Goal: Task Accomplishment & Management: Manage account settings

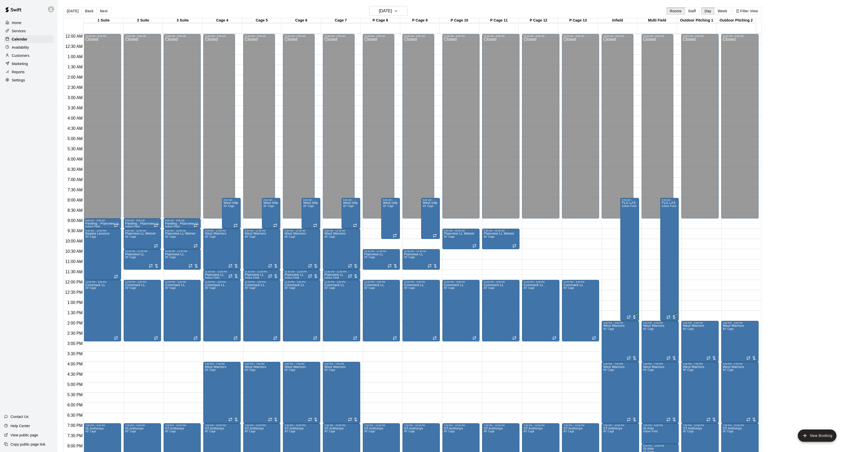
scroll to position [52, 0]
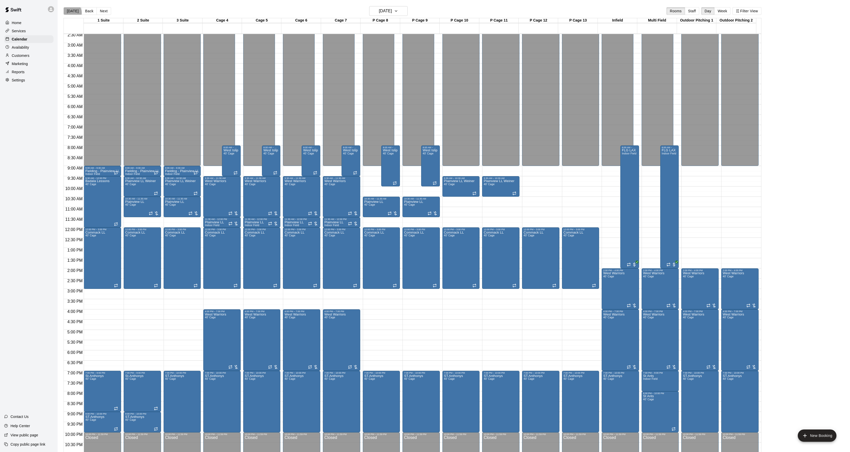
click at [69, 13] on button "[DATE]" at bounding box center [72, 11] width 18 height 8
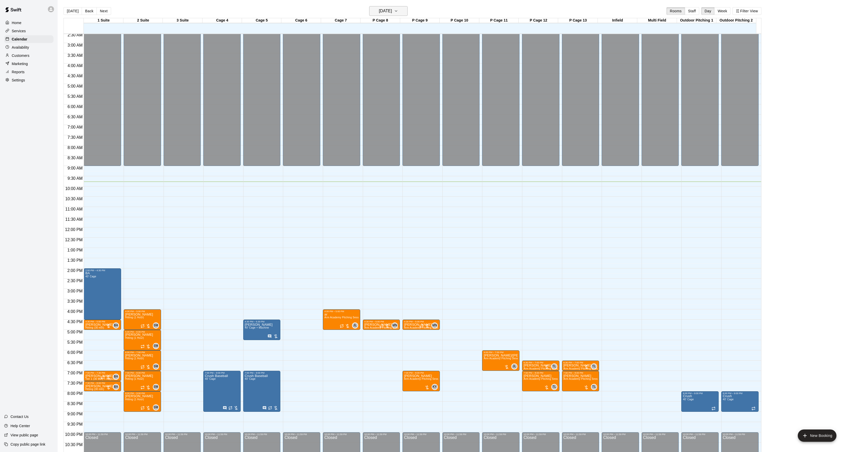
click at [392, 13] on h6 "[DATE]" at bounding box center [385, 10] width 13 height 7
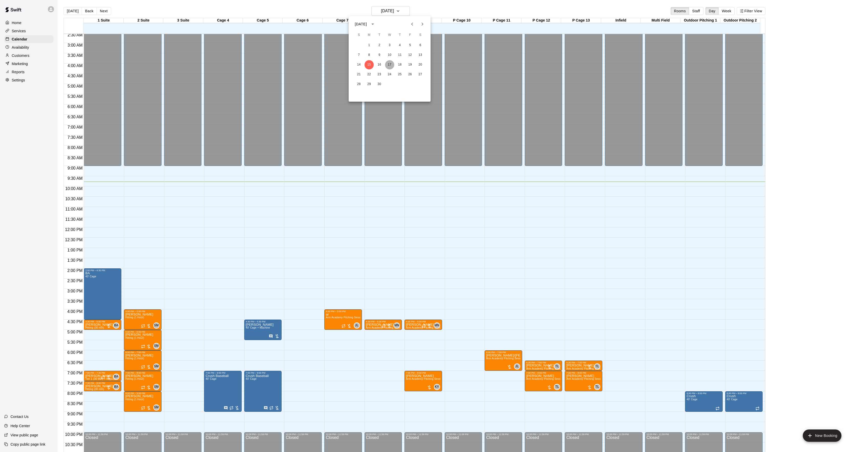
click at [388, 63] on button "17" at bounding box center [389, 64] width 9 height 9
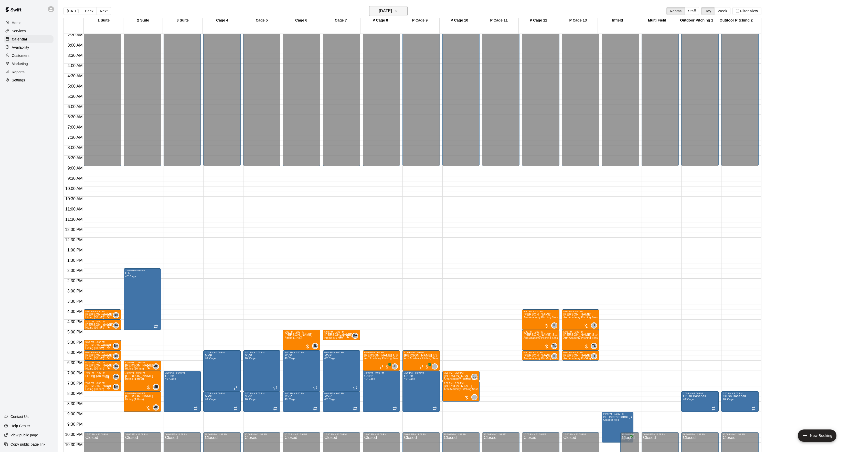
click at [388, 9] on h6 "[DATE]" at bounding box center [385, 10] width 13 height 7
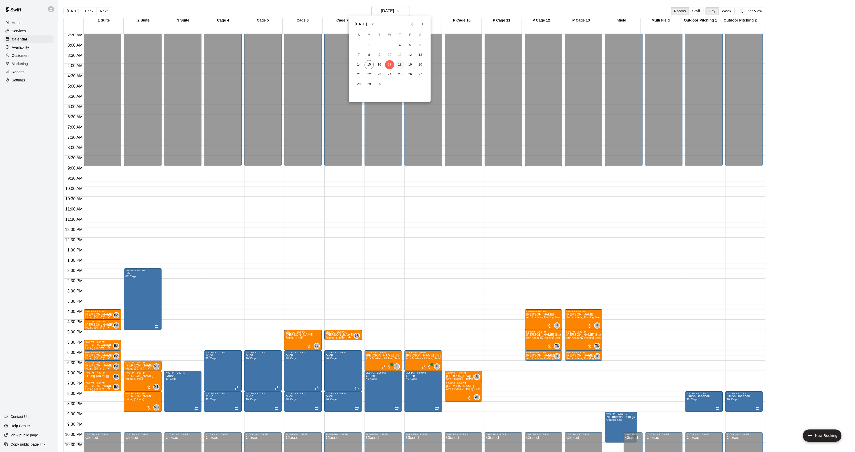
click at [399, 65] on button "18" at bounding box center [399, 64] width 9 height 9
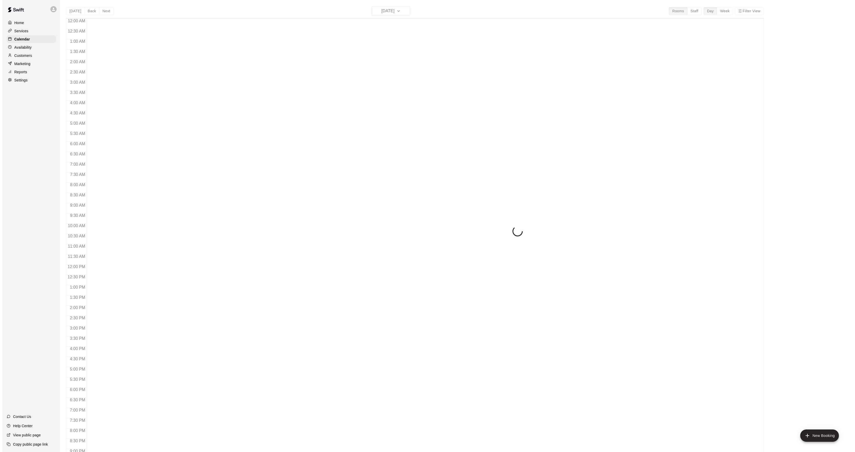
scroll to position [52, 0]
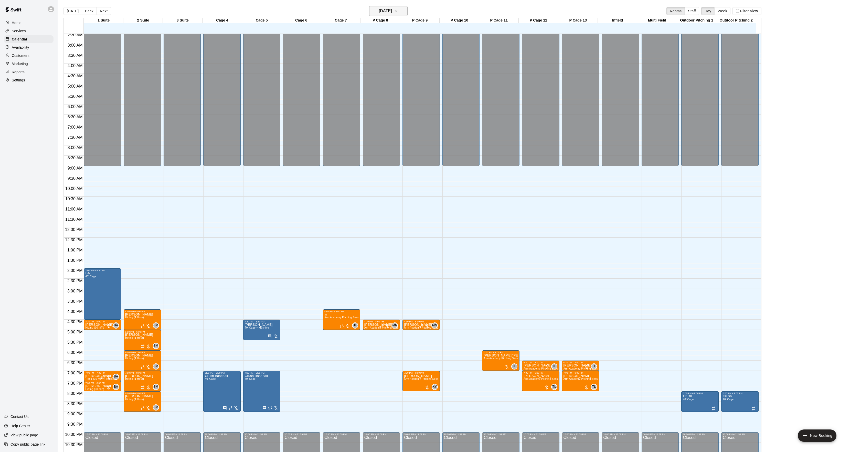
click at [389, 12] on h6 "[DATE]" at bounding box center [385, 10] width 13 height 7
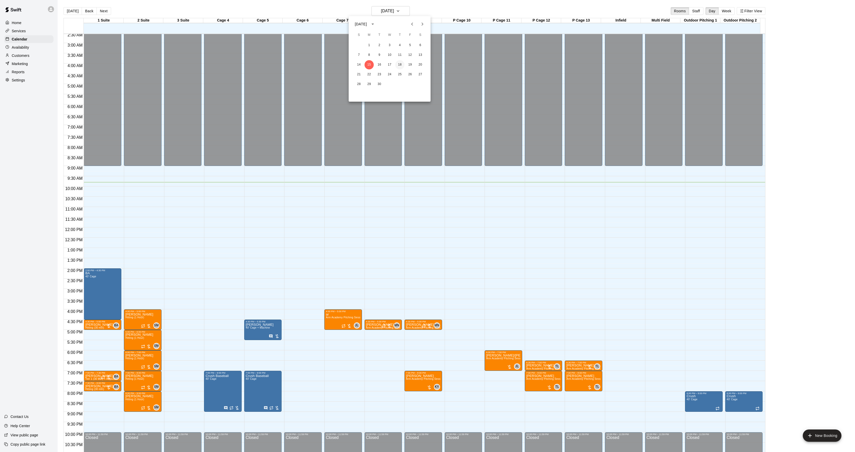
click at [399, 64] on button "18" at bounding box center [399, 64] width 9 height 9
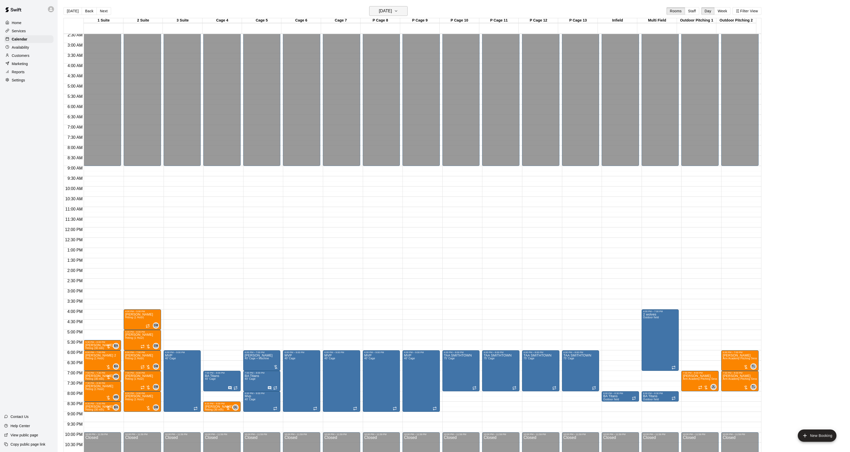
click at [390, 15] on button "[DATE]" at bounding box center [388, 11] width 38 height 10
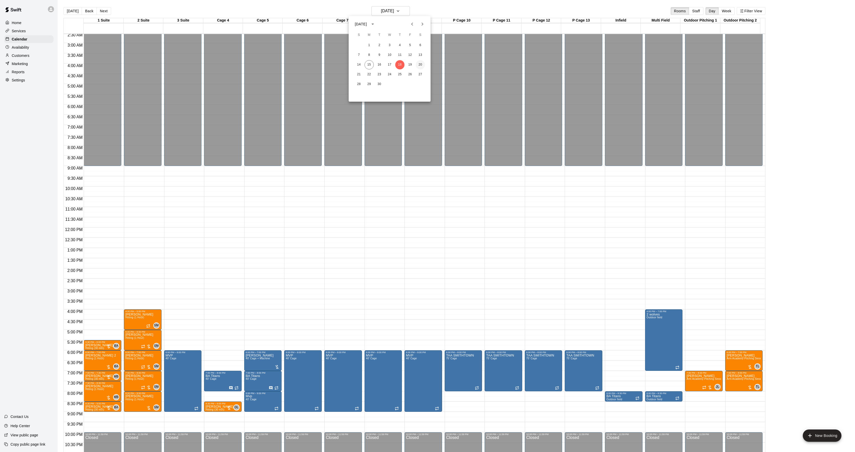
click at [417, 65] on button "20" at bounding box center [420, 64] width 9 height 9
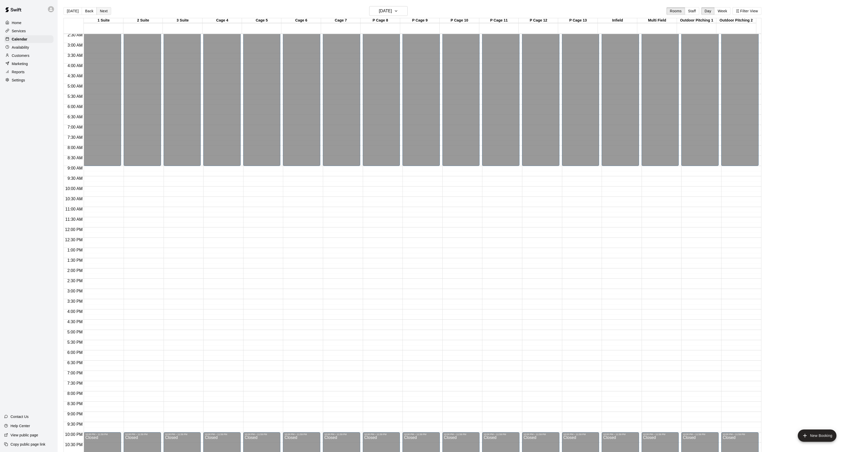
click at [107, 11] on button "Next" at bounding box center [104, 11] width 14 height 8
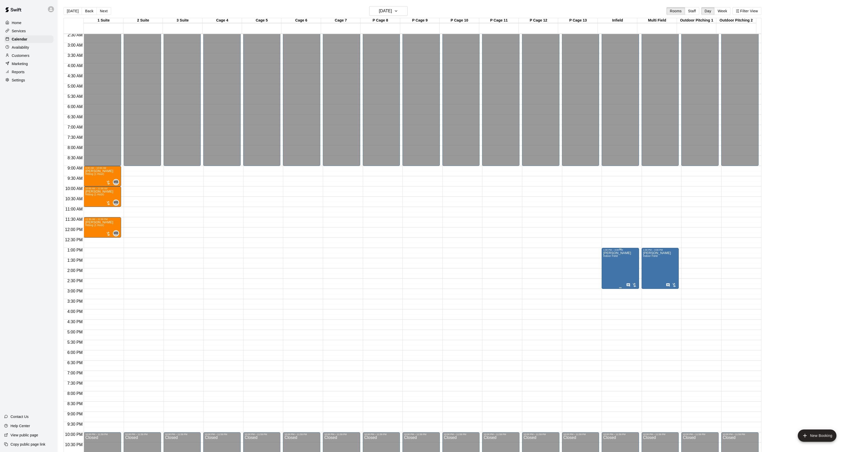
click at [605, 257] on icon "edit" at bounding box center [607, 257] width 6 height 6
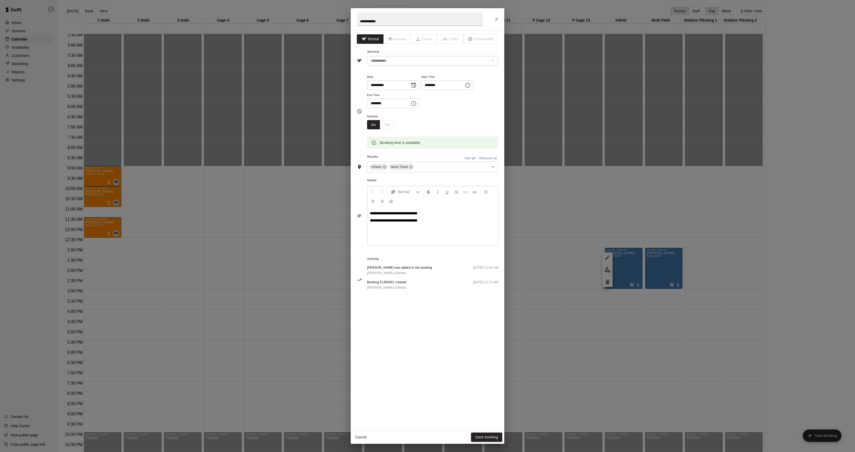
click at [540, 251] on div "**********" at bounding box center [427, 226] width 855 height 452
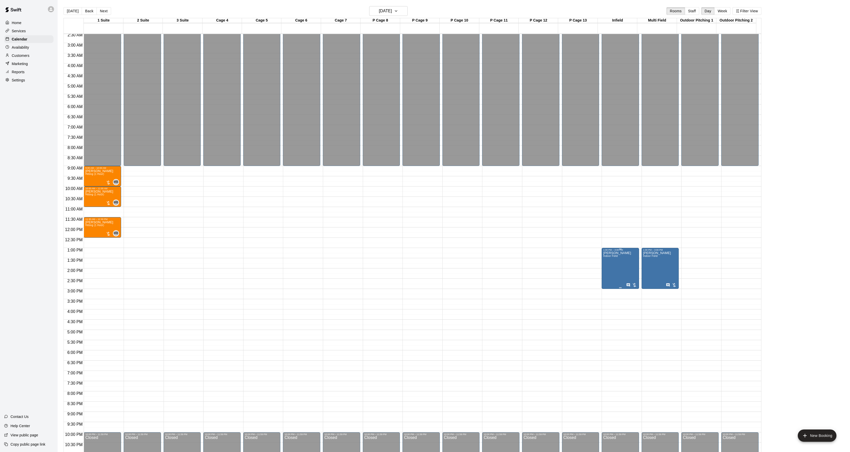
click at [607, 270] on img "edit" at bounding box center [608, 270] width 6 height 6
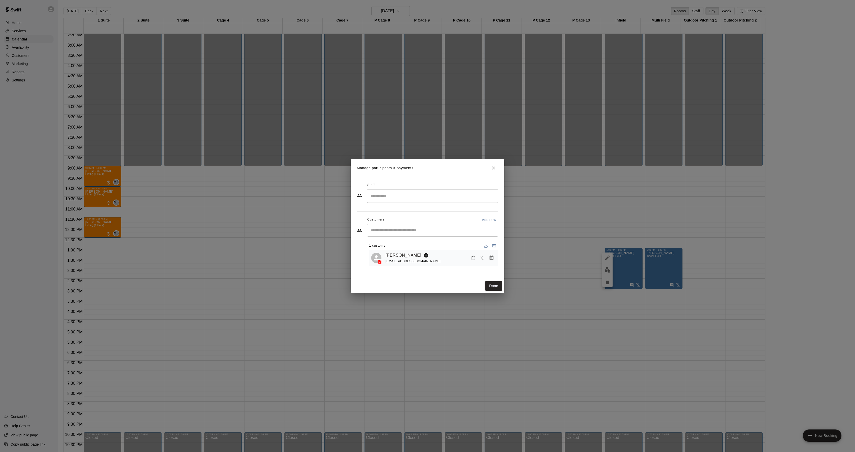
click at [403, 251] on div "[PERSON_NAME] [EMAIL_ADDRESS][DOMAIN_NAME]" at bounding box center [433, 258] width 129 height 16
click at [403, 252] on link "[PERSON_NAME]" at bounding box center [403, 255] width 36 height 7
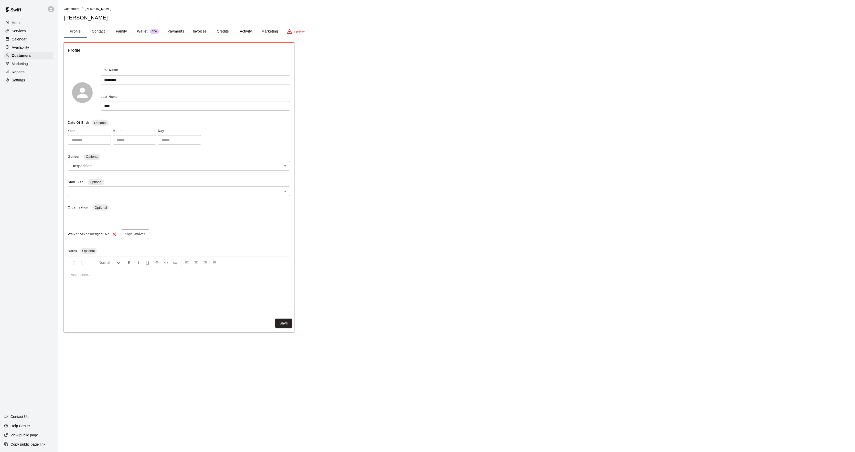
drag, startPoint x: 244, startPoint y: 28, endPoint x: 243, endPoint y: 30, distance: 2.6
click at [243, 28] on button "Activity" at bounding box center [245, 31] width 23 height 12
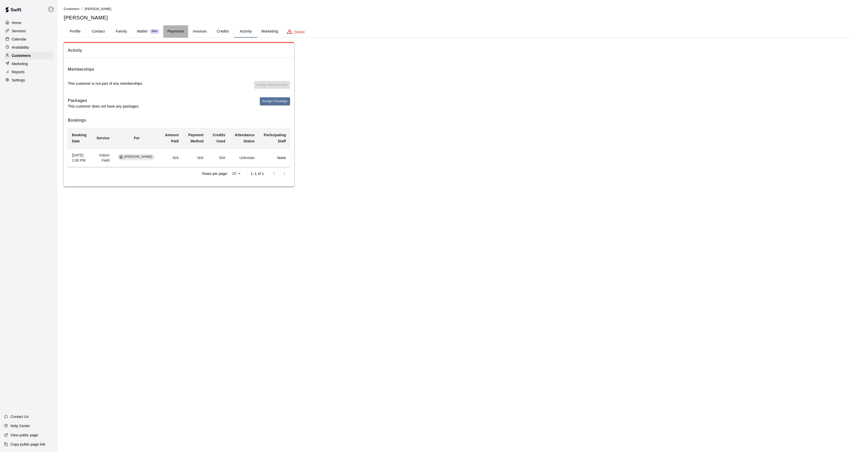
click at [173, 30] on button "Payments" at bounding box center [175, 31] width 25 height 12
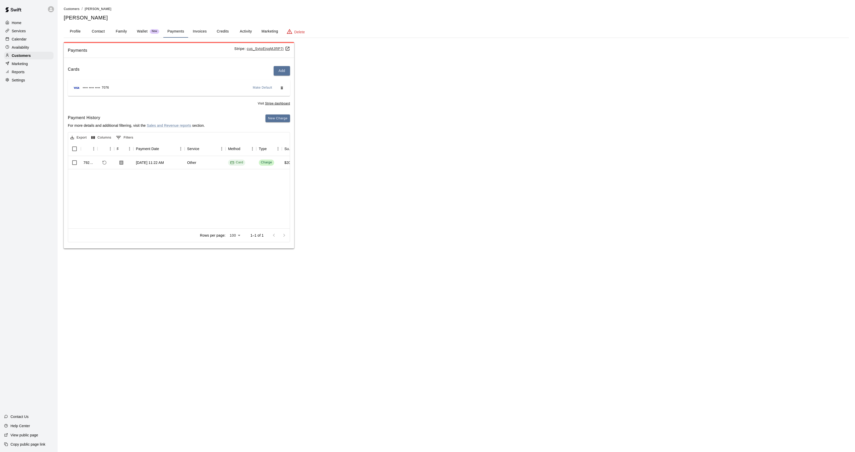
click at [72, 34] on button "Profile" at bounding box center [75, 31] width 23 height 12
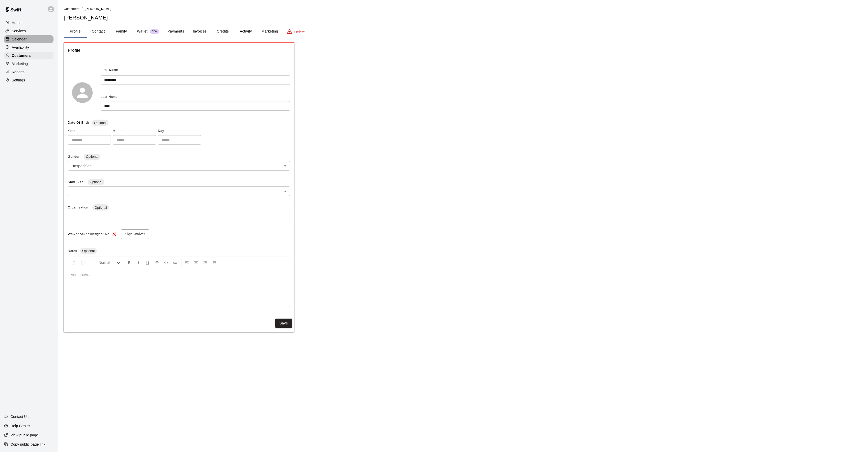
click at [25, 42] on p "Calendar" at bounding box center [19, 39] width 15 height 5
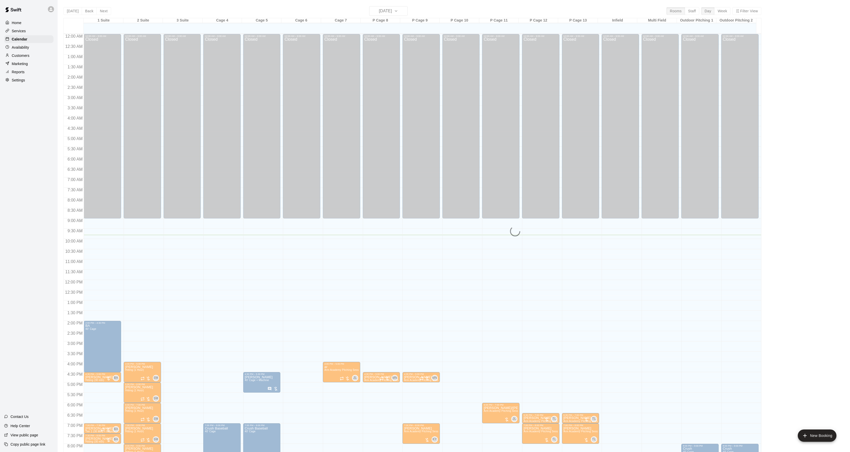
scroll to position [52, 0]
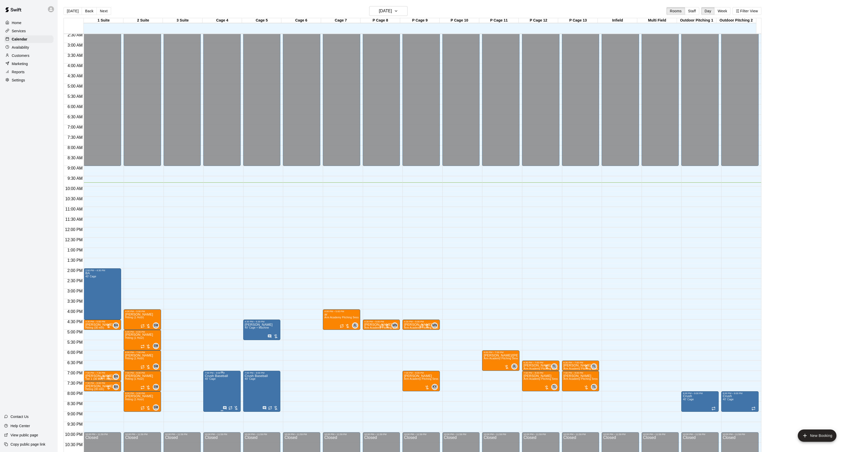
click at [211, 382] on icon "edit" at bounding box center [210, 380] width 6 height 6
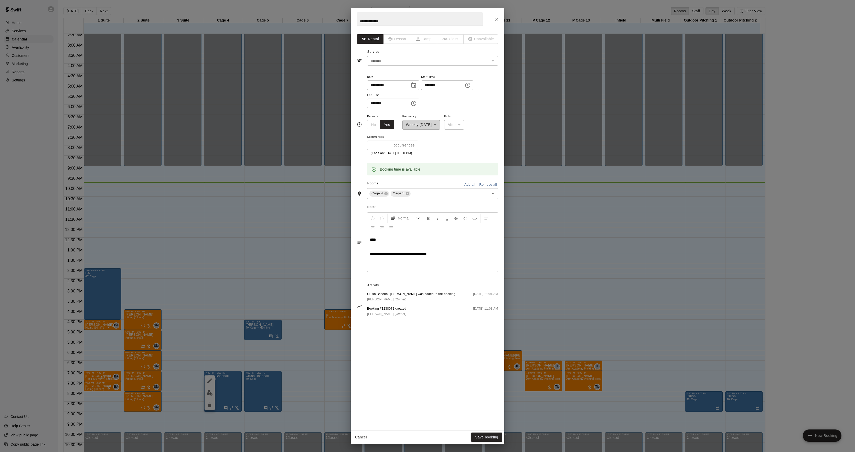
click at [659, 261] on div "**********" at bounding box center [427, 226] width 855 height 452
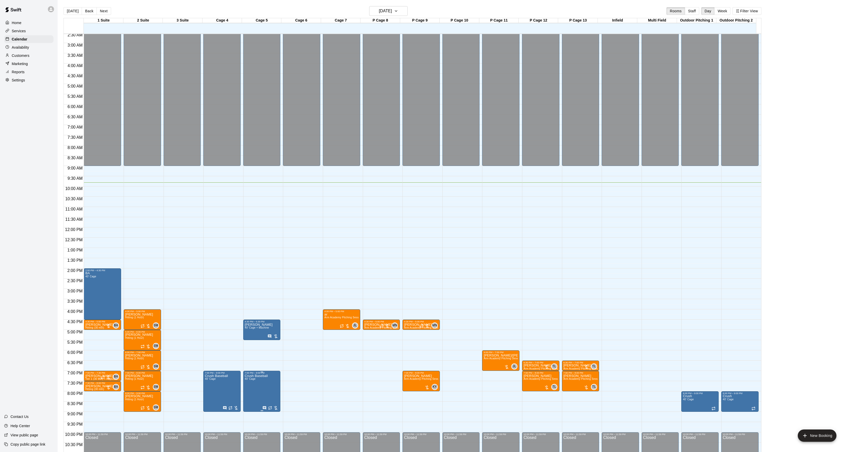
click at [247, 393] on img "edit" at bounding box center [250, 393] width 6 height 6
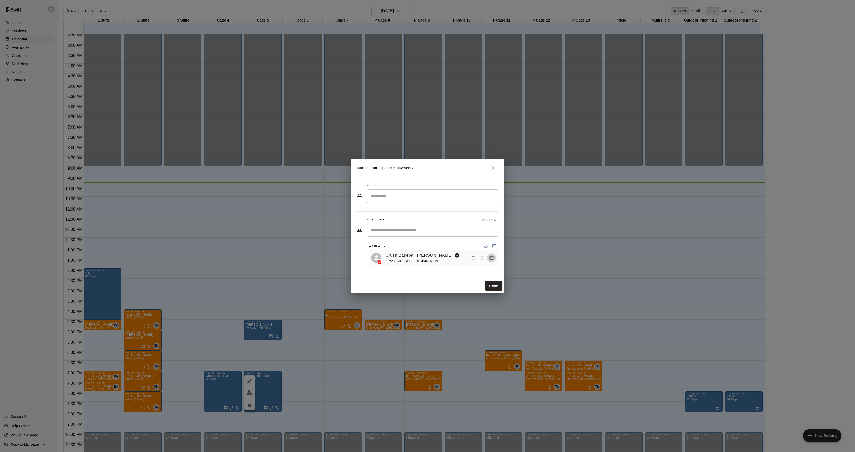
click at [494, 262] on button "Manage bookings & payment" at bounding box center [491, 257] width 9 height 9
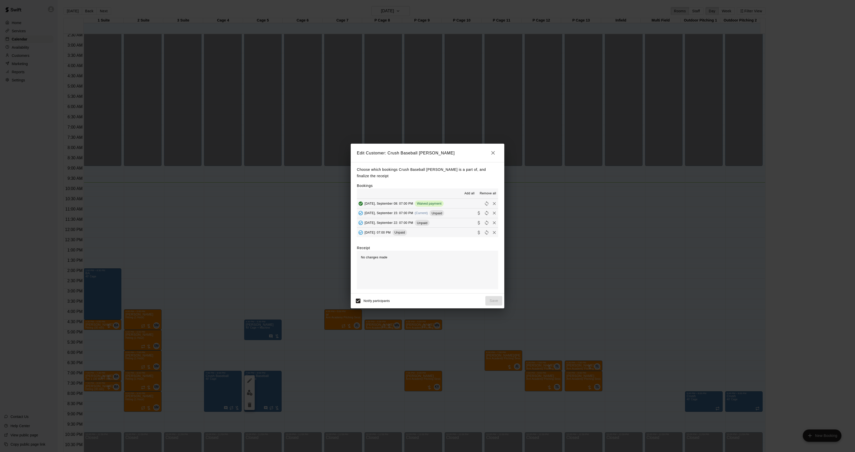
click at [421, 211] on span "(Current)" at bounding box center [421, 213] width 13 height 4
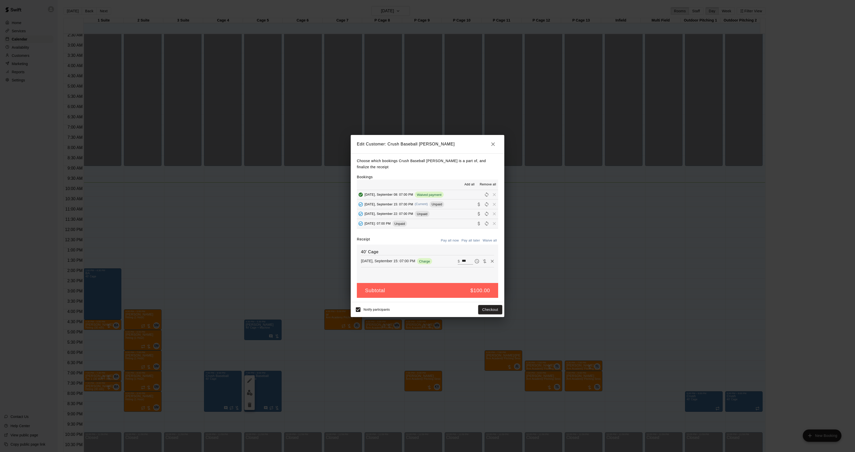
click at [465, 238] on button "Pay all later" at bounding box center [470, 241] width 21 height 8
click at [486, 239] on button "Waive all" at bounding box center [489, 241] width 17 height 8
type input "*"
click at [489, 305] on button "Save" at bounding box center [493, 309] width 17 height 9
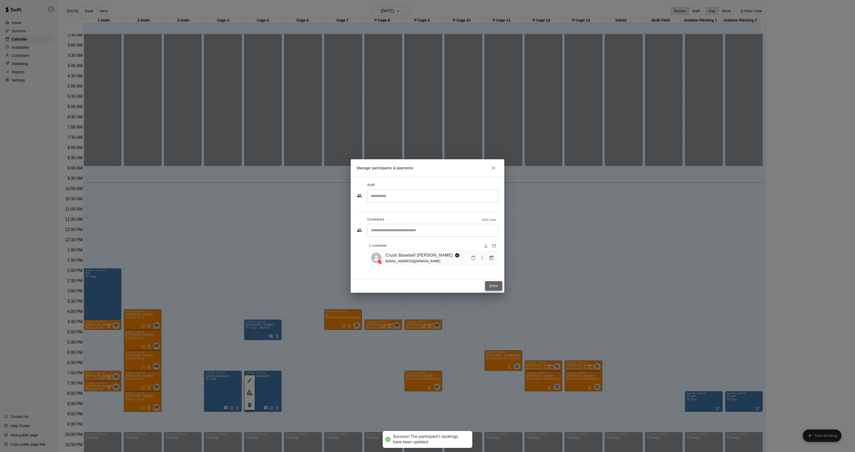
click at [489, 288] on button "Done" at bounding box center [493, 285] width 17 height 9
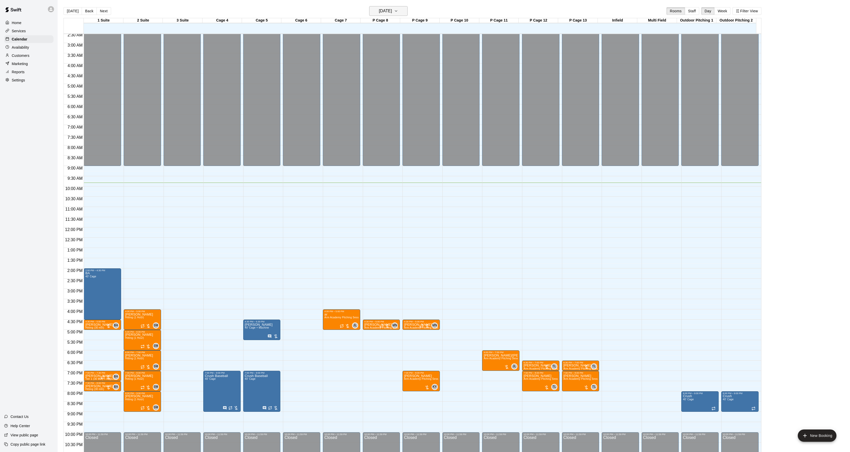
click at [381, 7] on main "[DATE] Back [DATE][DATE] Rooms Staff Day Week Filter View 1 Suite [GEOGRAPHIC_D…" at bounding box center [454, 230] width 792 height 460
click at [387, 19] on div "P Cage 8" at bounding box center [379, 20] width 39 height 5
click at [392, 12] on h6 "[DATE]" at bounding box center [385, 10] width 13 height 7
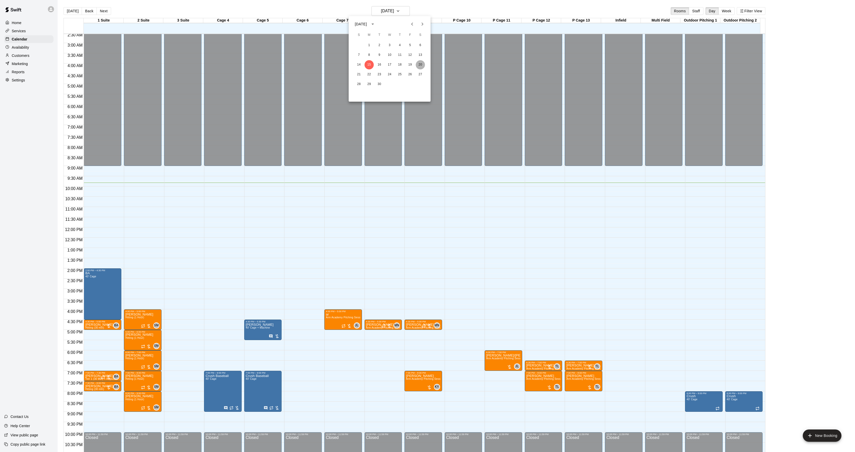
click at [423, 63] on button "20" at bounding box center [420, 64] width 9 height 9
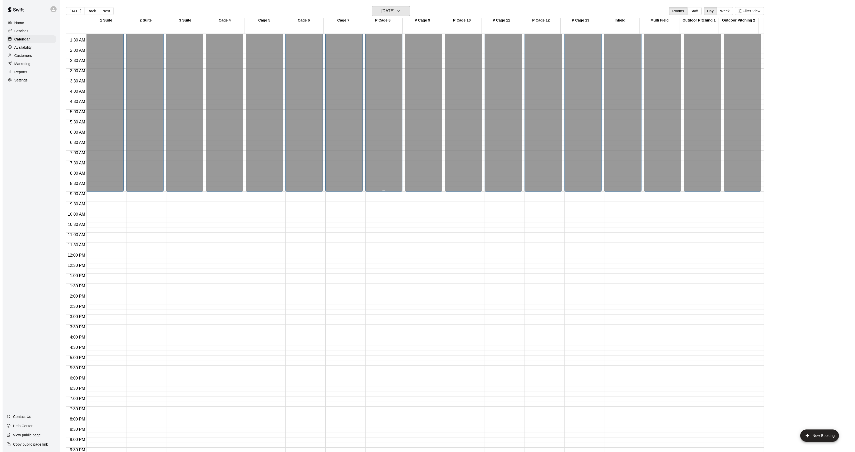
scroll to position [0, 0]
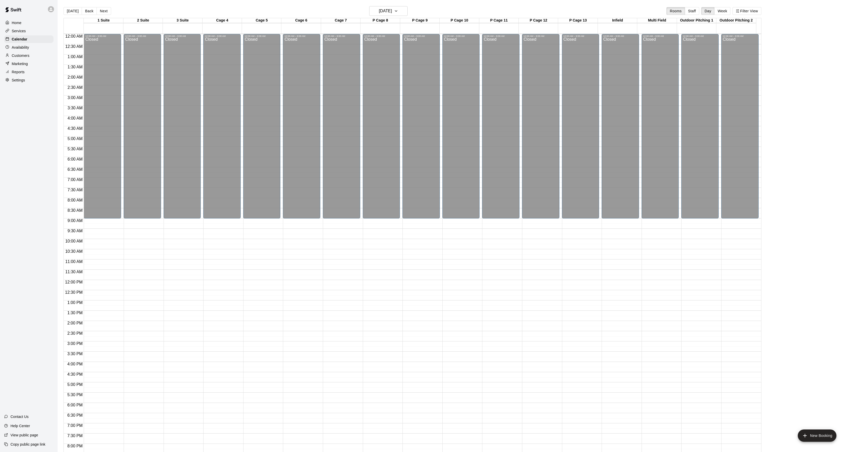
click at [106, 13] on button "Next" at bounding box center [104, 11] width 14 height 8
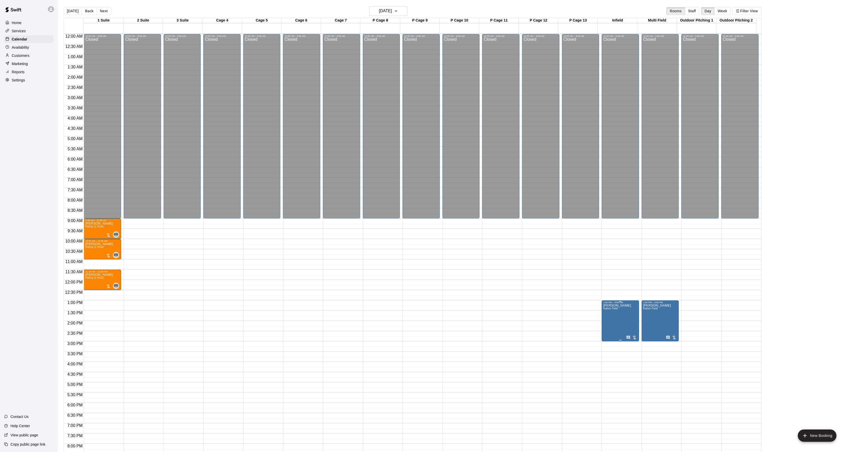
click at [608, 325] on button "edit" at bounding box center [607, 322] width 10 height 10
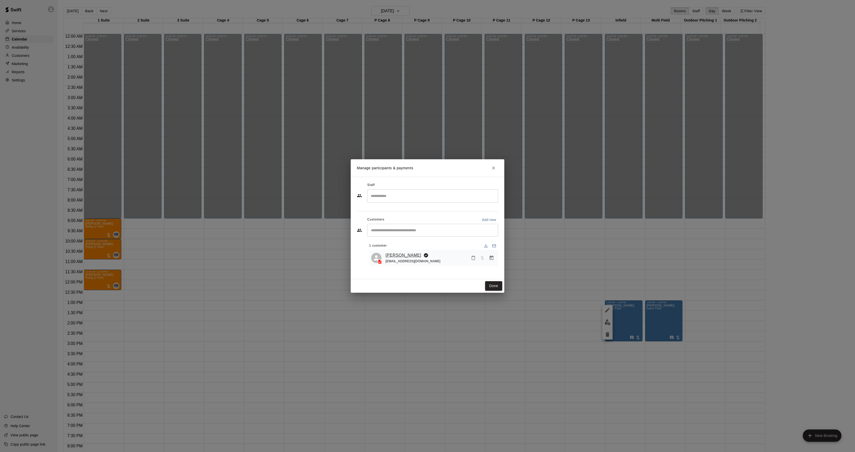
click at [396, 257] on link "[PERSON_NAME]" at bounding box center [403, 255] width 36 height 7
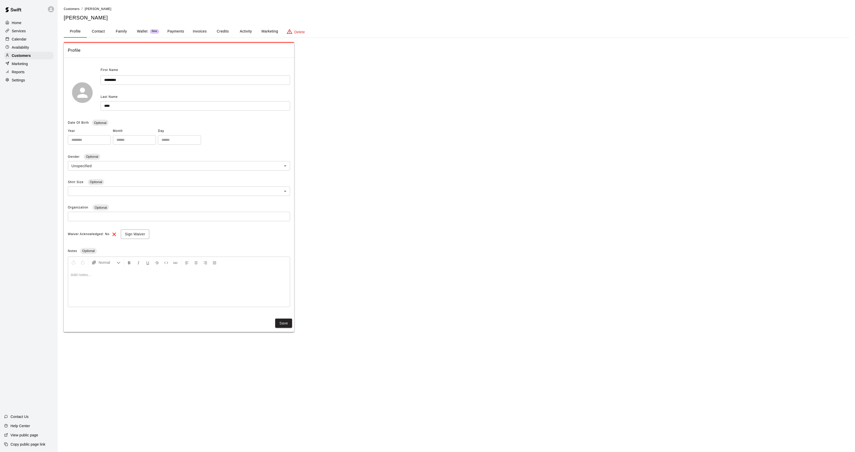
drag, startPoint x: 90, startPoint y: 27, endPoint x: 91, endPoint y: 34, distance: 7.1
click at [90, 28] on button "Contact" at bounding box center [98, 31] width 23 height 12
select select "**"
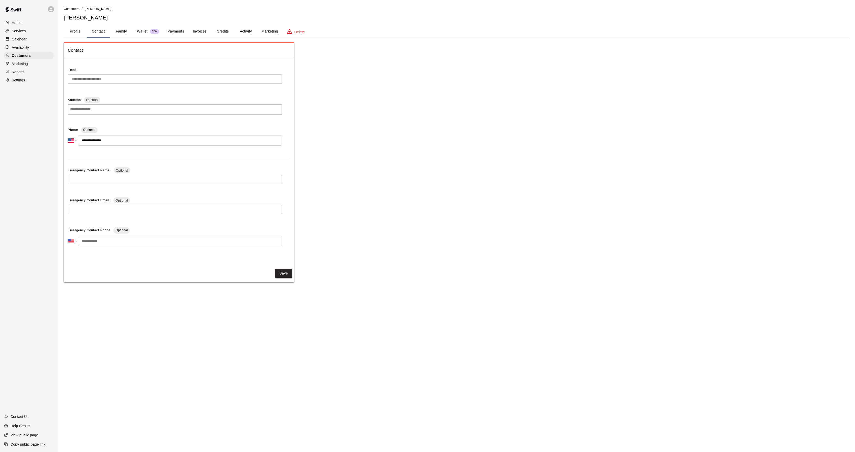
drag, startPoint x: 118, startPoint y: 139, endPoint x: 70, endPoint y: 140, distance: 48.4
click at [70, 140] on div "**********" at bounding box center [175, 140] width 214 height 10
click at [177, 30] on button "Payments" at bounding box center [175, 31] width 25 height 12
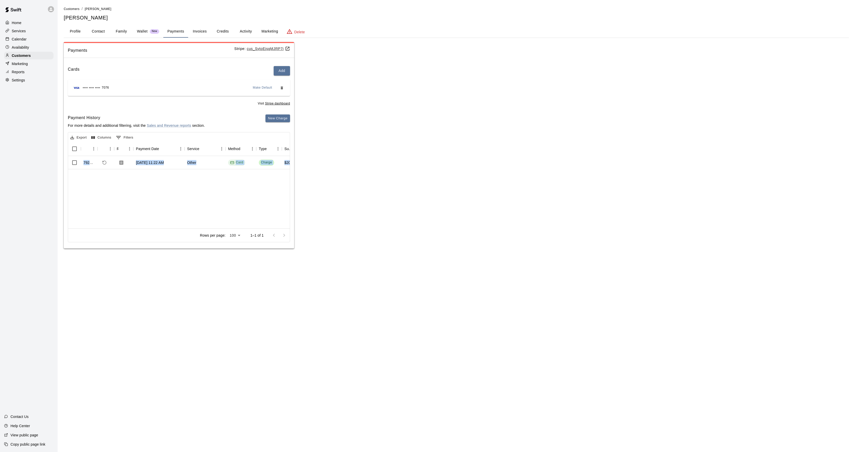
drag, startPoint x: 120, startPoint y: 223, endPoint x: 134, endPoint y: 221, distance: 14.2
click at [134, 221] on div "Export Columns 0 Filters Id Refund Receipt Payment Date Service Method Type Sub…" at bounding box center [179, 187] width 222 height 110
click at [70, 37] on button "Profile" at bounding box center [75, 31] width 23 height 12
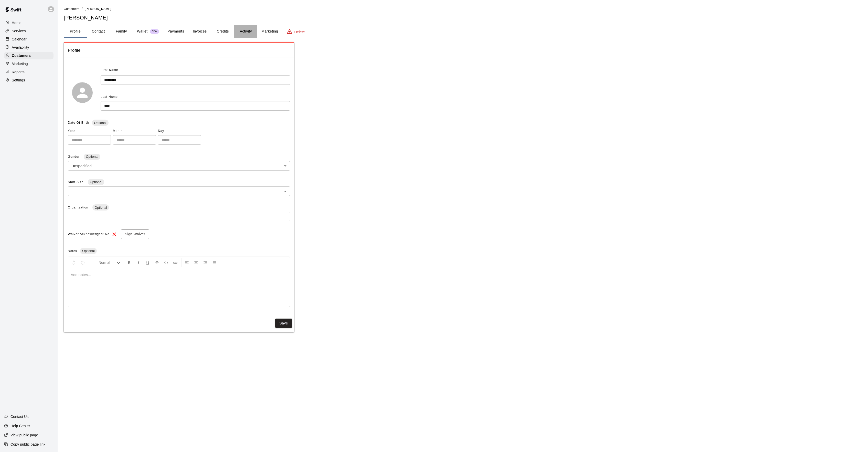
click at [251, 30] on button "Activity" at bounding box center [245, 31] width 23 height 12
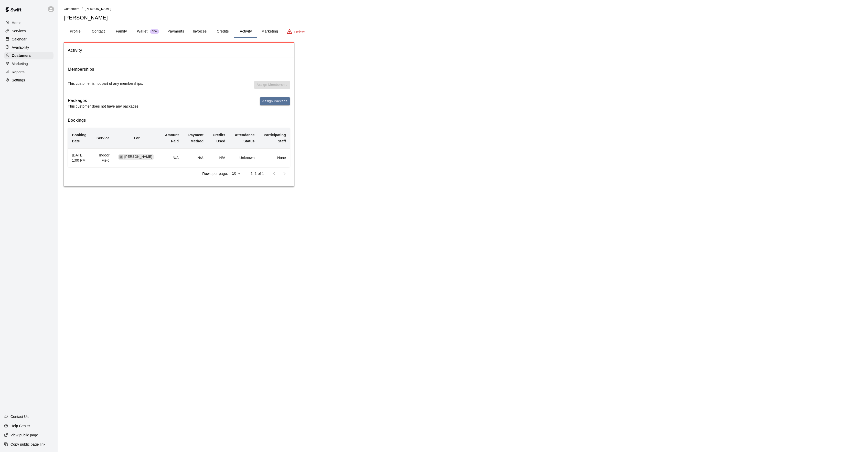
click at [14, 42] on p "Calendar" at bounding box center [19, 39] width 15 height 5
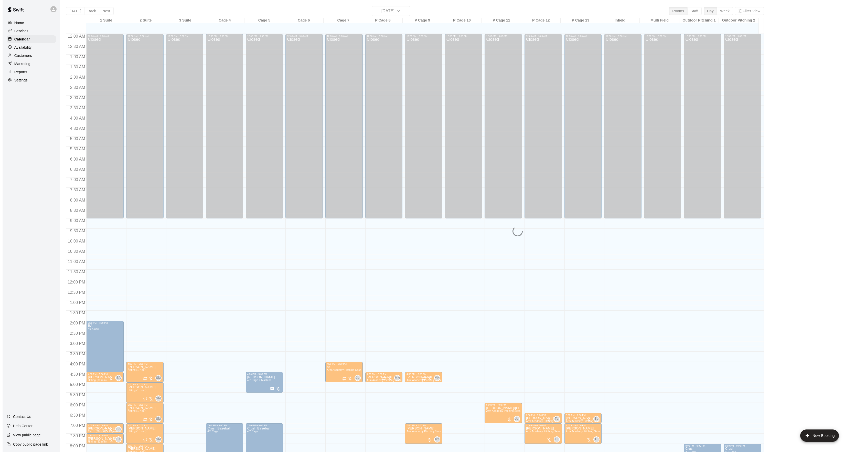
scroll to position [52, 0]
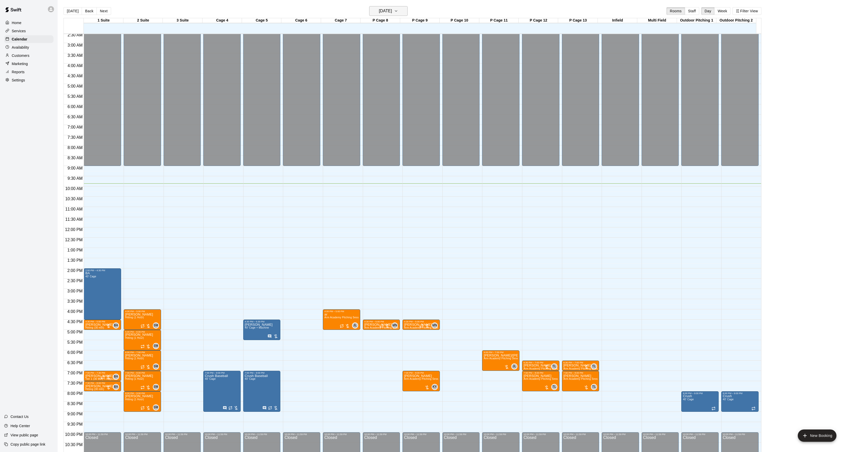
click at [388, 8] on h6 "[DATE]" at bounding box center [385, 10] width 13 height 7
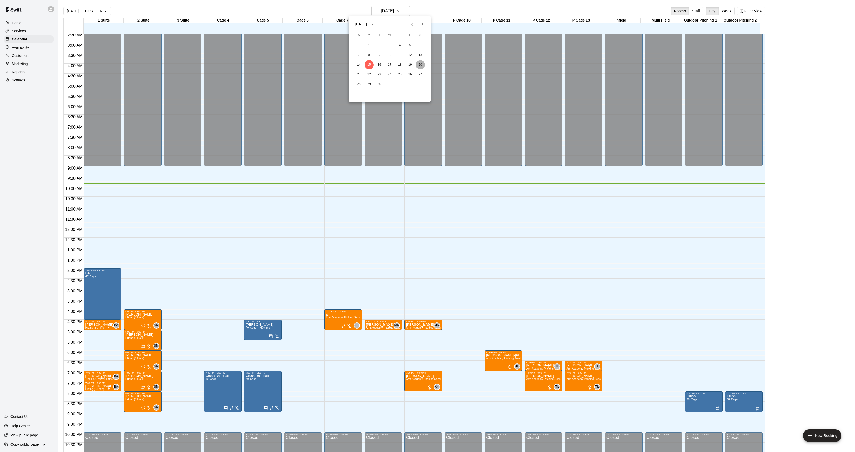
click at [418, 62] on button "20" at bounding box center [420, 64] width 9 height 9
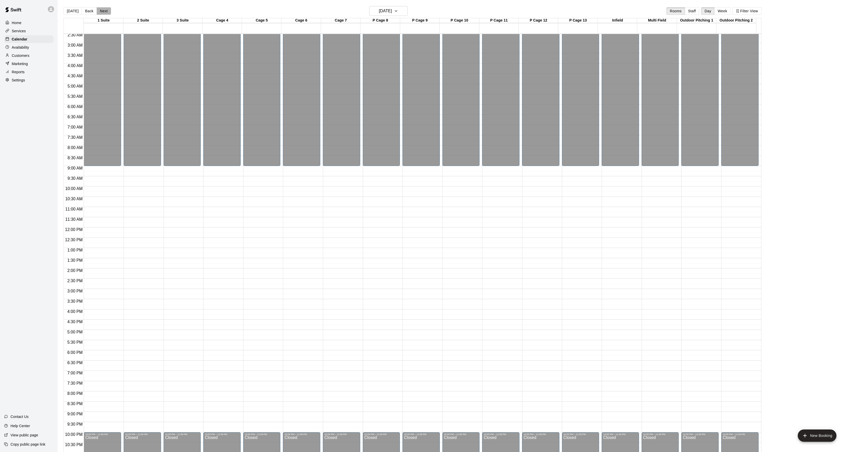
click at [104, 14] on button "Next" at bounding box center [104, 11] width 14 height 8
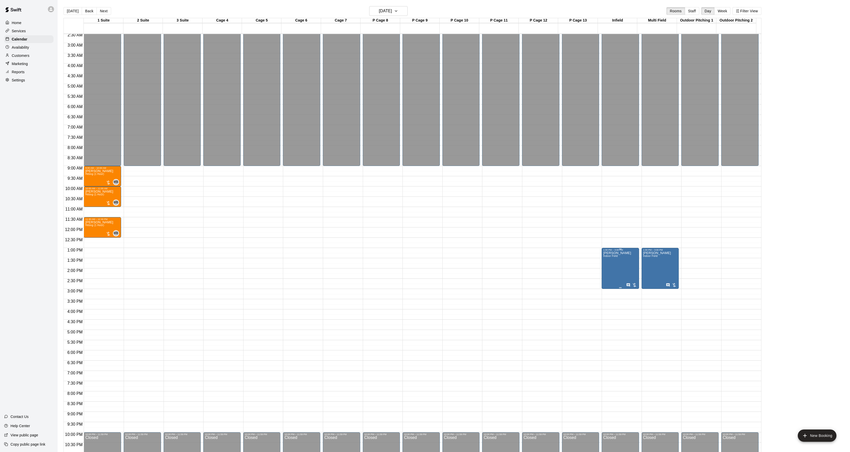
click at [610, 257] on span "Indoor Field" at bounding box center [610, 255] width 15 height 3
click at [601, 273] on div at bounding box center [427, 226] width 855 height 452
click at [15, 54] on p "Customers" at bounding box center [21, 55] width 18 height 5
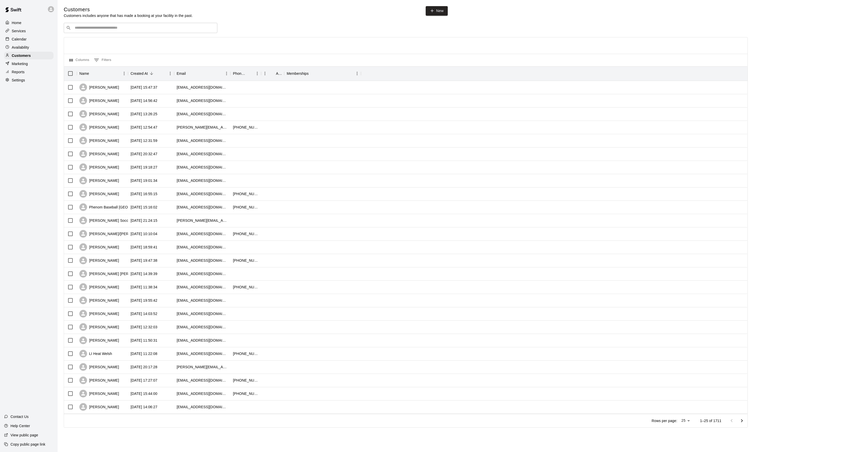
click at [124, 31] on div "​ ​" at bounding box center [141, 28] width 154 height 10
type input "*****"
click at [113, 41] on div "[PERSON_NAME] [EMAIL_ADDRESS][DOMAIN_NAME]" at bounding box center [145, 42] width 135 height 11
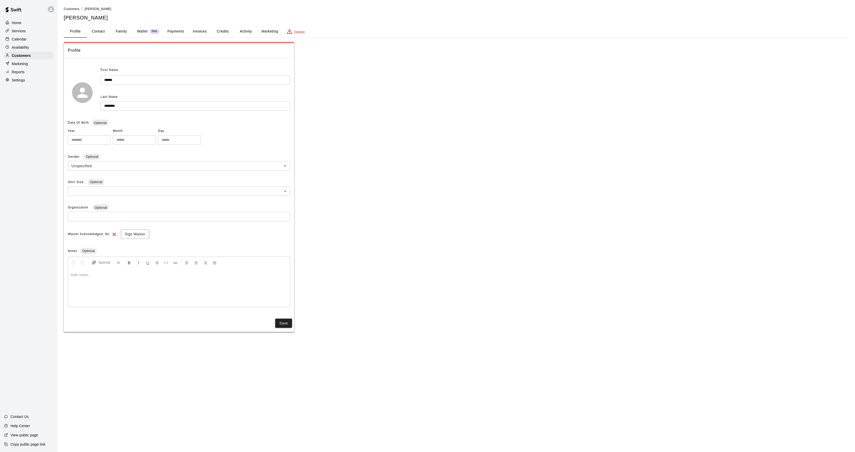
click at [178, 33] on button "Payments" at bounding box center [175, 31] width 25 height 12
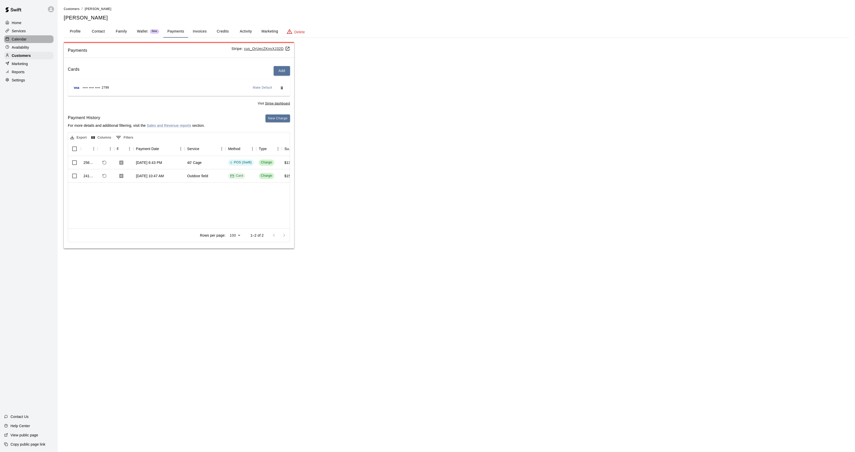
click at [32, 42] on div "Calendar" at bounding box center [28, 39] width 49 height 8
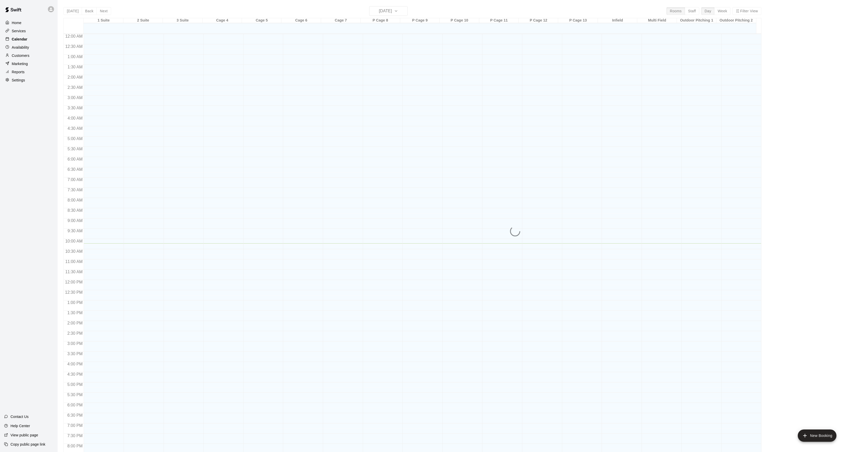
scroll to position [52, 0]
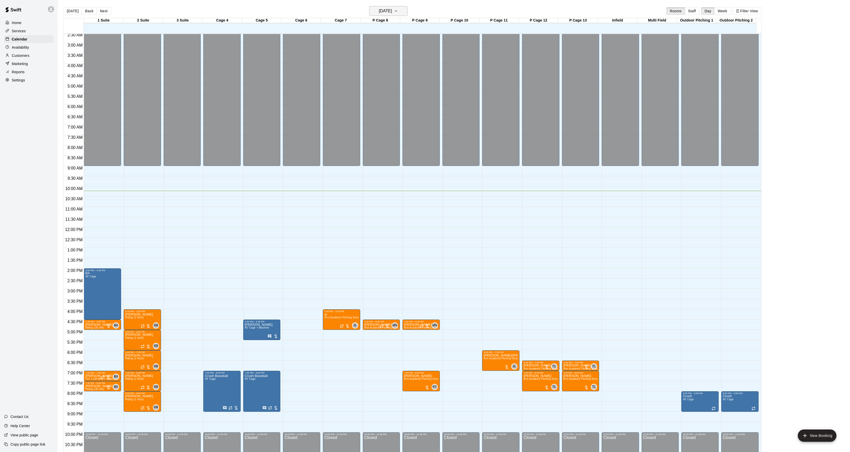
click at [380, 11] on h6 "[DATE]" at bounding box center [385, 10] width 13 height 7
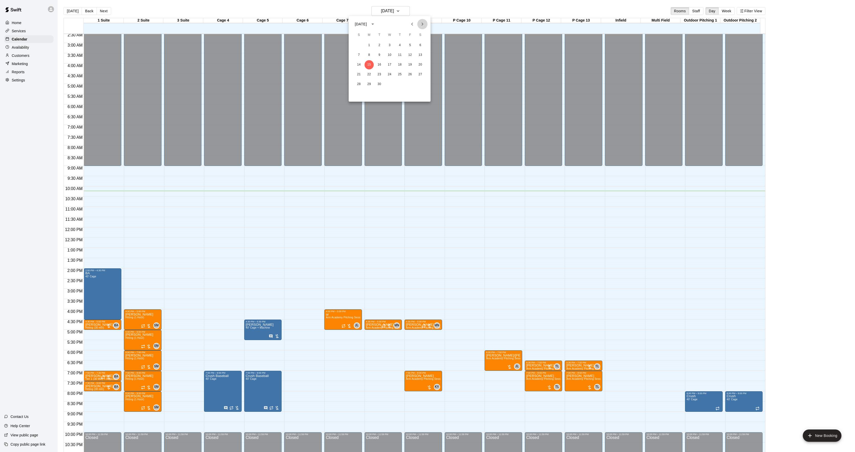
click at [424, 23] on icon "Next month" at bounding box center [422, 24] width 6 height 6
click at [358, 63] on button "12" at bounding box center [358, 64] width 9 height 9
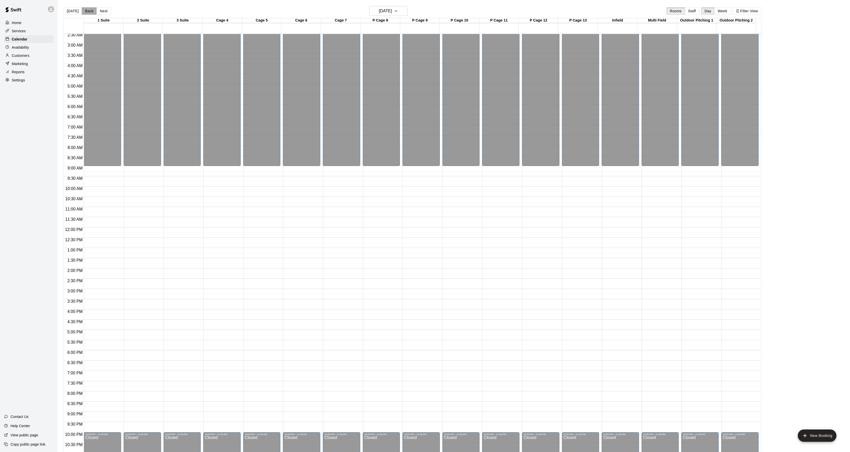
click at [86, 12] on button "Back" at bounding box center [89, 11] width 15 height 8
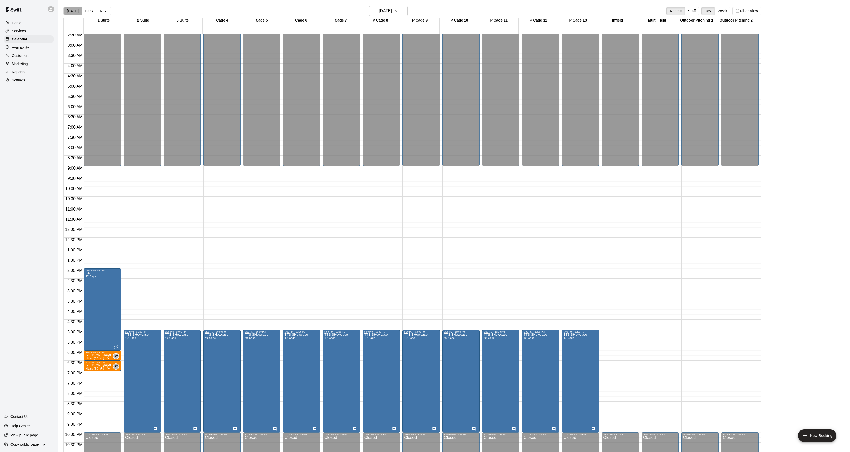
click at [73, 15] on button "[DATE]" at bounding box center [72, 11] width 18 height 8
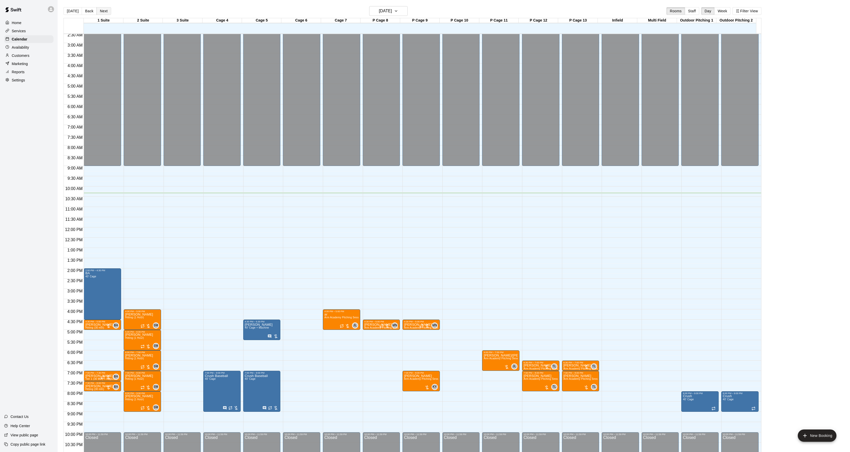
click at [104, 9] on button "Next" at bounding box center [104, 11] width 14 height 8
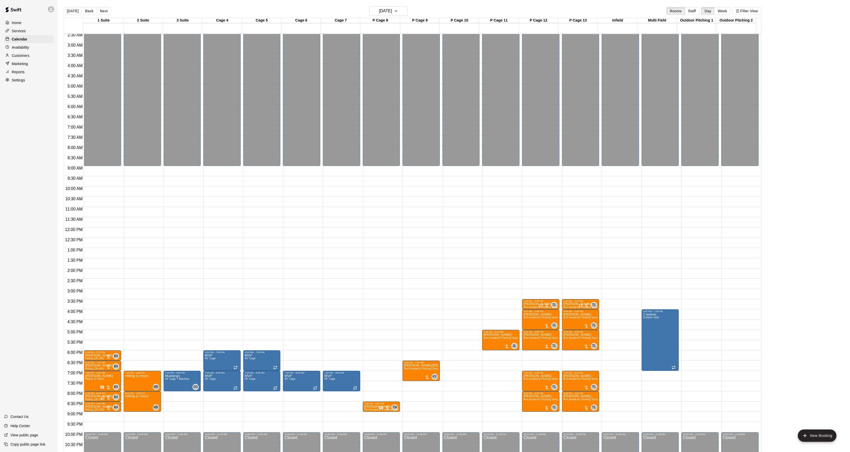
click at [396, 6] on main "[DATE] Back [DATE][DATE] Rooms Staff Day Week Filter View 1 Suite 16 Tue 2 Suit…" at bounding box center [454, 230] width 792 height 460
click at [392, 9] on h6 "[DATE]" at bounding box center [385, 10] width 13 height 7
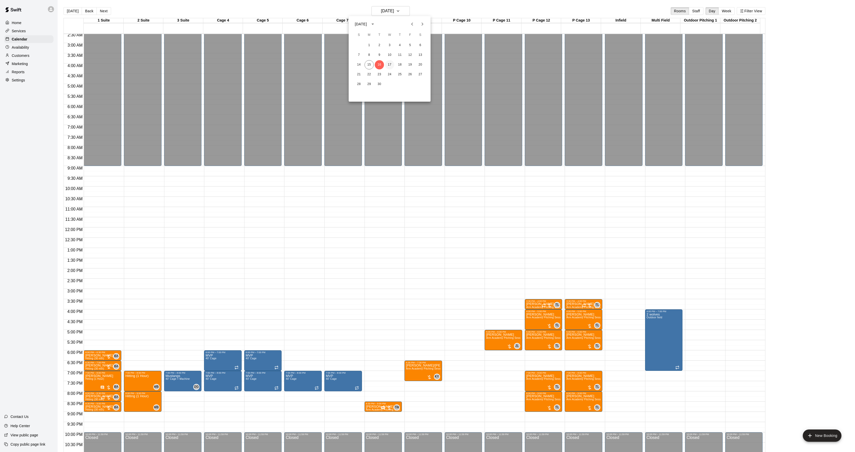
click at [391, 62] on button "17" at bounding box center [389, 64] width 9 height 9
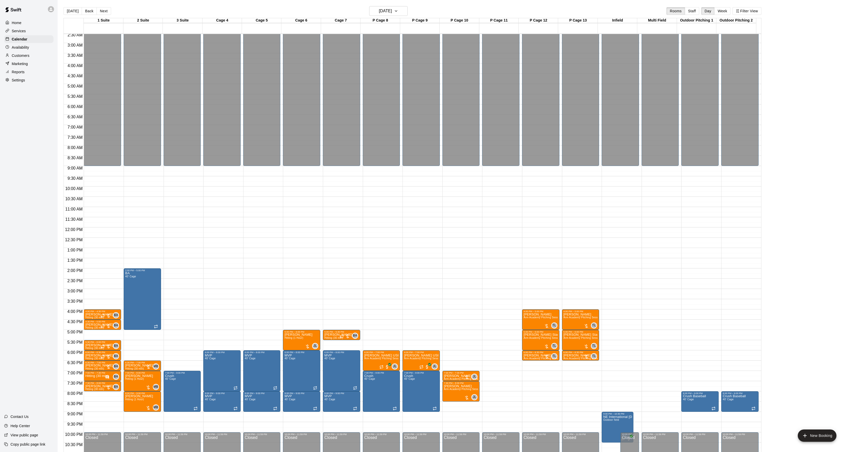
click at [70, 13] on button "[DATE]" at bounding box center [72, 11] width 18 height 8
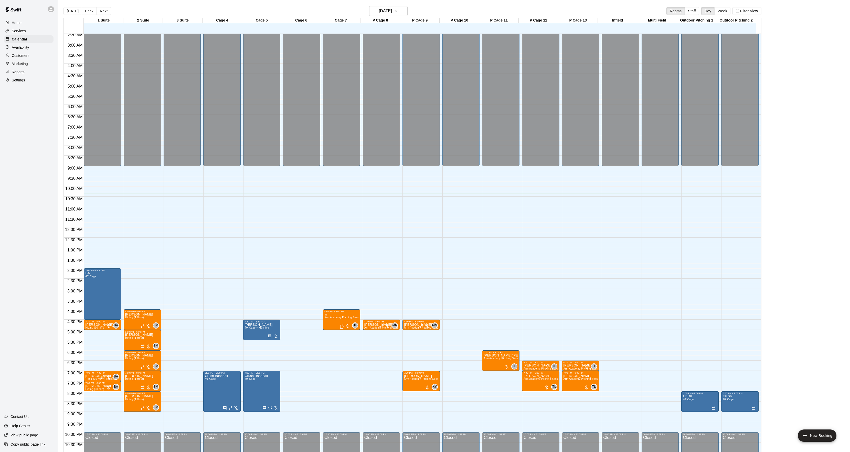
click at [327, 330] on img "edit" at bounding box center [329, 331] width 6 height 6
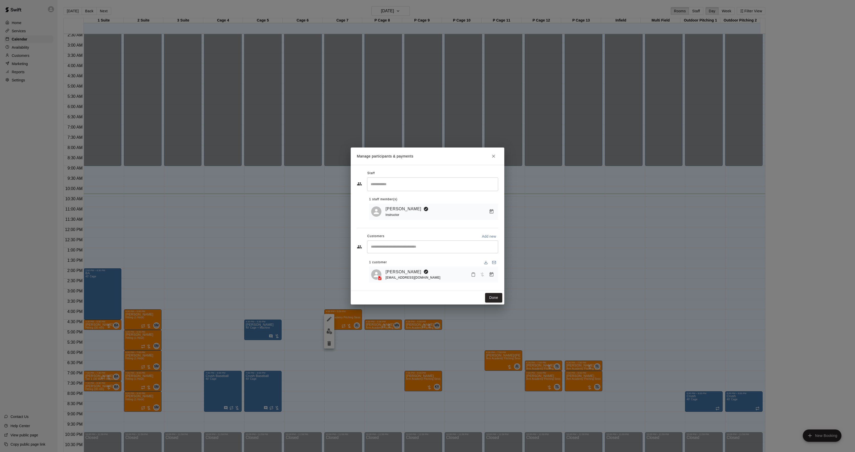
click at [242, 276] on div "Manage participants & payments Staff ​ 1 staff member(s) [PERSON_NAME] Instruct…" at bounding box center [427, 226] width 855 height 452
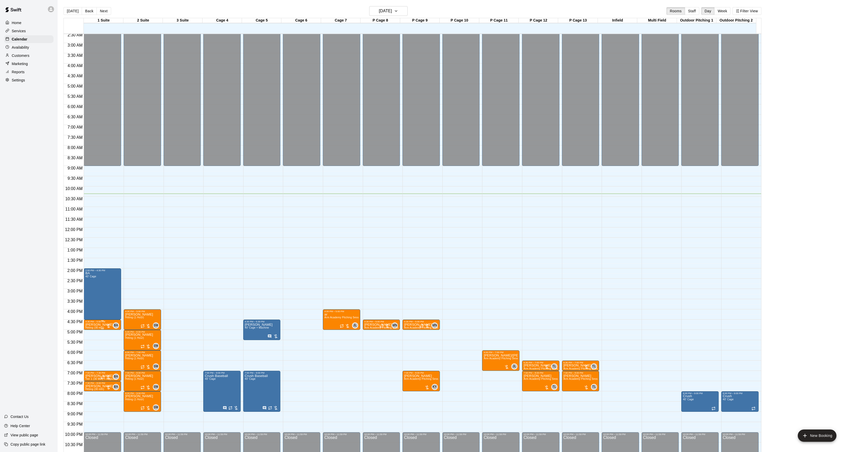
click at [89, 329] on div at bounding box center [102, 328] width 34 height 1
click at [88, 348] on img "edit" at bounding box center [91, 346] width 6 height 6
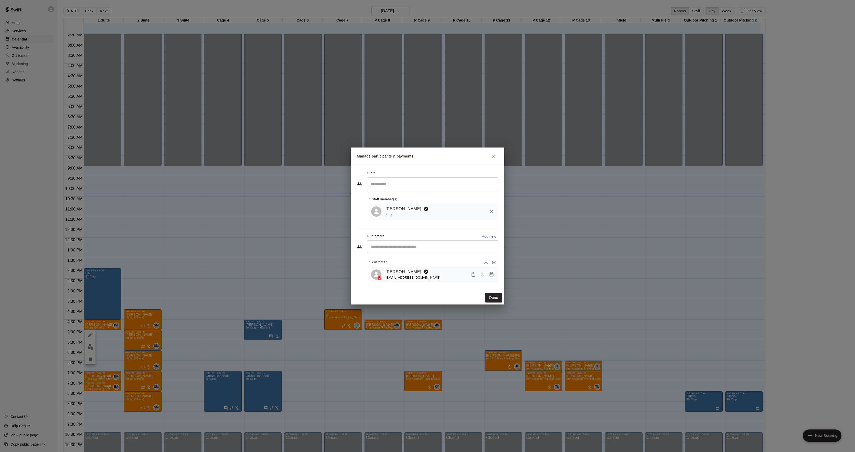
click at [287, 333] on div "Manage participants & payments Staff ​ 1 staff member(s) [PERSON_NAME] Staff Cu…" at bounding box center [427, 226] width 855 height 452
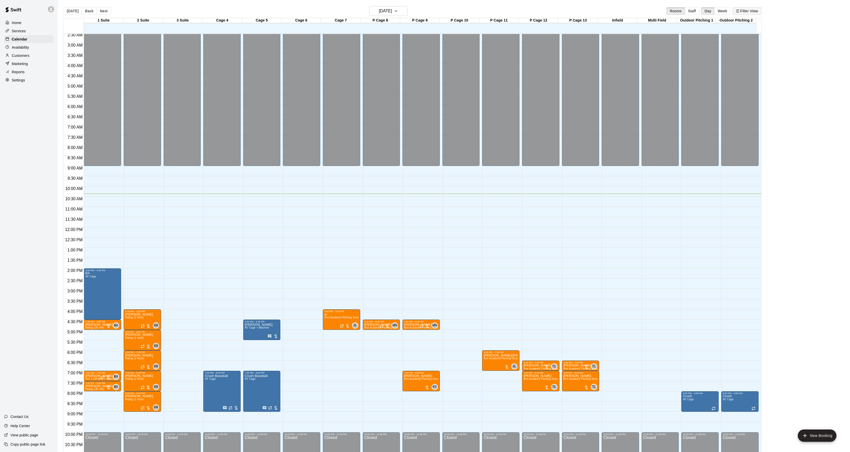
click at [748, 10] on button "Filter View" at bounding box center [746, 11] width 29 height 8
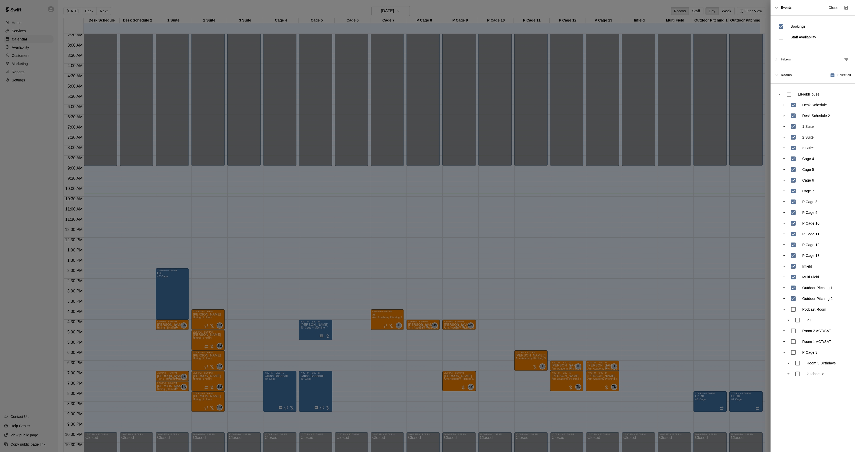
click at [478, 220] on div at bounding box center [427, 226] width 855 height 452
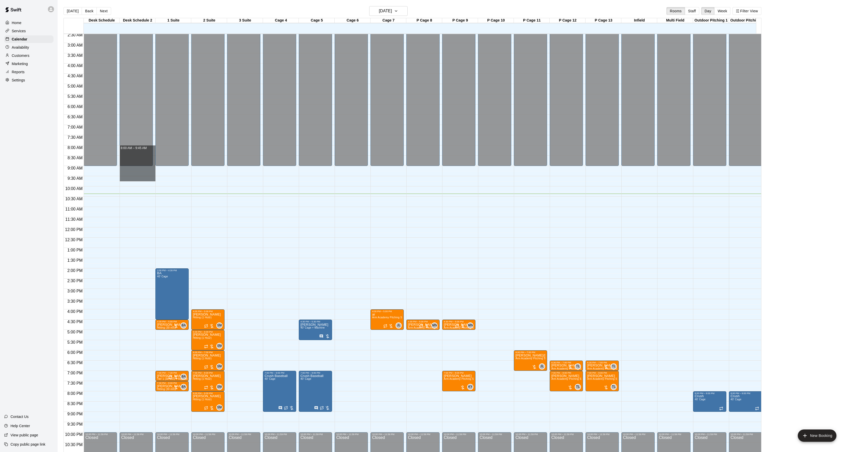
drag, startPoint x: 128, startPoint y: 181, endPoint x: 134, endPoint y: 146, distance: 35.4
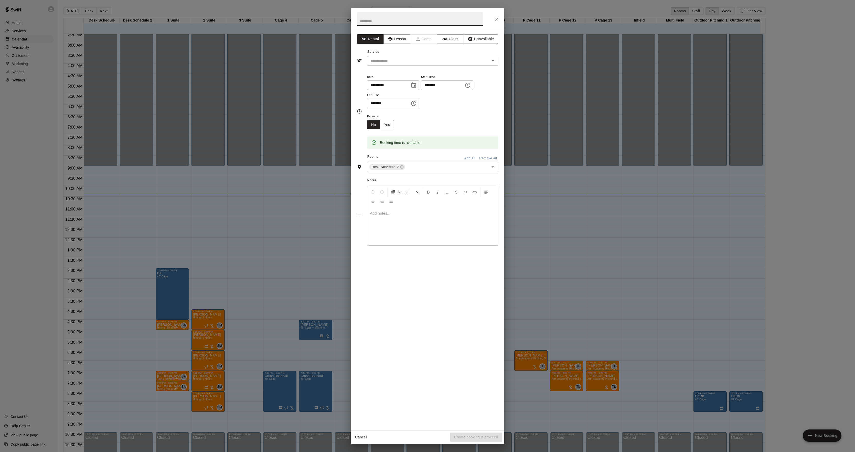
click at [373, 103] on input "********" at bounding box center [386, 103] width 39 height 9
type input "********"
click at [373, 25] on input "text" at bounding box center [420, 19] width 126 height 14
click at [394, 66] on div "**********" at bounding box center [428, 230] width 154 height 400
type input "**"
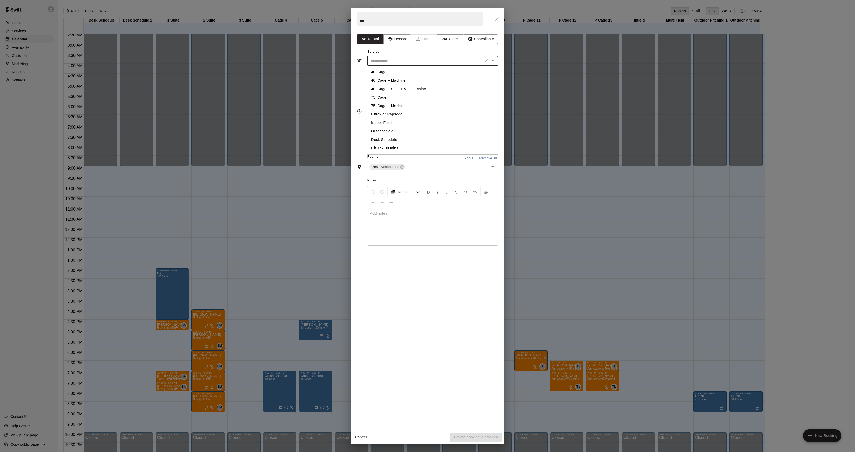
click at [381, 60] on input "text" at bounding box center [425, 61] width 113 height 6
click at [382, 139] on li "Desk Schedule" at bounding box center [432, 139] width 131 height 8
type input "**********"
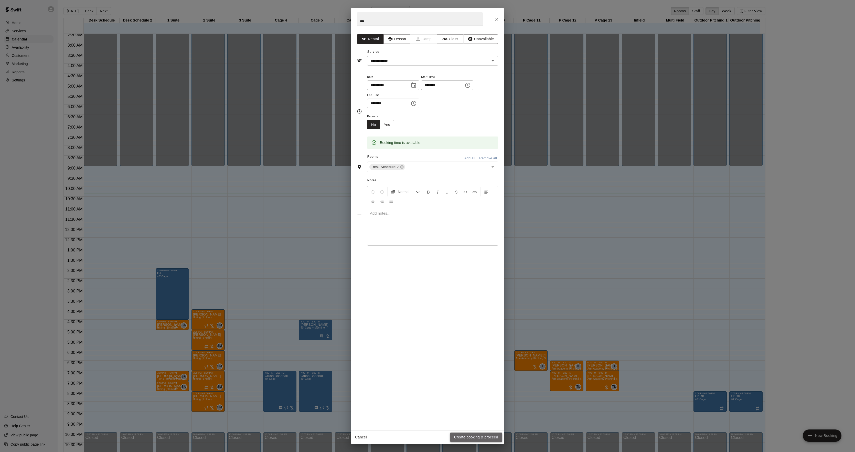
click at [473, 438] on button "Create booking & proceed" at bounding box center [476, 436] width 52 height 9
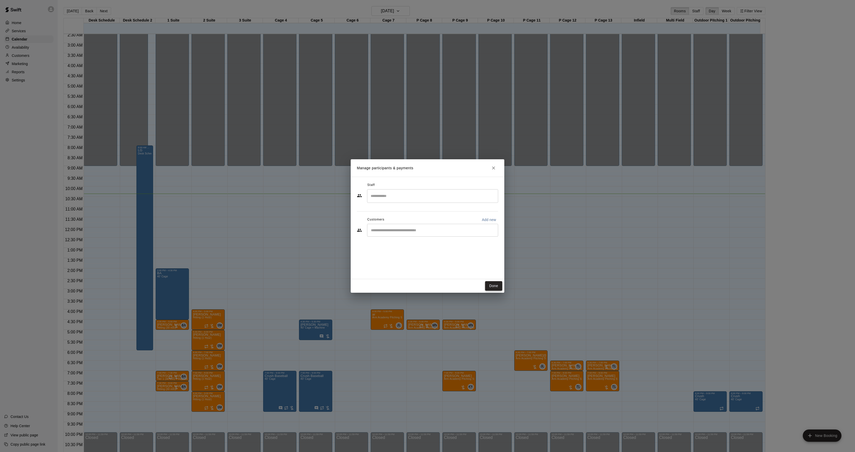
click at [499, 285] on button "Done" at bounding box center [493, 285] width 17 height 9
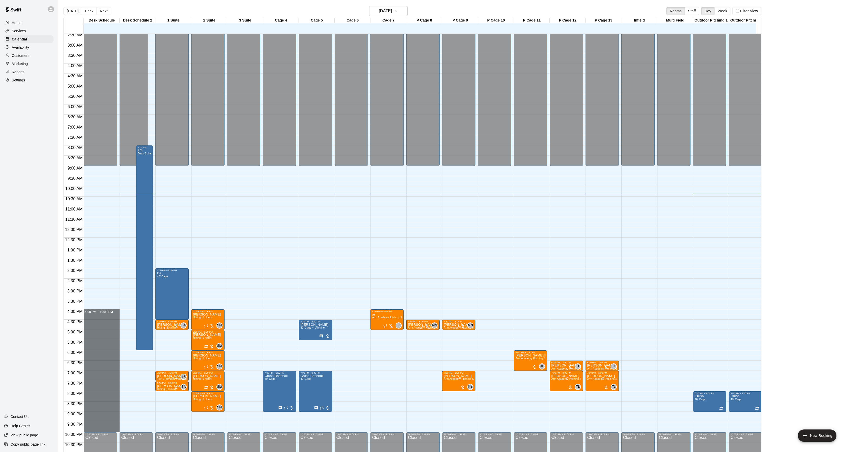
drag, startPoint x: 88, startPoint y: 310, endPoint x: 104, endPoint y: 430, distance: 120.6
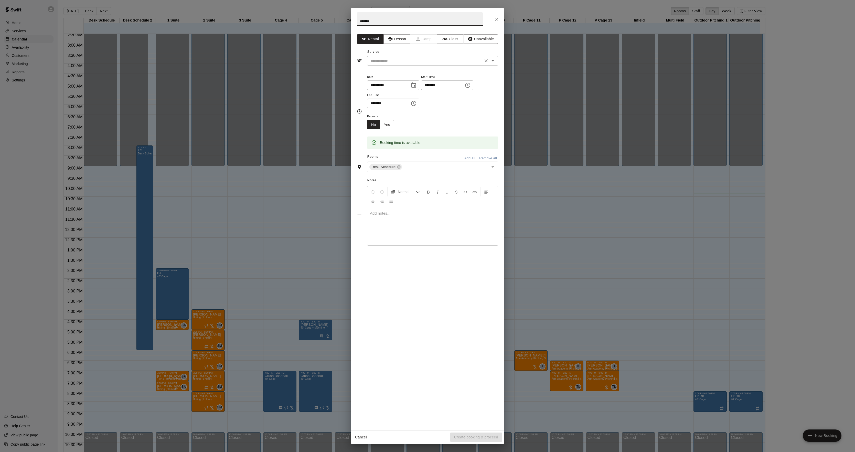
type input "*******"
click at [382, 61] on input "text" at bounding box center [425, 61] width 113 height 6
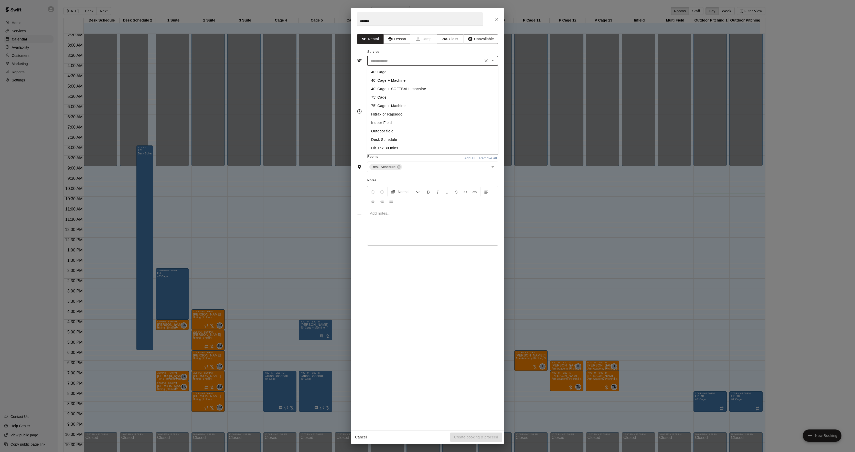
click at [380, 137] on li "Desk Schedule" at bounding box center [432, 139] width 131 height 8
type input "**********"
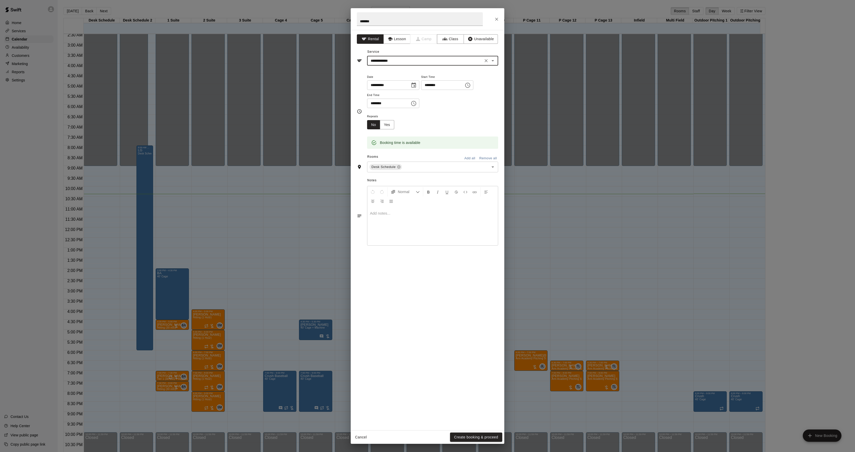
drag, startPoint x: 467, startPoint y: 440, endPoint x: 466, endPoint y: 431, distance: 9.3
click at [469, 446] on div "**********" at bounding box center [427, 226] width 855 height 452
click at [465, 430] on div "Cancel Create booking & proceed" at bounding box center [428, 437] width 154 height 14
click at [465, 433] on button "Create booking & proceed" at bounding box center [476, 436] width 52 height 9
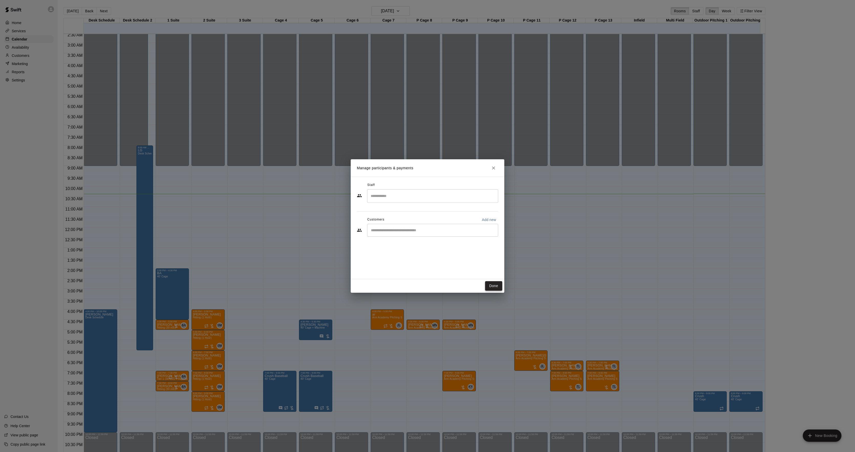
click at [487, 284] on button "Done" at bounding box center [493, 285] width 17 height 9
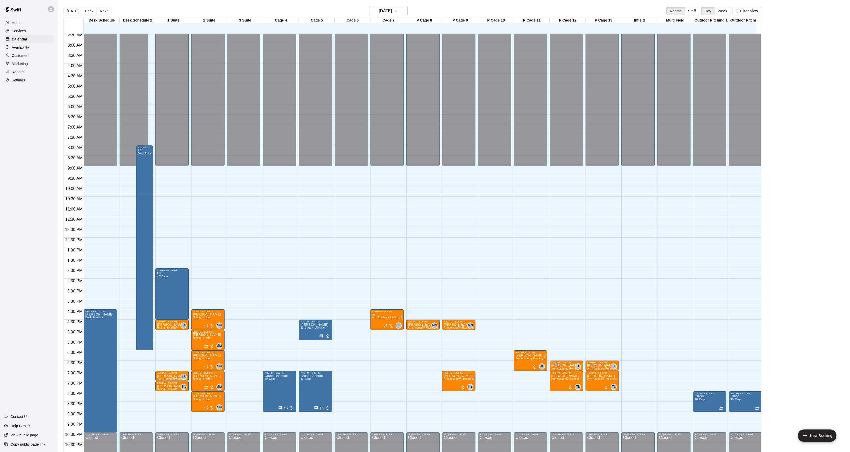
click at [102, 12] on button "Next" at bounding box center [104, 11] width 14 height 8
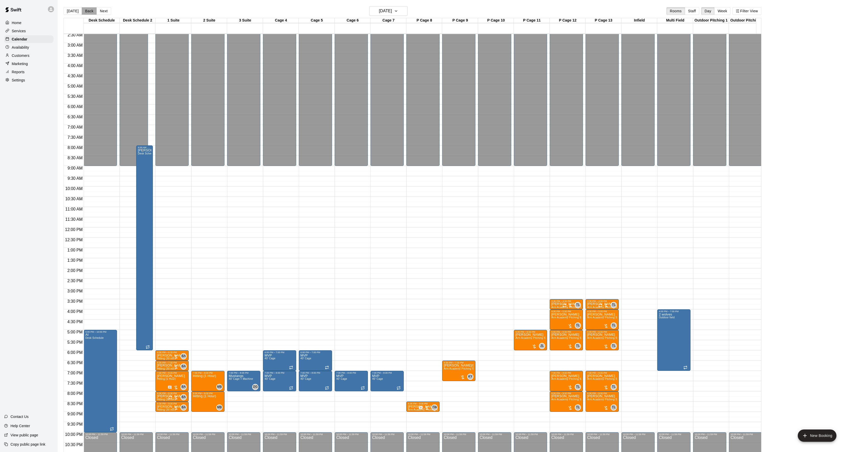
click at [85, 10] on button "Back" at bounding box center [89, 11] width 15 height 8
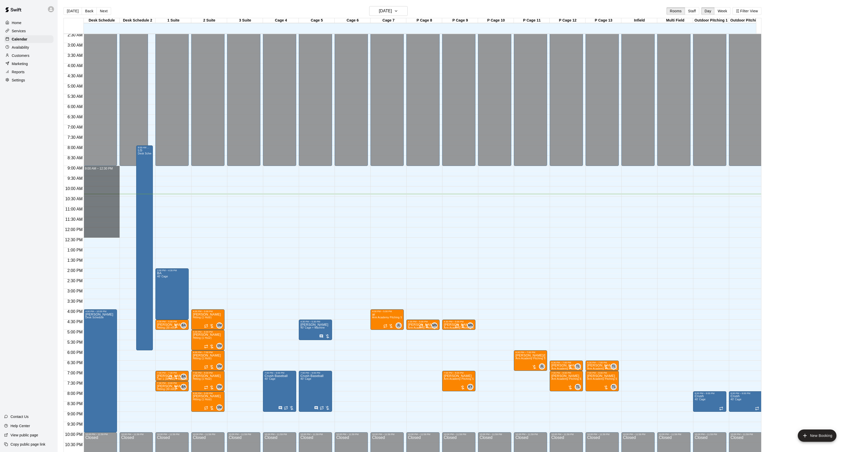
drag, startPoint x: 94, startPoint y: 168, endPoint x: 91, endPoint y: 234, distance: 65.9
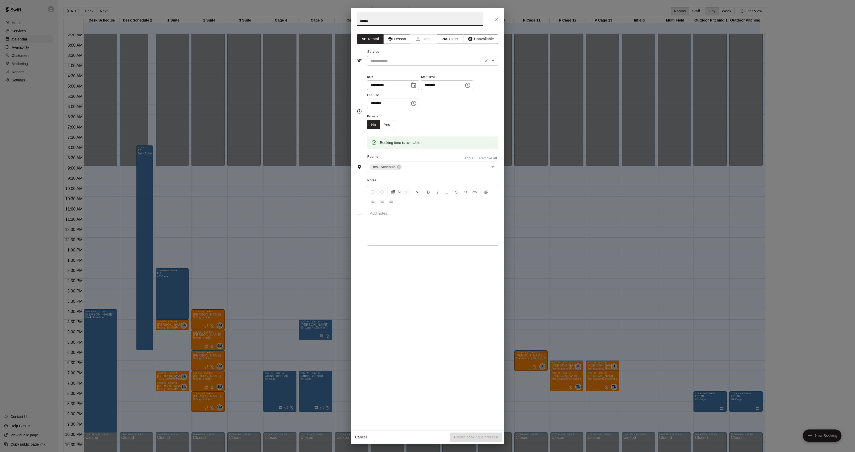
type input "******"
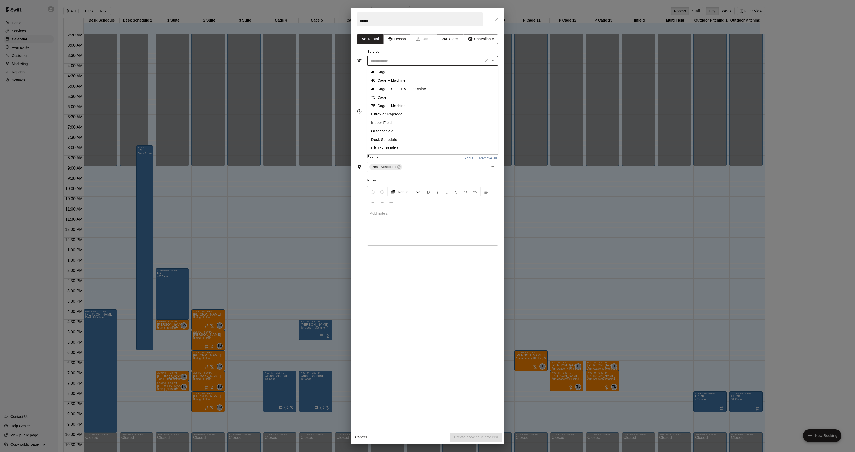
click at [385, 61] on input "text" at bounding box center [425, 61] width 113 height 6
click at [387, 137] on li "Desk Schedule" at bounding box center [432, 139] width 131 height 8
type input "**********"
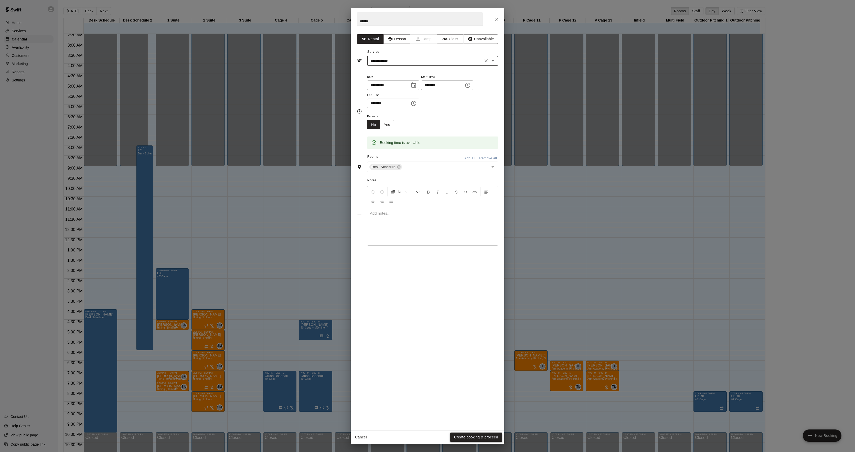
click at [479, 440] on button "Create booking & proceed" at bounding box center [476, 436] width 52 height 9
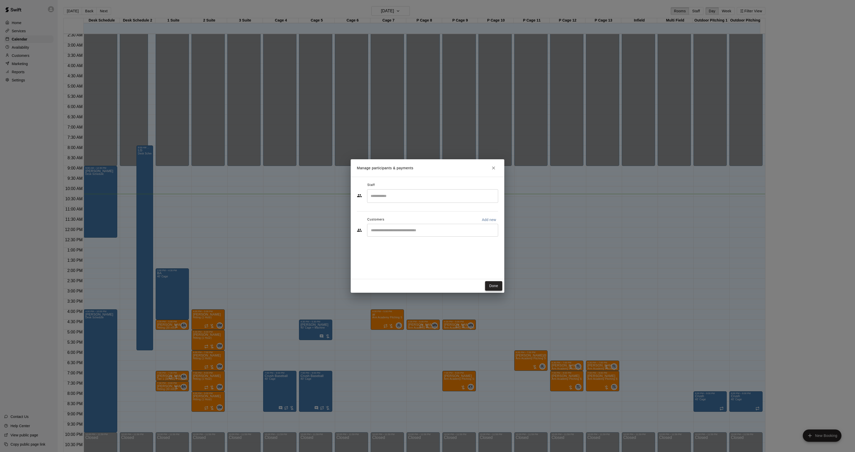
click at [500, 283] on button "Done" at bounding box center [493, 285] width 17 height 9
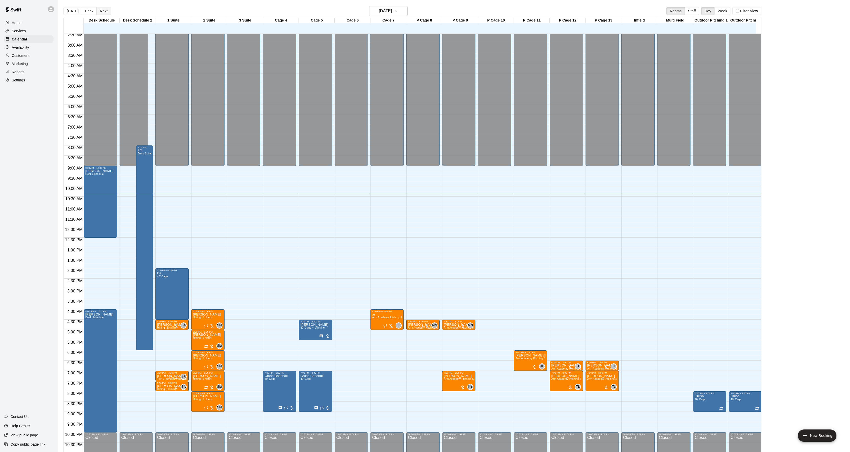
click at [101, 10] on button "Next" at bounding box center [104, 11] width 14 height 8
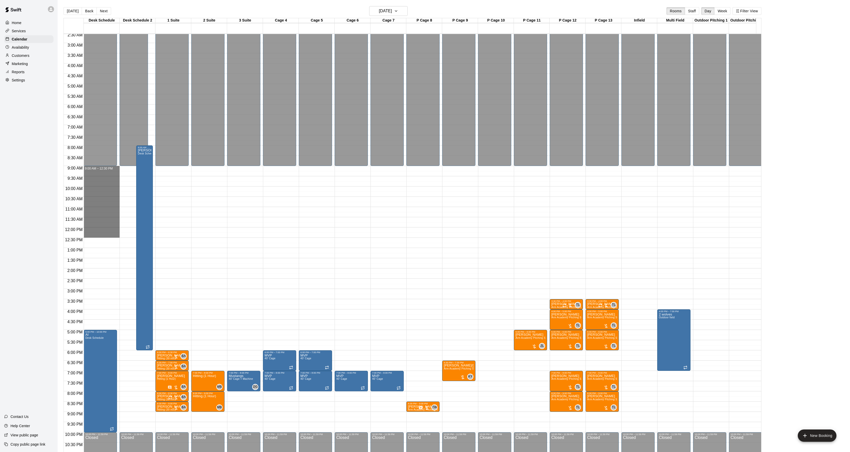
drag, startPoint x: 88, startPoint y: 169, endPoint x: 92, endPoint y: 238, distance: 68.8
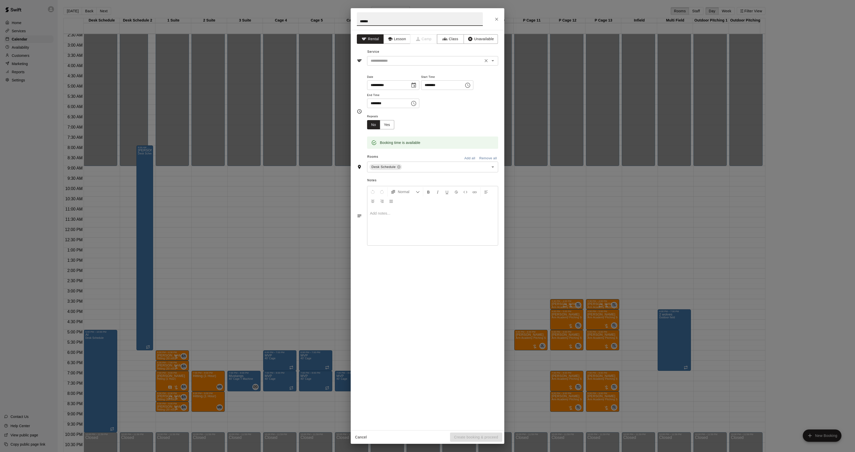
type input "******"
click at [379, 60] on input "text" at bounding box center [425, 61] width 113 height 6
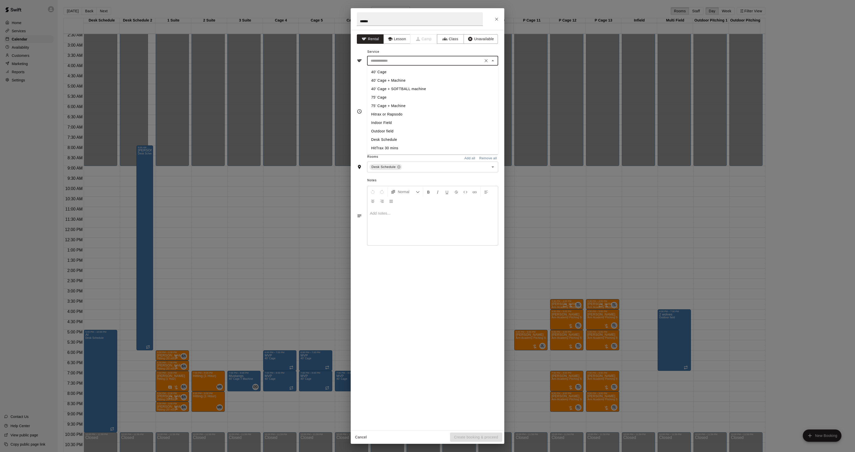
click at [382, 136] on li "Desk Schedule" at bounding box center [432, 139] width 131 height 8
type input "**********"
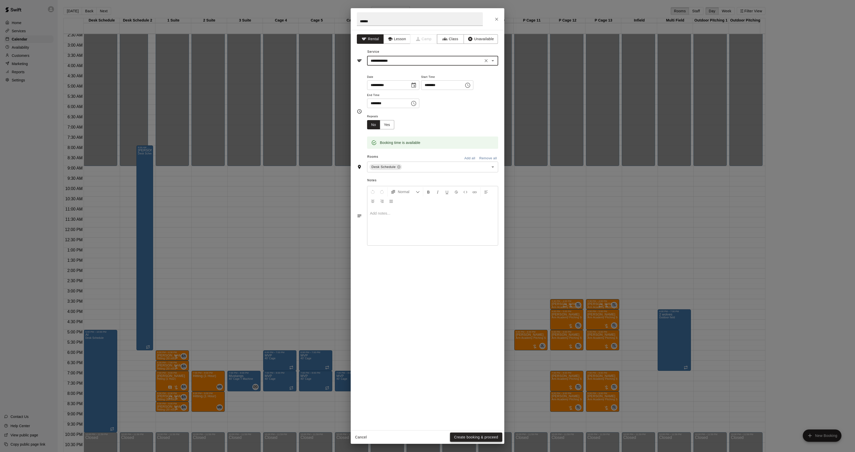
click at [470, 433] on button "Create booking & proceed" at bounding box center [476, 436] width 52 height 9
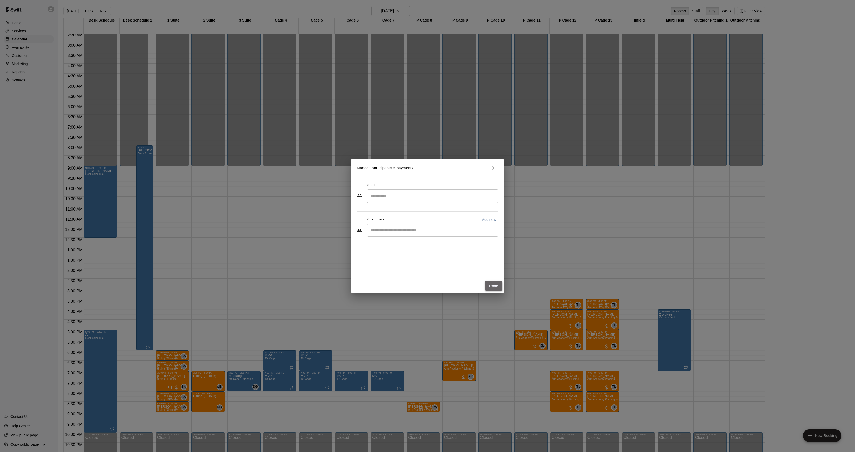
click at [498, 282] on button "Done" at bounding box center [493, 285] width 17 height 9
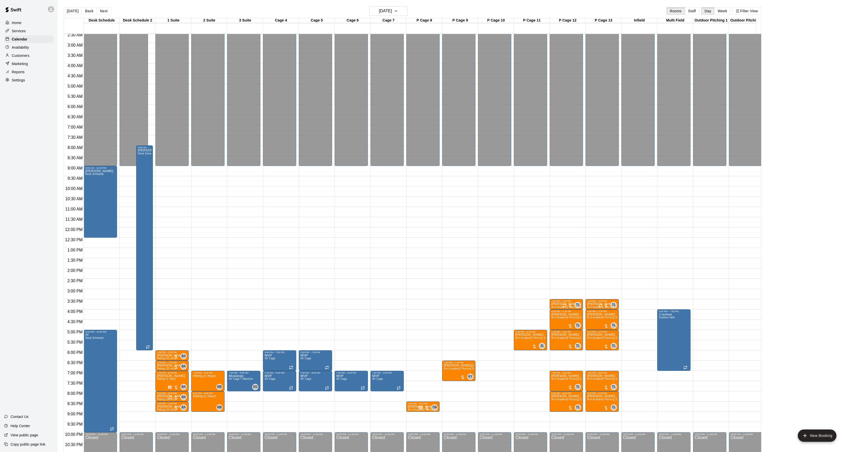
click at [107, 10] on button "Next" at bounding box center [104, 11] width 14 height 8
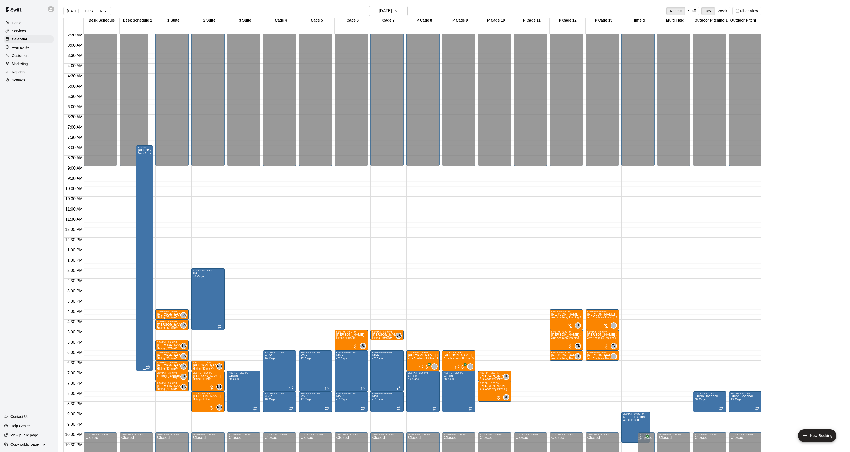
click at [145, 199] on div "[PERSON_NAME] Desk Schedule" at bounding box center [145, 375] width 14 height 452
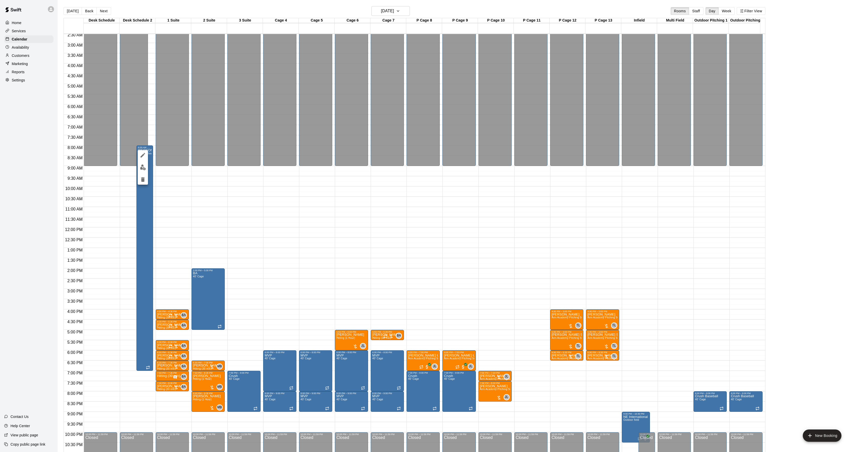
click at [147, 152] on div at bounding box center [143, 167] width 10 height 35
click at [146, 154] on icon "edit" at bounding box center [143, 155] width 6 height 6
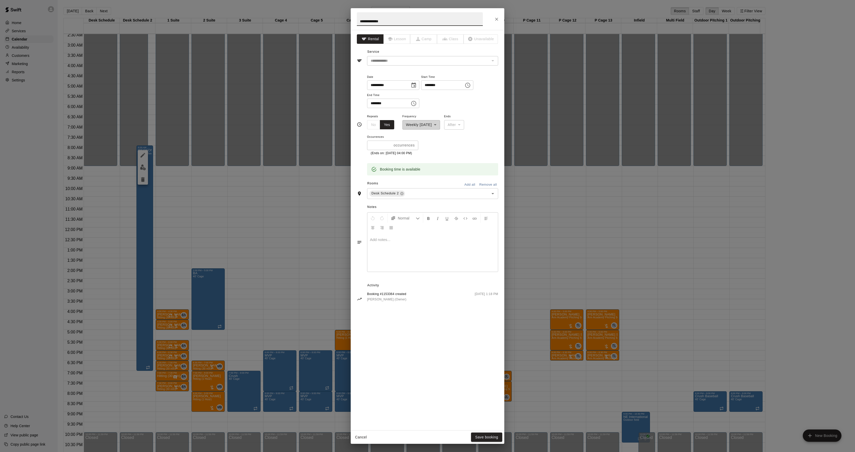
click at [430, 85] on input "********" at bounding box center [440, 84] width 39 height 9
type input "********"
click at [374, 103] on input "********" at bounding box center [386, 103] width 39 height 9
type input "********"
click at [484, 436] on button "Save booking" at bounding box center [486, 436] width 31 height 9
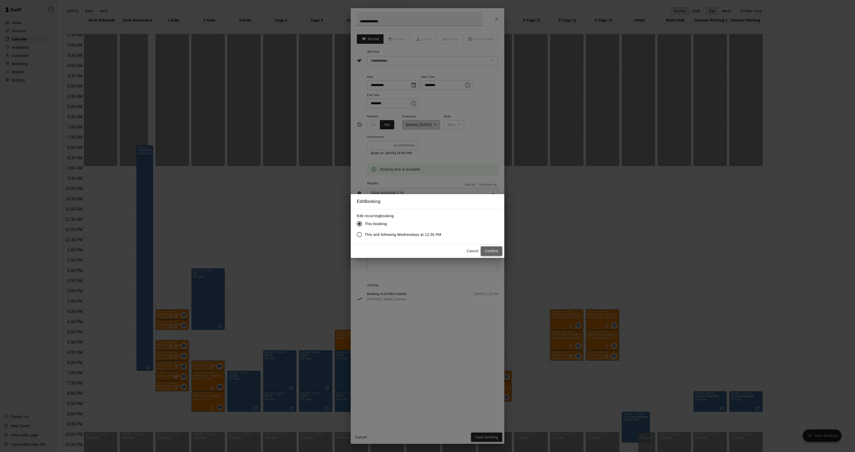
click at [492, 251] on button "Confirm" at bounding box center [492, 250] width 22 height 9
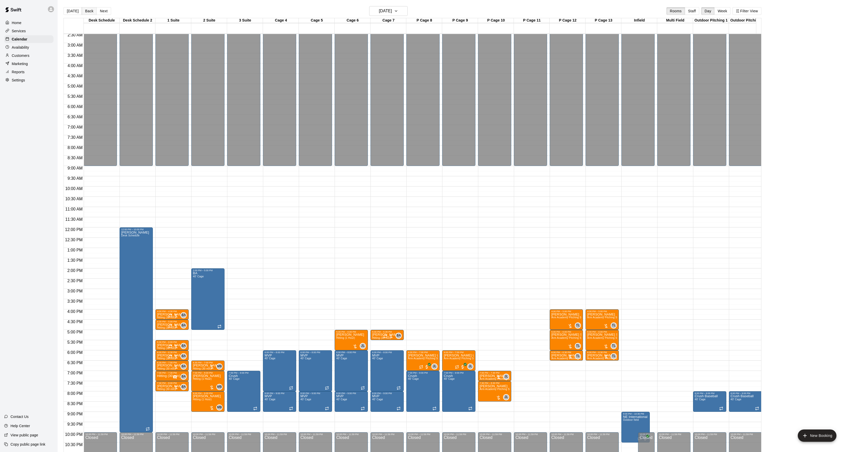
click at [90, 12] on button "Back" at bounding box center [89, 11] width 15 height 8
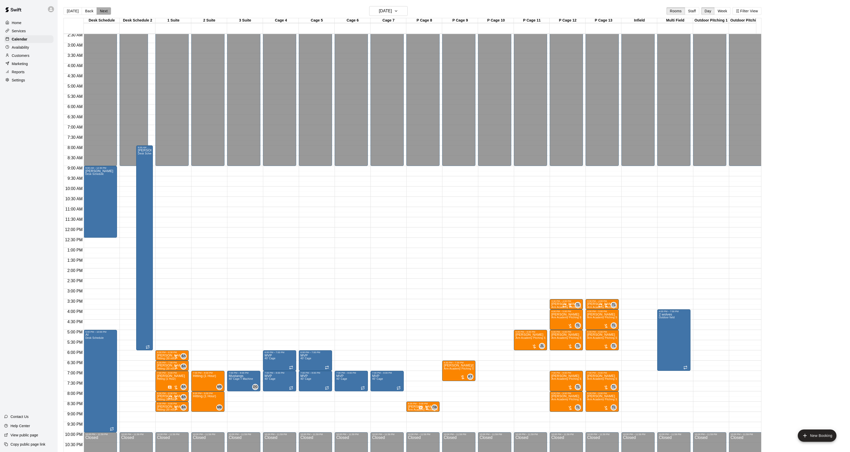
click at [101, 8] on button "Next" at bounding box center [104, 11] width 14 height 8
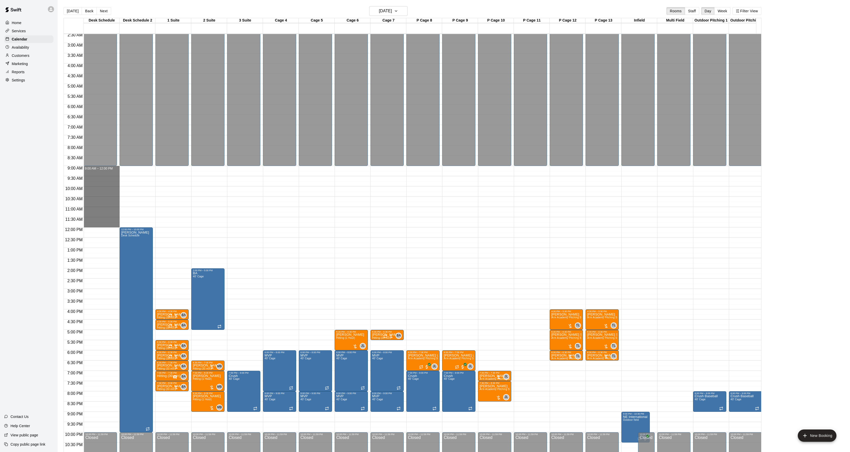
drag, startPoint x: 102, startPoint y: 167, endPoint x: 99, endPoint y: 225, distance: 57.4
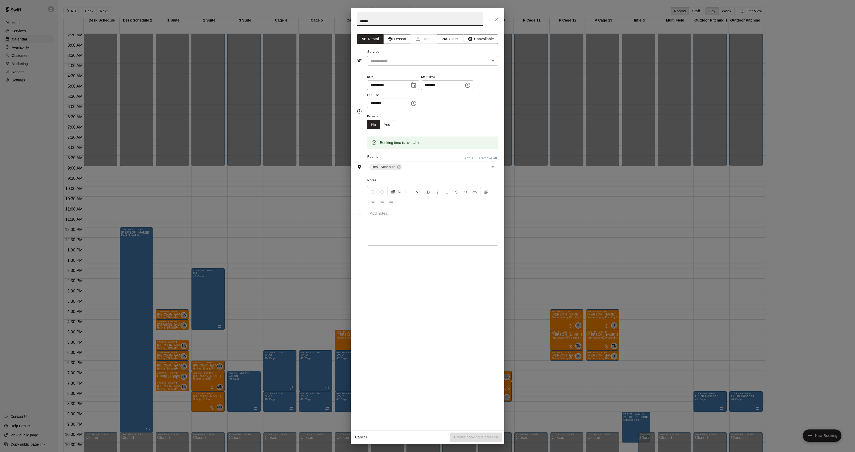
type input "******"
click at [377, 102] on input "********" at bounding box center [386, 103] width 39 height 9
type input "********"
click at [403, 53] on div "Service ​" at bounding box center [427, 57] width 141 height 18
click at [398, 57] on div "​" at bounding box center [432, 60] width 131 height 9
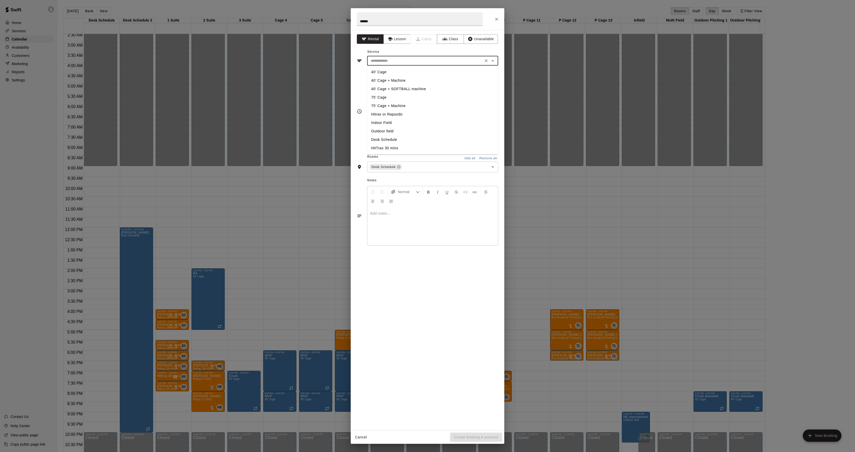
click at [377, 137] on li "Desk Schedule" at bounding box center [432, 139] width 131 height 8
type input "**********"
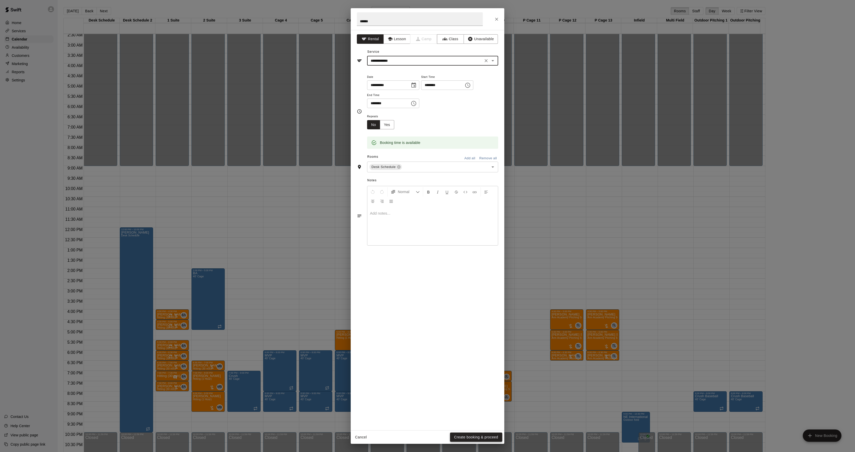
click at [477, 433] on button "Create booking & proceed" at bounding box center [476, 436] width 52 height 9
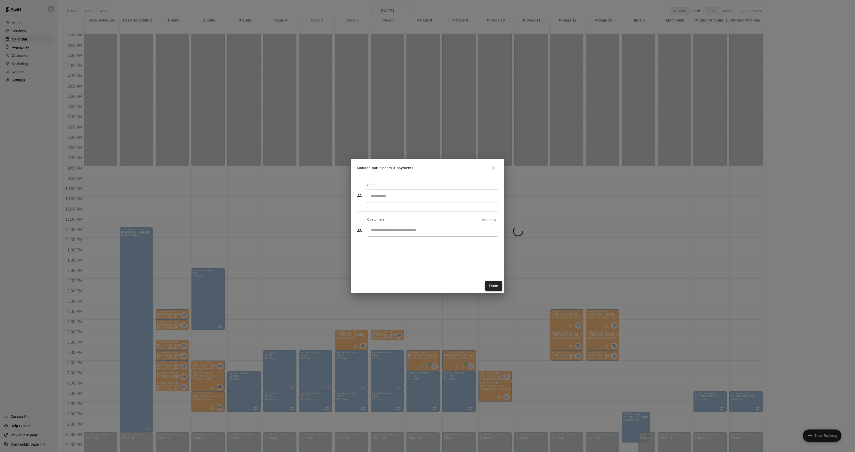
click at [489, 285] on button "Done" at bounding box center [493, 285] width 17 height 9
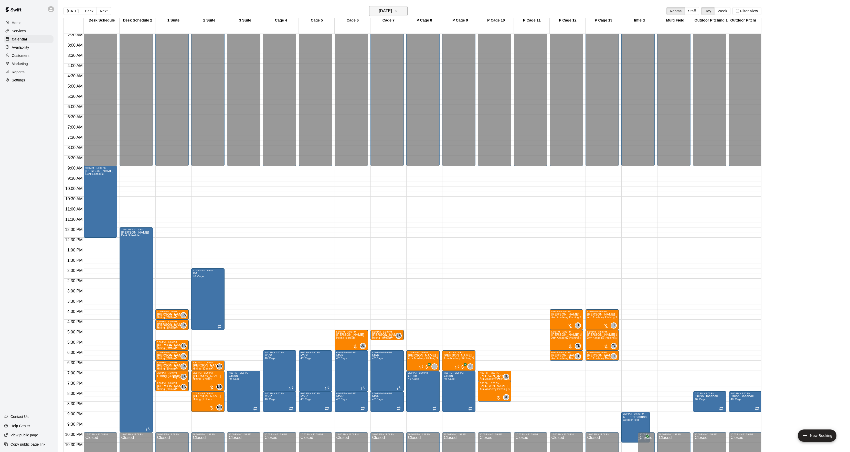
click at [388, 15] on button "[DATE]" at bounding box center [388, 11] width 38 height 10
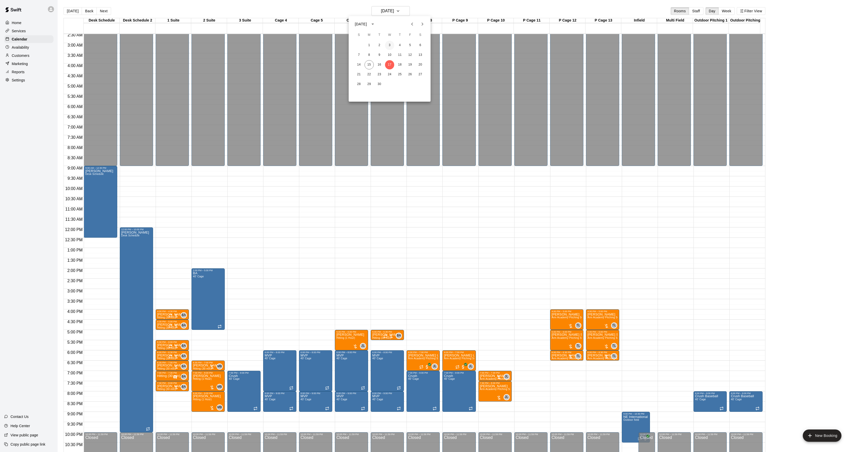
click at [388, 49] on button "3" at bounding box center [389, 45] width 9 height 9
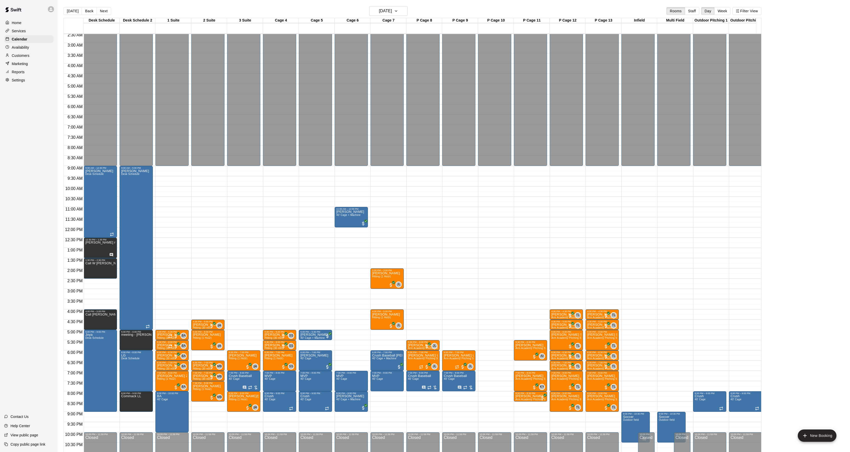
drag, startPoint x: 389, startPoint y: 6, endPoint x: 386, endPoint y: 17, distance: 11.5
click at [389, 7] on main "[DATE] Back [DATE][DATE] Rooms Staff Day Week Filter View Desk Schedule 03 Wed …" at bounding box center [454, 230] width 792 height 460
click at [387, 12] on h6 "[DATE]" at bounding box center [385, 10] width 13 height 7
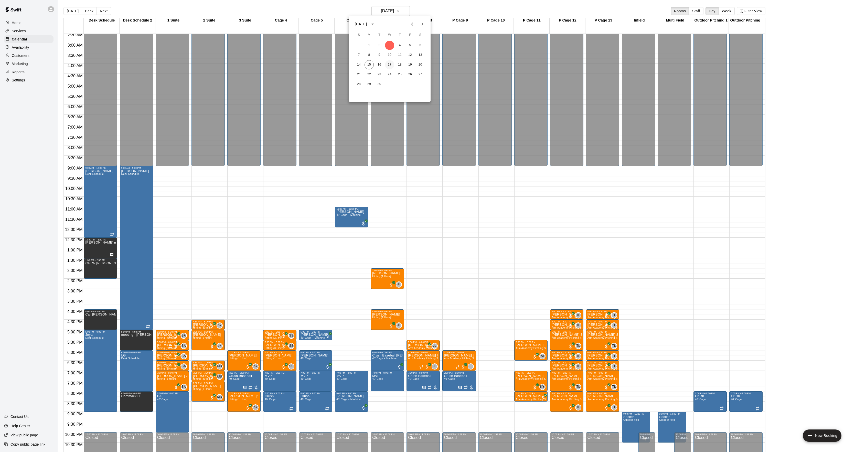
click at [388, 63] on button "17" at bounding box center [389, 64] width 9 height 9
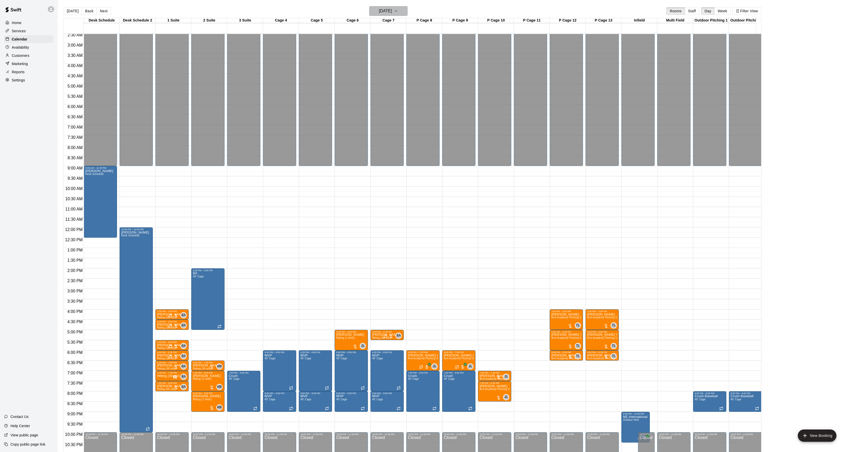
click at [386, 10] on h6 "[DATE]" at bounding box center [385, 10] width 13 height 7
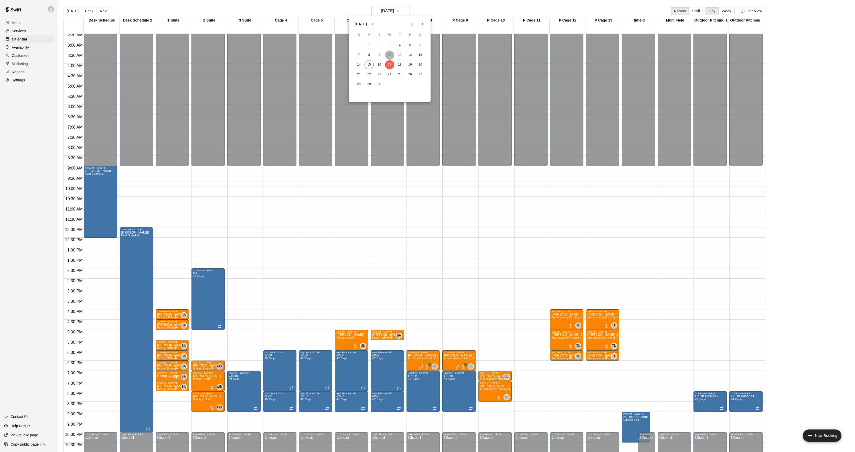
click at [390, 58] on button "10" at bounding box center [389, 54] width 9 height 9
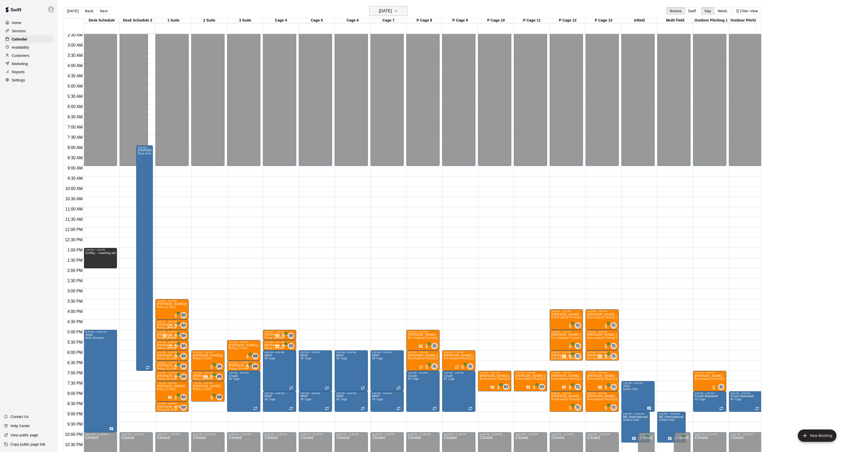
click at [392, 12] on h6 "[DATE]" at bounding box center [385, 10] width 13 height 7
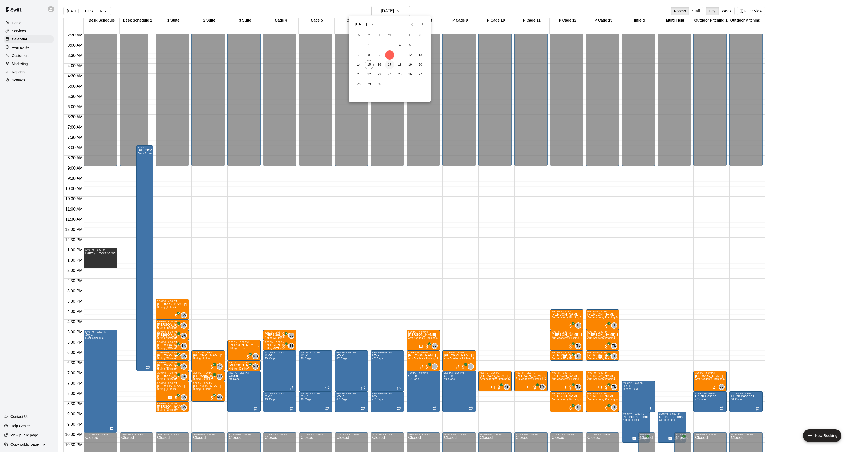
click at [389, 62] on button "17" at bounding box center [389, 64] width 9 height 9
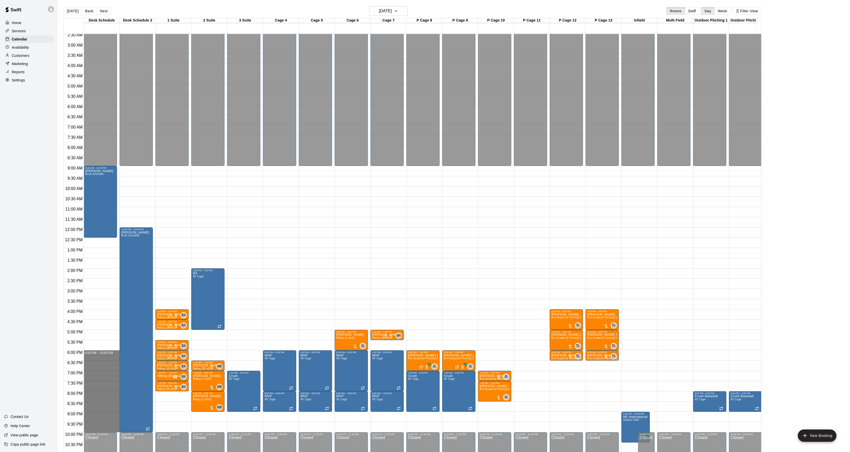
drag, startPoint x: 90, startPoint y: 351, endPoint x: 94, endPoint y: 432, distance: 80.5
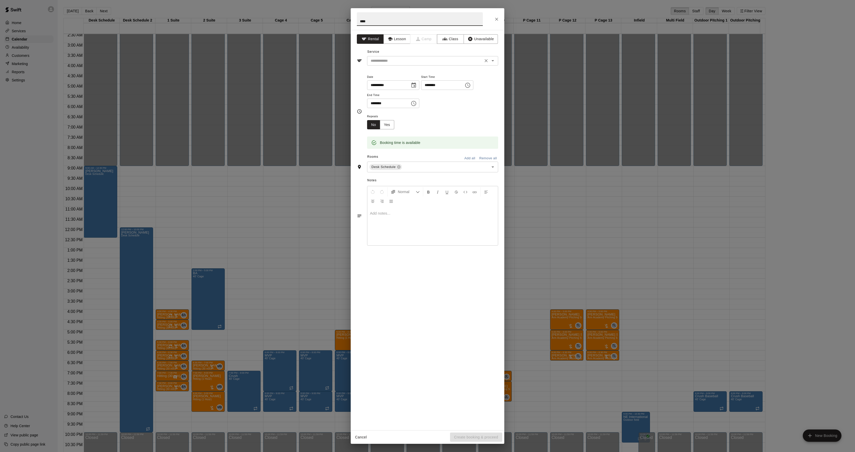
type input "****"
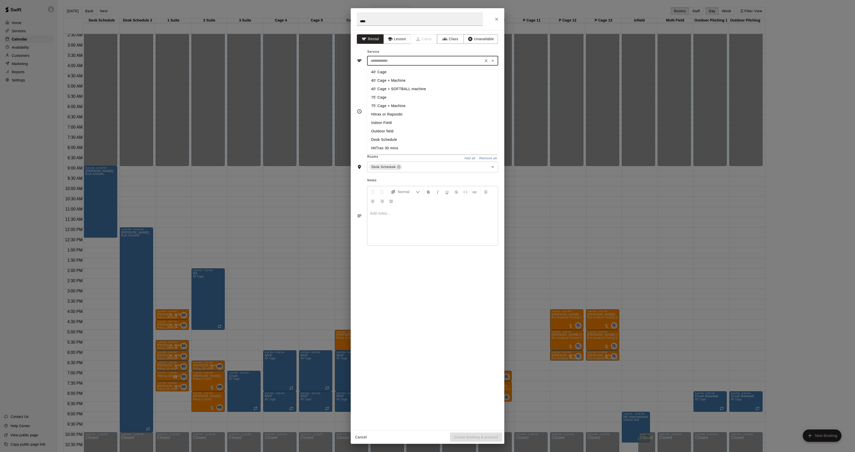
click at [384, 60] on input "text" at bounding box center [425, 61] width 113 height 6
click at [378, 139] on li "Desk Schedule" at bounding box center [432, 139] width 131 height 8
type input "**********"
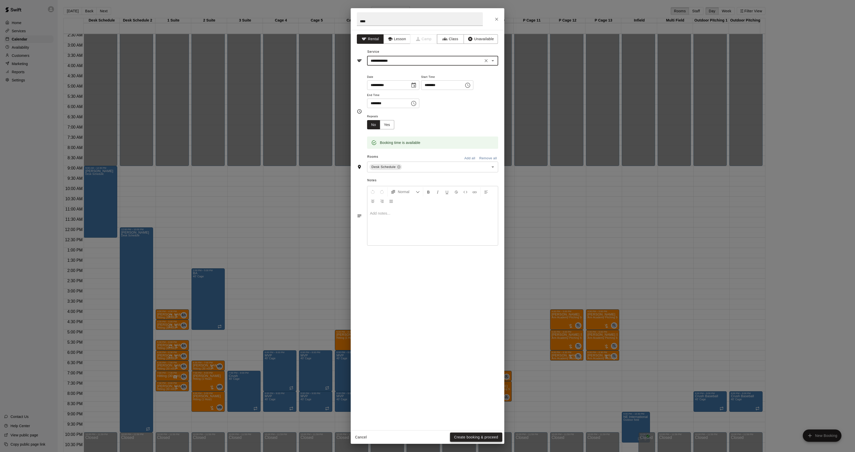
click at [482, 433] on button "Create booking & proceed" at bounding box center [476, 436] width 52 height 9
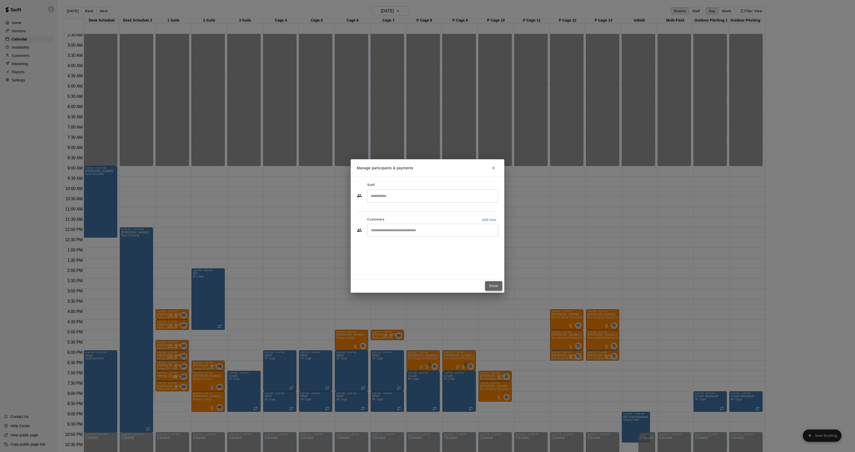
click at [491, 287] on button "Done" at bounding box center [493, 285] width 17 height 9
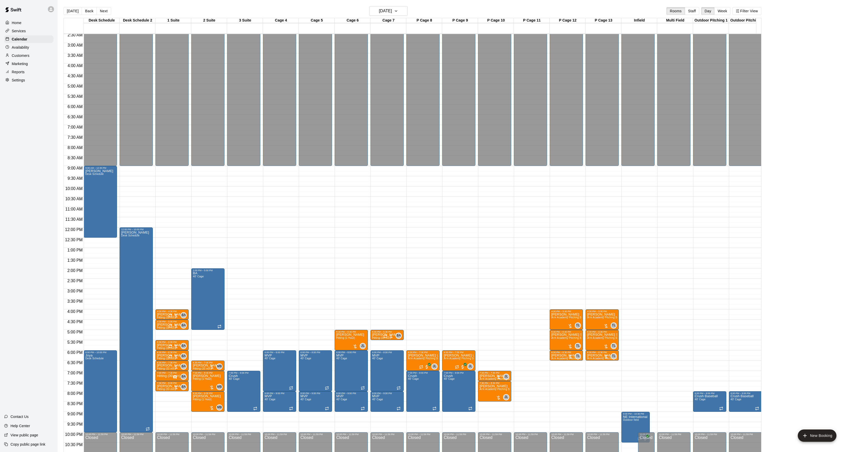
click at [106, 8] on button "Next" at bounding box center [104, 11] width 14 height 8
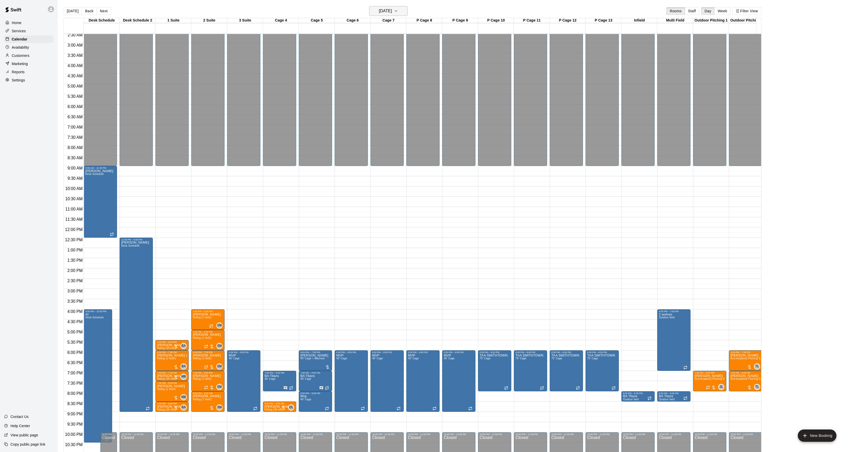
click at [385, 9] on h6 "[DATE]" at bounding box center [385, 10] width 13 height 7
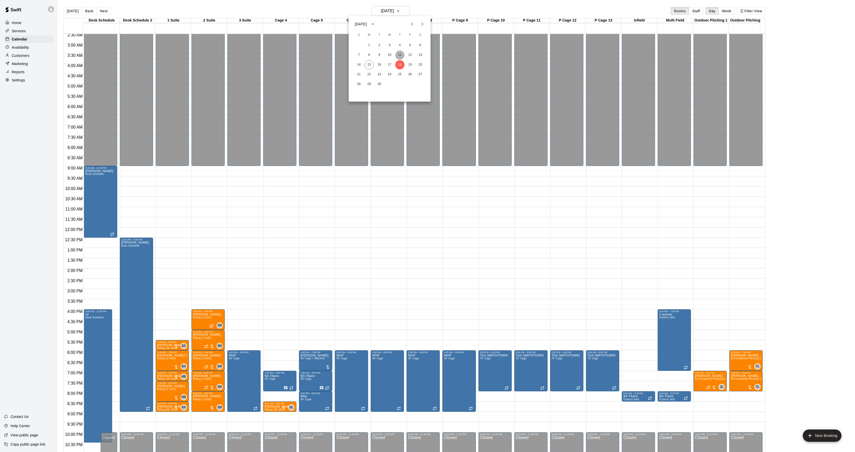
click at [398, 53] on button "11" at bounding box center [399, 54] width 9 height 9
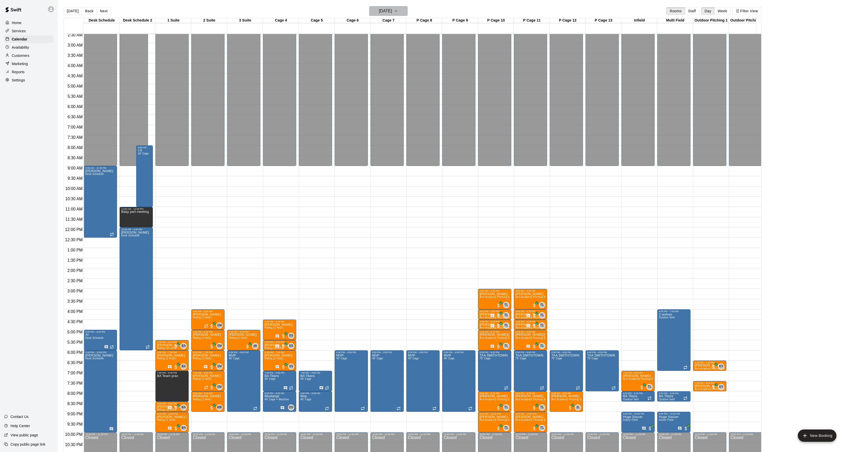
click at [390, 10] on h6 "[DATE]" at bounding box center [385, 10] width 13 height 7
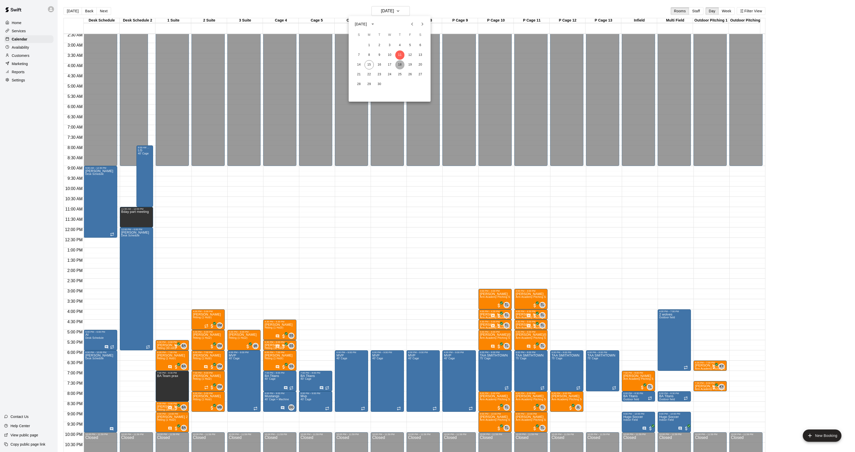
click at [400, 65] on button "18" at bounding box center [399, 64] width 9 height 9
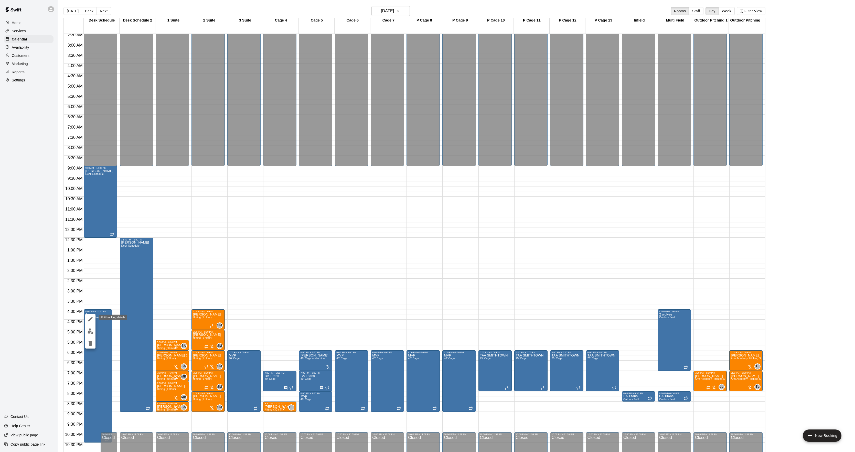
click at [90, 319] on icon "edit" at bounding box center [90, 319] width 5 height 5
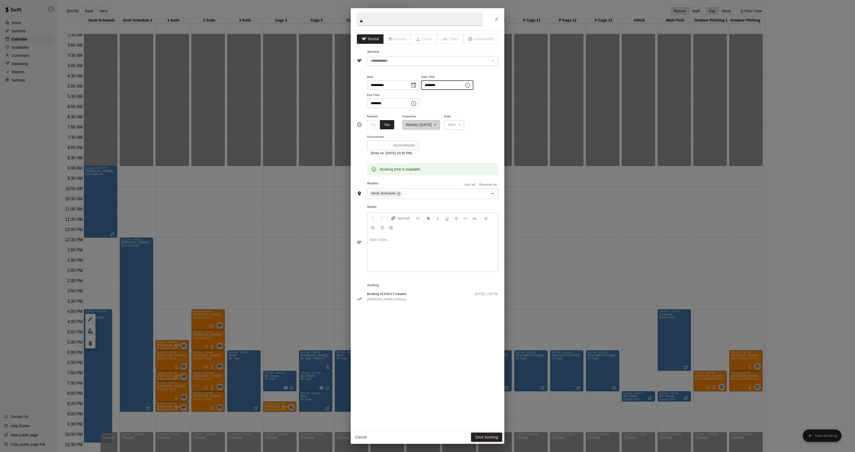
click at [430, 87] on input "********" at bounding box center [440, 84] width 39 height 9
type input "********"
click at [372, 102] on input "********" at bounding box center [386, 103] width 39 height 9
type input "********"
click at [494, 437] on button "Save booking" at bounding box center [486, 436] width 31 height 9
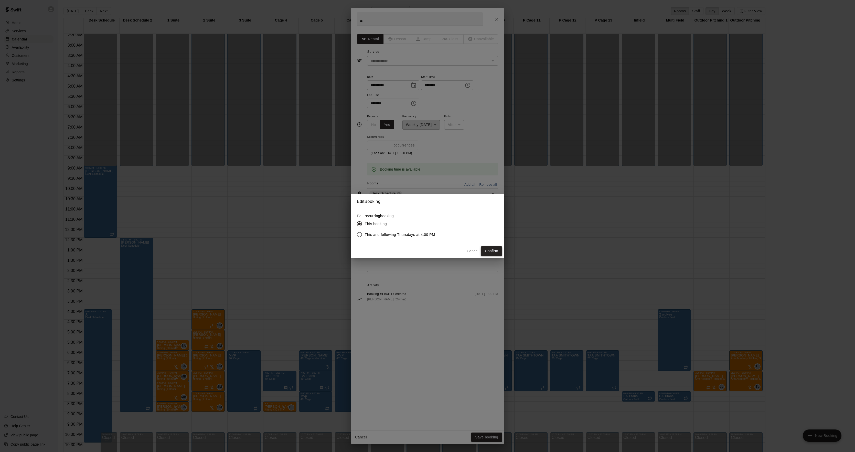
click at [494, 251] on button "Confirm" at bounding box center [492, 250] width 22 height 9
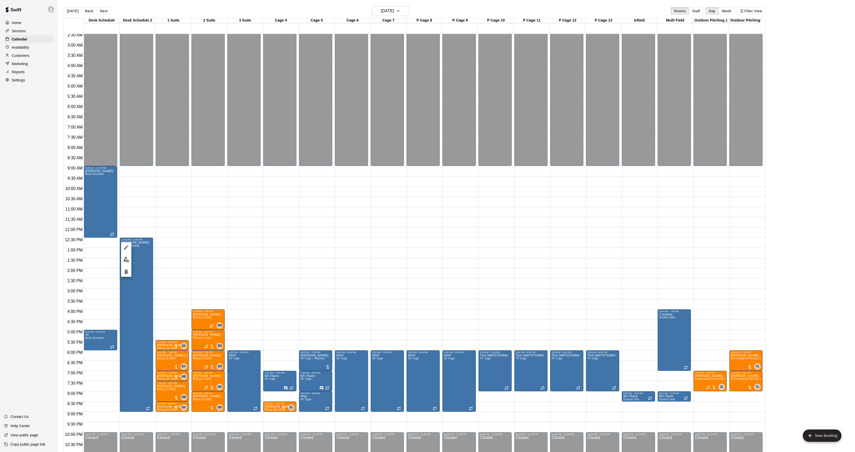
click at [149, 307] on div at bounding box center [427, 226] width 855 height 452
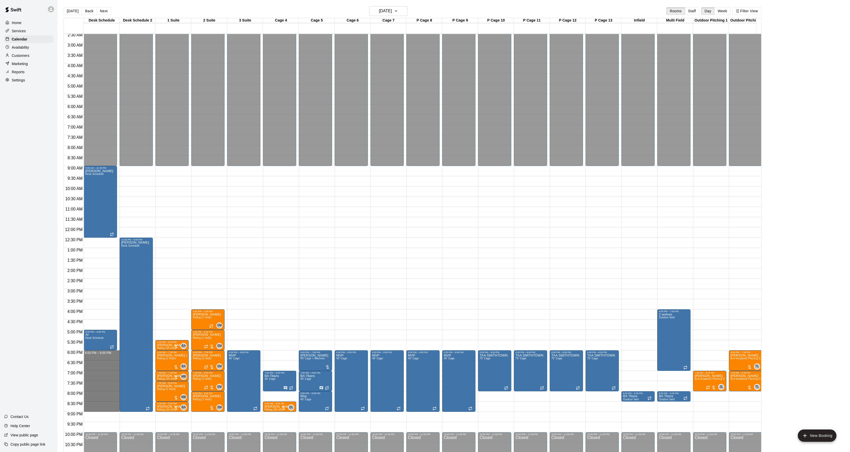
drag, startPoint x: 92, startPoint y: 353, endPoint x: 88, endPoint y: 410, distance: 56.9
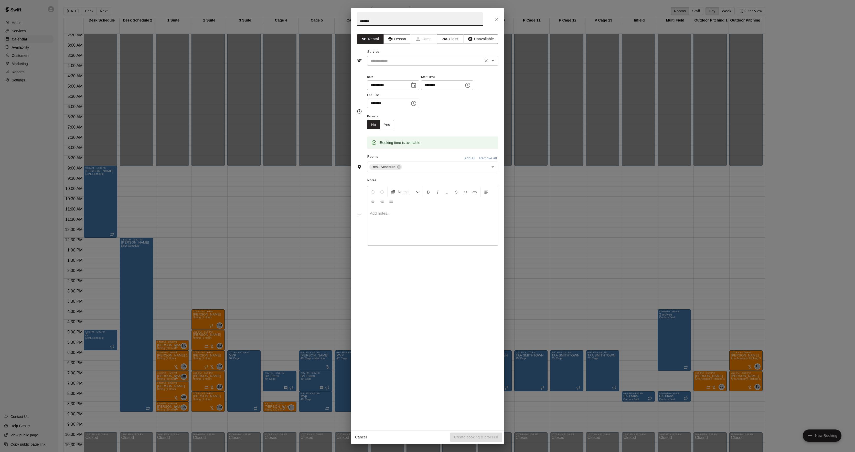
type input "*******"
click at [370, 61] on input "text" at bounding box center [425, 61] width 113 height 6
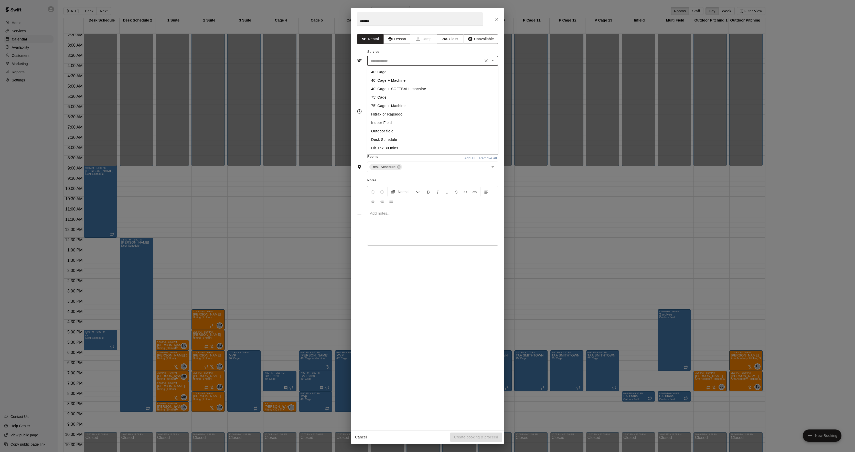
click at [379, 137] on li "Desk Schedule" at bounding box center [432, 139] width 131 height 8
type input "**********"
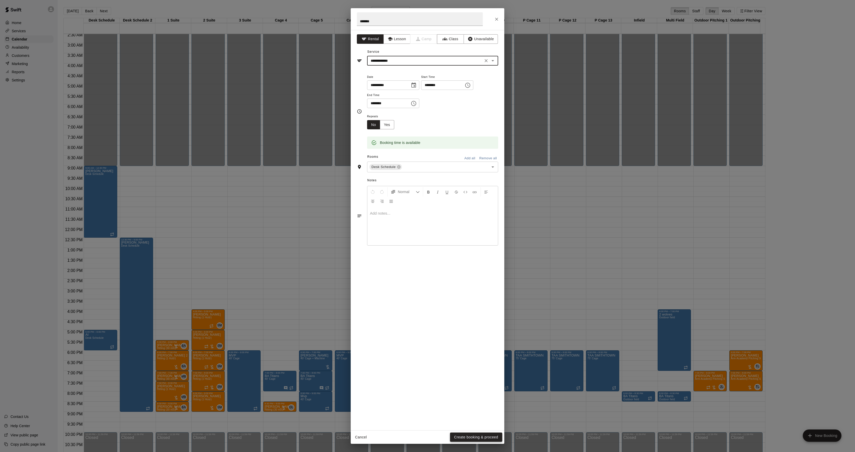
drag, startPoint x: 464, startPoint y: 438, endPoint x: 464, endPoint y: 434, distance: 4.1
click at [464, 438] on button "Create booking & proceed" at bounding box center [476, 436] width 52 height 9
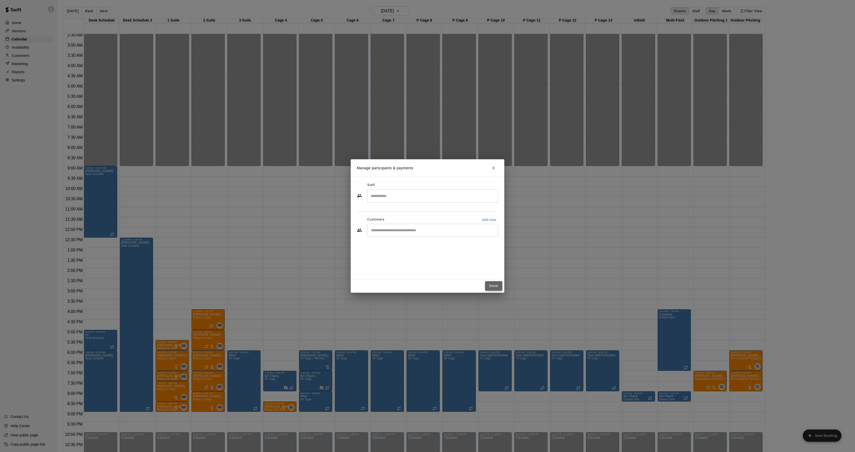
click at [499, 288] on button "Done" at bounding box center [493, 285] width 17 height 9
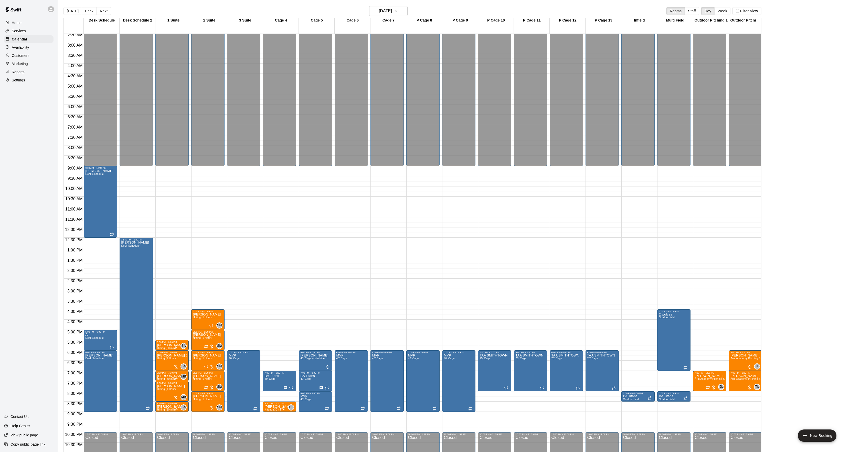
click at [102, 187] on div "[PERSON_NAME] Desk Schedule" at bounding box center [99, 395] width 28 height 452
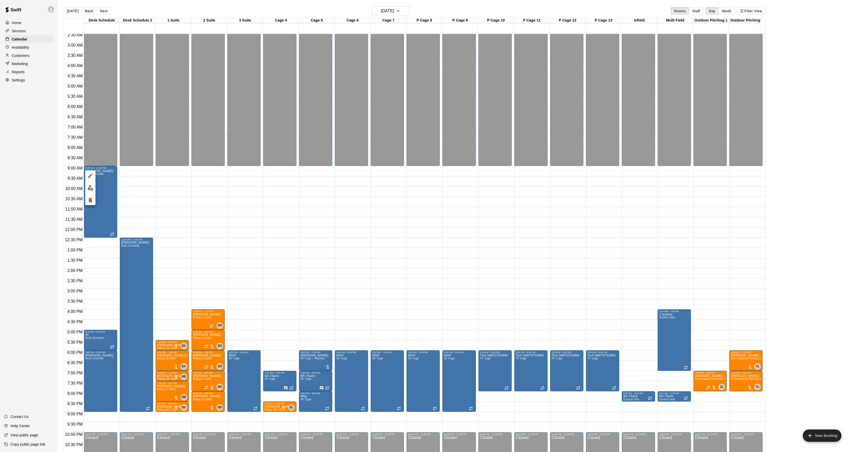
click at [87, 175] on button "edit" at bounding box center [90, 175] width 10 height 10
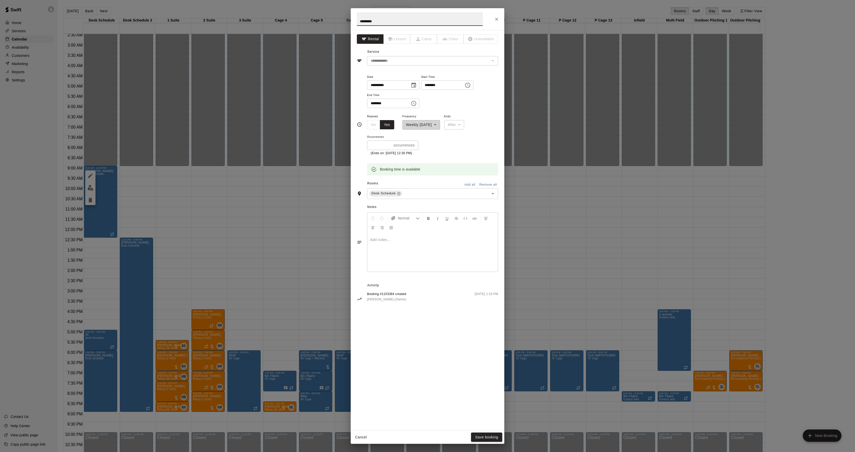
drag, startPoint x: 381, startPoint y: 23, endPoint x: 247, endPoint y: 13, distance: 135.0
click at [247, 15] on div "**********" at bounding box center [427, 226] width 855 height 452
type input "******"
click at [489, 438] on button "Save booking" at bounding box center [486, 436] width 31 height 9
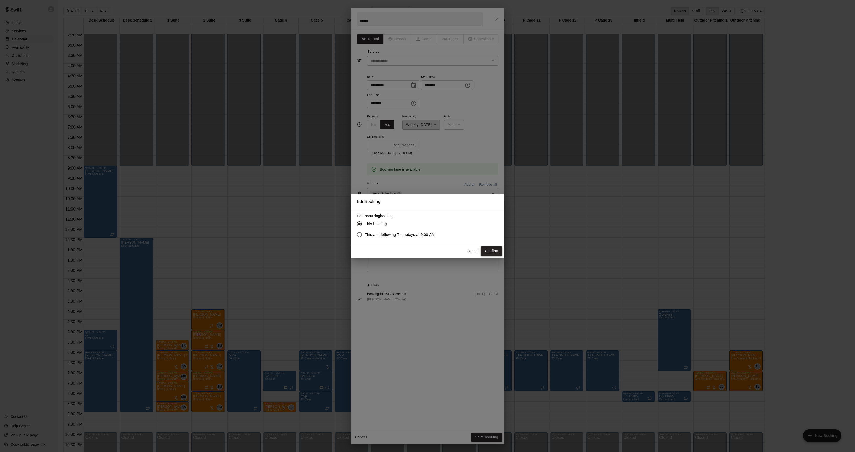
click at [493, 255] on button "Confirm" at bounding box center [492, 250] width 22 height 9
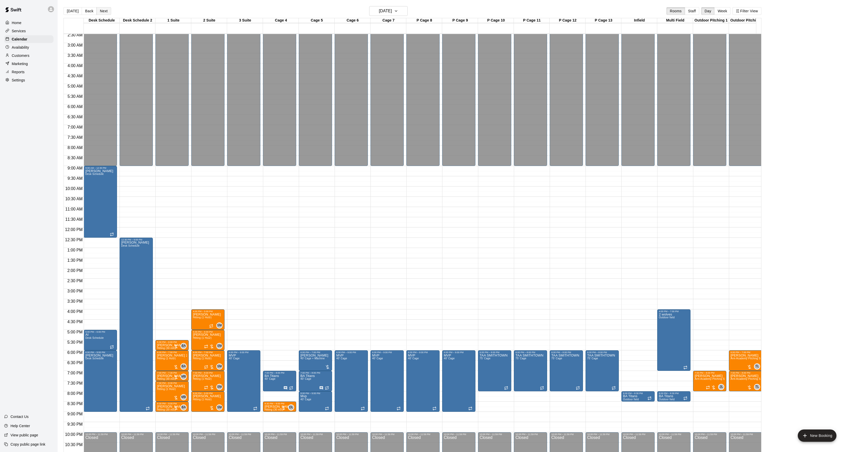
click at [101, 9] on button "Next" at bounding box center [104, 11] width 14 height 8
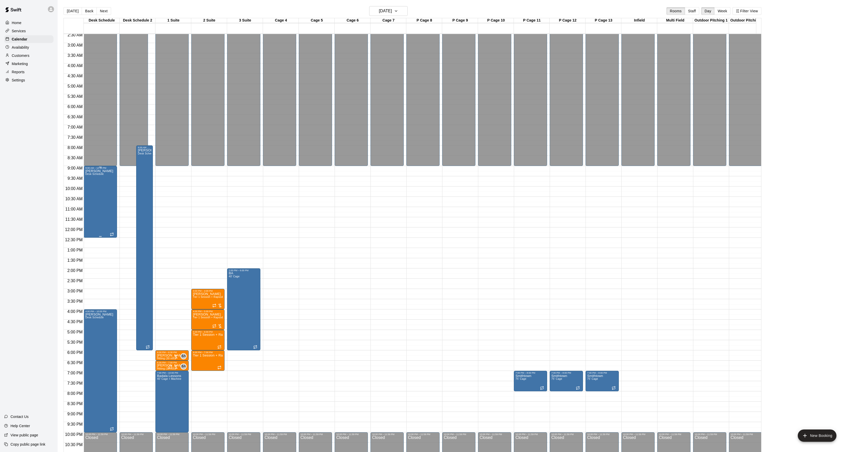
click at [86, 207] on div "[PERSON_NAME] Desk Schedule" at bounding box center [99, 395] width 28 height 452
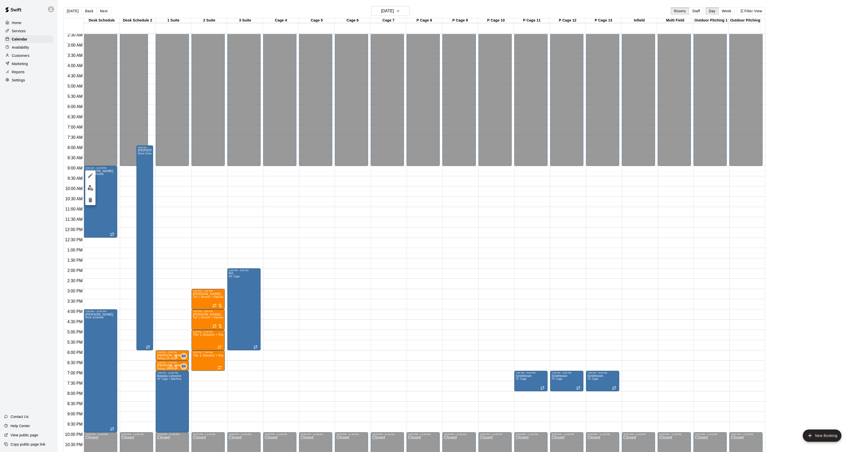
click at [121, 192] on div at bounding box center [427, 226] width 855 height 452
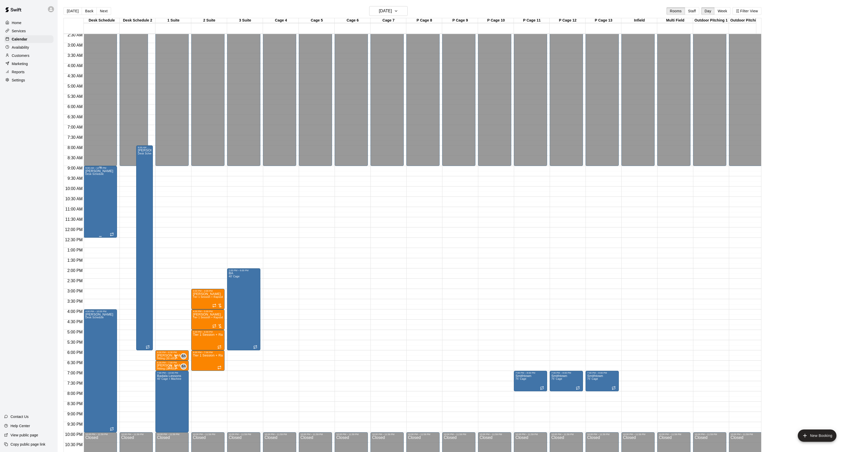
click at [97, 185] on div "[PERSON_NAME] Desk Schedule" at bounding box center [99, 395] width 28 height 452
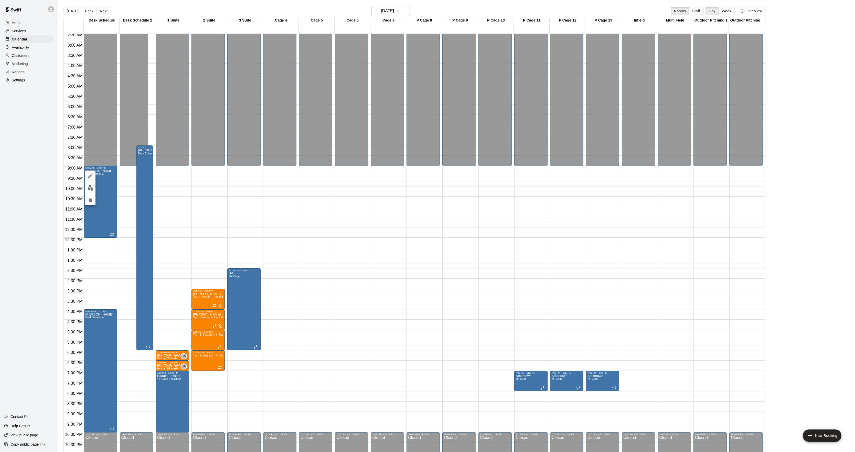
click at [84, 174] on div at bounding box center [427, 226] width 855 height 452
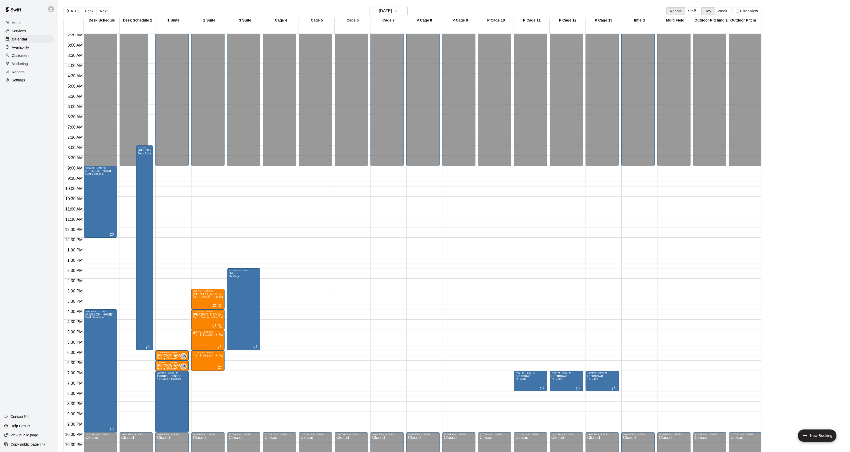
click at [86, 174] on span "Desk Schedule" at bounding box center [94, 174] width 18 height 3
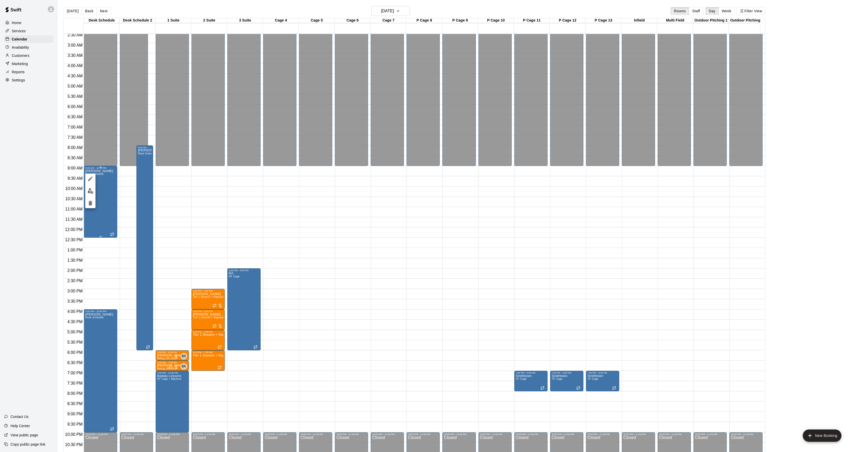
click at [86, 174] on div at bounding box center [90, 191] width 10 height 35
click at [87, 177] on button "edit" at bounding box center [90, 179] width 10 height 10
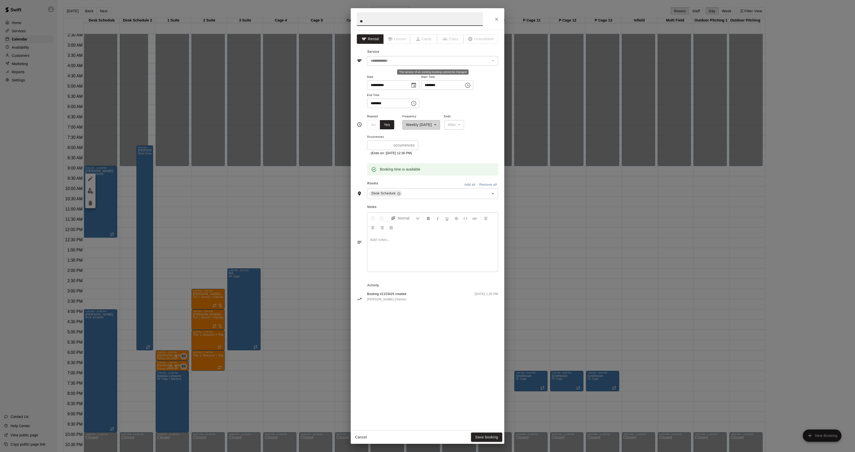
type input "*"
type input "******"
click at [492, 436] on button "Save booking" at bounding box center [486, 436] width 31 height 9
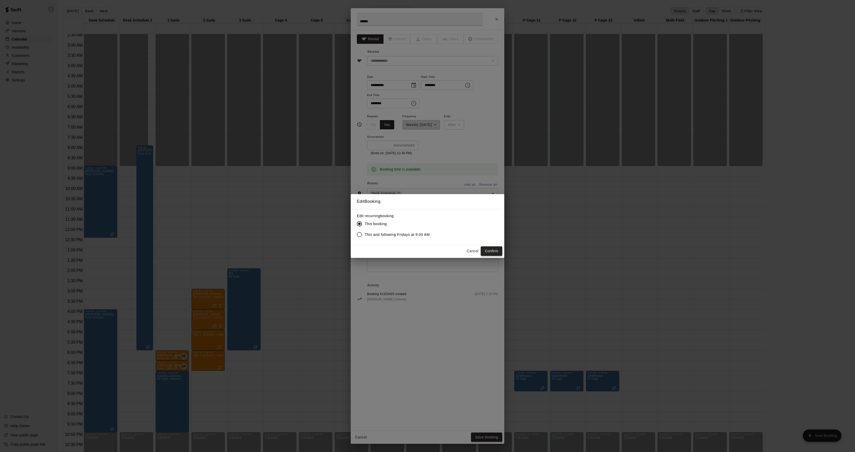
click at [499, 253] on button "Confirm" at bounding box center [492, 250] width 22 height 9
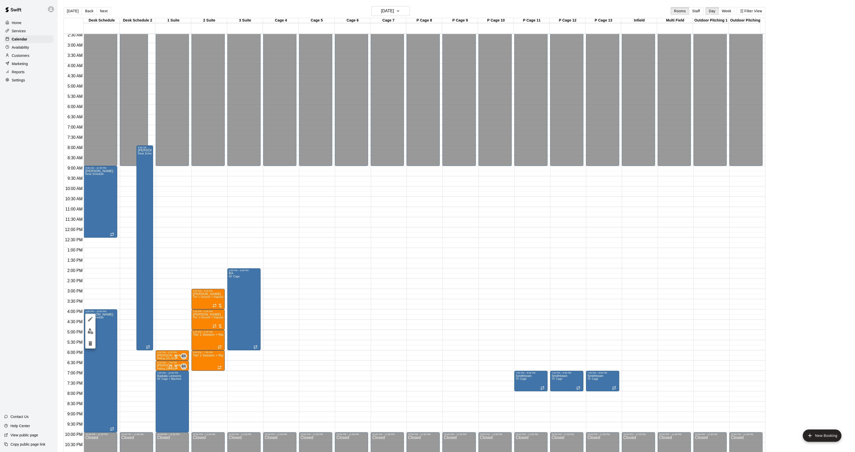
click at [154, 325] on div at bounding box center [427, 226] width 855 height 452
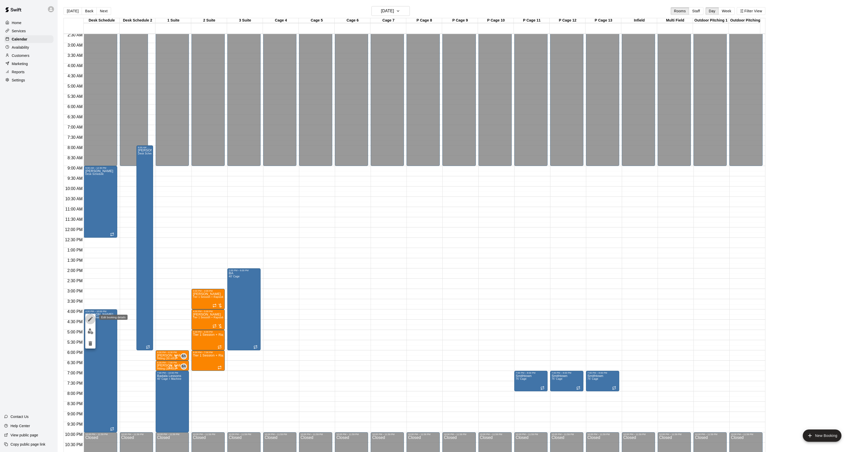
click at [91, 320] on icon "edit" at bounding box center [90, 319] width 6 height 6
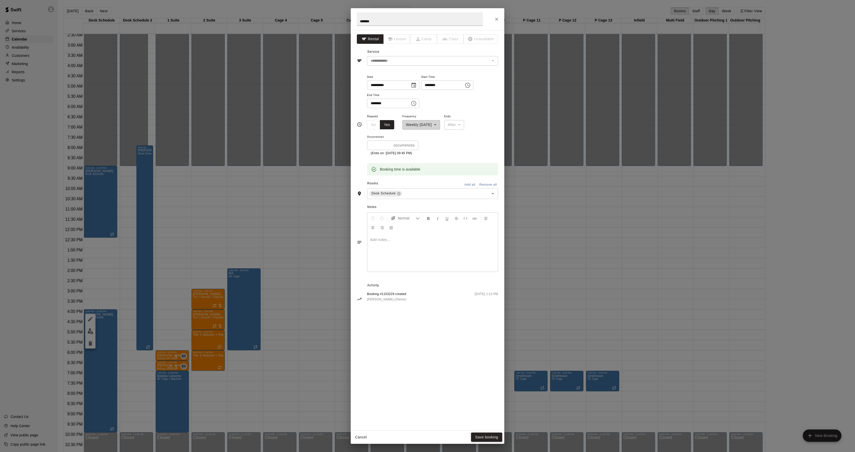
click at [593, 277] on div "**********" at bounding box center [427, 226] width 855 height 452
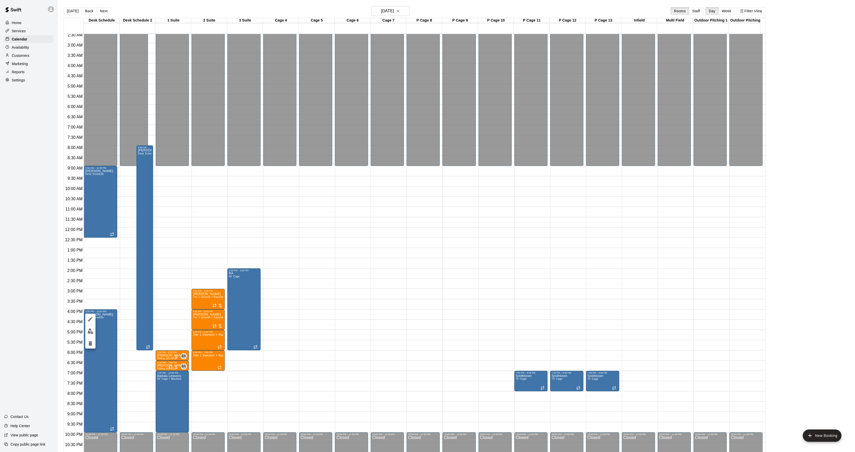
click at [94, 319] on button "edit" at bounding box center [90, 319] width 10 height 10
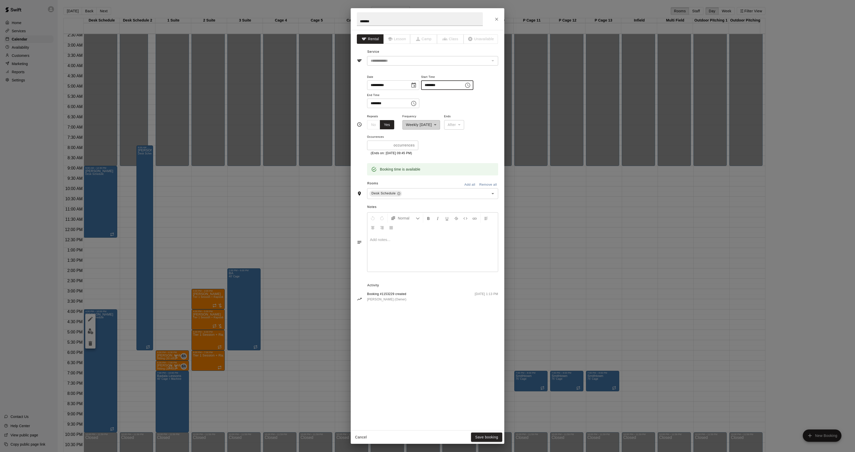
click at [432, 89] on input "********" at bounding box center [440, 84] width 39 height 9
click at [389, 14] on input "*******" at bounding box center [420, 19] width 126 height 14
type input "**********"
click at [476, 434] on button "Save booking" at bounding box center [486, 436] width 31 height 9
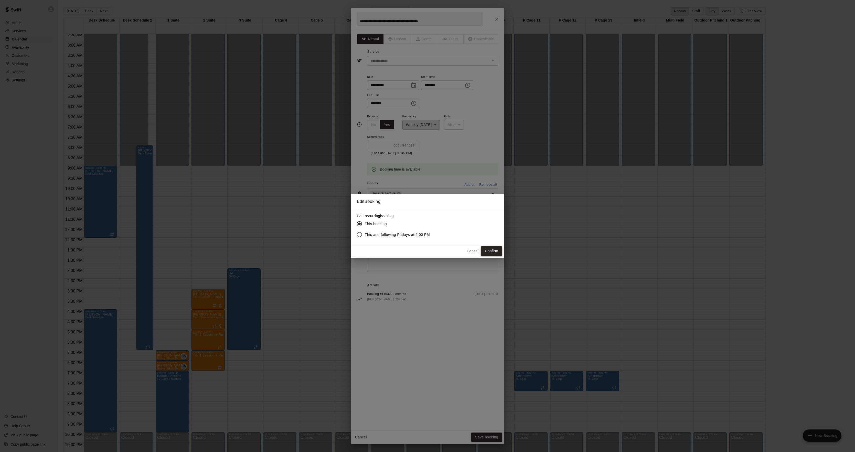
click at [494, 248] on button "Confirm" at bounding box center [492, 250] width 22 height 9
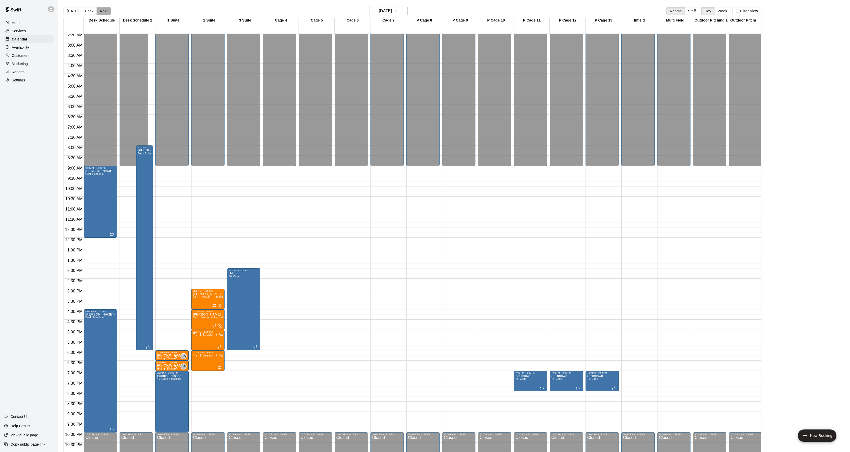
click at [103, 14] on button "Next" at bounding box center [104, 11] width 14 height 8
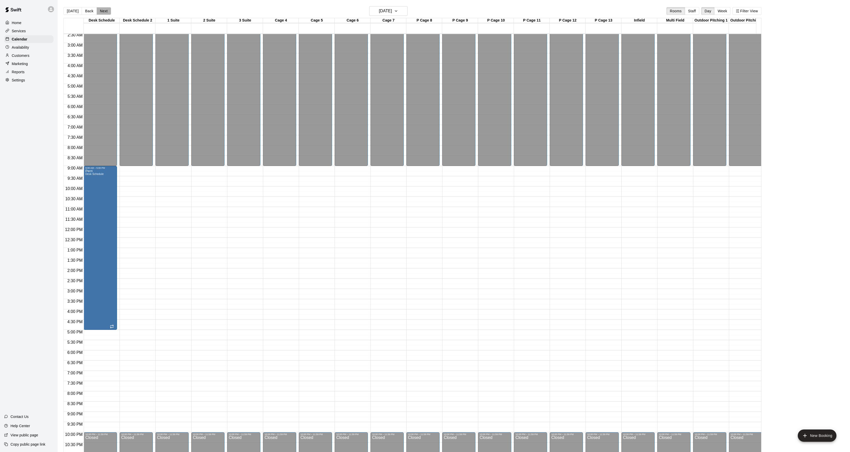
click at [103, 11] on button "Next" at bounding box center [104, 11] width 14 height 8
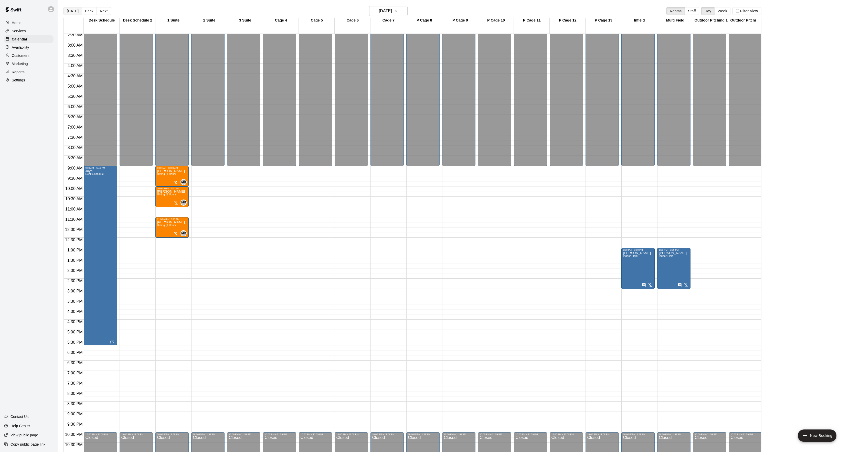
click at [74, 8] on button "[DATE]" at bounding box center [72, 11] width 18 height 8
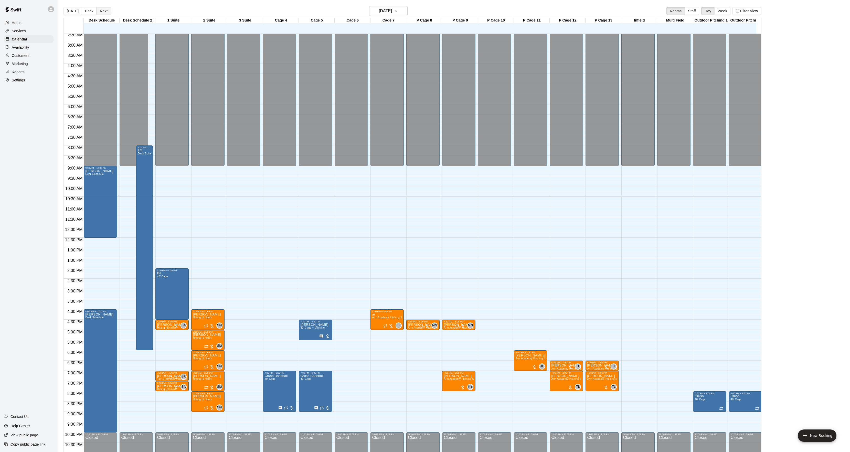
click at [106, 15] on button "Next" at bounding box center [104, 11] width 14 height 8
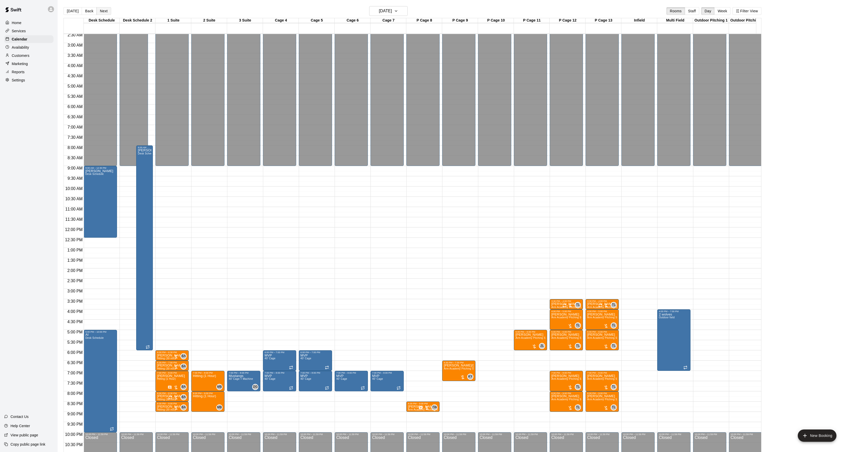
click at [102, 8] on button "Next" at bounding box center [104, 11] width 14 height 8
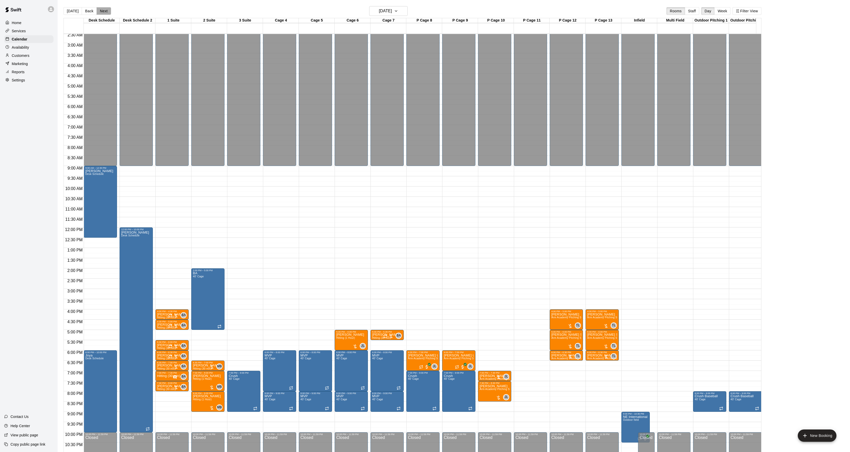
click at [102, 8] on button "Next" at bounding box center [104, 11] width 14 height 8
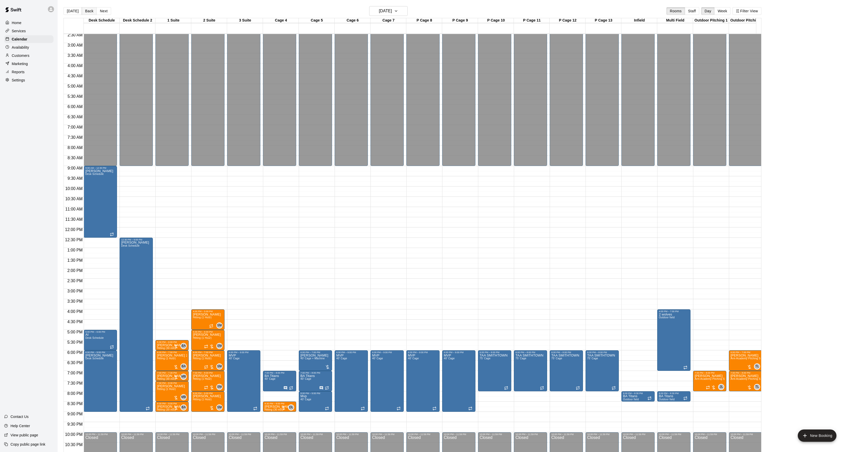
click at [83, 10] on button "Back" at bounding box center [89, 11] width 15 height 8
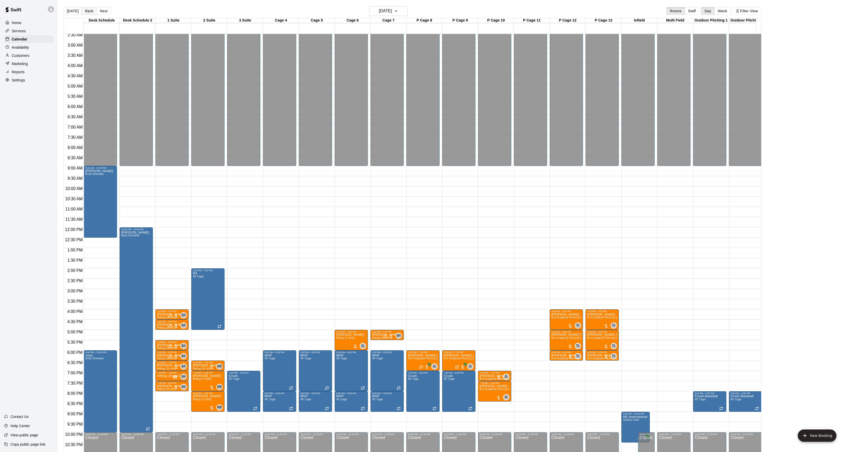
click at [83, 10] on button "Back" at bounding box center [89, 11] width 15 height 8
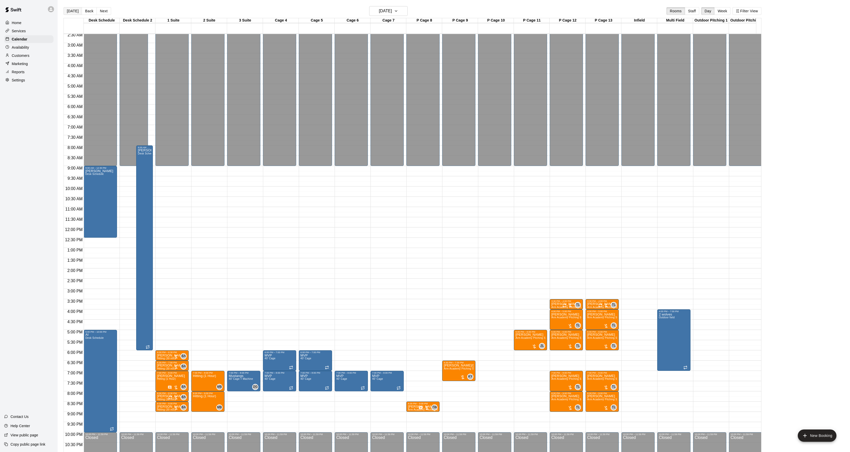
click at [67, 12] on button "[DATE]" at bounding box center [72, 11] width 18 height 8
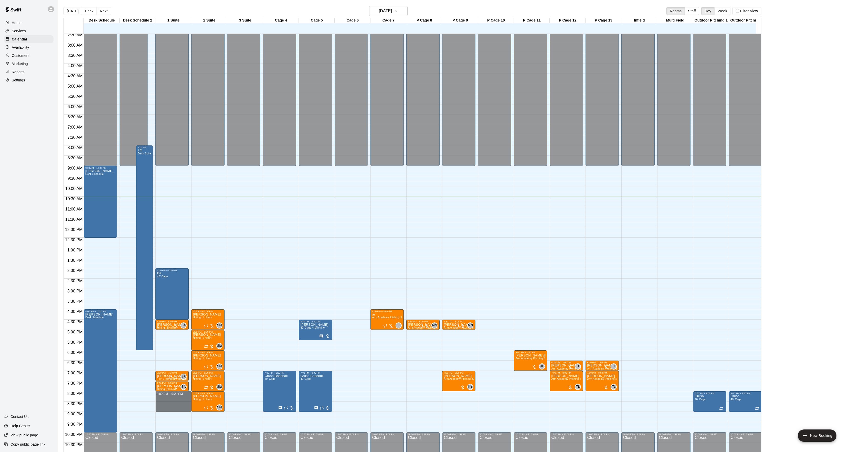
drag, startPoint x: 162, startPoint y: 393, endPoint x: 164, endPoint y: 410, distance: 17.2
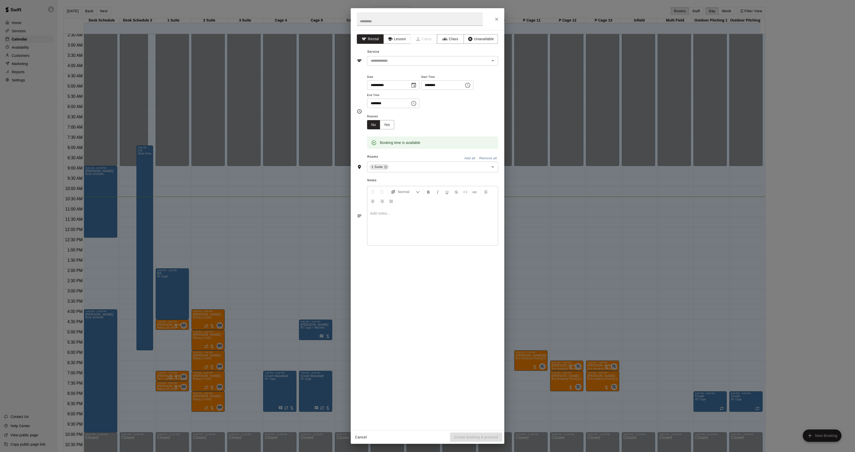
click at [215, 338] on div "**********" at bounding box center [427, 226] width 855 height 452
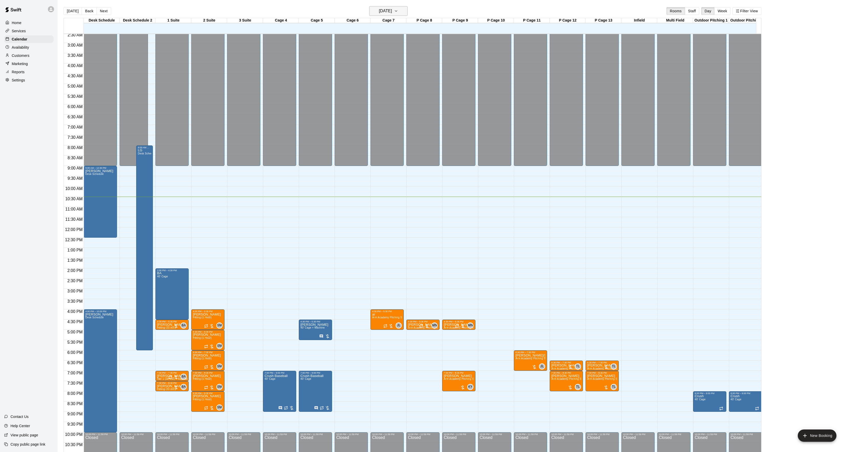
click at [392, 11] on h6 "[DATE]" at bounding box center [385, 10] width 13 height 7
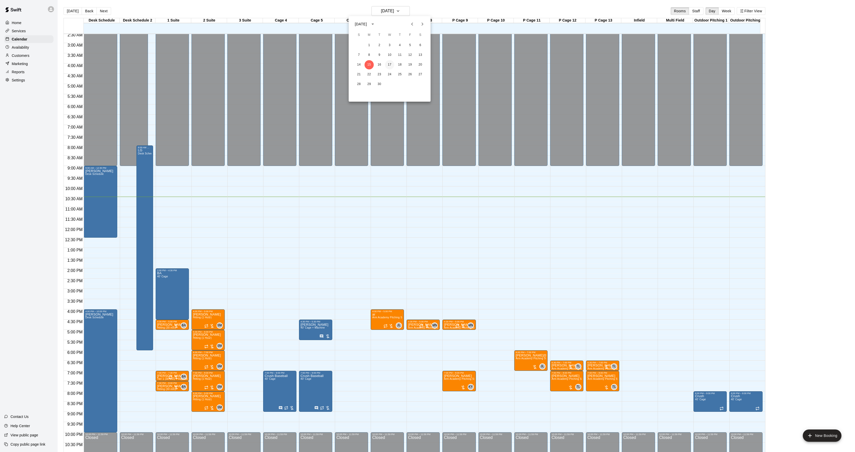
click at [391, 65] on button "17" at bounding box center [389, 64] width 9 height 9
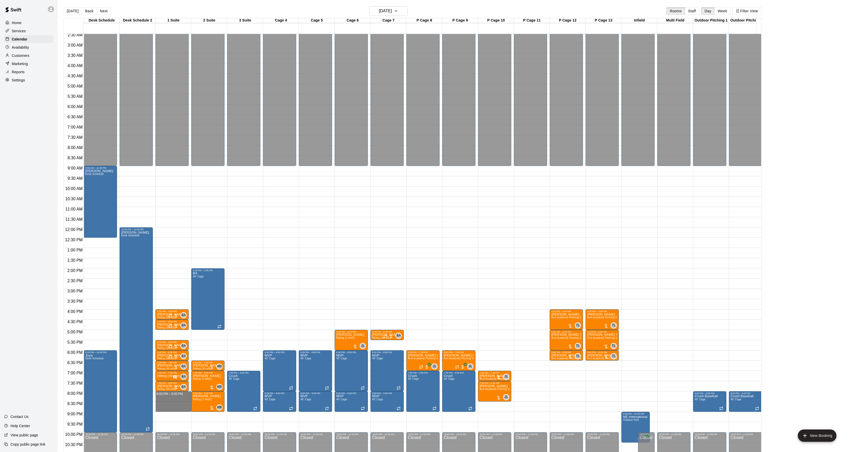
drag, startPoint x: 164, startPoint y: 395, endPoint x: 164, endPoint y: 409, distance: 13.8
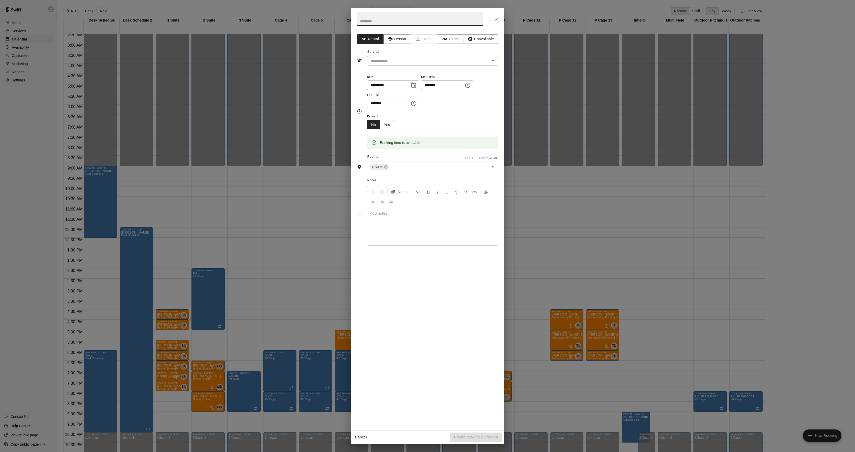
click at [392, 44] on div "**********" at bounding box center [428, 230] width 154 height 400
click at [393, 38] on button "Lesson" at bounding box center [396, 38] width 27 height 9
click at [383, 58] on div "​" at bounding box center [432, 60] width 131 height 9
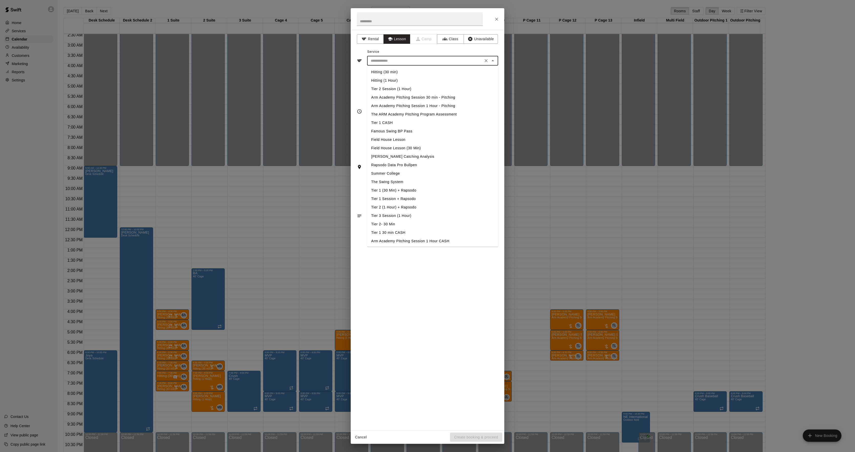
click at [386, 80] on li "Hitting (1 Hour)" at bounding box center [432, 80] width 131 height 8
type input "**********"
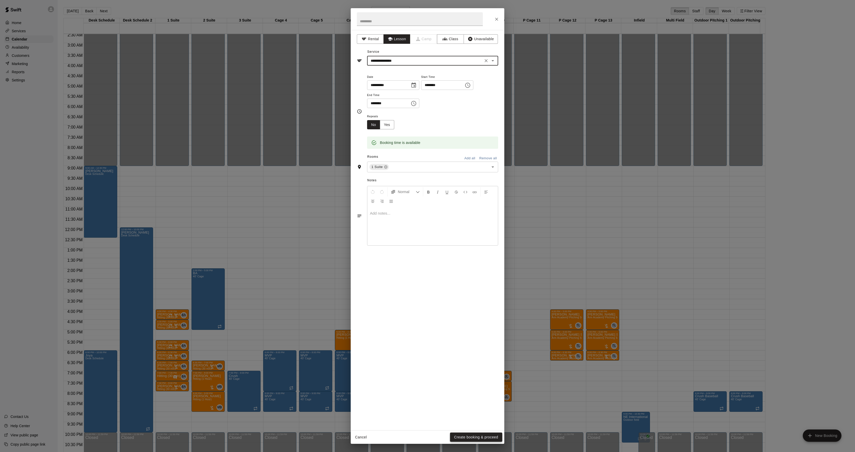
click at [467, 433] on button "Create booking & proceed" at bounding box center [476, 436] width 52 height 9
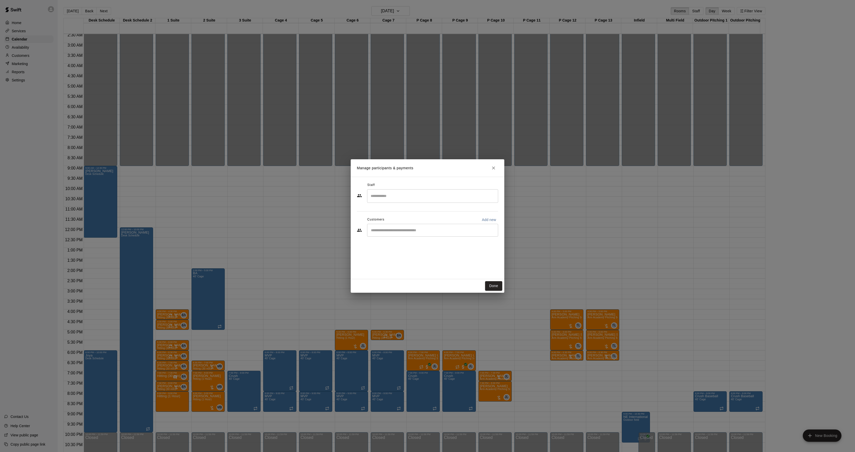
click at [404, 232] on input "Start typing to search customers..." at bounding box center [432, 230] width 126 height 5
type input "******"
click at [401, 258] on p "[PERSON_NAME]" at bounding box center [397, 258] width 31 height 5
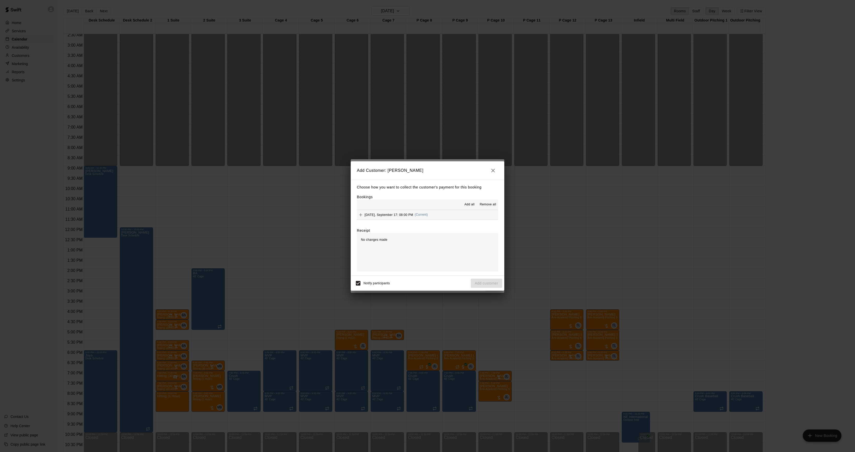
click at [433, 213] on button "[DATE], September 17: 08:00 PM (Current)" at bounding box center [427, 214] width 141 height 9
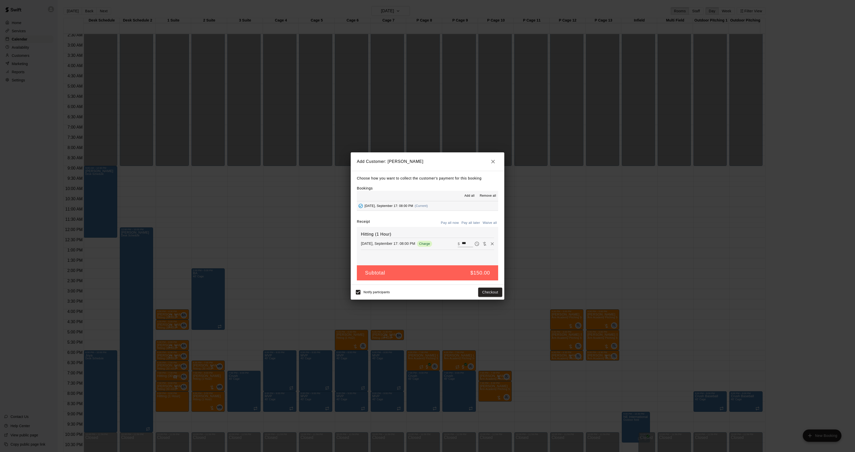
click at [520, 220] on div "Add Customer: [PERSON_NAME] Choose how you want to collect the customer's payme…" at bounding box center [427, 226] width 855 height 452
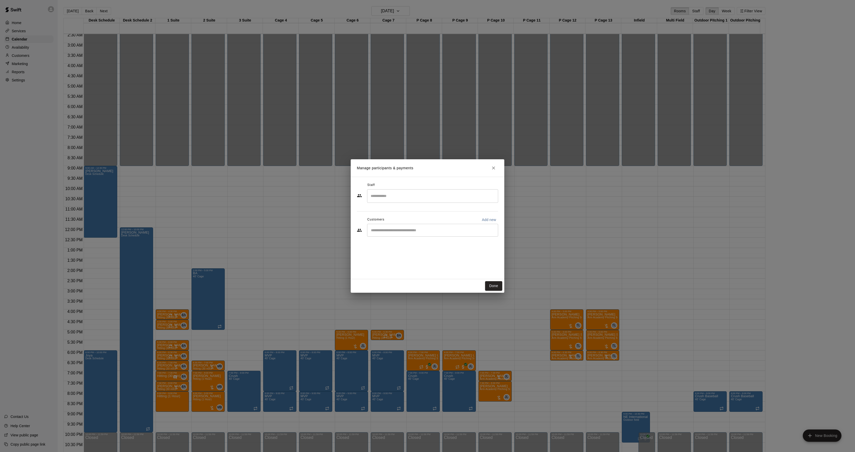
click at [431, 228] on input "Start typing to search customers..." at bounding box center [432, 230] width 126 height 5
click at [404, 241] on div "[PERSON_NAME]" at bounding box center [409, 242] width 55 height 5
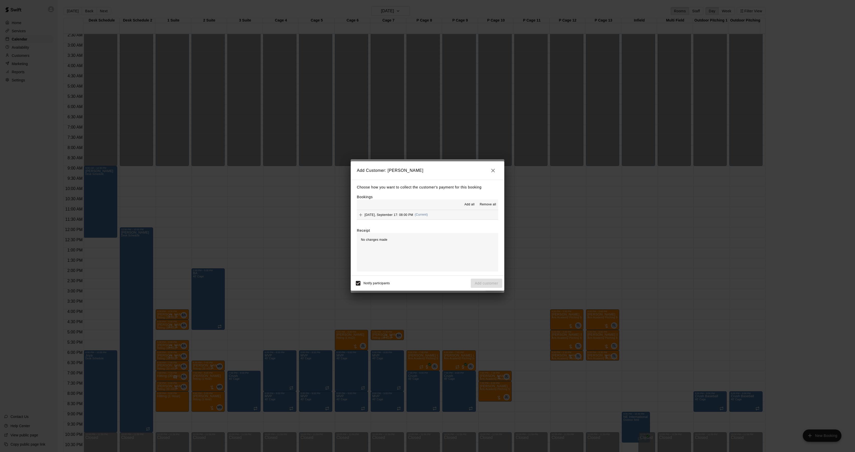
click at [413, 214] on span "[DATE], September 17: 08:00 PM" at bounding box center [389, 215] width 49 height 4
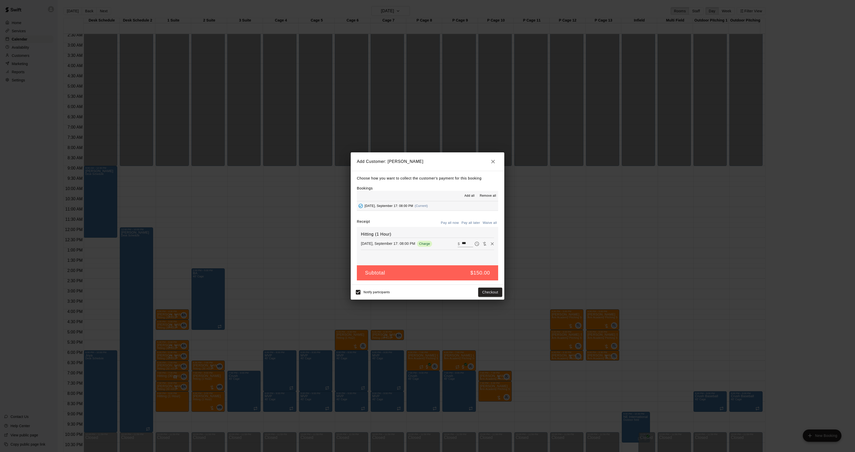
click at [538, 226] on div "Add Customer: [PERSON_NAME] Choose how you want to collect the customer's payme…" at bounding box center [427, 226] width 855 height 452
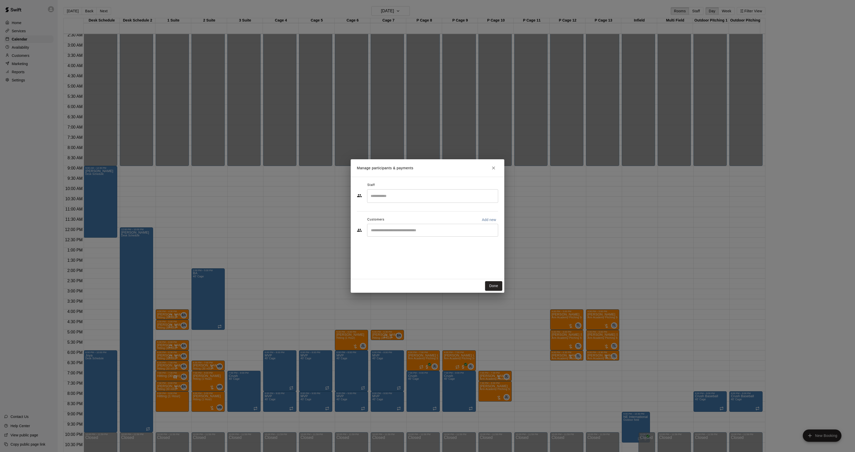
click at [409, 197] on input "Search staff" at bounding box center [432, 195] width 126 height 9
click at [391, 211] on p "[PERSON_NAME]" at bounding box center [395, 210] width 31 height 5
type input "*****"
click at [494, 288] on button "Done" at bounding box center [493, 285] width 17 height 9
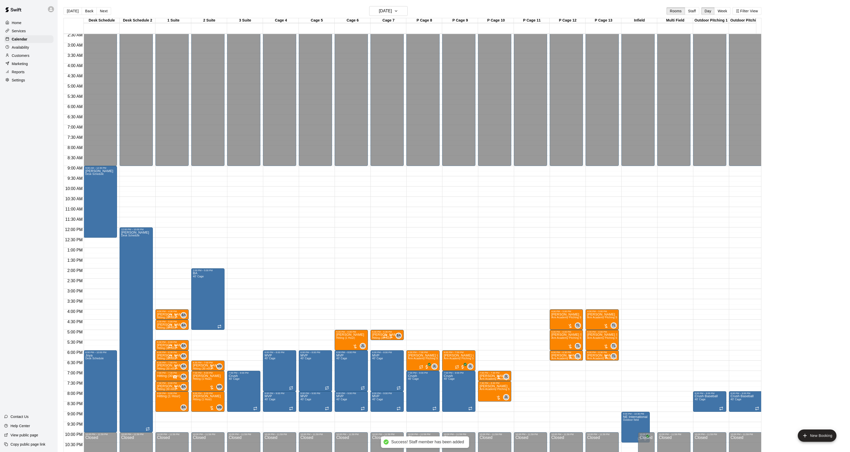
click at [13, 58] on p "Customers" at bounding box center [21, 55] width 18 height 5
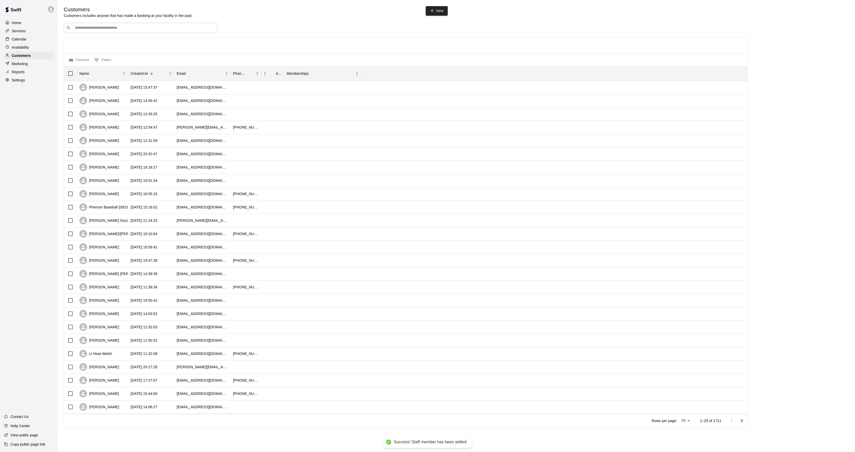
click at [119, 27] on input "Search customers by name or email" at bounding box center [144, 27] width 142 height 5
type input "******"
click at [92, 42] on div "[PERSON_NAME] [PERSON_NAME][EMAIL_ADDRESS][DOMAIN_NAME]" at bounding box center [105, 42] width 55 height 11
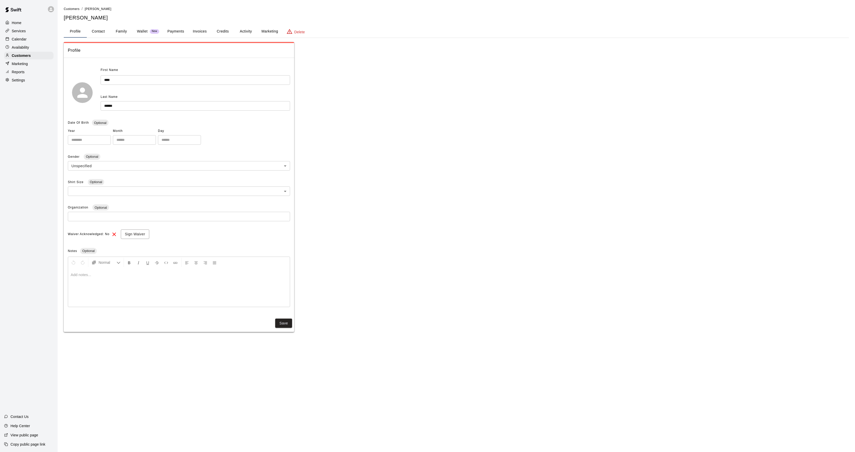
drag, startPoint x: 245, startPoint y: 25, endPoint x: 245, endPoint y: 28, distance: 2.8
click at [245, 28] on div "**********" at bounding box center [456, 169] width 785 height 326
click at [245, 28] on button "Activity" at bounding box center [245, 31] width 23 height 12
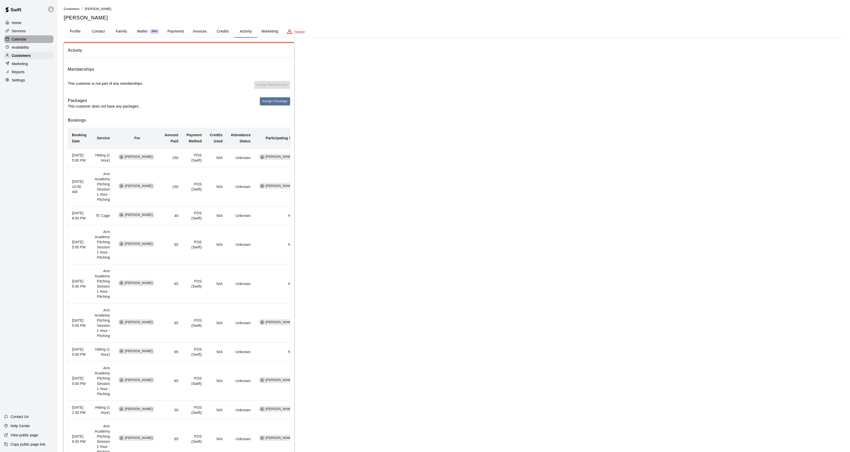
click at [27, 39] on div "Calendar" at bounding box center [28, 39] width 49 height 8
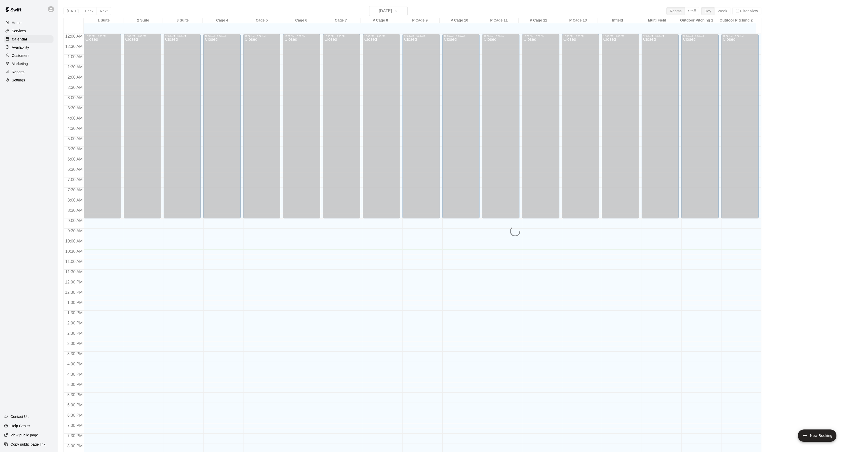
scroll to position [52, 0]
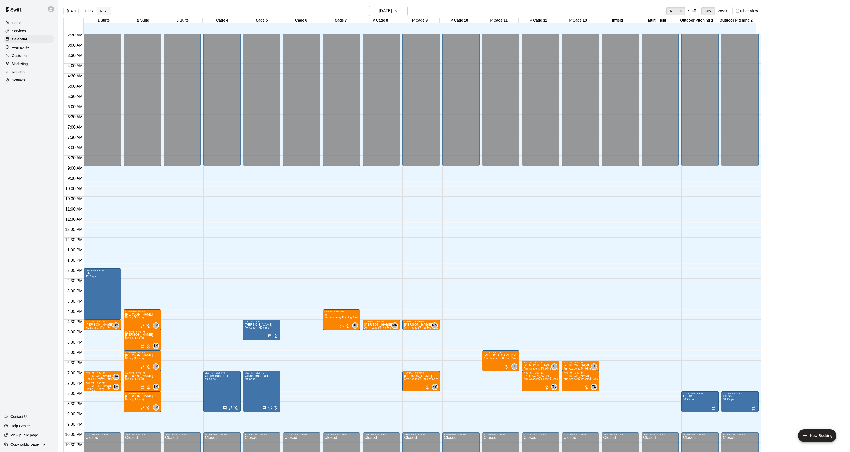
click at [97, 7] on button "Next" at bounding box center [104, 11] width 14 height 8
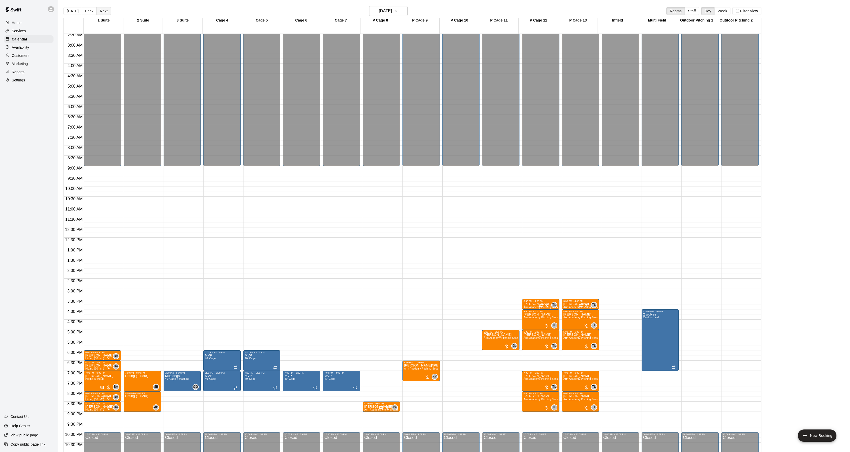
click at [103, 13] on button "Next" at bounding box center [104, 11] width 14 height 8
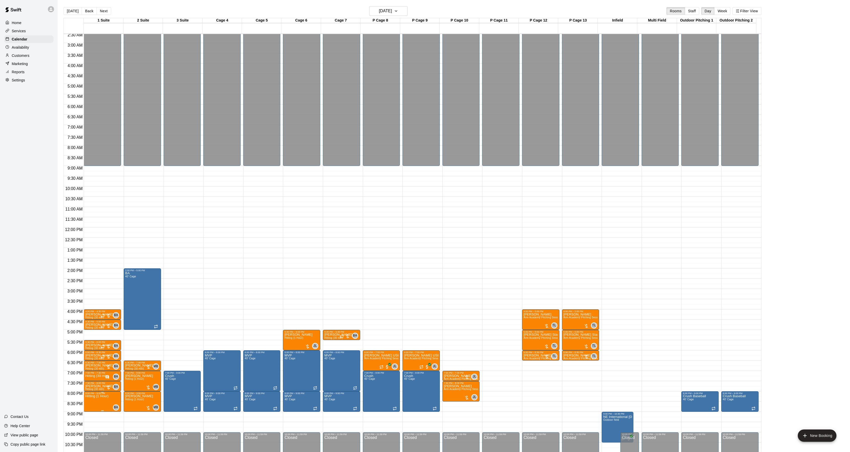
click at [90, 412] on img "edit" at bounding box center [91, 413] width 6 height 6
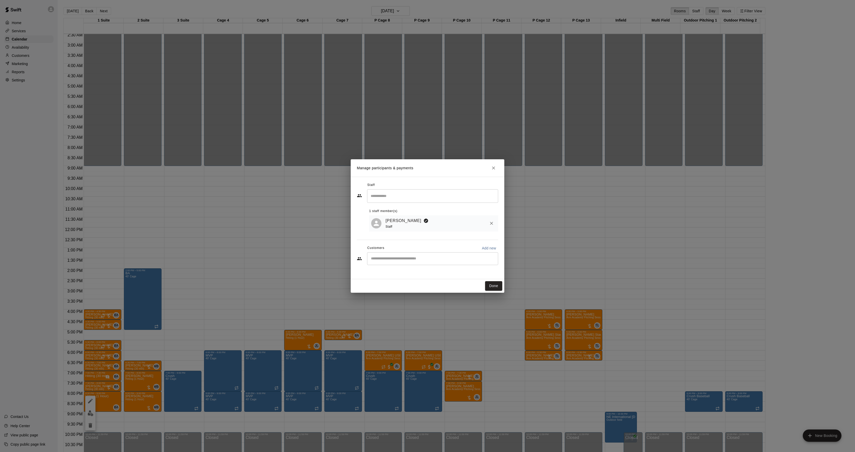
click at [387, 261] on div "​" at bounding box center [432, 258] width 131 height 13
type input "********"
click at [397, 271] on p "[PERSON_NAME]" at bounding box center [397, 271] width 31 height 5
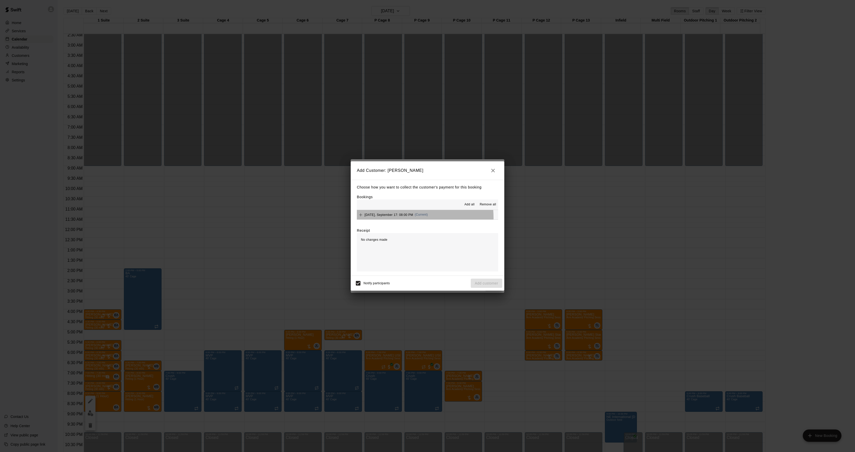
click at [404, 218] on div "[DATE], September 17: 08:00 PM (Current)" at bounding box center [392, 215] width 71 height 8
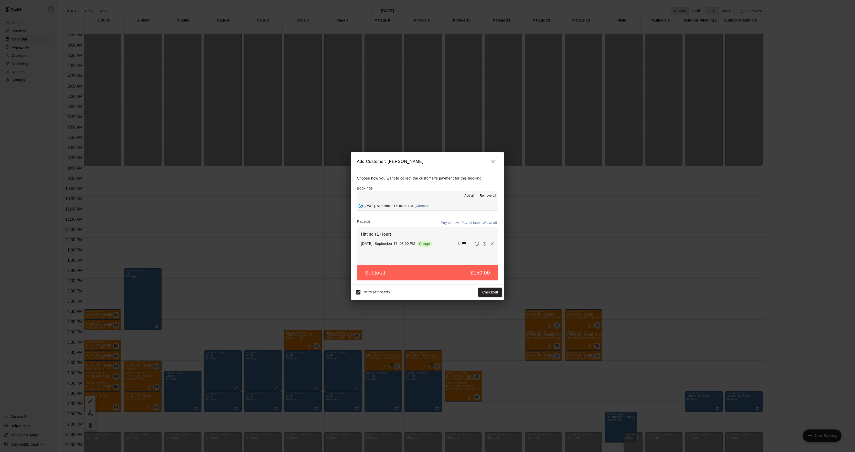
click at [469, 223] on button "Pay all later" at bounding box center [470, 223] width 21 height 8
click at [490, 290] on button "Add customer" at bounding box center [486, 291] width 31 height 9
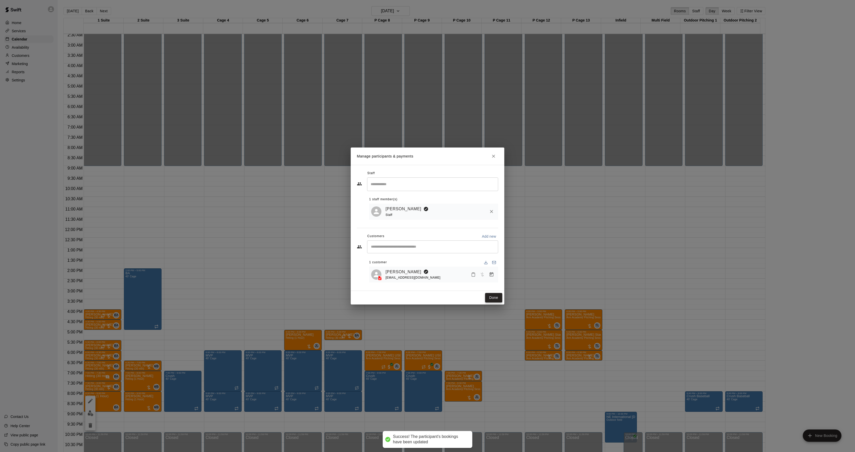
click at [492, 299] on button "Done" at bounding box center [493, 297] width 17 height 9
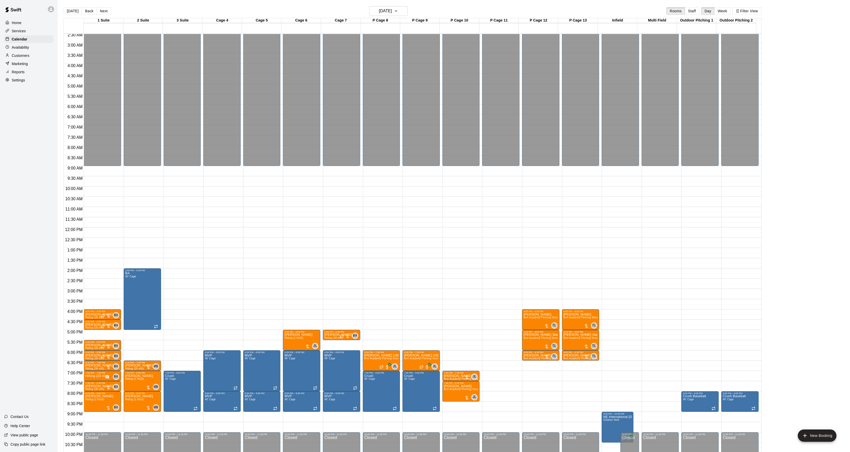
click at [386, 18] on div "P Cage 8" at bounding box center [379, 20] width 39 height 5
click at [378, 5] on main "[DATE] Back [DATE][DATE] Rooms Staff Day Week Filter View 1 Suite 17 Wed 2 Suit…" at bounding box center [454, 230] width 792 height 460
click at [379, 13] on h6 "[DATE]" at bounding box center [385, 10] width 13 height 7
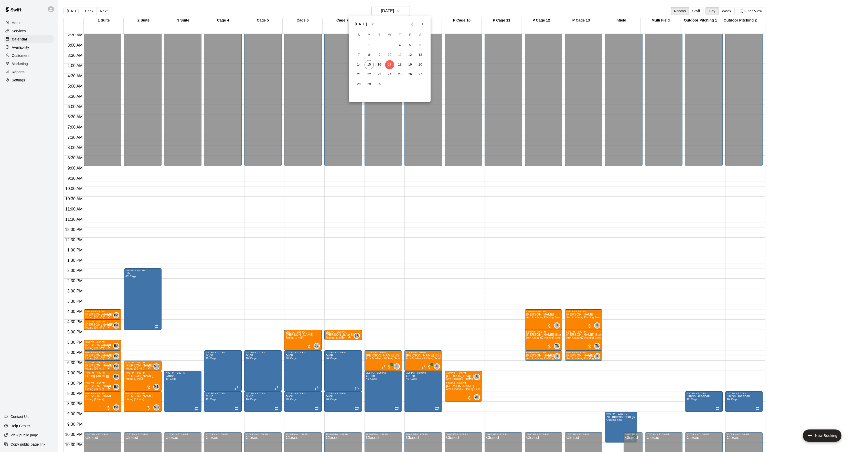
click at [379, 61] on button "16" at bounding box center [379, 64] width 9 height 9
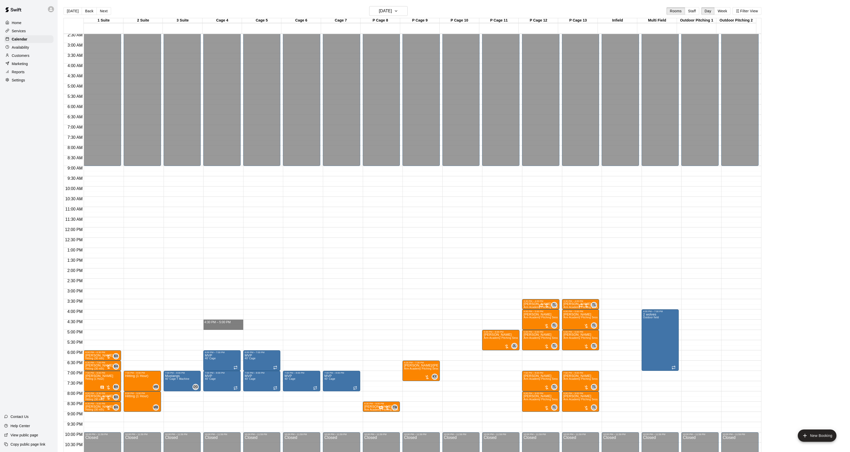
drag, startPoint x: 208, startPoint y: 322, endPoint x: 207, endPoint y: 327, distance: 4.7
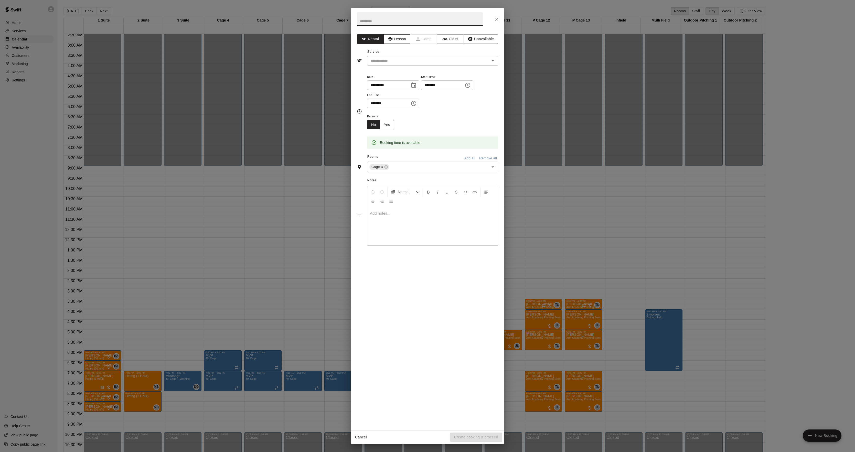
click at [393, 38] on button "Lesson" at bounding box center [396, 38] width 27 height 9
click at [381, 59] on input "text" at bounding box center [425, 61] width 113 height 6
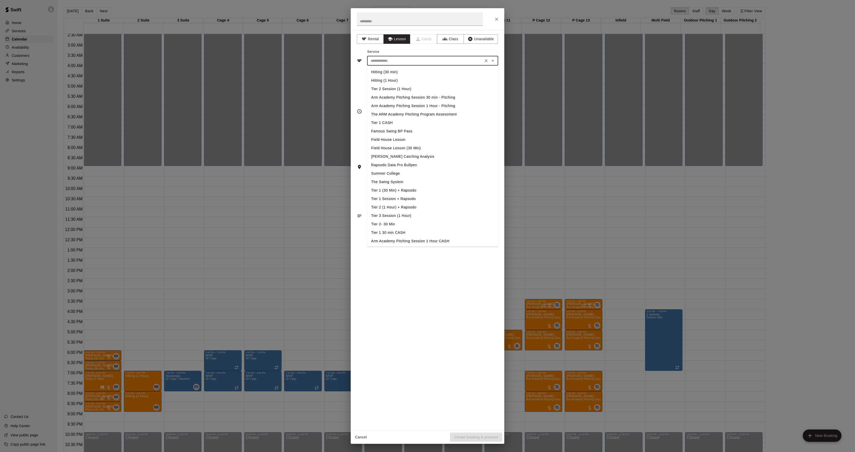
click at [378, 69] on li "Hitting (30 min)" at bounding box center [432, 72] width 131 height 8
type input "**********"
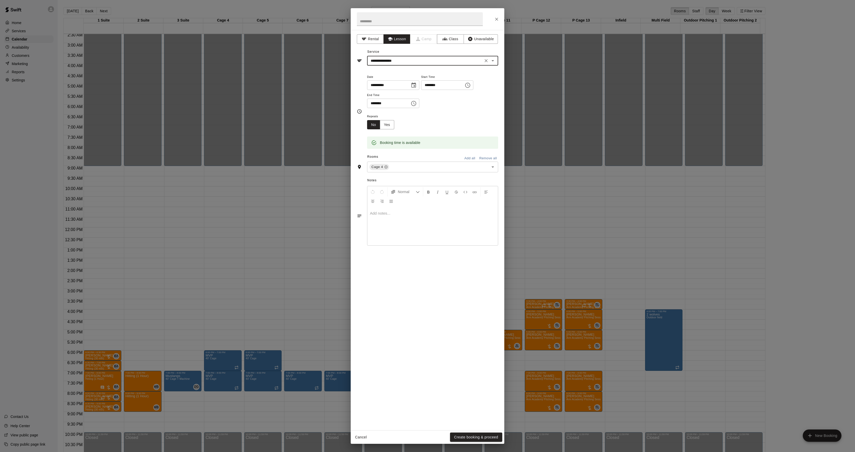
click at [461, 435] on button "Create booking & proceed" at bounding box center [476, 436] width 52 height 9
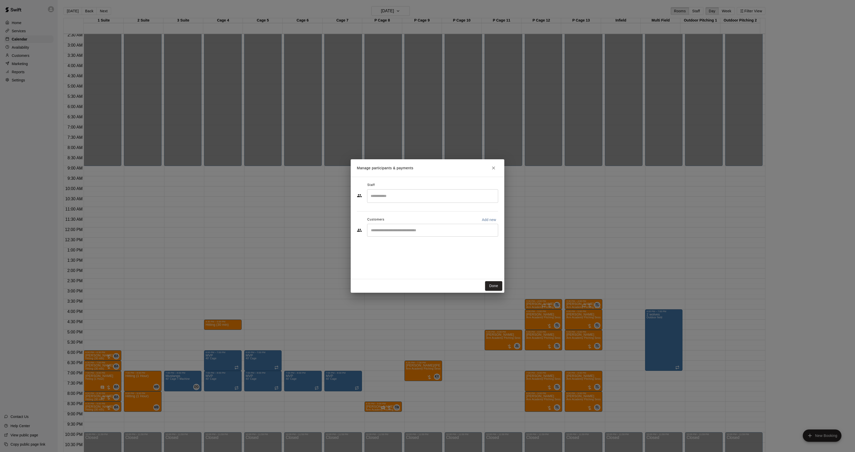
click at [381, 196] on input "Search staff" at bounding box center [432, 195] width 126 height 9
click at [397, 208] on p "[PERSON_NAME]" at bounding box center [395, 210] width 31 height 5
click at [391, 226] on div "​" at bounding box center [432, 230] width 131 height 13
type input "*****"
type input "******"
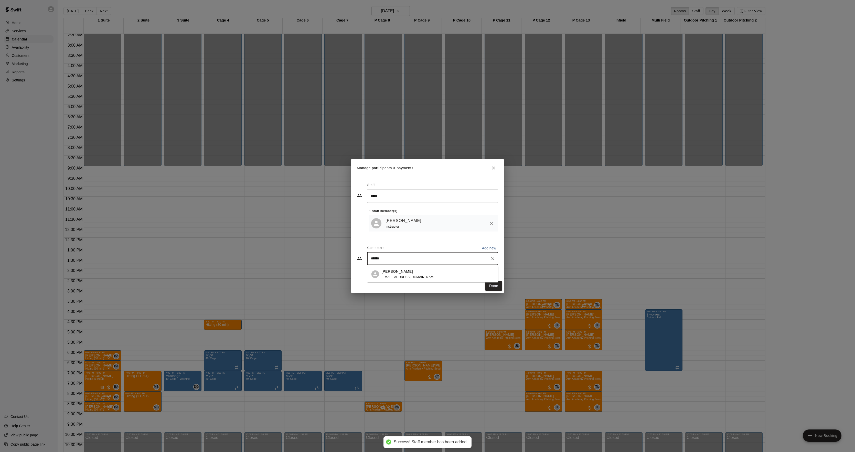
click at [399, 275] on span "[EMAIL_ADDRESS][DOMAIN_NAME]" at bounding box center [409, 277] width 55 height 4
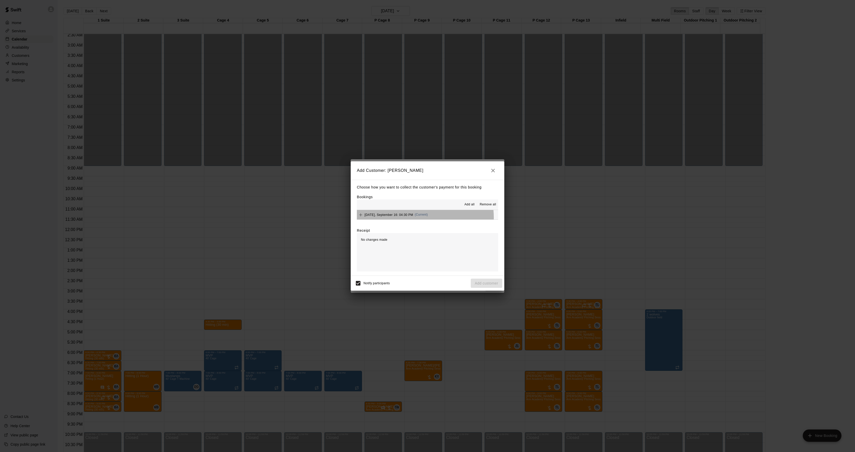
click at [424, 218] on div "[DATE], September 16: 04:30 PM (Current)" at bounding box center [392, 215] width 71 height 8
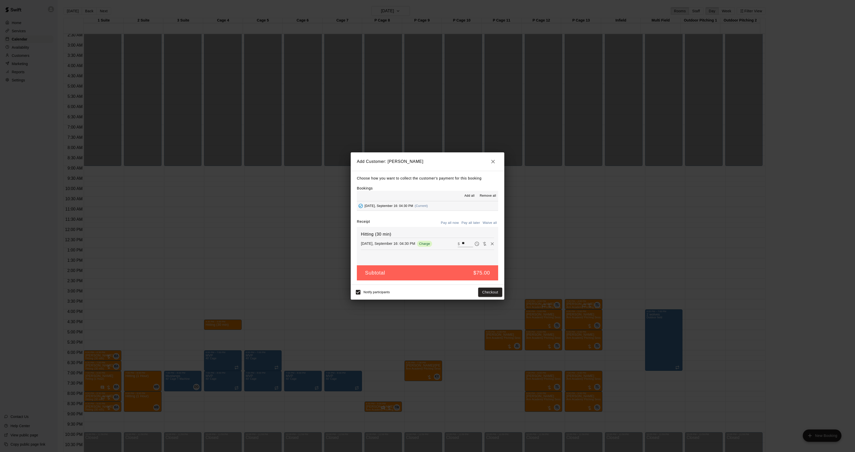
click at [466, 221] on button "Pay all later" at bounding box center [470, 223] width 21 height 8
click at [480, 293] on button "Add customer" at bounding box center [486, 291] width 31 height 9
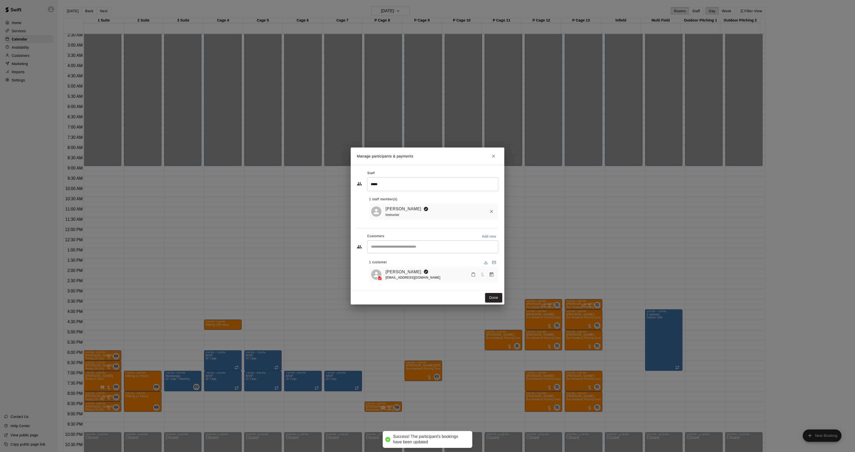
click at [492, 290] on div "Staff ***** ​ 1 staff member(s) [PERSON_NAME] Instructor Customers Add new ​ 1 …" at bounding box center [428, 228] width 154 height 126
click at [492, 295] on button "Done" at bounding box center [493, 297] width 17 height 9
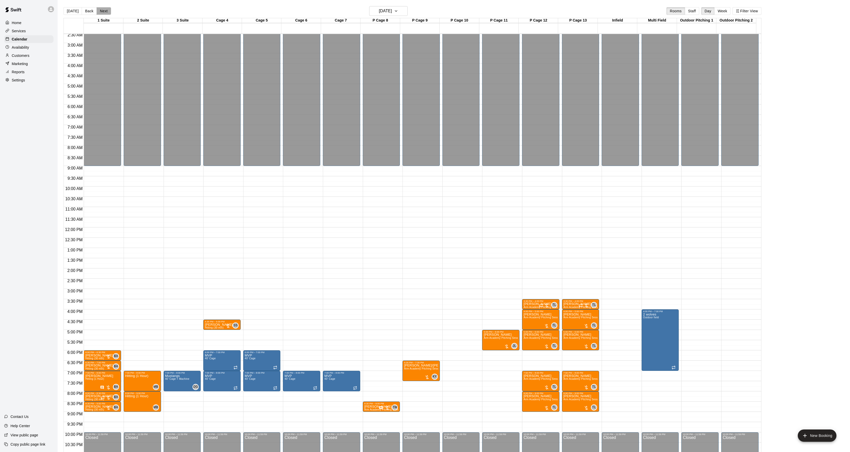
click at [97, 10] on button "Next" at bounding box center [104, 11] width 14 height 8
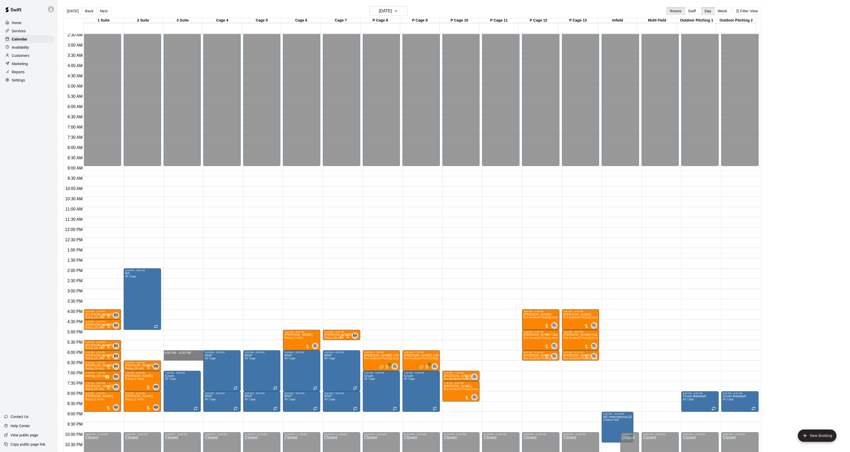
drag, startPoint x: 171, startPoint y: 353, endPoint x: 171, endPoint y: 357, distance: 3.8
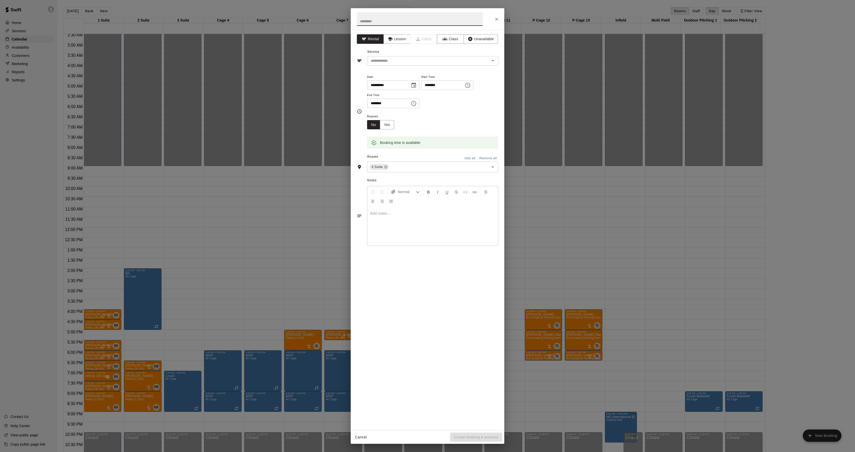
click at [393, 41] on button "Lesson" at bounding box center [396, 38] width 27 height 9
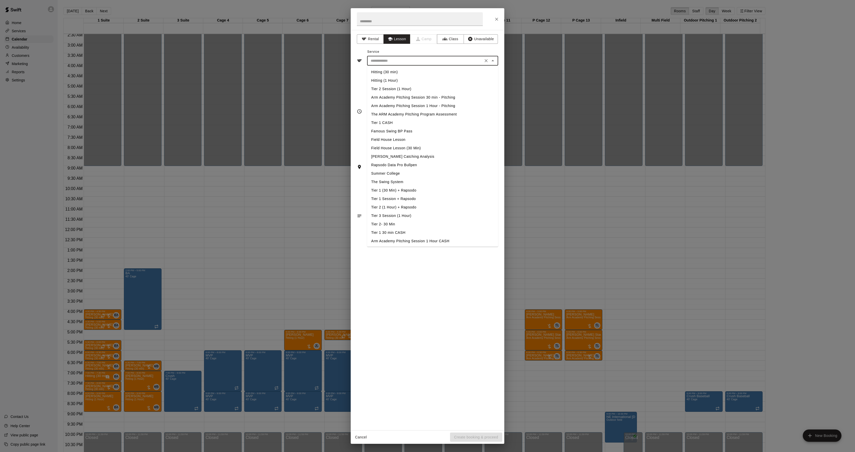
click at [385, 64] on input "text" at bounding box center [425, 61] width 113 height 6
click at [379, 72] on li "Hitting (30 min)" at bounding box center [432, 72] width 131 height 8
type input "**********"
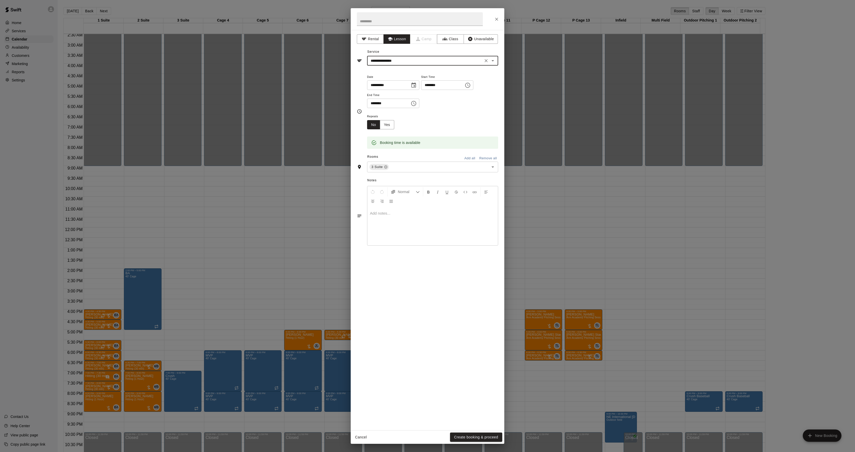
click at [469, 438] on button "Create booking & proceed" at bounding box center [476, 436] width 52 height 9
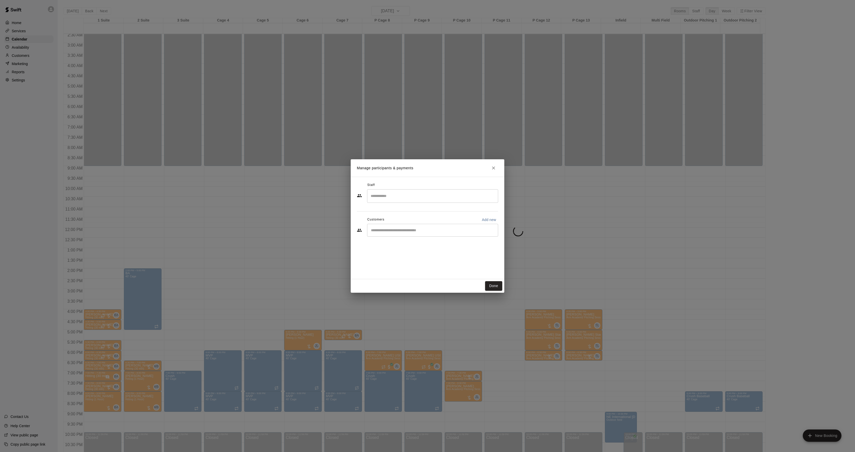
click at [398, 195] on input "Search staff" at bounding box center [432, 195] width 126 height 9
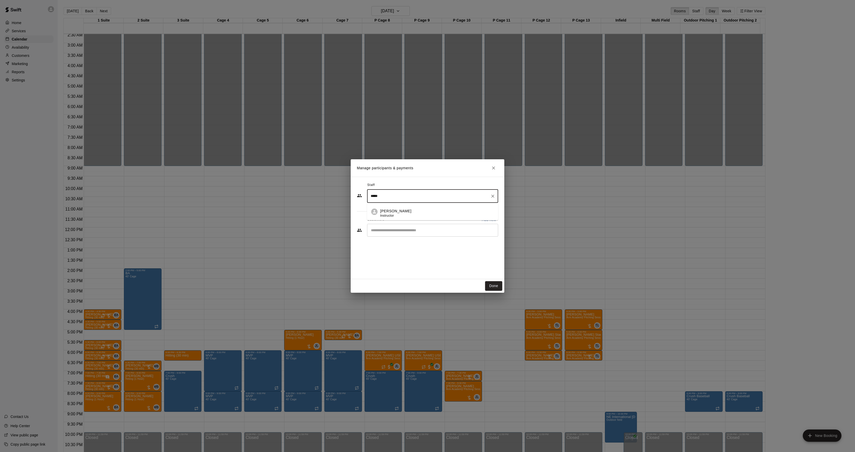
click at [410, 208] on li "[PERSON_NAME] Instructor" at bounding box center [432, 211] width 131 height 17
type input "*****"
click at [408, 231] on input "Start typing to search customers..." at bounding box center [432, 230] width 126 height 5
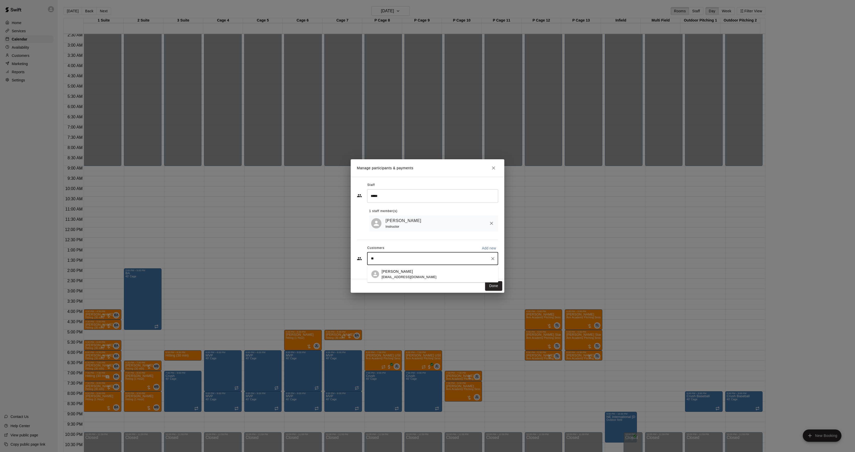
type input "*"
type input "********"
click at [432, 215] on div "1 staff member(s)" at bounding box center [433, 211] width 129 height 8
click at [488, 283] on button "Done" at bounding box center [493, 285] width 17 height 9
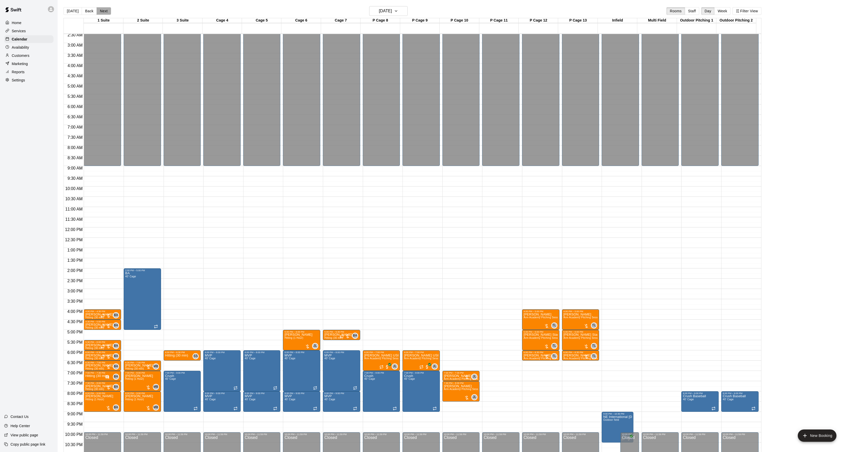
click at [105, 10] on button "Next" at bounding box center [104, 11] width 14 height 8
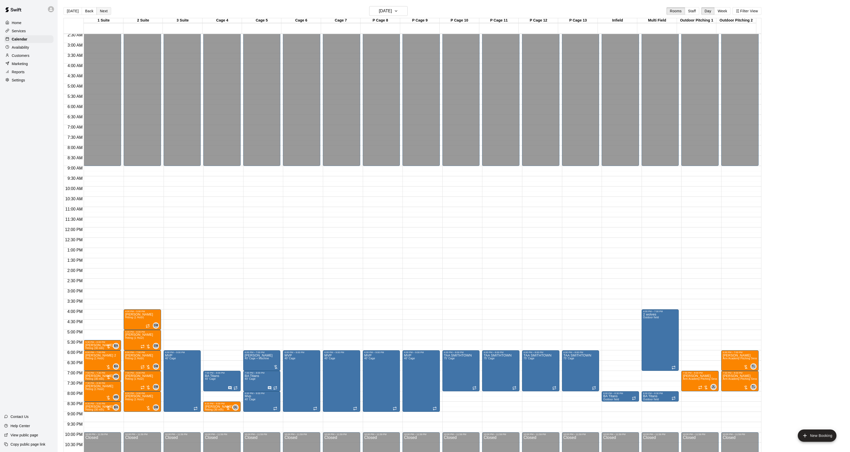
click at [100, 10] on button "Next" at bounding box center [104, 11] width 14 height 8
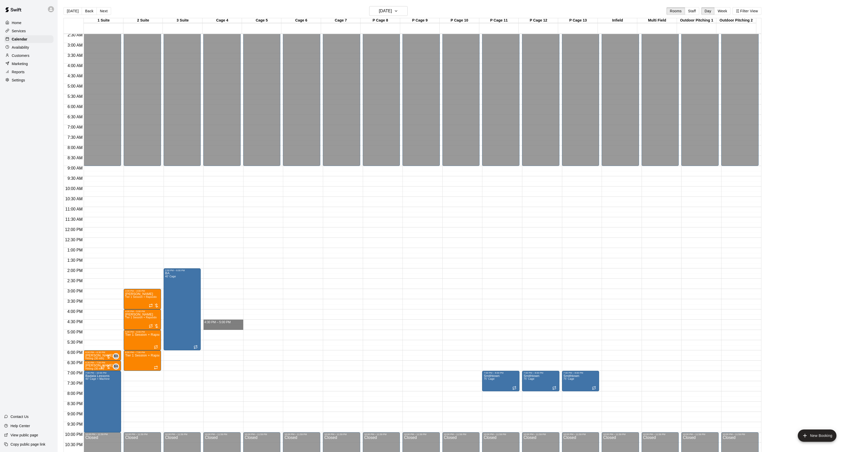
drag, startPoint x: 219, startPoint y: 321, endPoint x: 219, endPoint y: 330, distance: 8.2
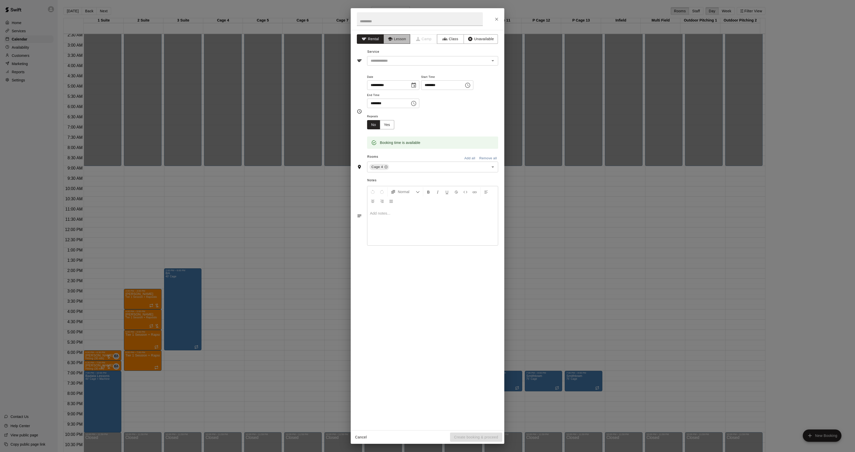
click at [390, 44] on button "Lesson" at bounding box center [396, 38] width 27 height 9
click at [384, 62] on input "text" at bounding box center [425, 61] width 113 height 6
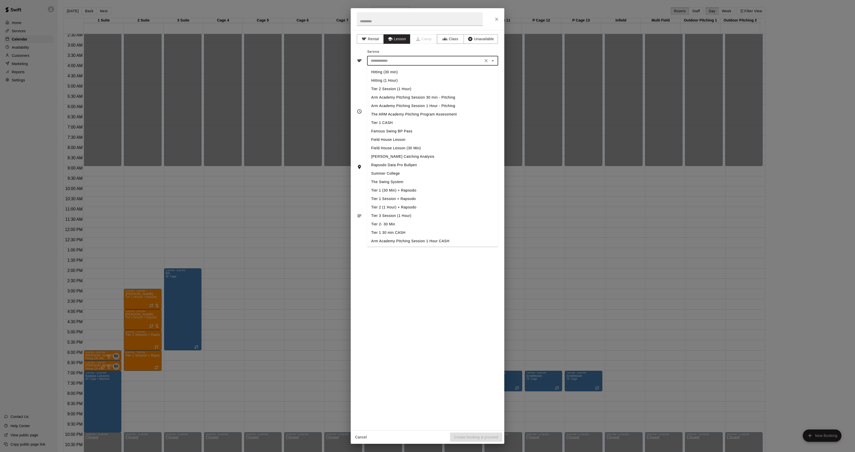
click at [380, 71] on li "Hitting (30 min)" at bounding box center [432, 72] width 131 height 8
type input "**********"
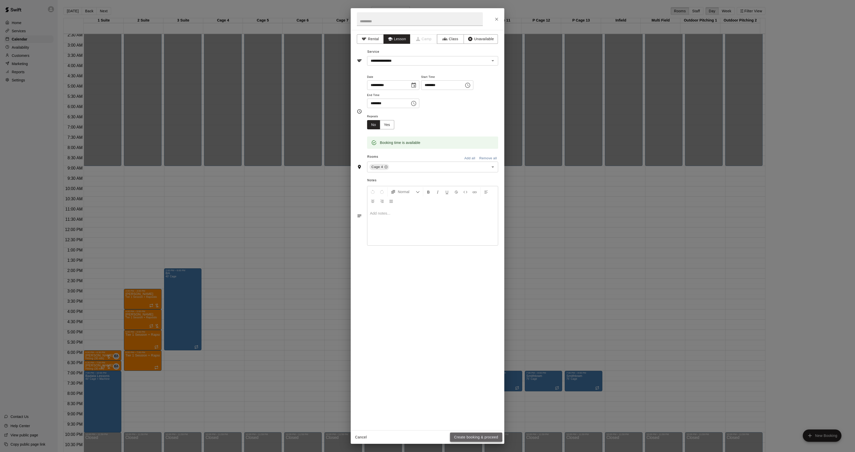
click at [459, 434] on button "Create booking & proceed" at bounding box center [476, 436] width 52 height 9
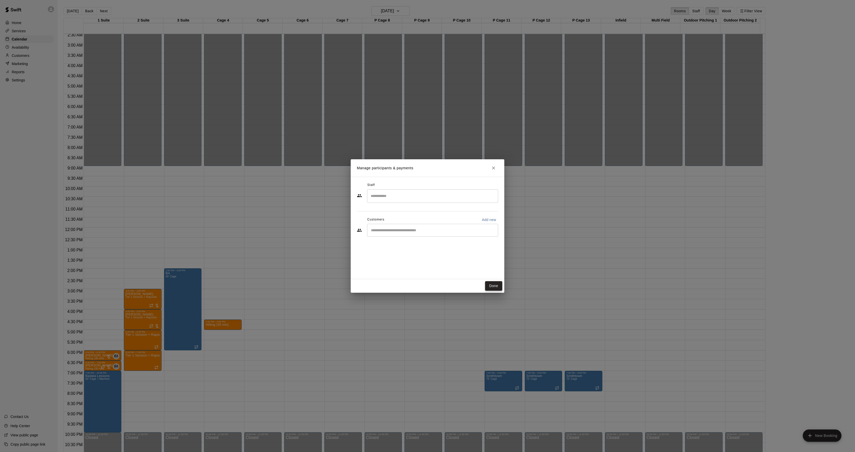
click at [492, 286] on button "Done" at bounding box center [493, 285] width 17 height 9
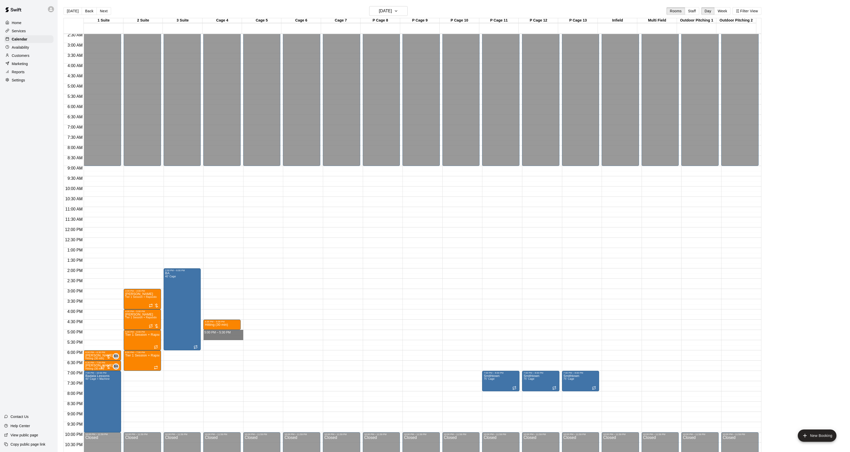
drag, startPoint x: 220, startPoint y: 332, endPoint x: 220, endPoint y: 337, distance: 4.9
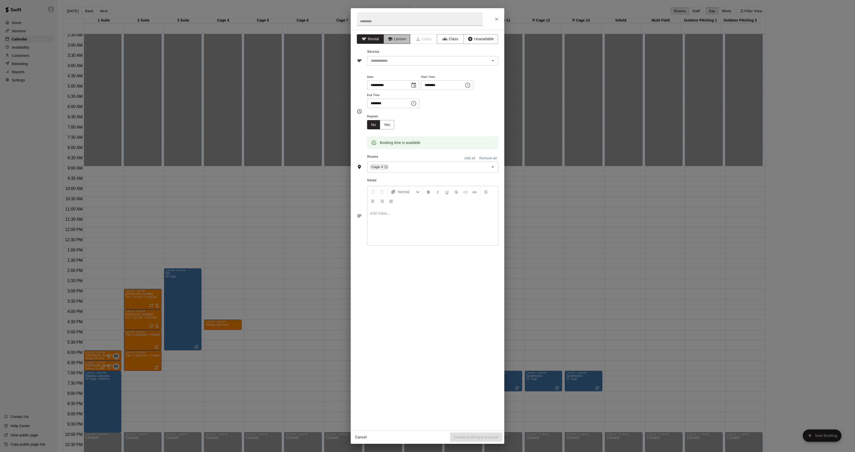
click at [398, 42] on button "Lesson" at bounding box center [396, 38] width 27 height 9
click at [389, 62] on input "text" at bounding box center [425, 61] width 113 height 6
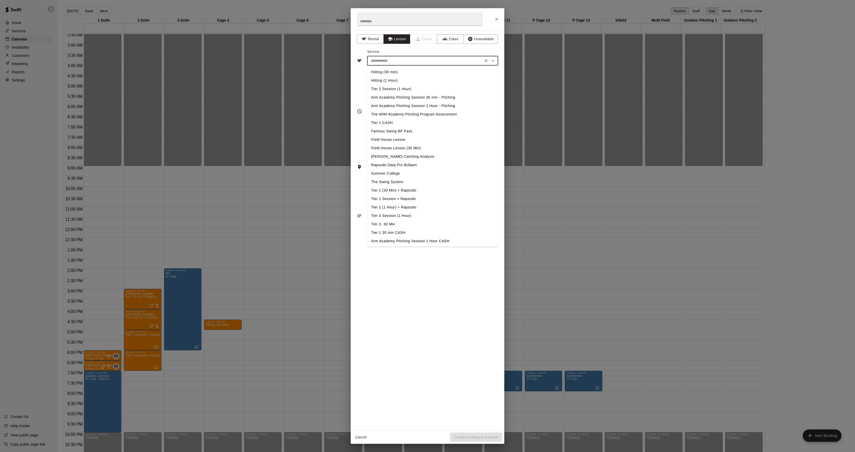
click at [384, 67] on ul "Hitting (30 min) Hitting (1 Hour) Tier 2 Session (1 Hour) Arm Academy Pitching …" at bounding box center [432, 156] width 131 height 181
click at [384, 74] on li "Hitting (30 min)" at bounding box center [432, 72] width 131 height 8
type input "**********"
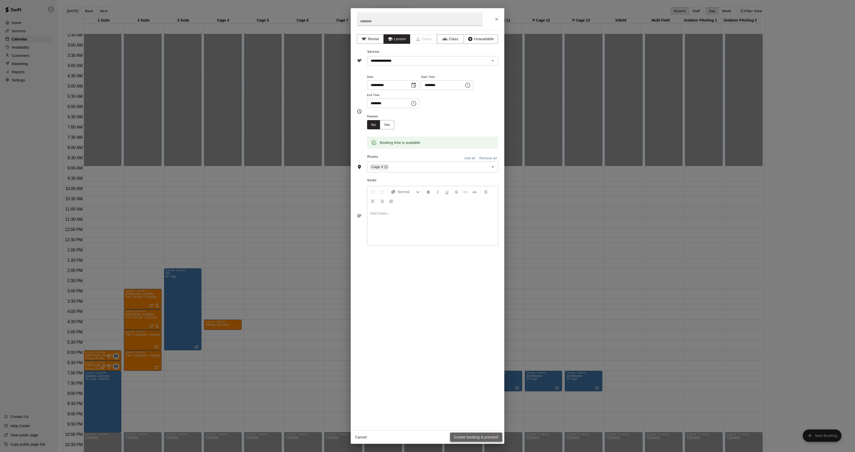
click at [466, 436] on button "Create booking & proceed" at bounding box center [476, 436] width 52 height 9
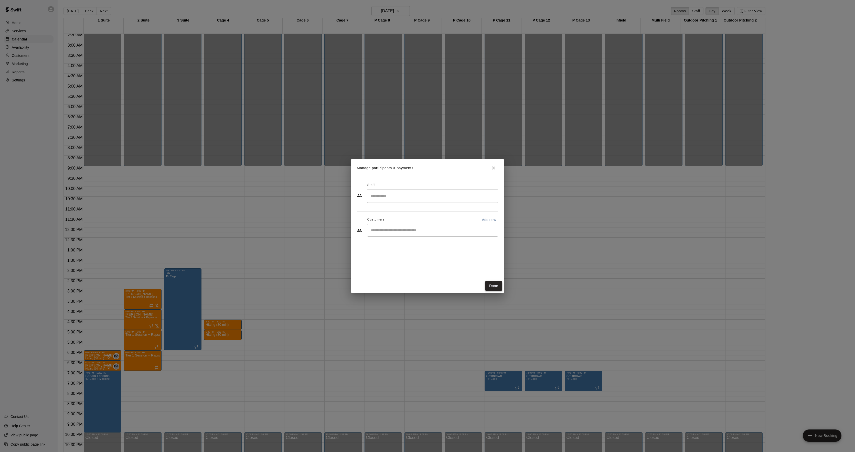
click at [499, 287] on button "Done" at bounding box center [493, 285] width 17 height 9
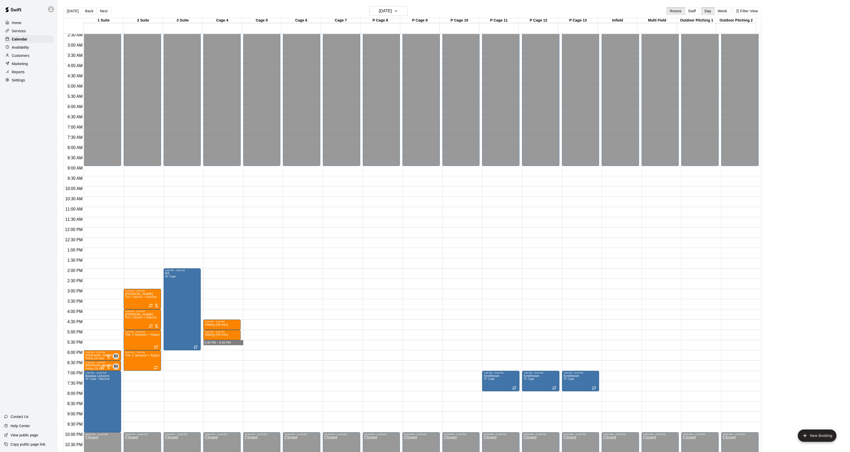
drag, startPoint x: 220, startPoint y: 342, endPoint x: 218, endPoint y: 351, distance: 9.1
click at [218, 351] on div "12:00 AM – 9:00 AM Closed 4:30 PM – 5:00 PM Hitting (30 min) 5:00 PM – 5:30 PM …" at bounding box center [221, 227] width 37 height 491
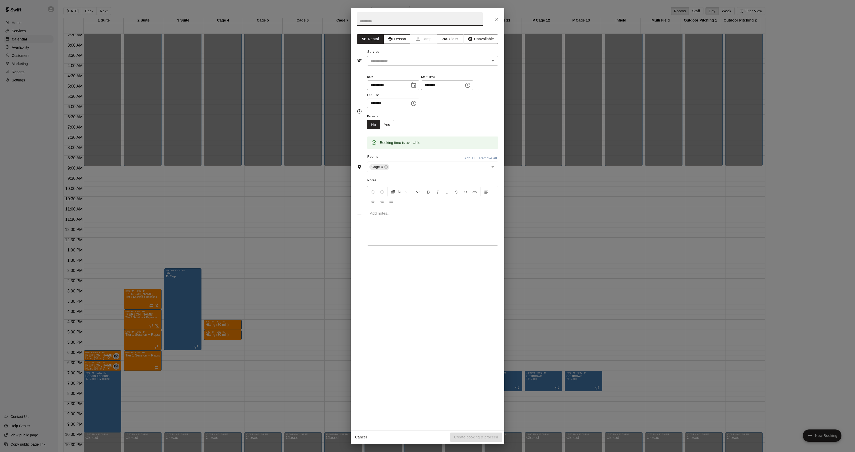
click at [398, 40] on button "Lesson" at bounding box center [396, 38] width 27 height 9
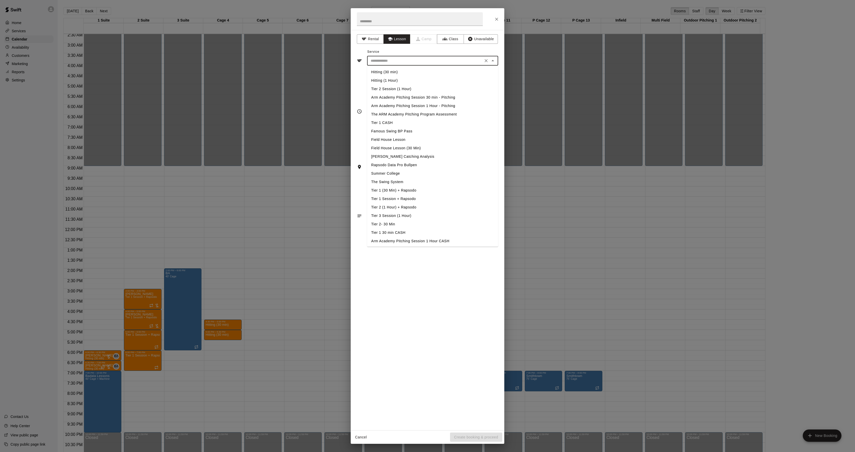
click at [385, 63] on input "text" at bounding box center [425, 61] width 113 height 6
click at [382, 72] on li "Hitting (30 min)" at bounding box center [432, 72] width 131 height 8
type input "**********"
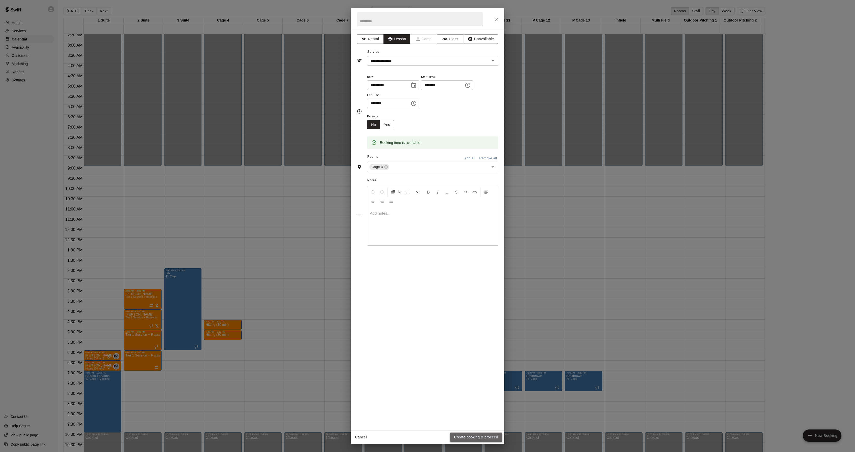
click at [462, 440] on button "Create booking & proceed" at bounding box center [476, 436] width 52 height 9
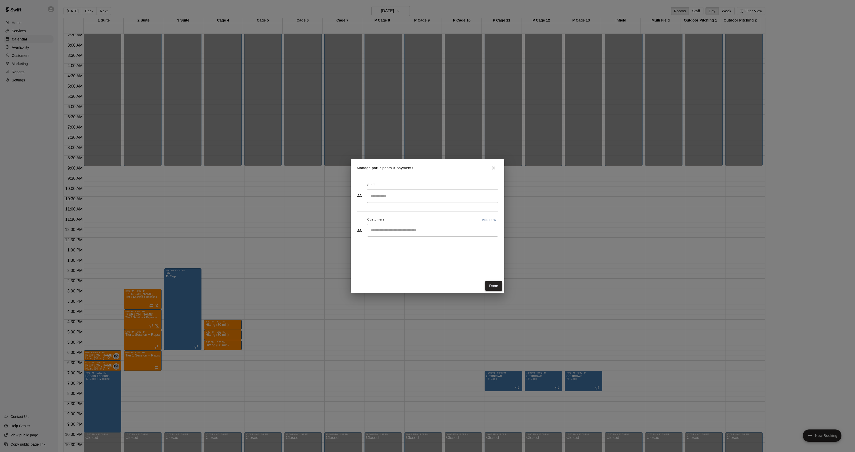
click at [489, 285] on button "Done" at bounding box center [493, 285] width 17 height 9
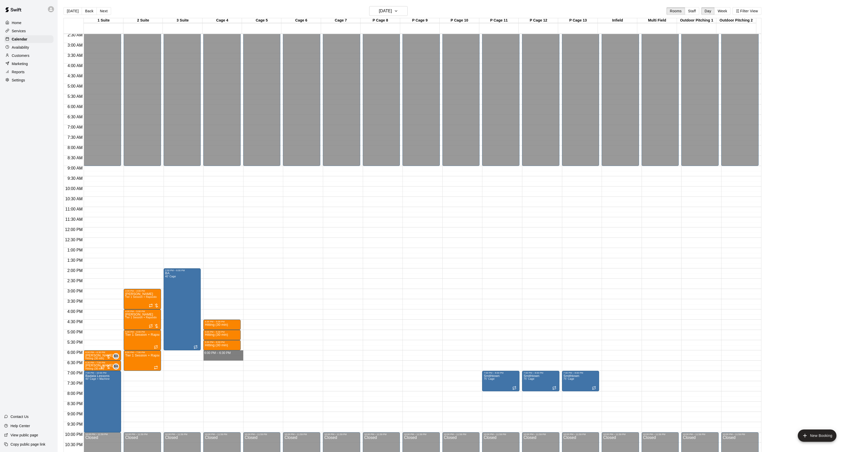
drag, startPoint x: 229, startPoint y: 353, endPoint x: 230, endPoint y: 359, distance: 5.4
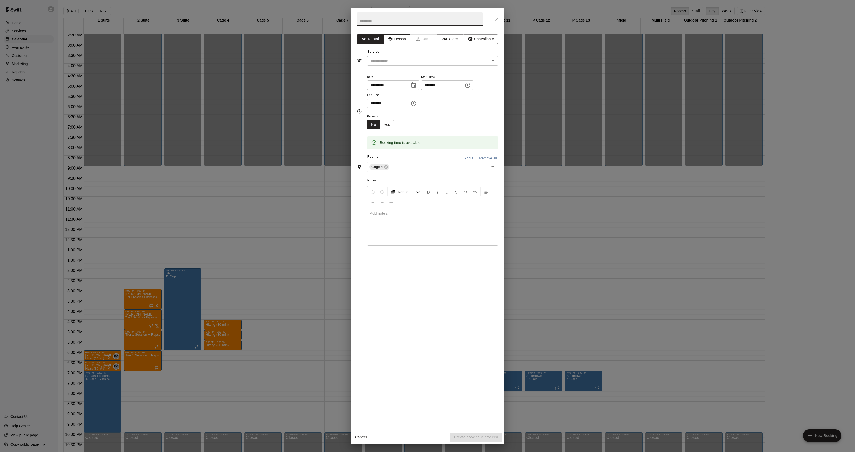
click at [391, 41] on icon "button" at bounding box center [390, 38] width 5 height 5
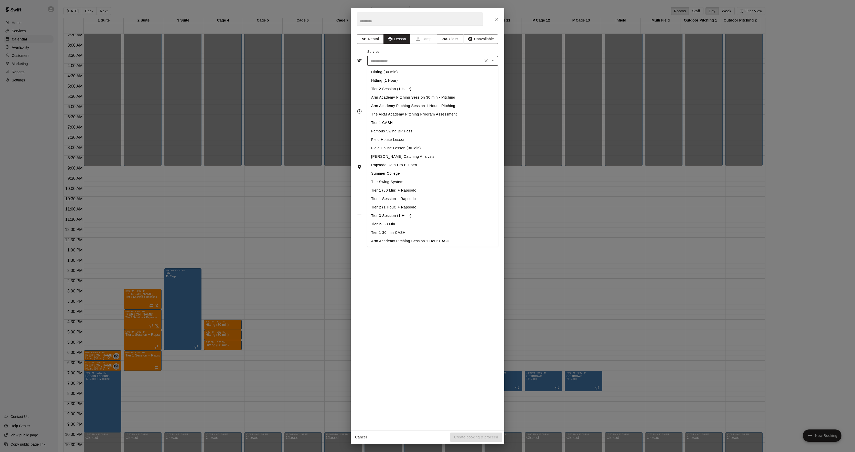
click at [384, 60] on input "text" at bounding box center [425, 61] width 113 height 6
click at [385, 72] on li "Hitting (30 min)" at bounding box center [432, 72] width 131 height 8
type input "**********"
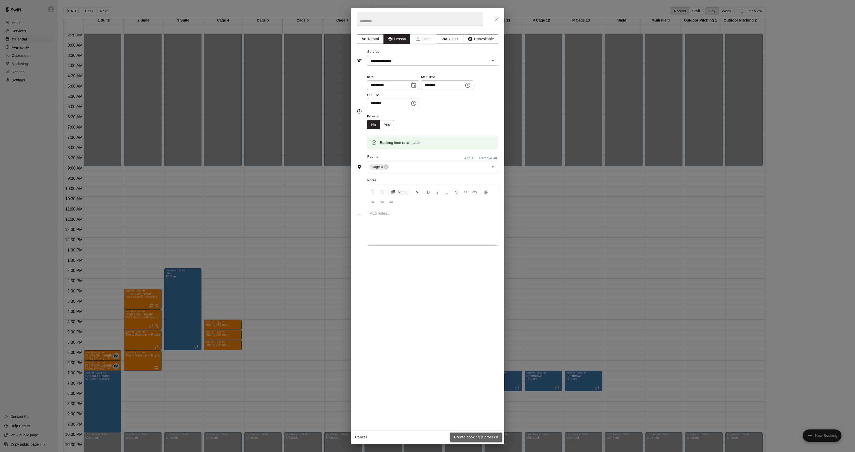
click at [486, 438] on button "Create booking & proceed" at bounding box center [476, 436] width 52 height 9
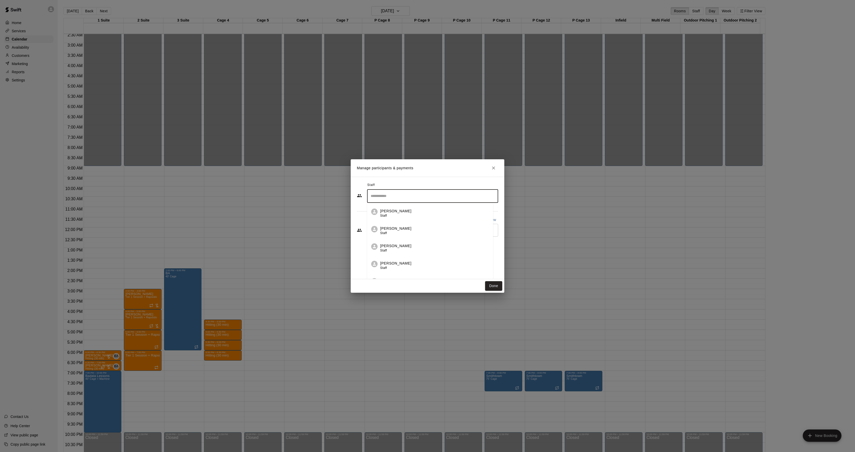
click at [424, 196] on input "Search staff" at bounding box center [432, 195] width 126 height 9
click at [402, 210] on div "[PERSON_NAME] Instructor" at bounding box center [437, 213] width 114 height 10
type input "*****"
click at [402, 232] on input "Start typing to search customers..." at bounding box center [432, 230] width 126 height 5
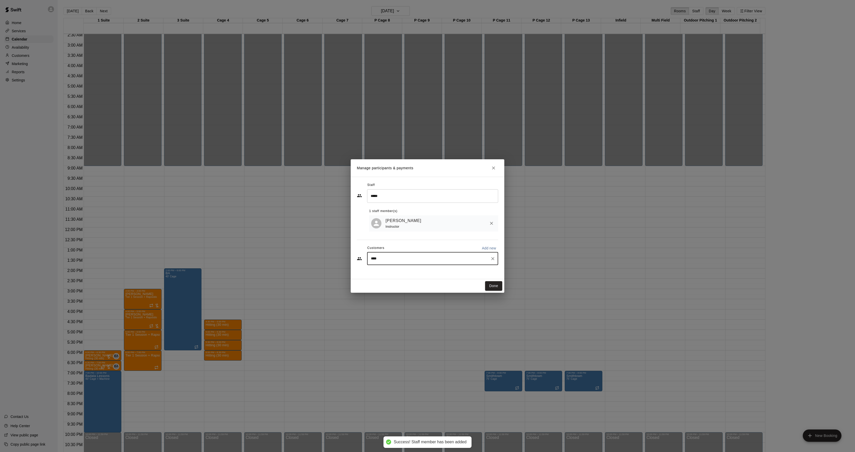
type input "*****"
click at [412, 272] on div "[PERSON_NAME]" at bounding box center [409, 271] width 55 height 5
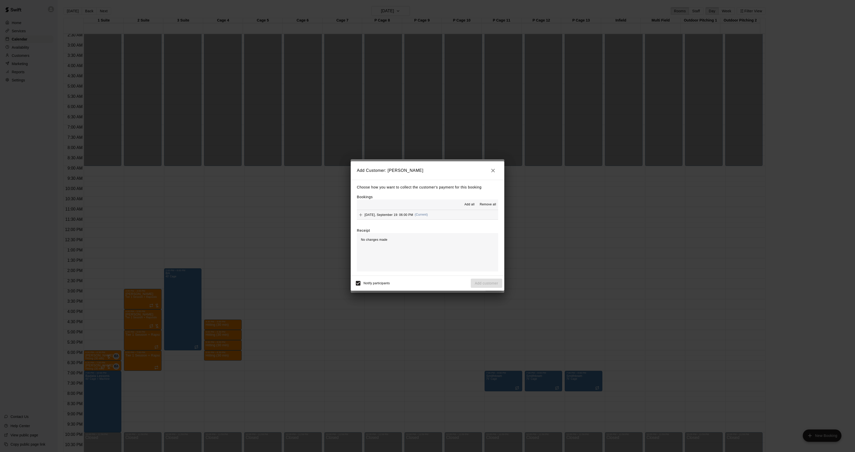
click at [412, 212] on div "[DATE], September 19: 06:00 PM (Current)" at bounding box center [392, 215] width 71 height 8
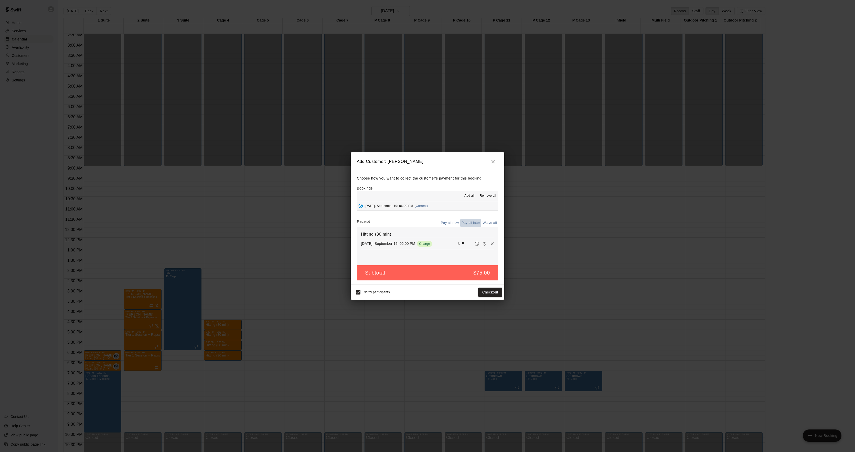
click at [466, 221] on button "Pay all later" at bounding box center [470, 223] width 21 height 8
click at [487, 292] on button "Add customer" at bounding box center [486, 291] width 31 height 9
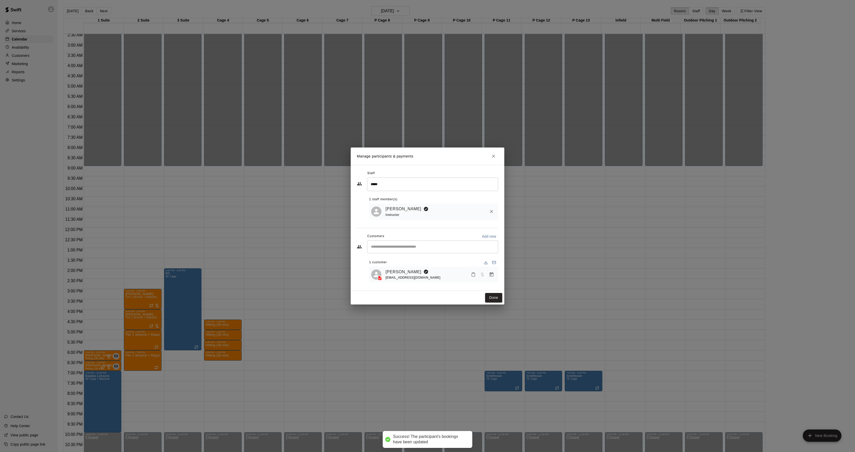
click at [491, 295] on button "Done" at bounding box center [493, 297] width 17 height 9
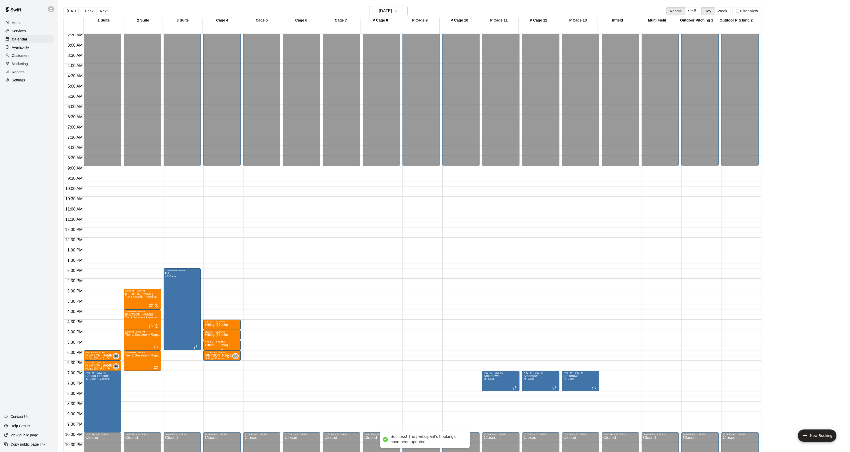
click at [208, 345] on p "Hitting (30 min)" at bounding box center [216, 345] width 23 height 0
click at [207, 358] on div at bounding box center [210, 363] width 10 height 35
click at [209, 361] on img "edit" at bounding box center [210, 364] width 6 height 6
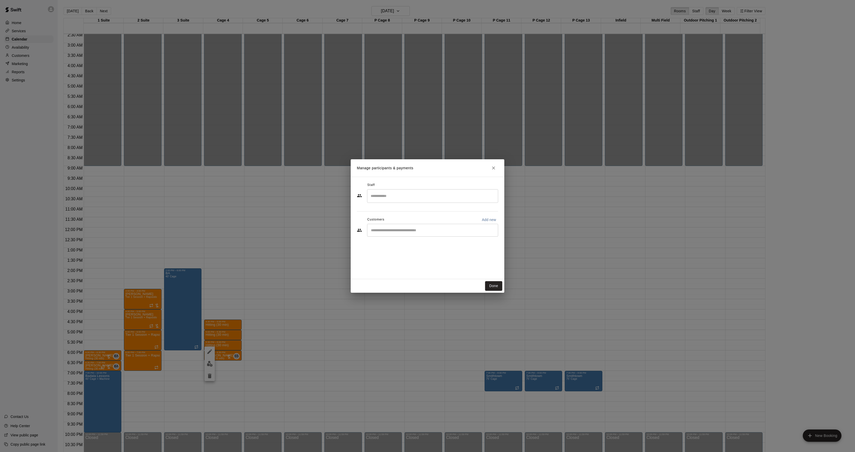
click at [391, 194] on input "Search staff" at bounding box center [432, 195] width 126 height 9
click at [409, 211] on div "[PERSON_NAME] Instructor" at bounding box center [437, 213] width 114 height 10
type input "*****"
click at [398, 232] on input "Start typing to search customers..." at bounding box center [432, 230] width 126 height 5
drag, startPoint x: 343, startPoint y: 263, endPoint x: 313, endPoint y: 257, distance: 31.2
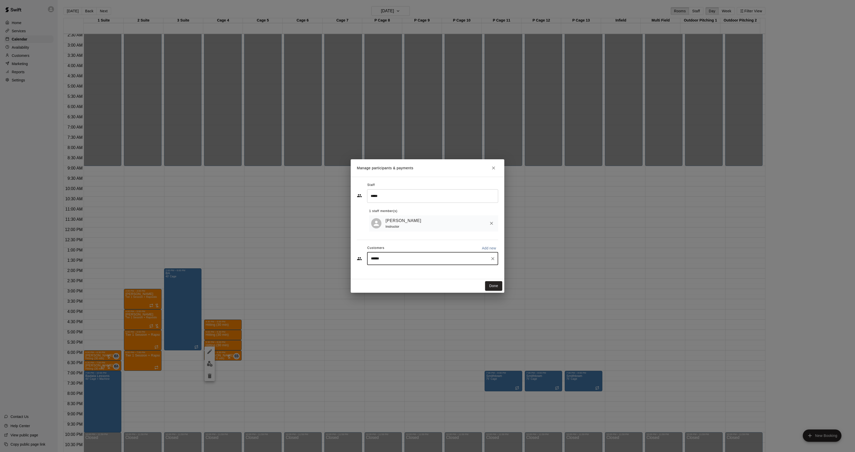
click at [306, 261] on div "Manage participants & payments Staff ***** ​ 1 staff member(s) [PERSON_NAME] In…" at bounding box center [427, 226] width 855 height 452
type input "*"
type input "****"
click at [572, 238] on div "Manage participants & payments Staff ***** ​ 1 staff member(s) [PERSON_NAME] In…" at bounding box center [427, 226] width 855 height 452
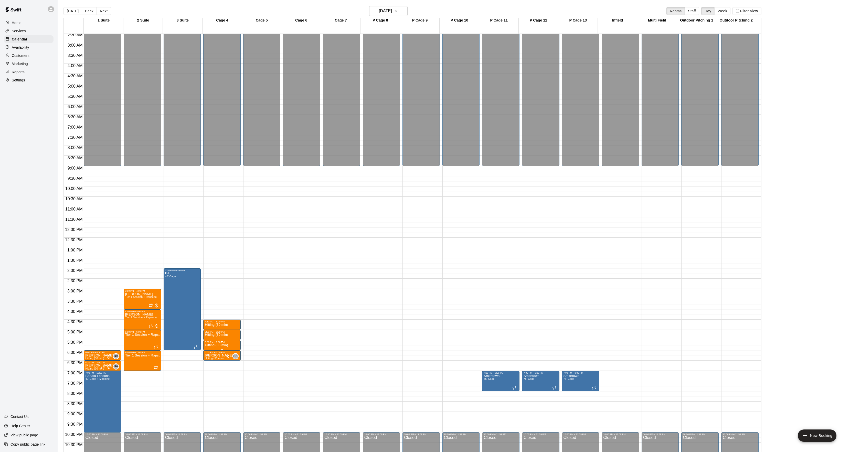
click at [210, 359] on img "edit" at bounding box center [210, 362] width 6 height 6
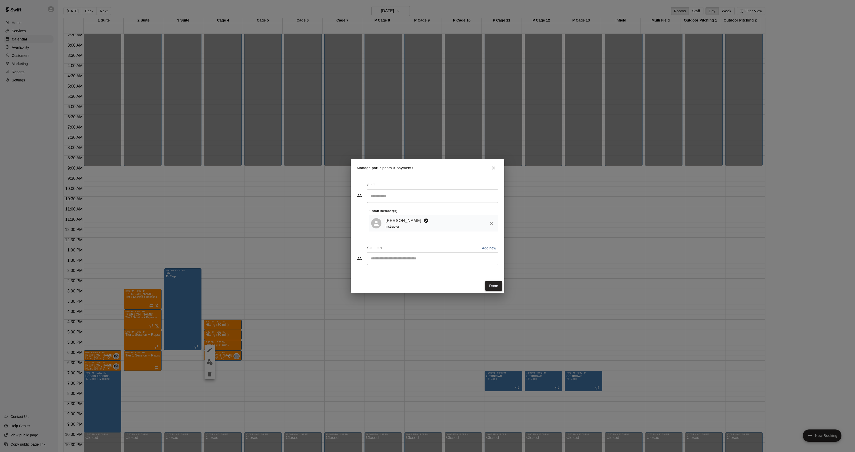
click at [489, 287] on button "Done" at bounding box center [493, 285] width 17 height 9
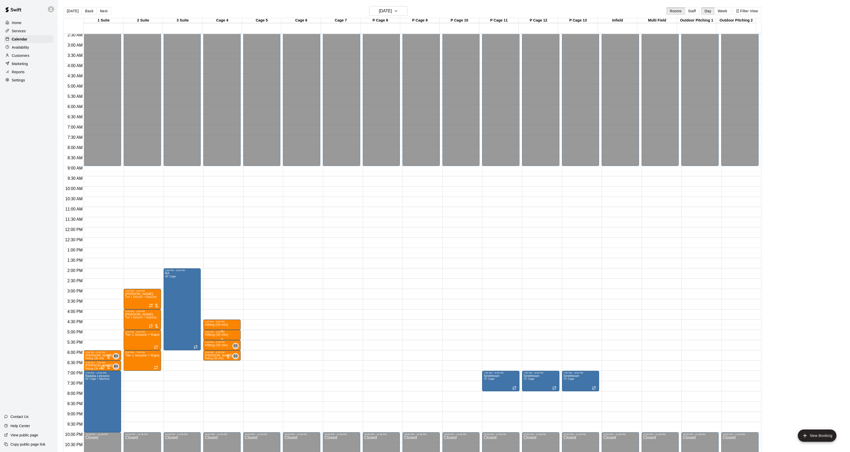
click at [211, 335] on p "Hitting (30 min)" at bounding box center [216, 335] width 23 height 0
click at [209, 351] on img "edit" at bounding box center [210, 353] width 6 height 6
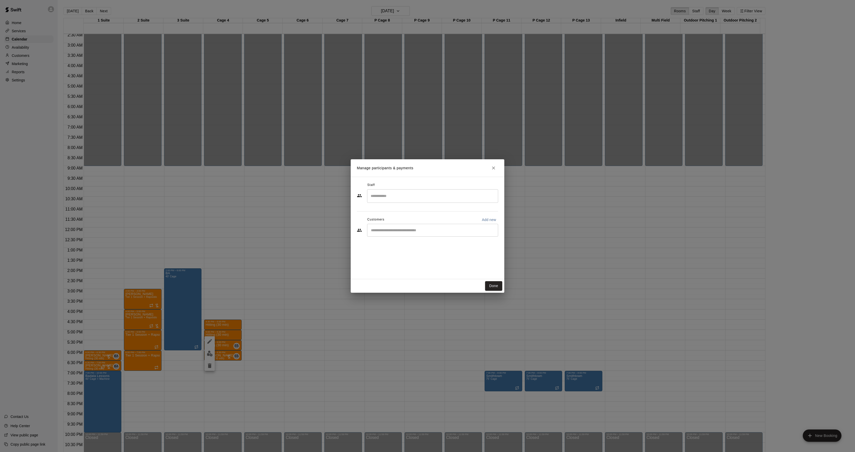
click at [402, 191] on input "Search staff" at bounding box center [432, 195] width 126 height 9
click at [412, 209] on div "[PERSON_NAME] Instructor" at bounding box center [437, 213] width 114 height 10
type input "*****"
click at [402, 232] on input "Start typing to search customers..." at bounding box center [432, 230] width 126 height 5
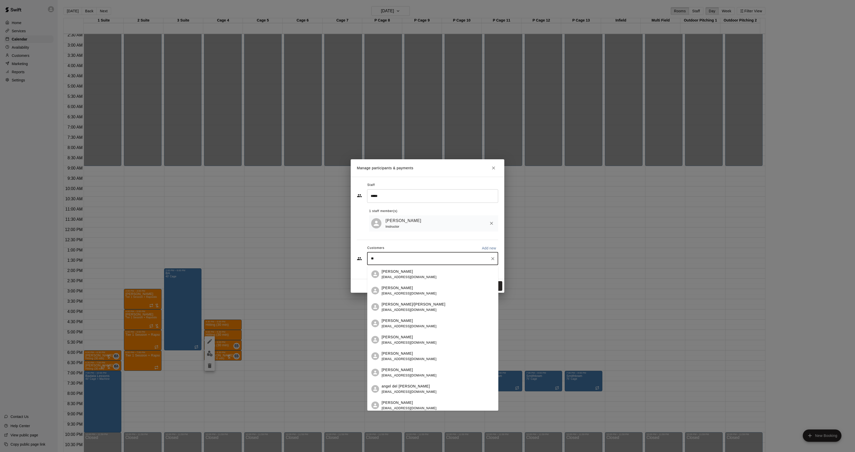
type input "**"
click at [410, 340] on span "[EMAIL_ADDRESS][DOMAIN_NAME]" at bounding box center [409, 342] width 55 height 4
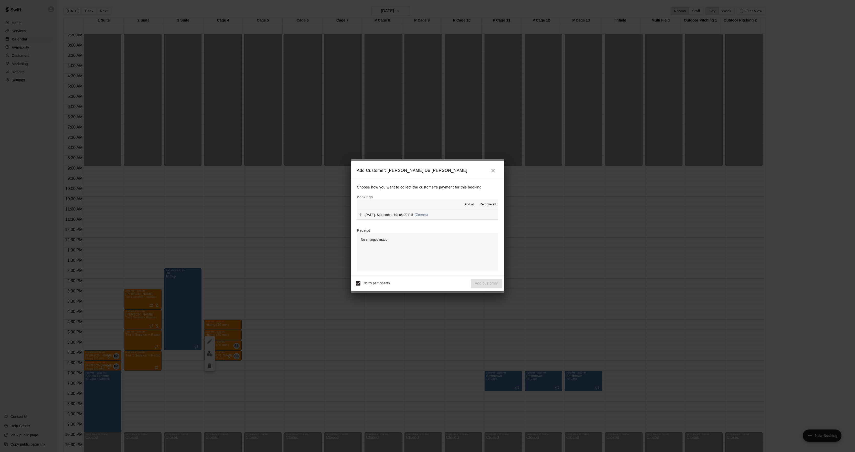
click at [409, 217] on div "[DATE], September 19: 05:00 PM (Current)" at bounding box center [392, 215] width 71 height 8
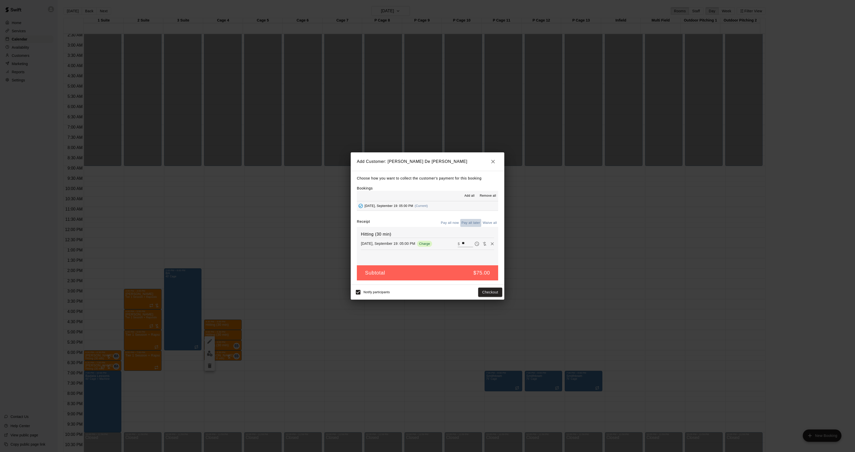
click at [472, 220] on button "Pay all later" at bounding box center [470, 223] width 21 height 8
click at [478, 293] on button "Add customer" at bounding box center [486, 291] width 31 height 9
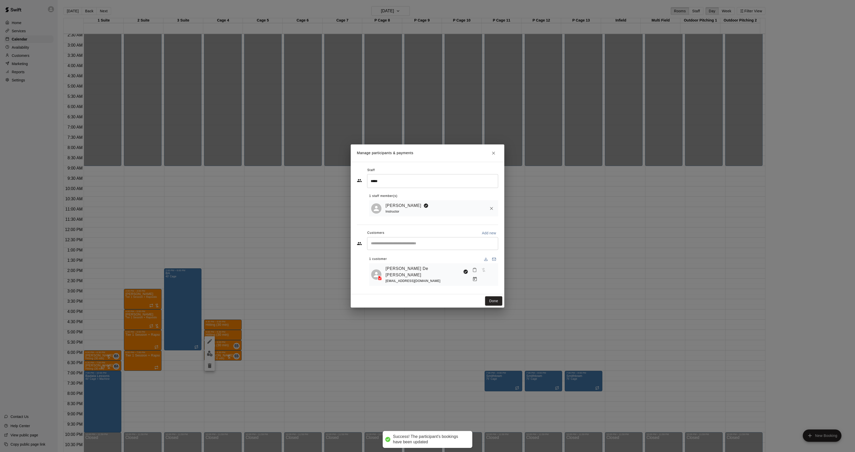
click at [492, 291] on div "Staff ***** ​ 1 staff member(s) [PERSON_NAME] Instructor Customers Add new ​ 1 …" at bounding box center [428, 228] width 154 height 132
click at [492, 298] on button "Done" at bounding box center [493, 300] width 17 height 9
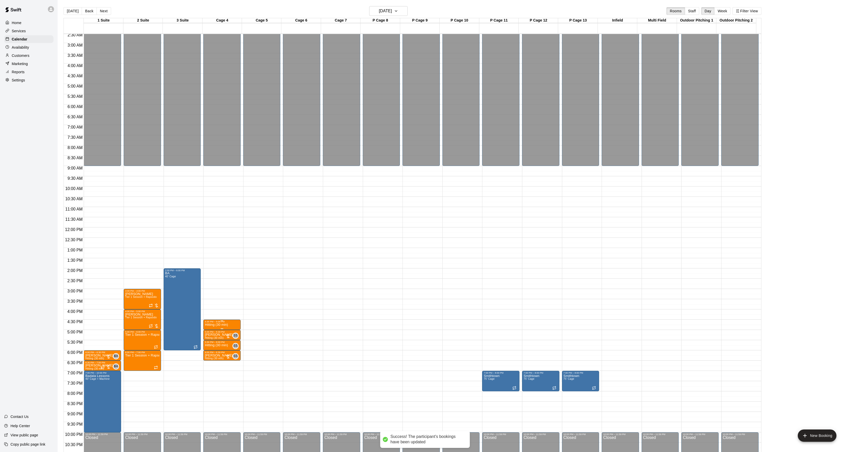
click at [219, 325] on p "Hitting (30 min)" at bounding box center [216, 325] width 23 height 0
click at [212, 343] on button "edit" at bounding box center [210, 343] width 10 height 10
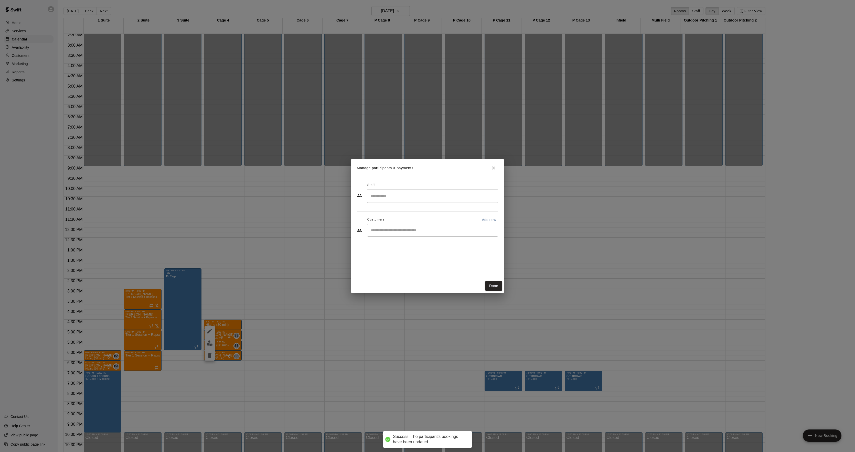
click at [383, 199] on input "Search staff" at bounding box center [432, 195] width 126 height 9
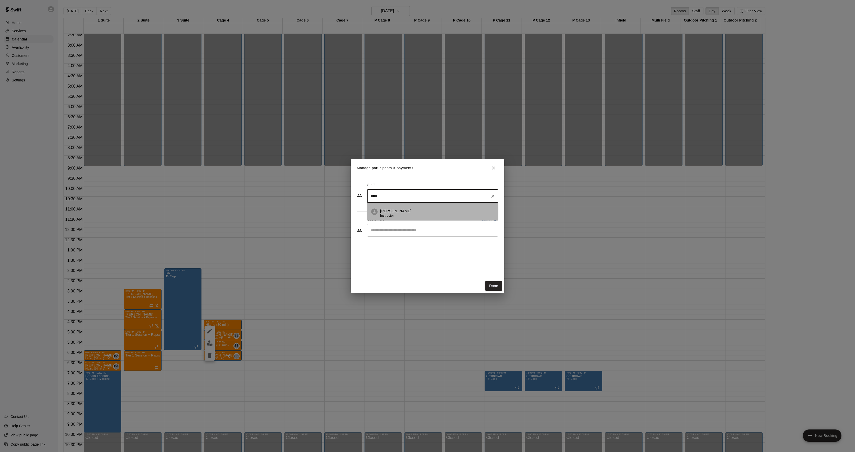
click at [389, 217] on span "Instructor" at bounding box center [387, 216] width 14 height 4
type input "*****"
click at [387, 229] on input "Start typing to search customers..." at bounding box center [432, 230] width 126 height 5
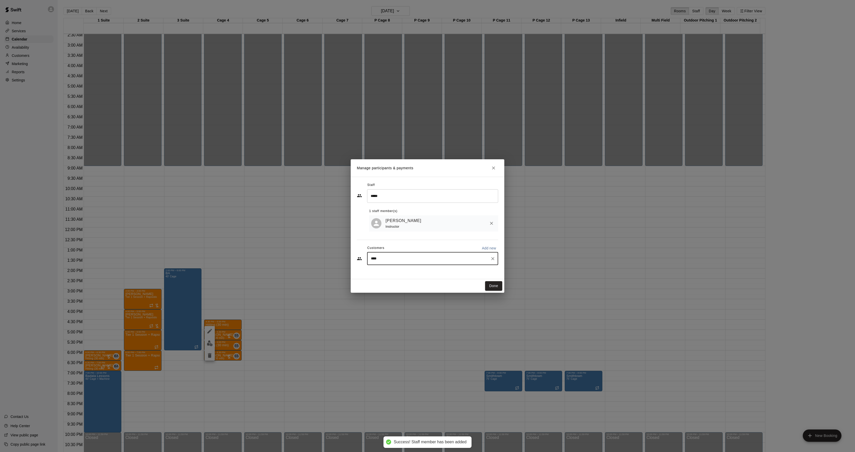
type input "*****"
click at [394, 287] on p "[PERSON_NAME]" at bounding box center [397, 287] width 31 height 5
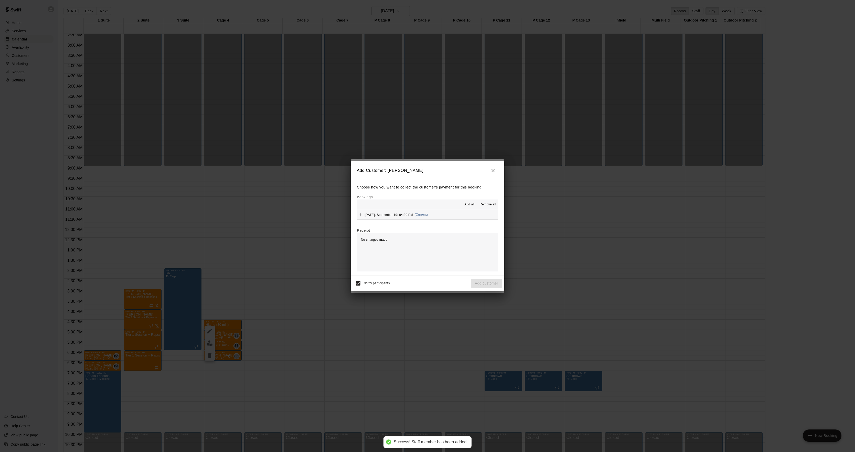
click at [408, 215] on span "[DATE], September 19: 04:30 PM" at bounding box center [389, 215] width 49 height 4
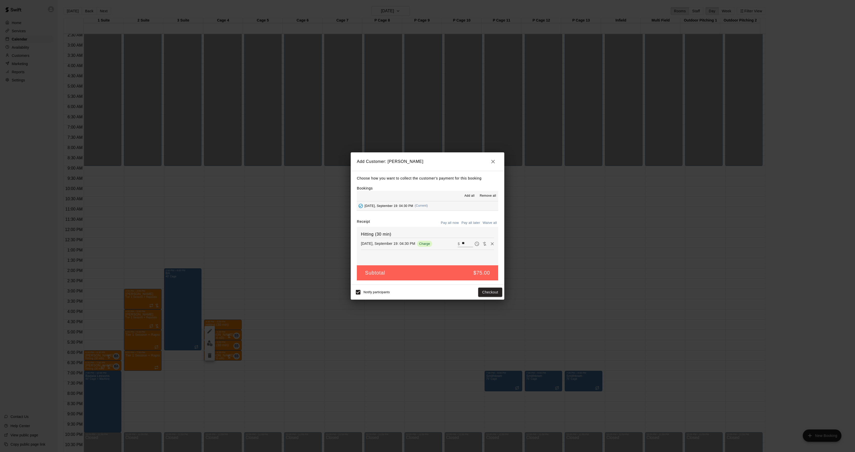
click at [467, 224] on button "Pay all later" at bounding box center [470, 223] width 21 height 8
click at [477, 292] on button "Add customer" at bounding box center [486, 291] width 31 height 9
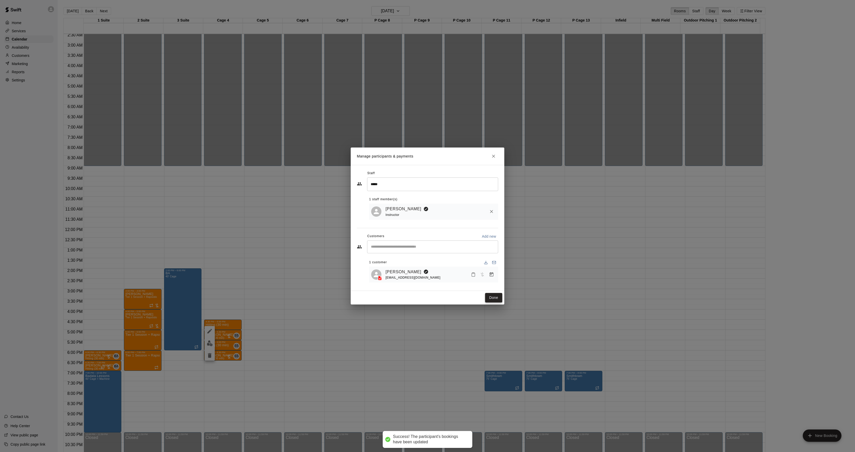
click at [491, 298] on button "Done" at bounding box center [493, 297] width 17 height 9
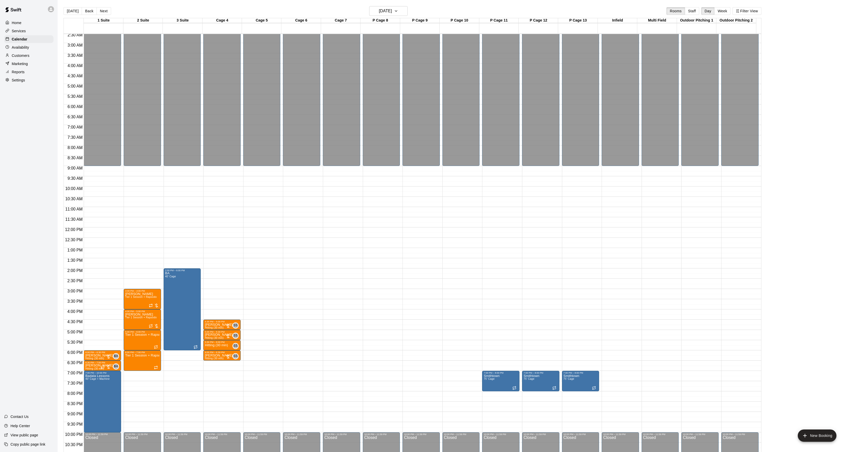
click at [72, 4] on main "[DATE] Back [DATE][DATE] Rooms Staff Day Week Filter View 1 Suite 19 Fri 2 Suit…" at bounding box center [454, 230] width 792 height 460
click at [69, 9] on button "[DATE]" at bounding box center [72, 11] width 18 height 8
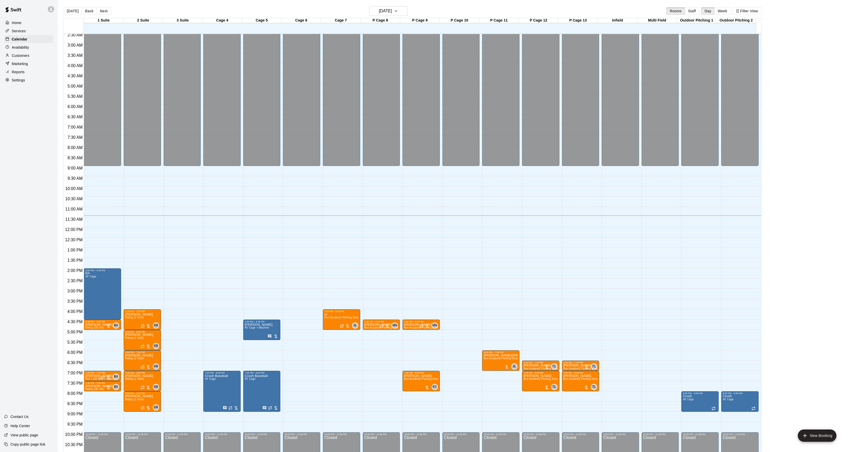
drag, startPoint x: 8, startPoint y: 108, endPoint x: 52, endPoint y: 82, distance: 50.4
click at [8, 108] on div "Home Services Calendar Availability Customers Marketing Reports Settings Contac…" at bounding box center [29, 226] width 58 height 452
click at [392, 8] on h6 "[DATE]" at bounding box center [385, 10] width 13 height 7
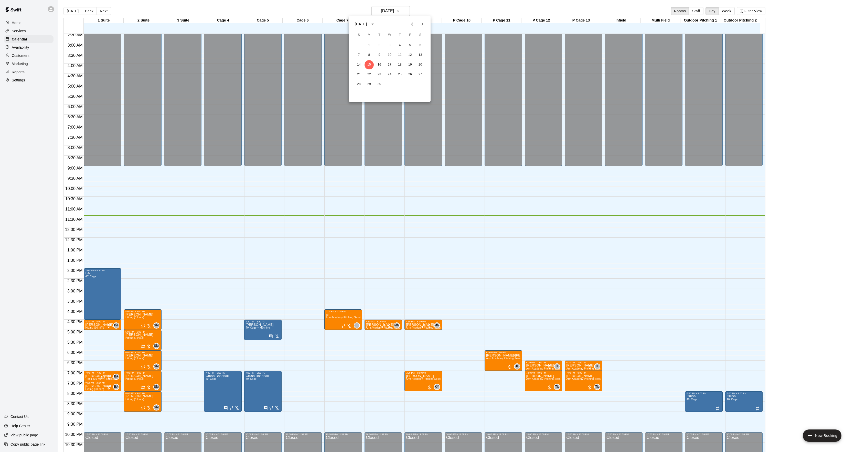
click at [425, 26] on icon "Next month" at bounding box center [422, 24] width 6 height 6
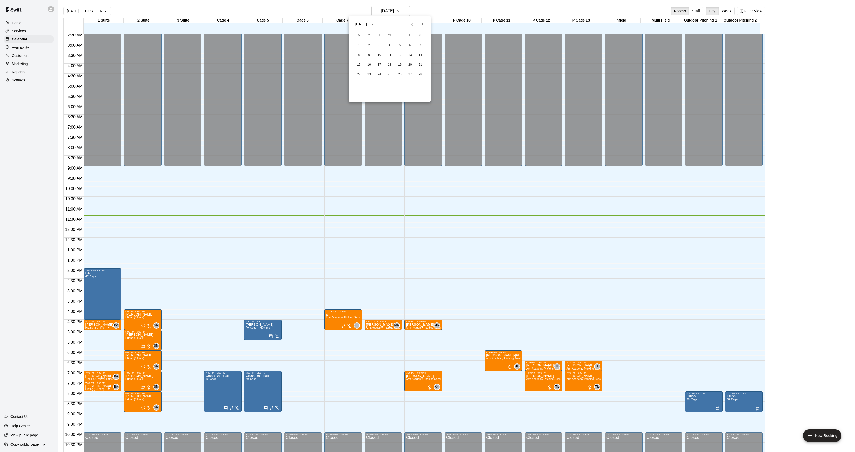
click at [415, 26] on button "Previous month" at bounding box center [412, 24] width 10 height 10
click at [356, 82] on button "25" at bounding box center [358, 84] width 9 height 9
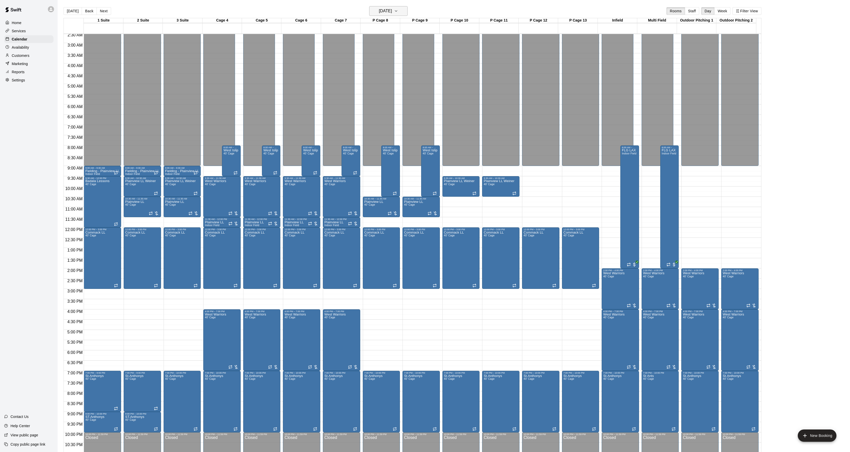
click at [392, 9] on h6 "[DATE]" at bounding box center [385, 10] width 13 height 7
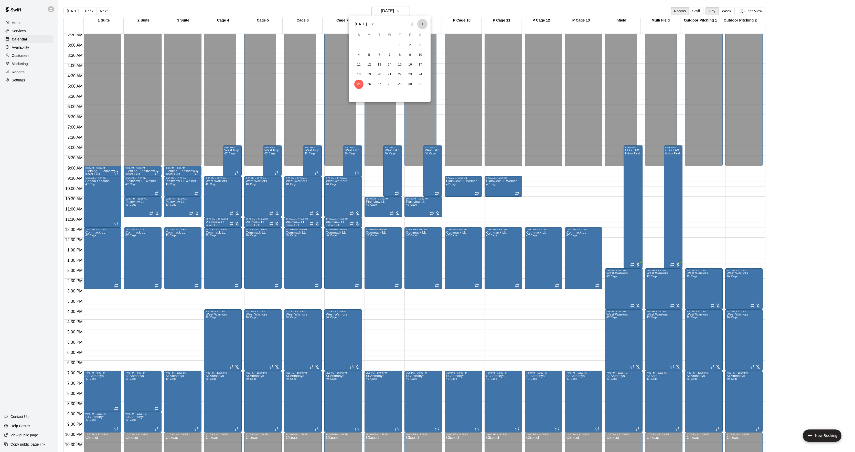
click at [420, 27] on icon "Next month" at bounding box center [422, 24] width 6 height 6
click at [361, 43] on button "1" at bounding box center [358, 45] width 9 height 9
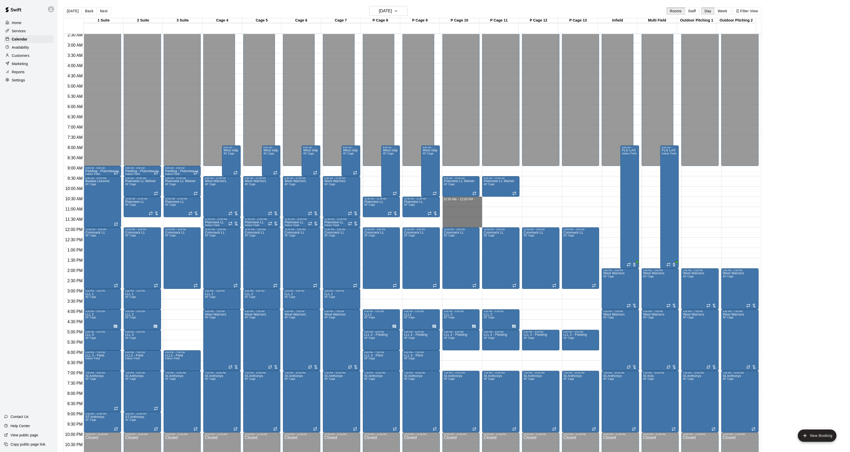
drag, startPoint x: 448, startPoint y: 199, endPoint x: 451, endPoint y: 225, distance: 26.0
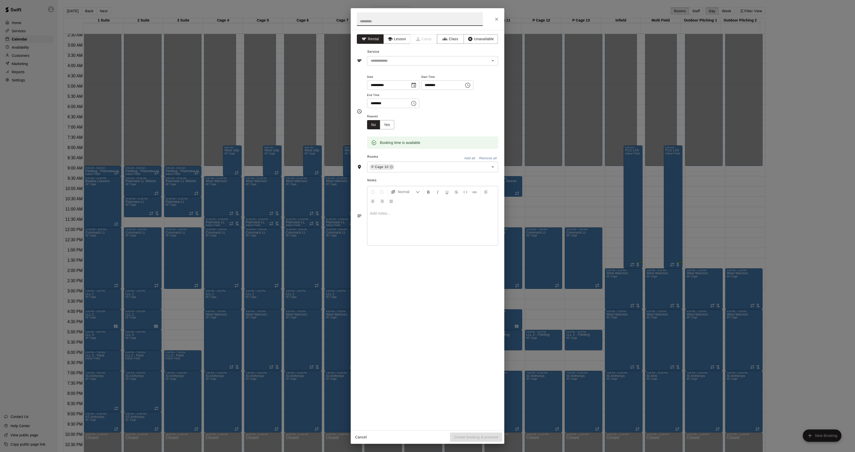
click at [626, 244] on div "**********" at bounding box center [427, 226] width 855 height 452
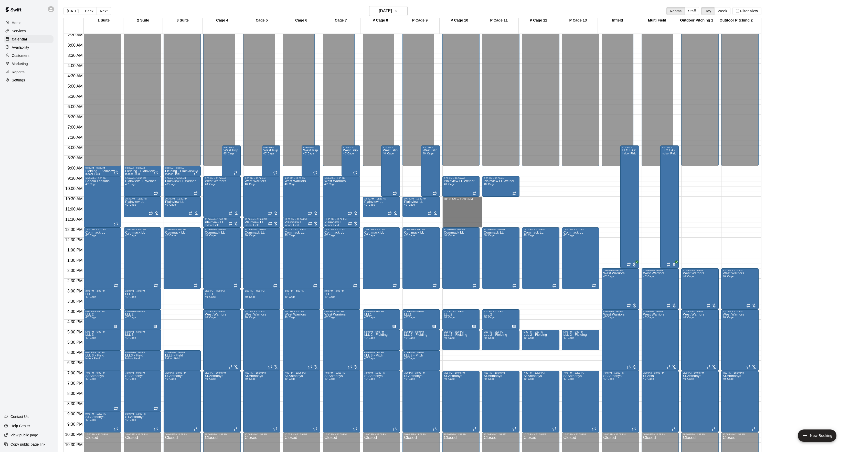
drag, startPoint x: 457, startPoint y: 199, endPoint x: 456, endPoint y: 228, distance: 28.4
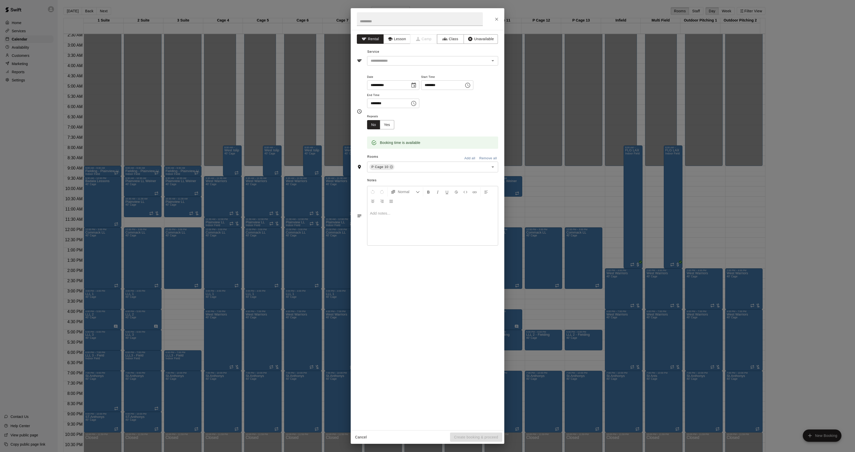
click at [585, 224] on div "**********" at bounding box center [427, 226] width 855 height 452
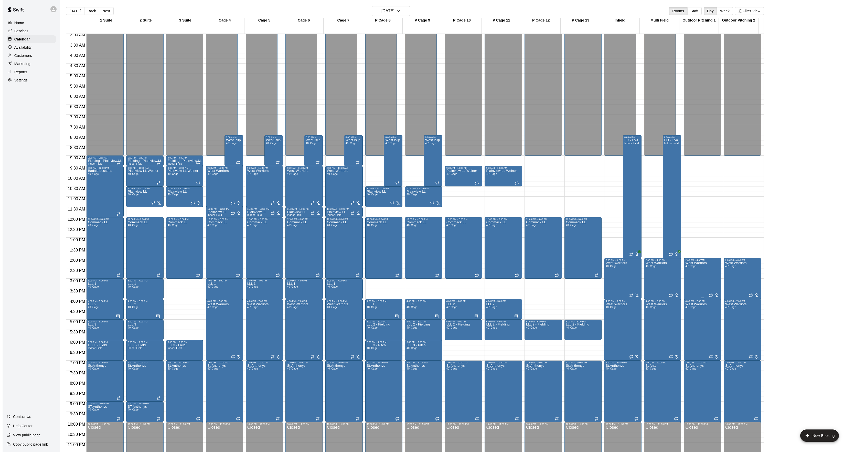
scroll to position [69, 0]
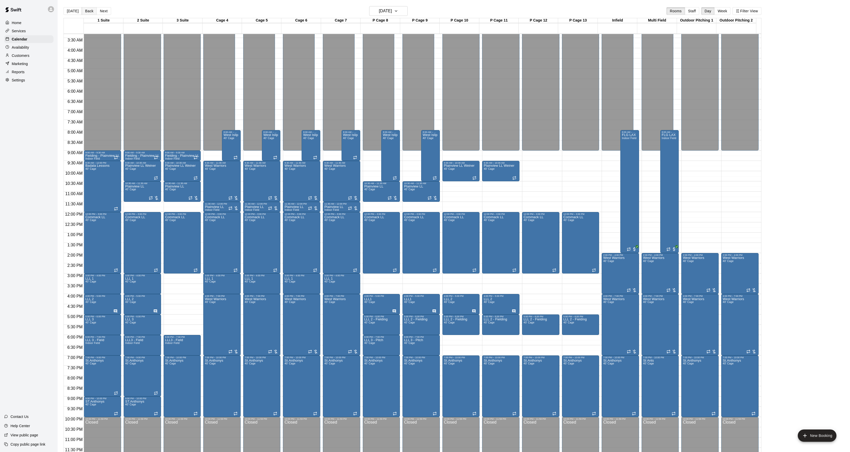
click at [89, 10] on button "Back" at bounding box center [89, 11] width 15 height 8
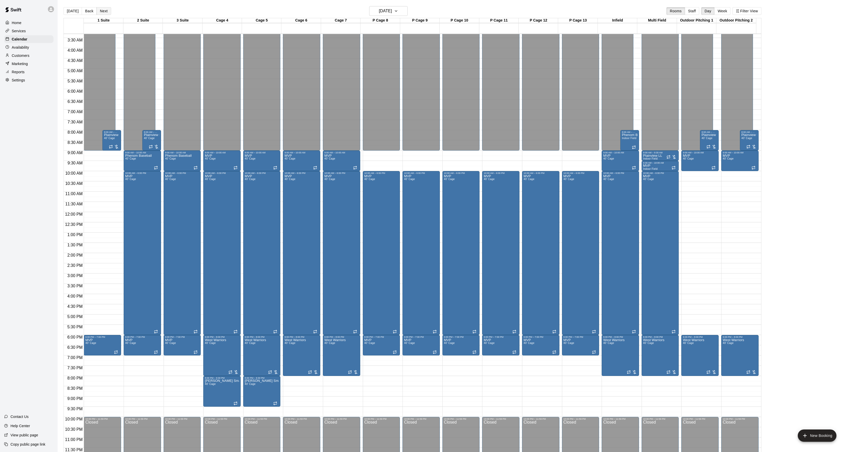
click at [105, 10] on button "Next" at bounding box center [104, 11] width 14 height 8
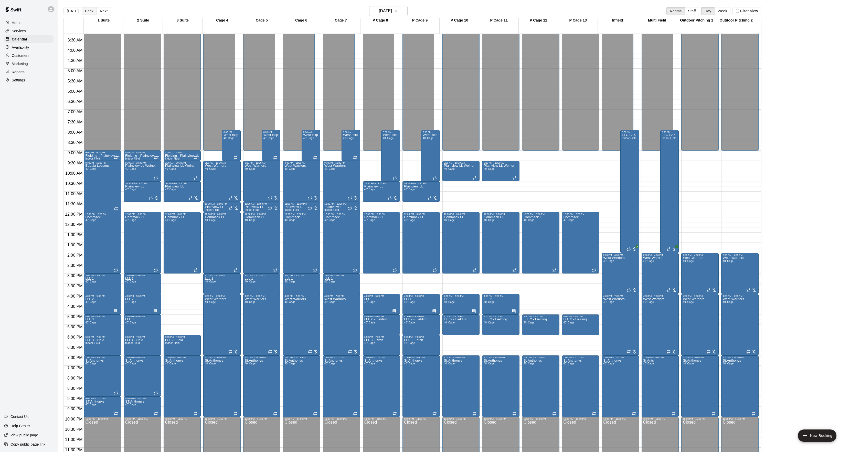
click at [82, 12] on button "Back" at bounding box center [89, 11] width 15 height 8
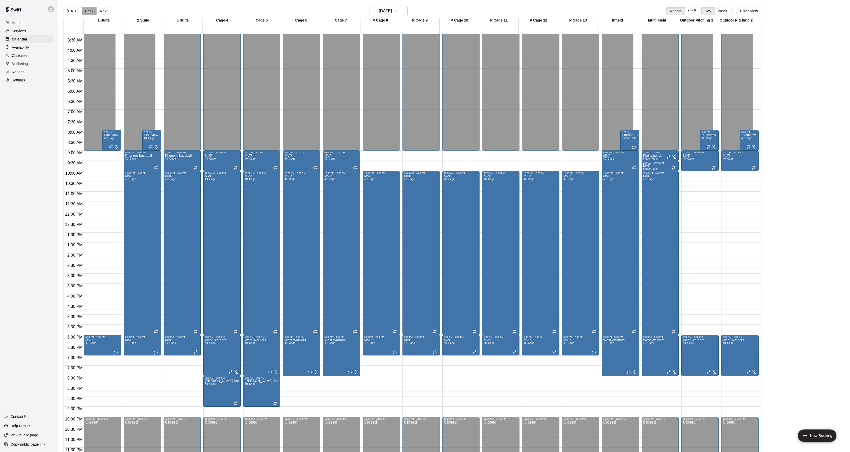
click at [85, 11] on button "Back" at bounding box center [89, 11] width 15 height 8
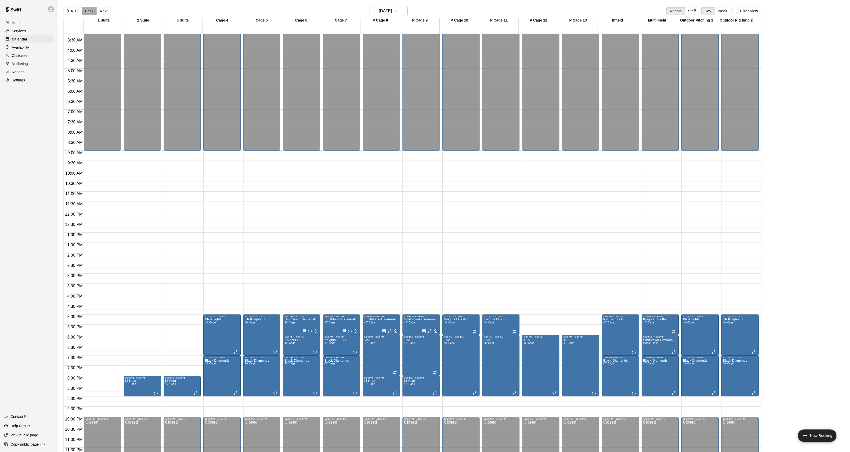
click at [85, 11] on button "Back" at bounding box center [89, 11] width 15 height 8
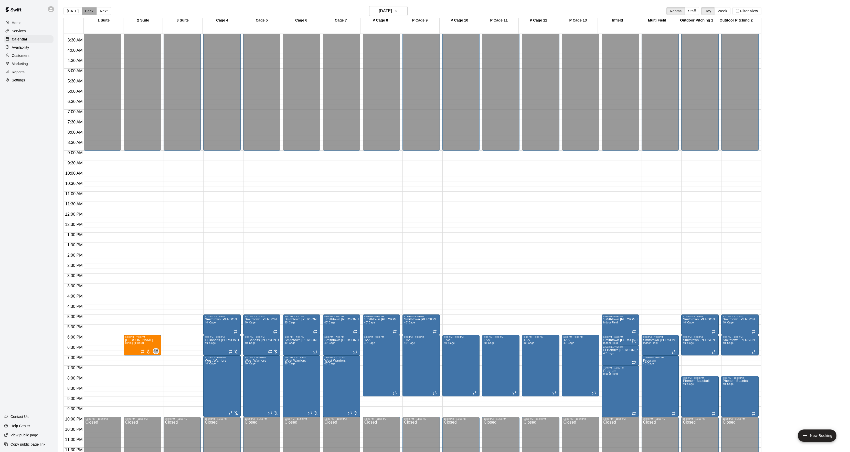
click at [89, 13] on button "Back" at bounding box center [89, 11] width 15 height 8
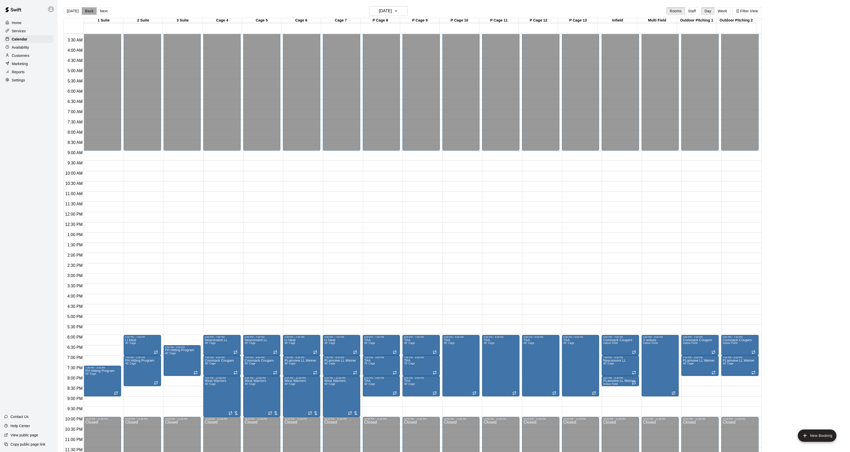
click at [86, 13] on button "Back" at bounding box center [89, 11] width 15 height 8
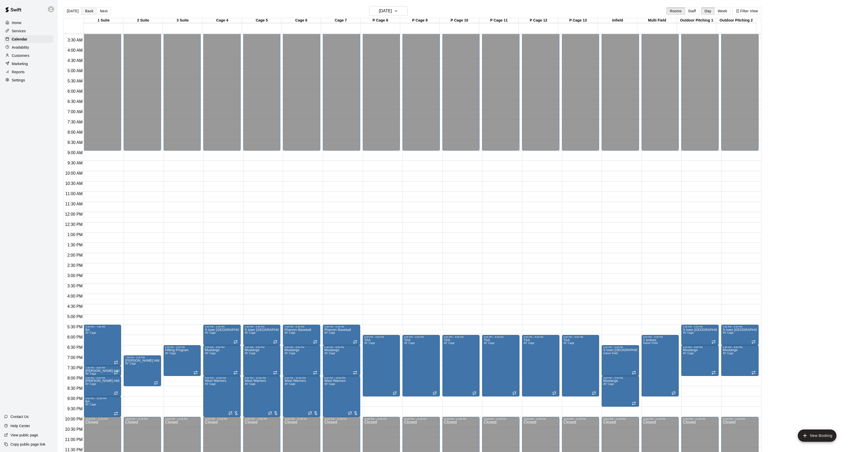
click at [86, 13] on button "Back" at bounding box center [89, 11] width 15 height 8
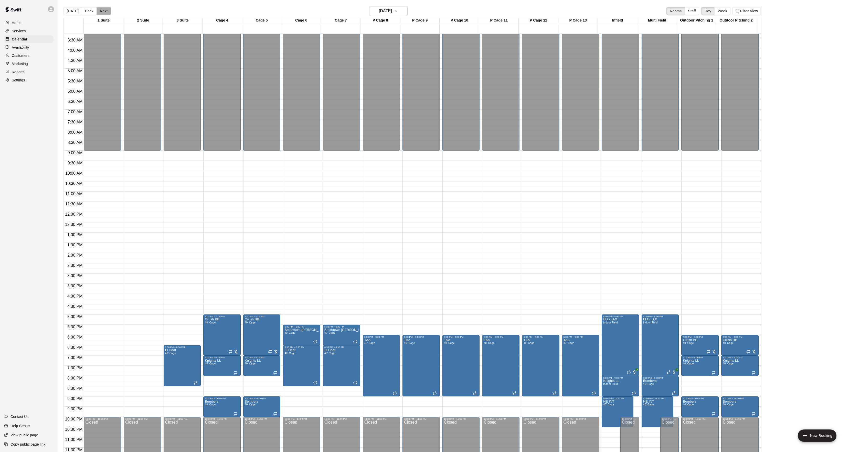
click at [103, 9] on button "Next" at bounding box center [104, 11] width 14 height 8
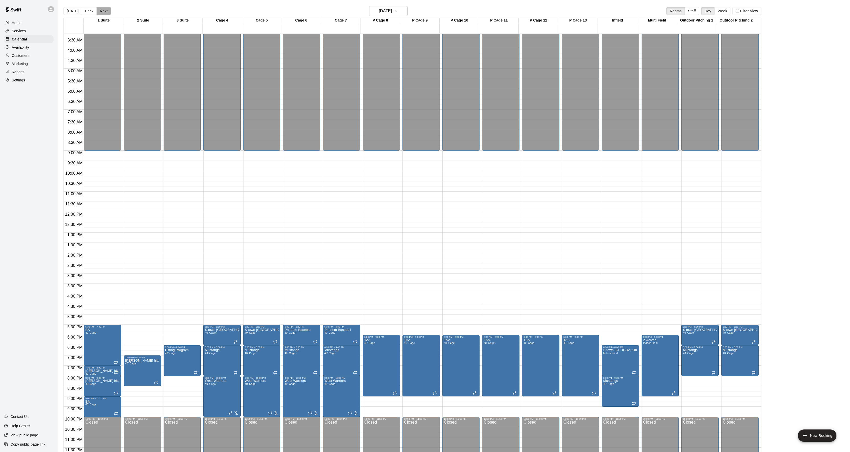
click at [102, 9] on button "Next" at bounding box center [104, 11] width 14 height 8
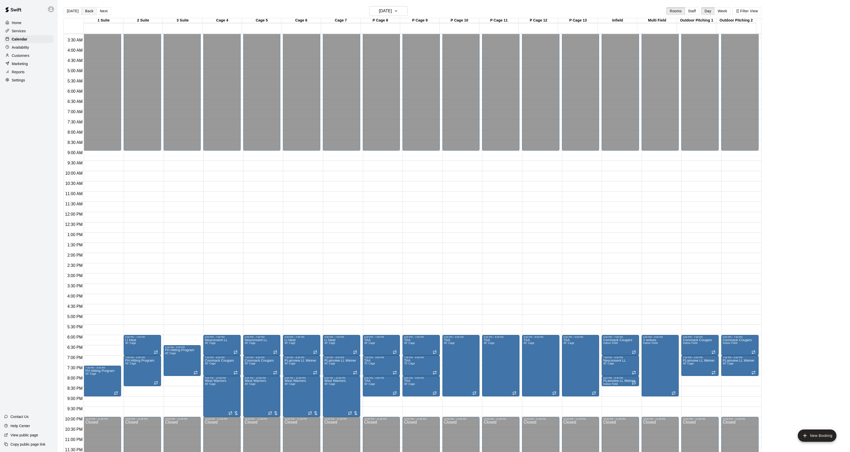
click at [85, 13] on button "Back" at bounding box center [89, 11] width 15 height 8
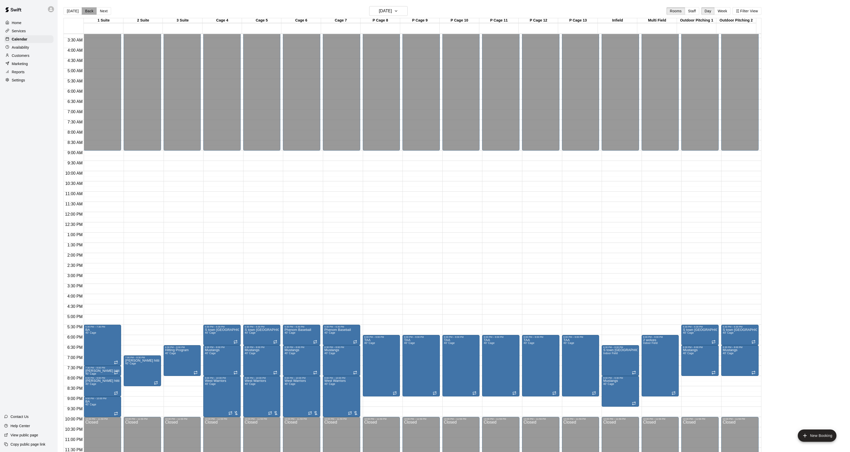
click at [85, 13] on button "Back" at bounding box center [89, 11] width 15 height 8
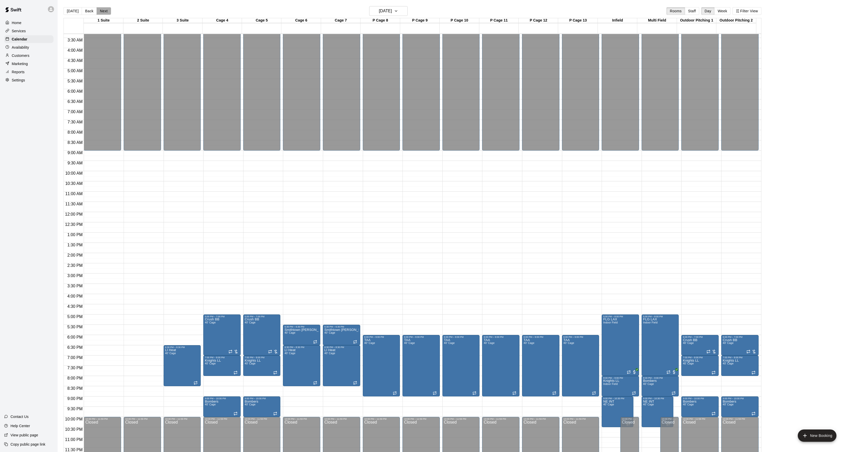
click at [102, 12] on button "Next" at bounding box center [104, 11] width 14 height 8
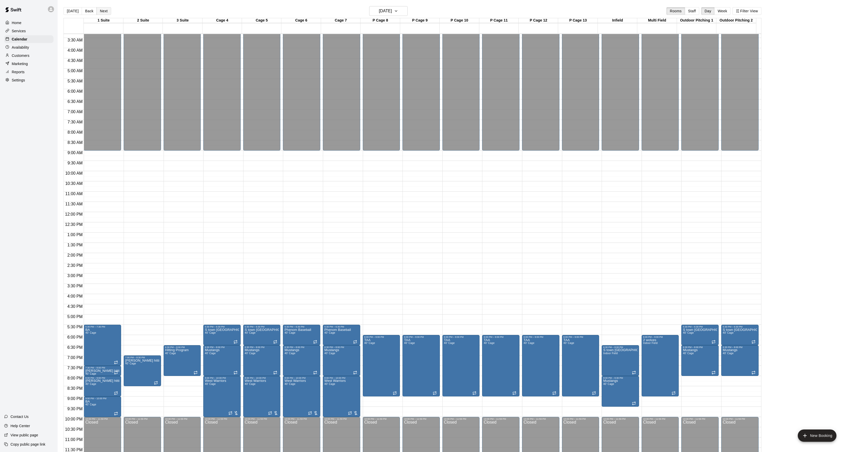
click at [100, 12] on button "Next" at bounding box center [104, 11] width 14 height 8
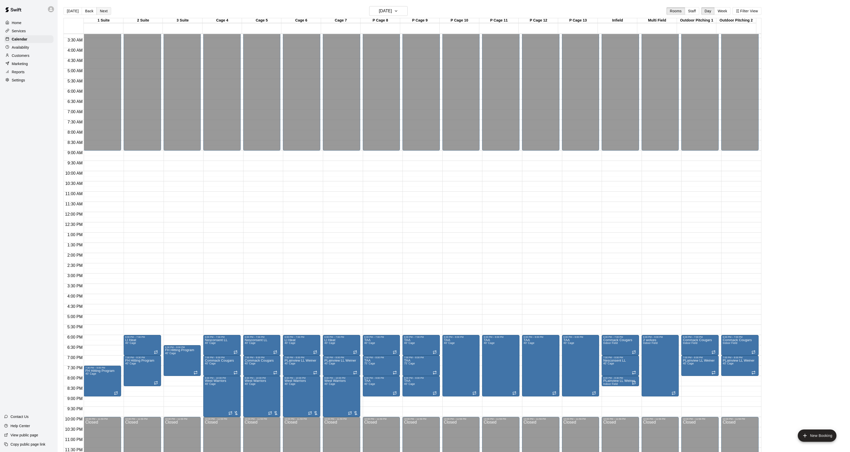
click at [99, 12] on button "Next" at bounding box center [104, 11] width 14 height 8
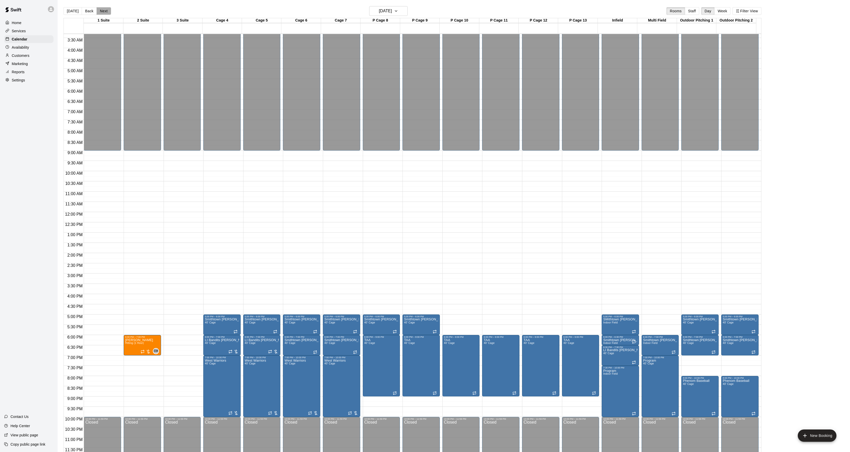
click at [100, 14] on button "Next" at bounding box center [104, 11] width 14 height 8
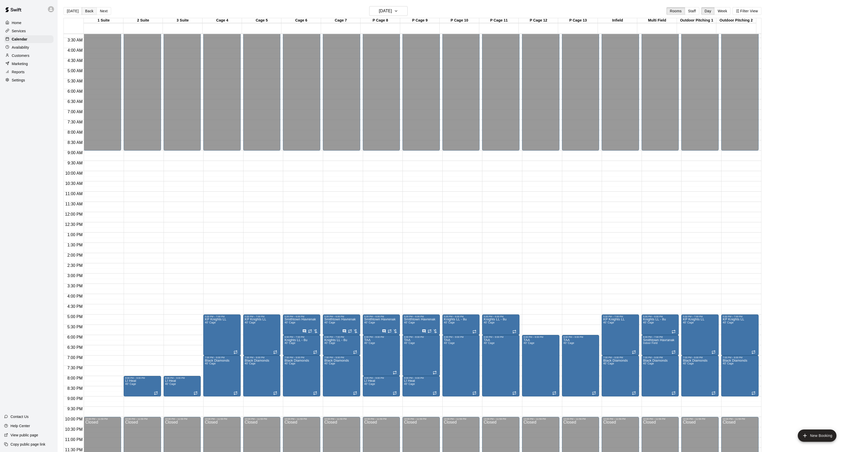
click at [86, 11] on button "Back" at bounding box center [89, 11] width 15 height 8
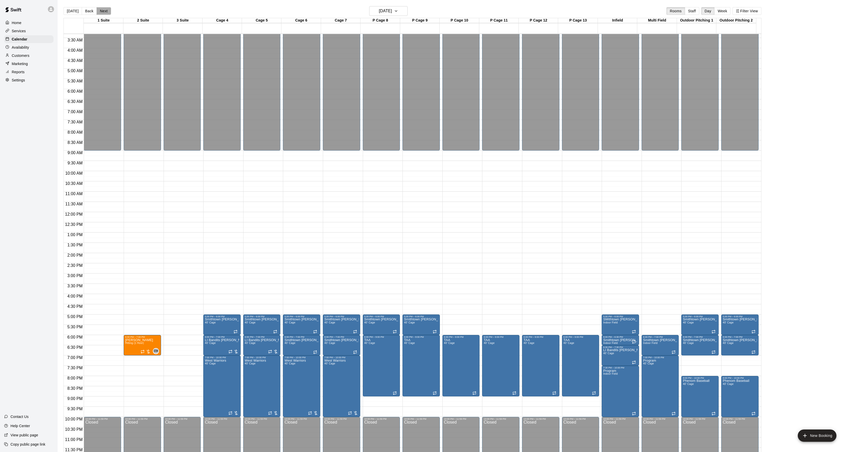
click at [100, 7] on button "Next" at bounding box center [104, 11] width 14 height 8
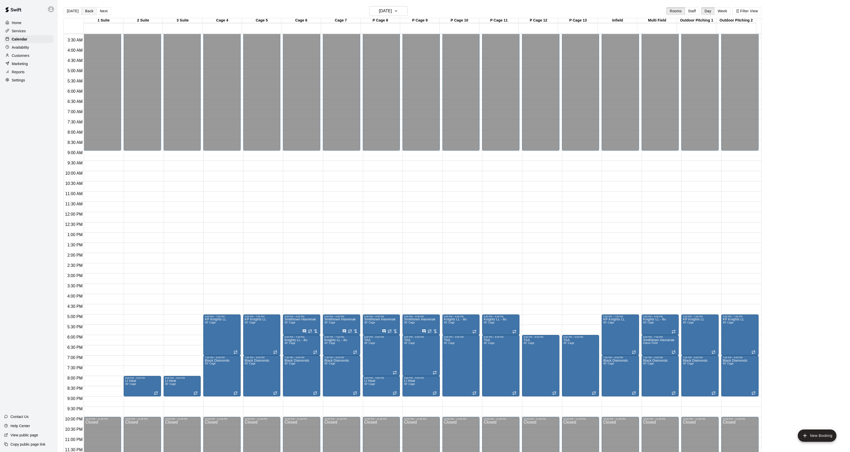
click at [89, 10] on button "Back" at bounding box center [89, 11] width 15 height 8
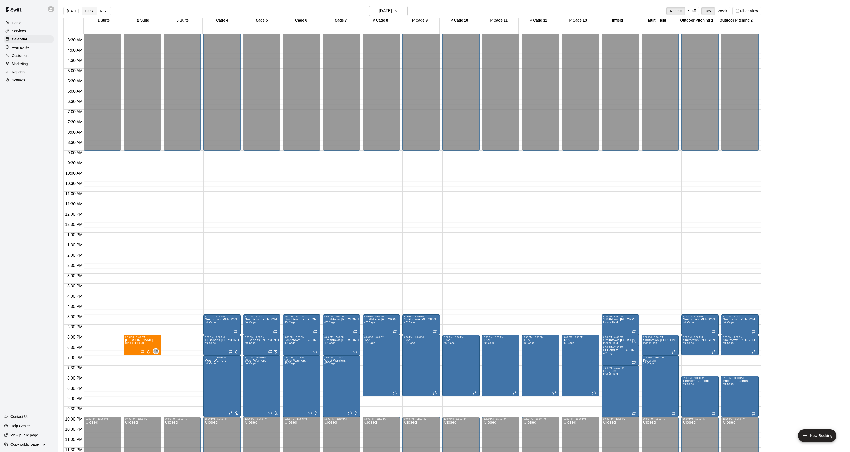
click at [89, 10] on button "Back" at bounding box center [89, 11] width 15 height 8
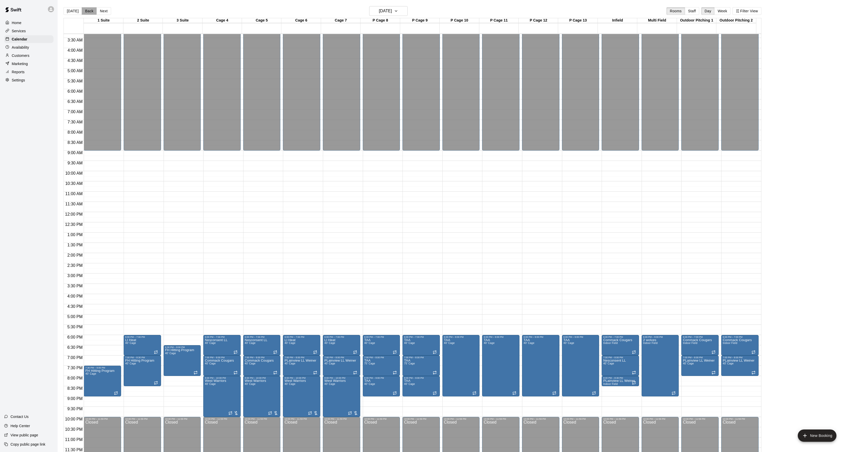
click at [88, 10] on button "Back" at bounding box center [89, 11] width 15 height 8
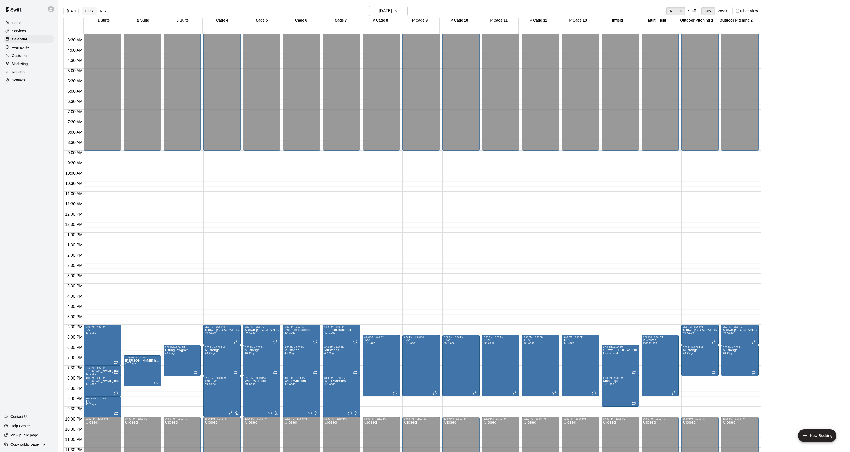
click at [84, 13] on button "Back" at bounding box center [89, 11] width 15 height 8
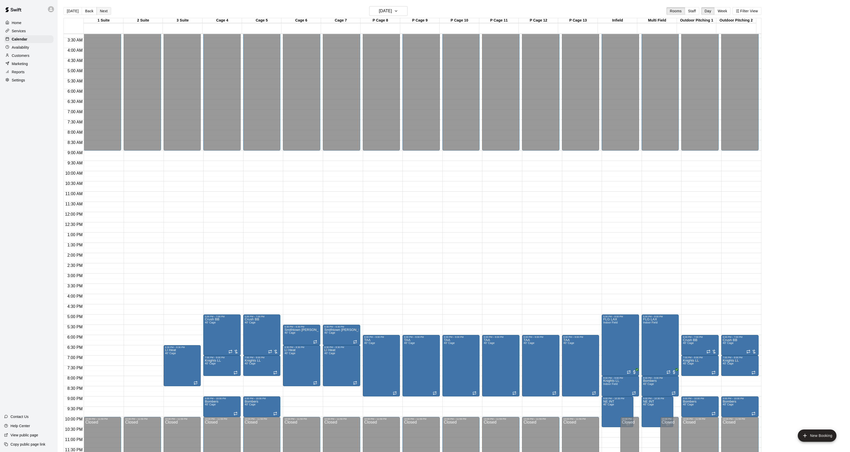
click at [101, 9] on button "Next" at bounding box center [104, 11] width 14 height 8
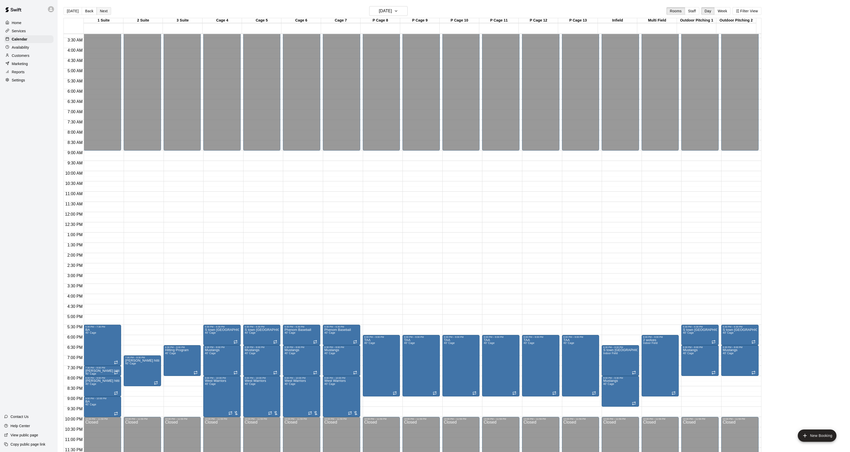
click at [100, 11] on button "Next" at bounding box center [104, 11] width 14 height 8
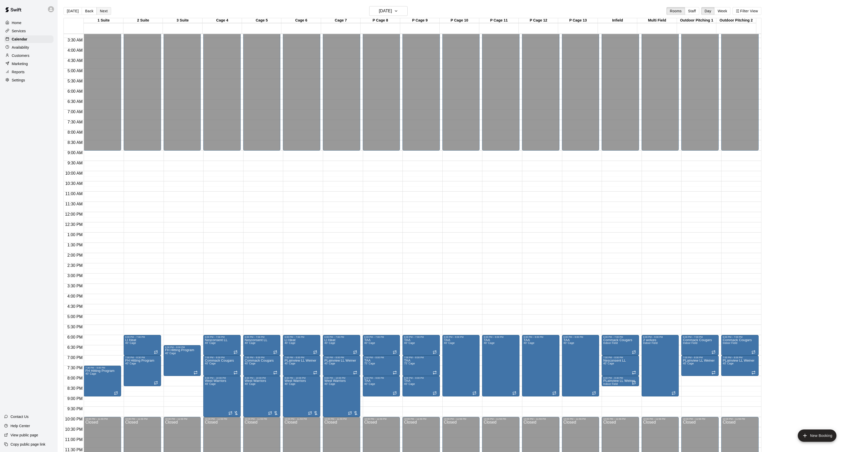
click at [99, 10] on button "Next" at bounding box center [104, 11] width 14 height 8
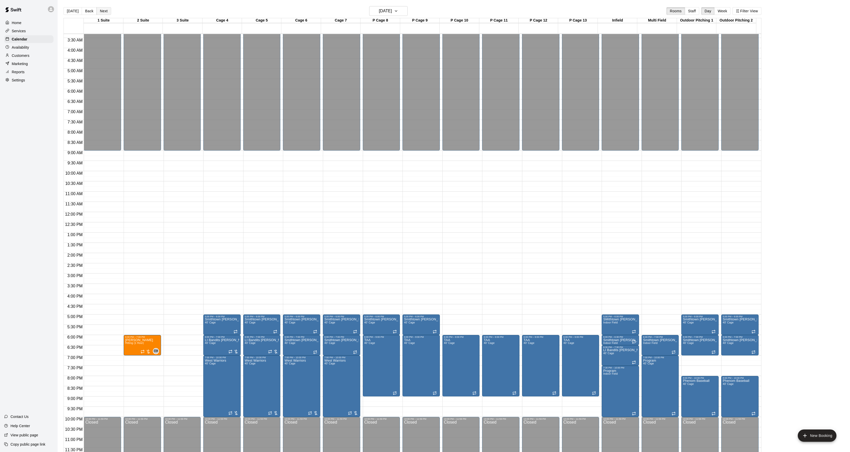
click at [99, 11] on button "Next" at bounding box center [104, 11] width 14 height 8
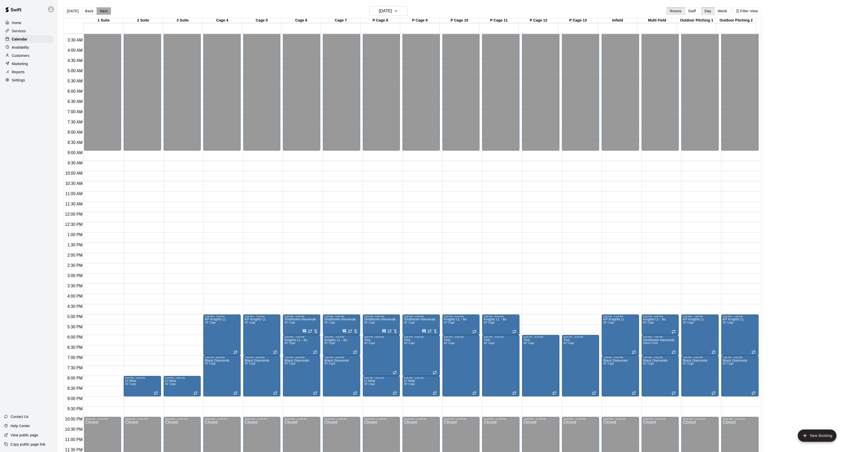
click at [101, 10] on button "Next" at bounding box center [104, 11] width 14 height 8
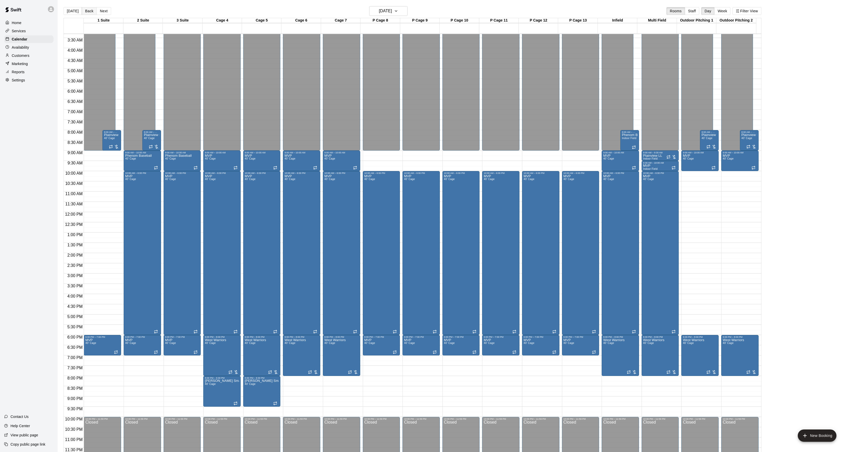
click at [88, 12] on button "Back" at bounding box center [89, 11] width 15 height 8
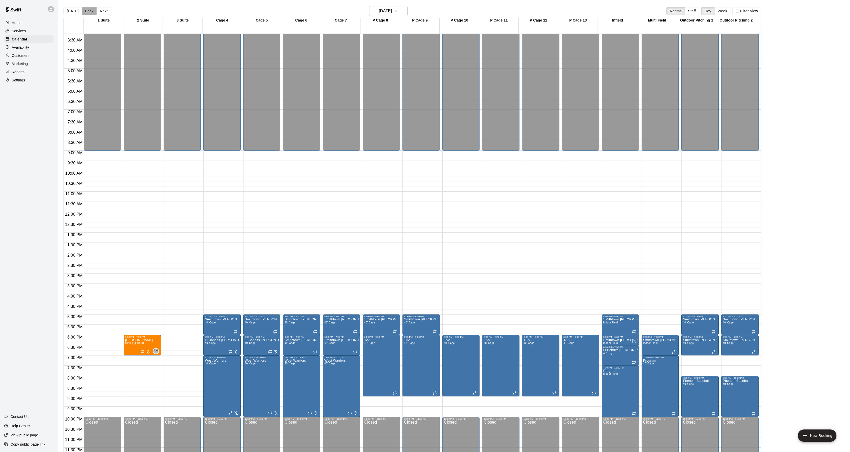
click at [88, 12] on button "Back" at bounding box center [89, 11] width 15 height 8
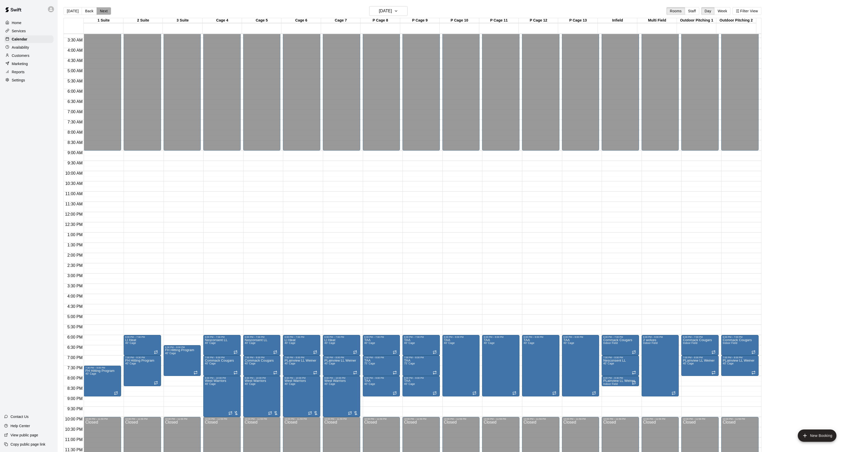
click at [98, 12] on button "Next" at bounding box center [104, 11] width 14 height 8
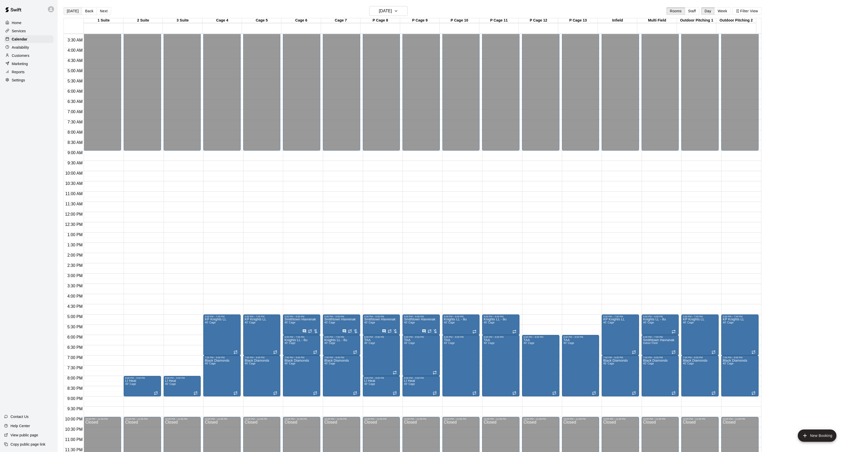
click at [67, 8] on button "[DATE]" at bounding box center [72, 11] width 18 height 8
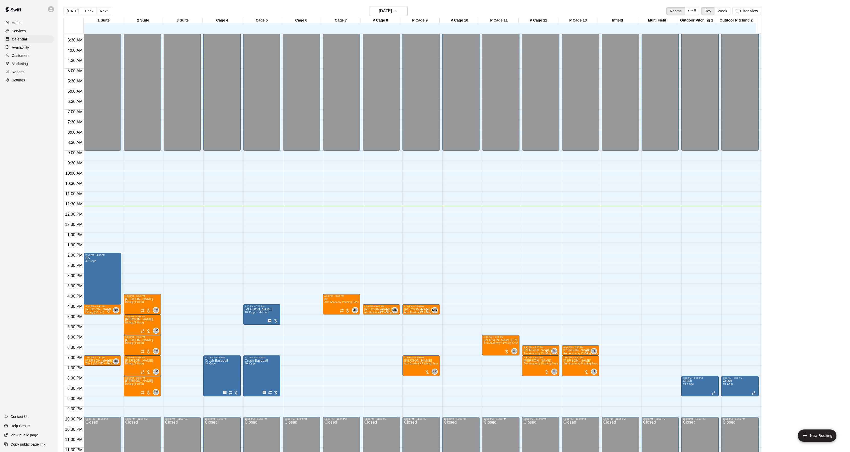
click at [21, 58] on p "Customers" at bounding box center [21, 55] width 18 height 5
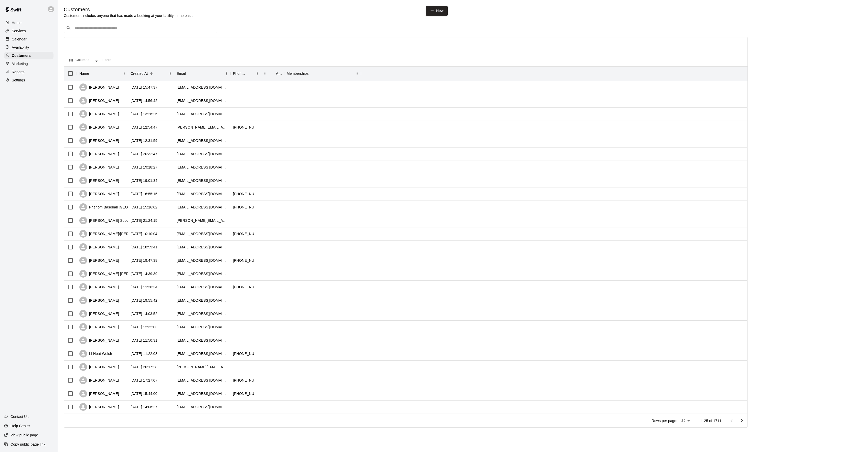
click at [85, 33] on div "​ ​" at bounding box center [141, 28] width 154 height 10
drag, startPoint x: 99, startPoint y: 29, endPoint x: 55, endPoint y: 28, distance: 44.3
click at [55, 28] on div "Home Services Calendar Availability Customers Marketing Reports Settings Contac…" at bounding box center [427, 221] width 855 height 442
type input "*"
type input "****"
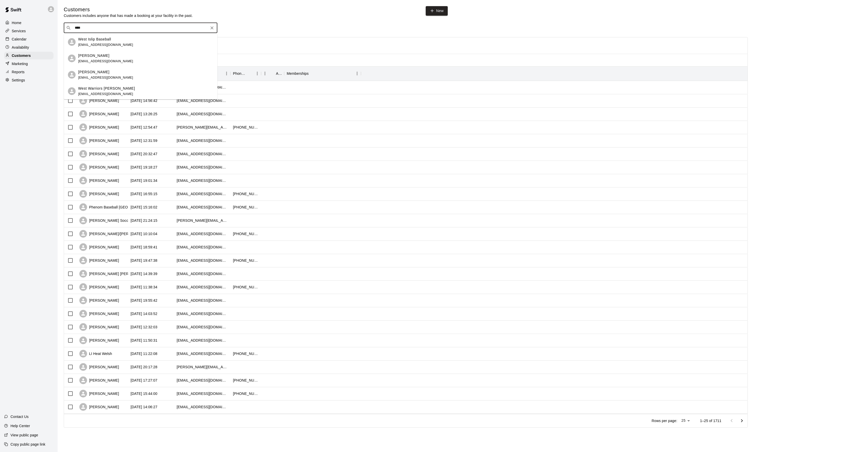
click at [99, 87] on p "West Warriors [PERSON_NAME]" at bounding box center [106, 88] width 57 height 5
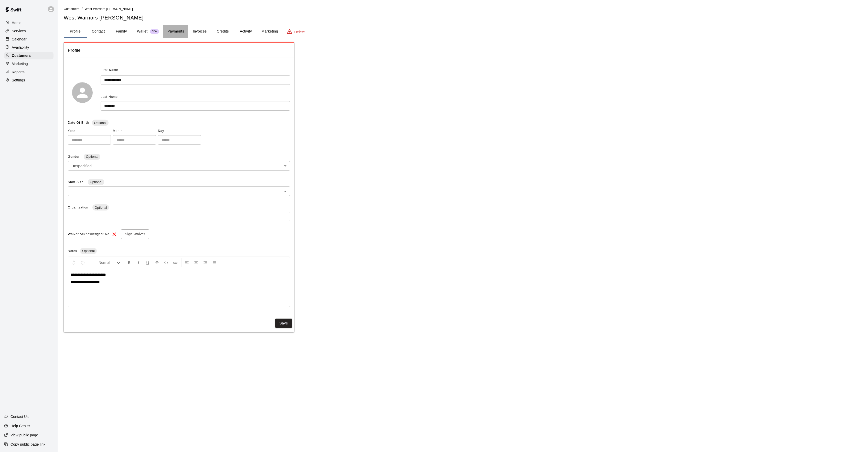
click at [168, 31] on button "Payments" at bounding box center [175, 31] width 25 height 12
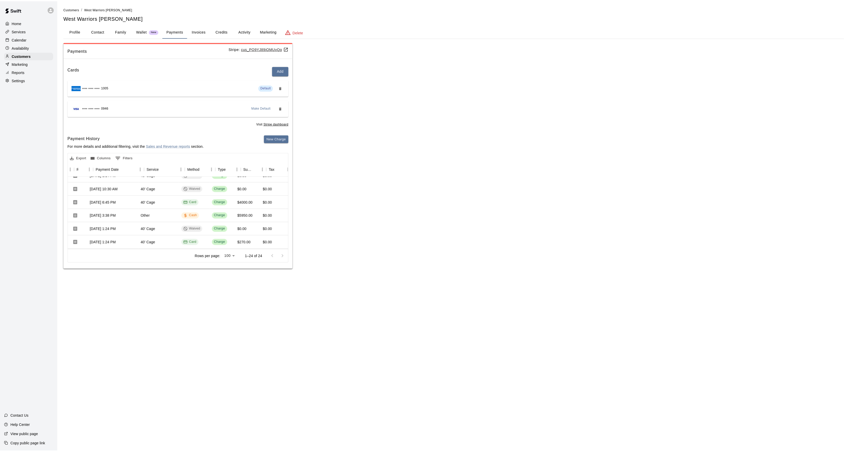
scroll to position [34, 34]
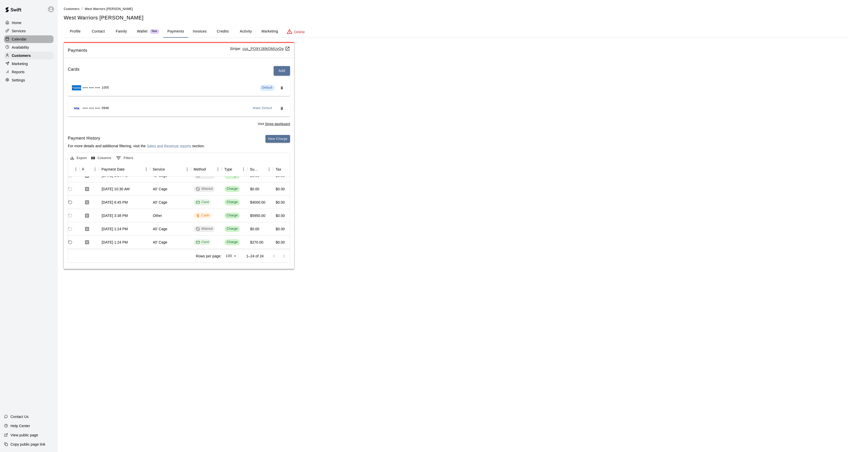
click at [23, 42] on p "Calendar" at bounding box center [19, 39] width 15 height 5
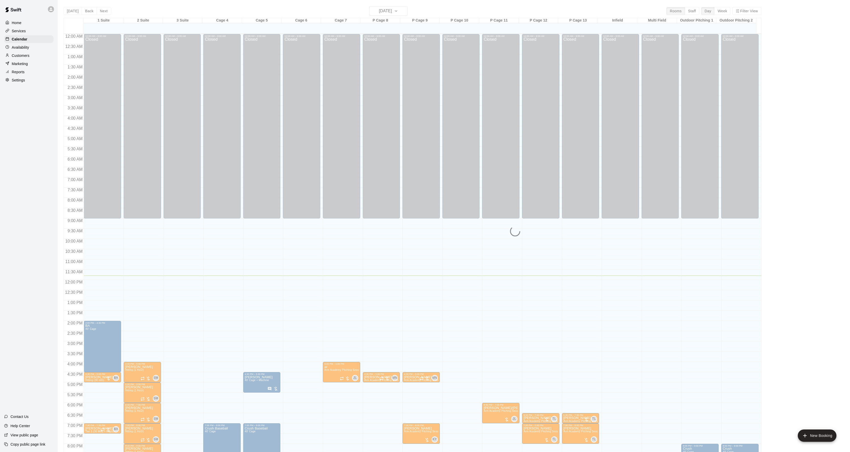
scroll to position [52, 0]
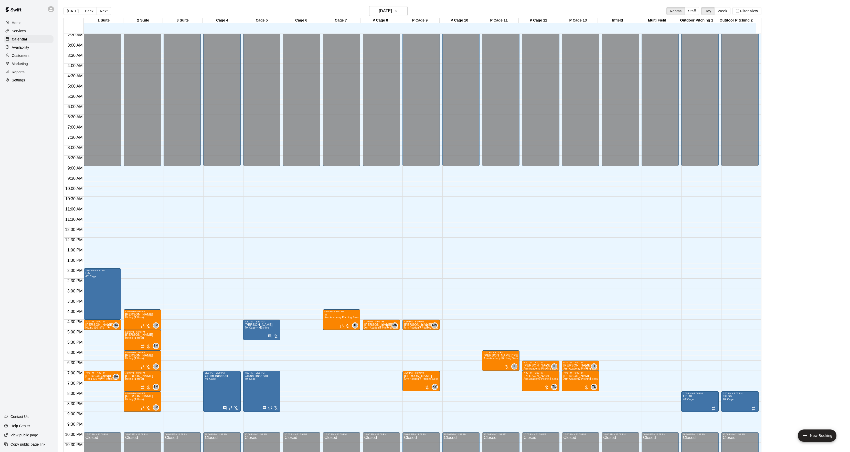
click at [389, 5] on main "[DATE] Back [DATE][DATE] Rooms Staff Day Week Filter View 1 Suite [GEOGRAPHIC_D…" at bounding box center [454, 230] width 792 height 460
click at [388, 7] on button "[DATE]" at bounding box center [388, 11] width 38 height 10
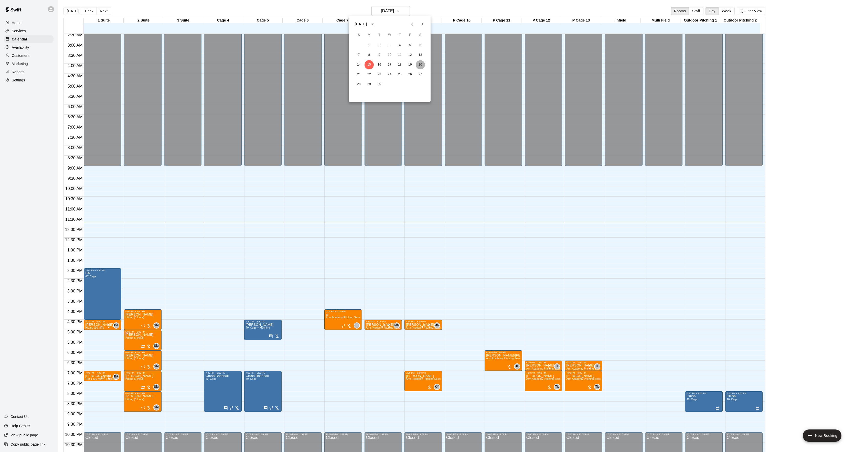
click at [421, 61] on button "20" at bounding box center [420, 64] width 9 height 9
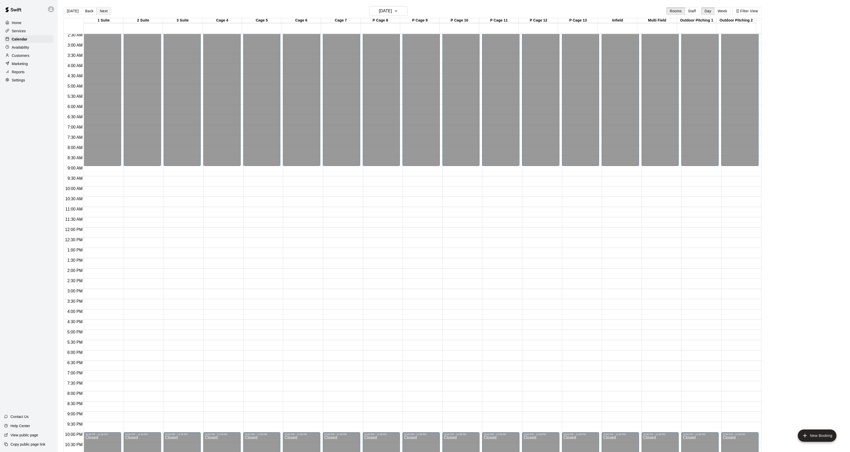
click at [108, 12] on button "Next" at bounding box center [104, 11] width 14 height 8
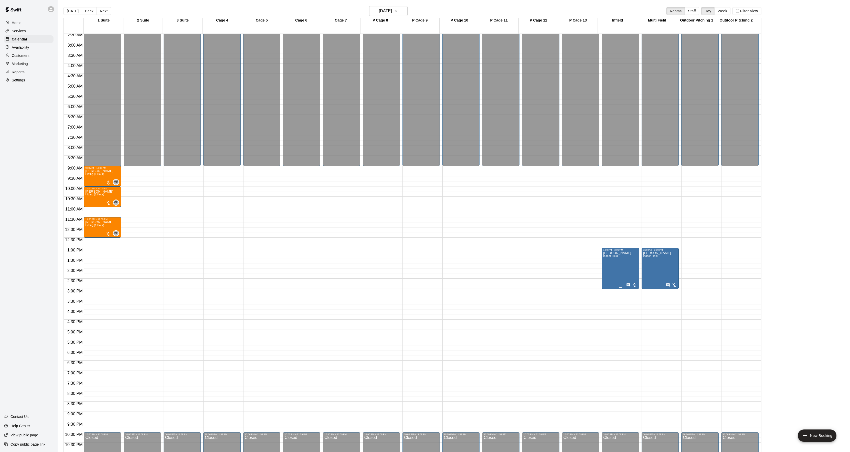
click at [608, 267] on img "edit" at bounding box center [608, 270] width 6 height 6
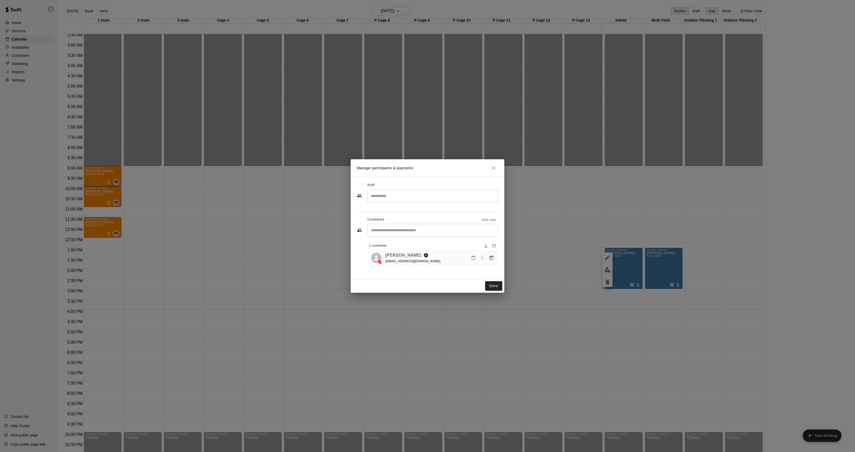
click at [627, 253] on div "Manage participants & payments Staff ​ Customers Add new ​ 1 customer [PERSON_N…" at bounding box center [427, 226] width 855 height 452
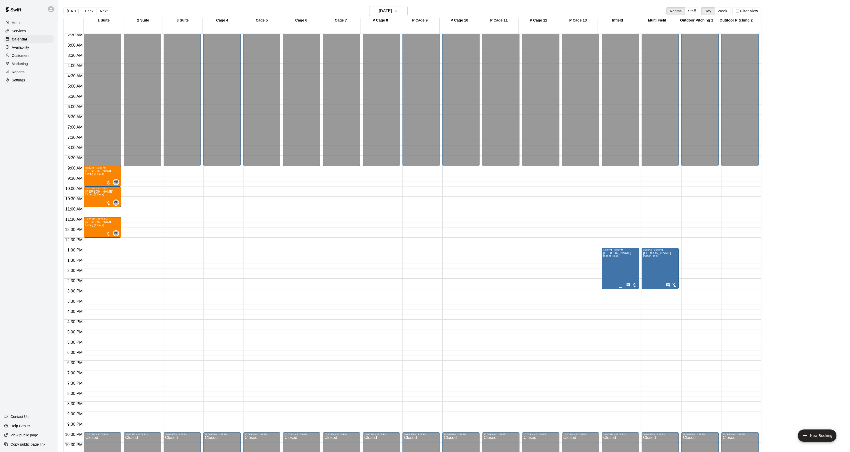
click at [607, 260] on icon "edit" at bounding box center [607, 257] width 6 height 6
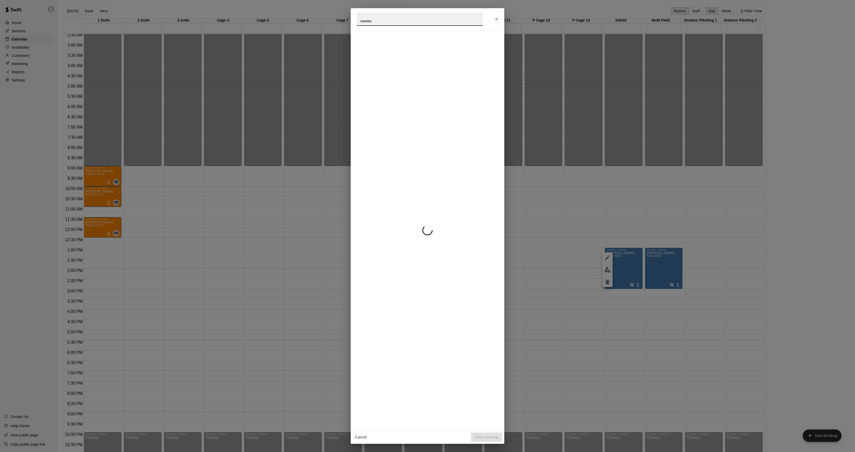
click at [574, 245] on div "Cancel Save booking" at bounding box center [427, 226] width 855 height 452
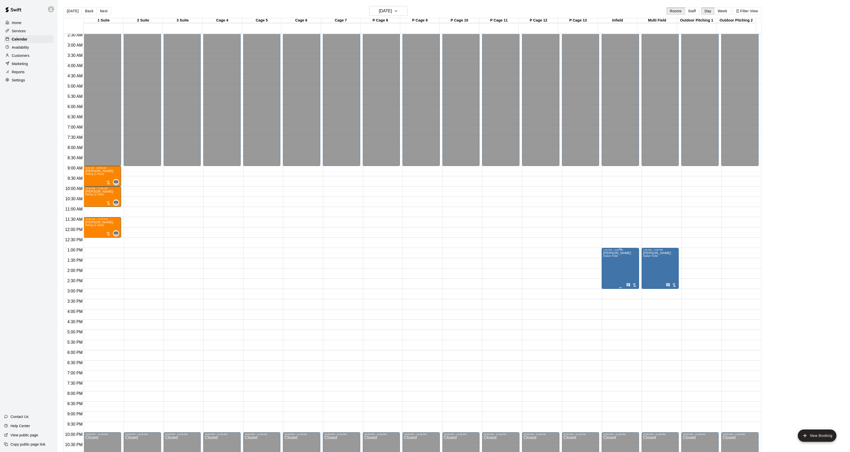
click at [606, 259] on icon "edit" at bounding box center [607, 257] width 5 height 5
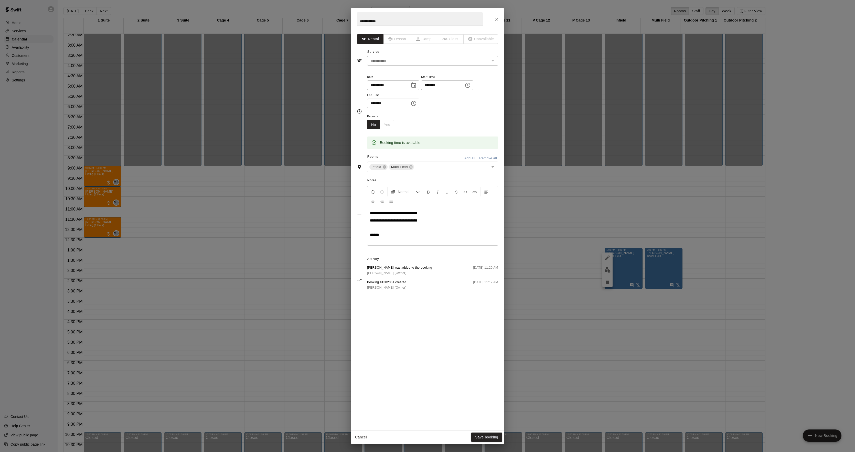
click at [479, 431] on div "Cancel Save booking" at bounding box center [428, 437] width 154 height 14
click at [479, 434] on button "Save booking" at bounding box center [486, 436] width 31 height 9
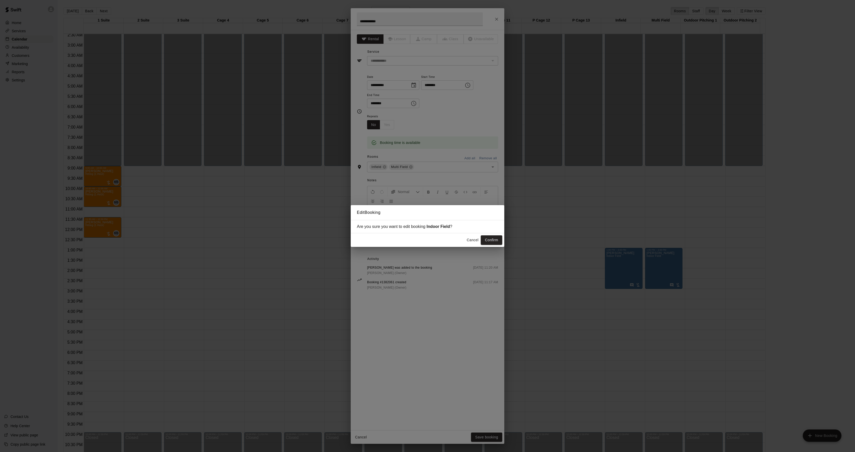
click at [494, 234] on div "Cancel Confirm" at bounding box center [428, 240] width 154 height 14
click at [493, 237] on button "Confirm" at bounding box center [492, 239] width 22 height 9
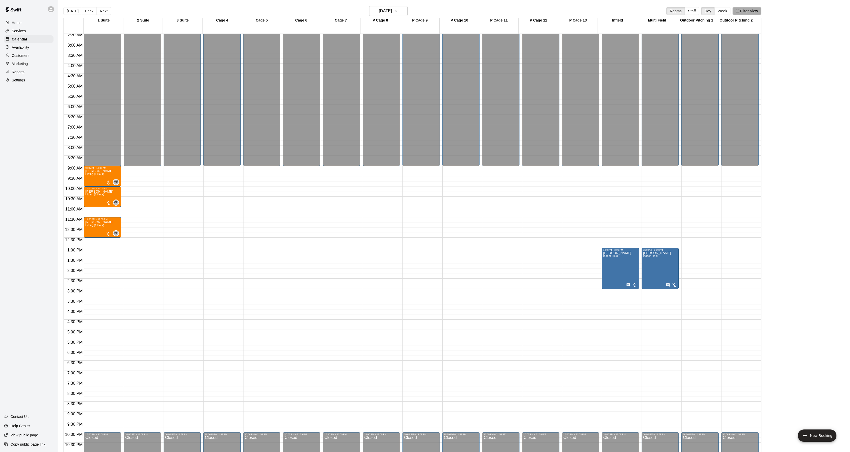
click at [755, 13] on button "Filter View" at bounding box center [746, 11] width 29 height 8
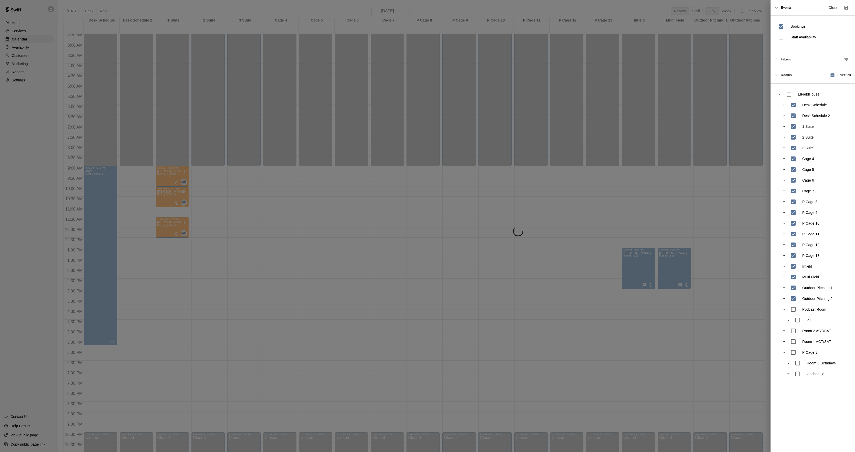
click at [538, 138] on div at bounding box center [427, 226] width 855 height 452
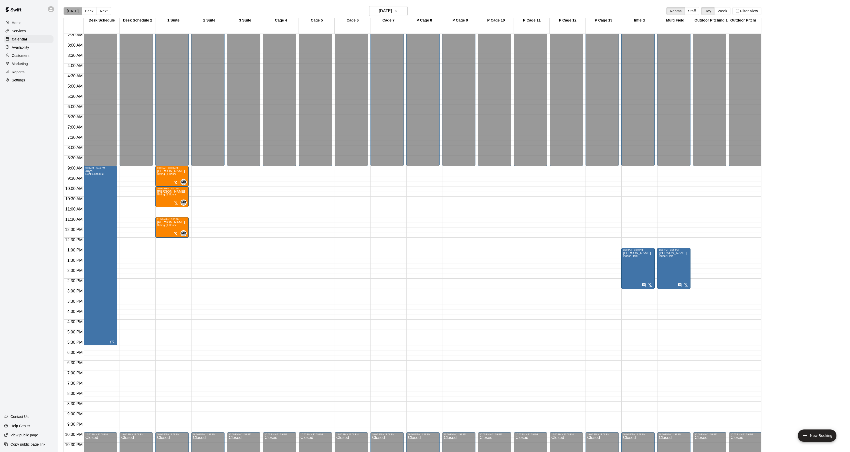
click at [73, 10] on button "[DATE]" at bounding box center [72, 11] width 18 height 8
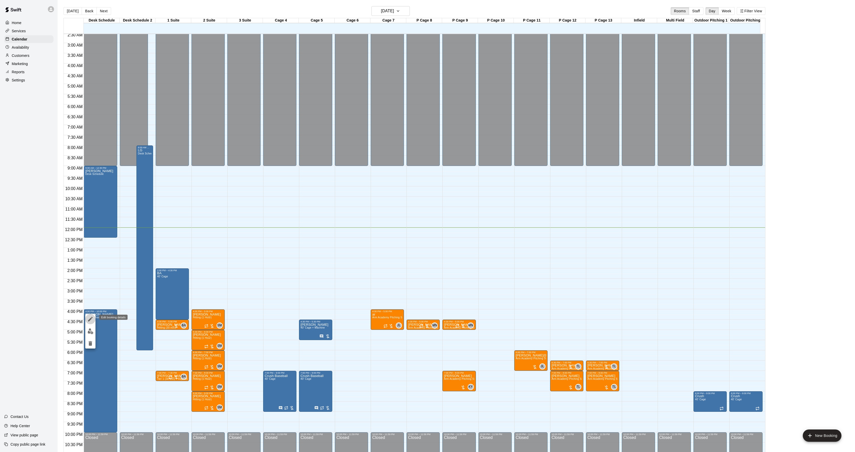
click at [87, 323] on button "edit" at bounding box center [90, 319] width 10 height 10
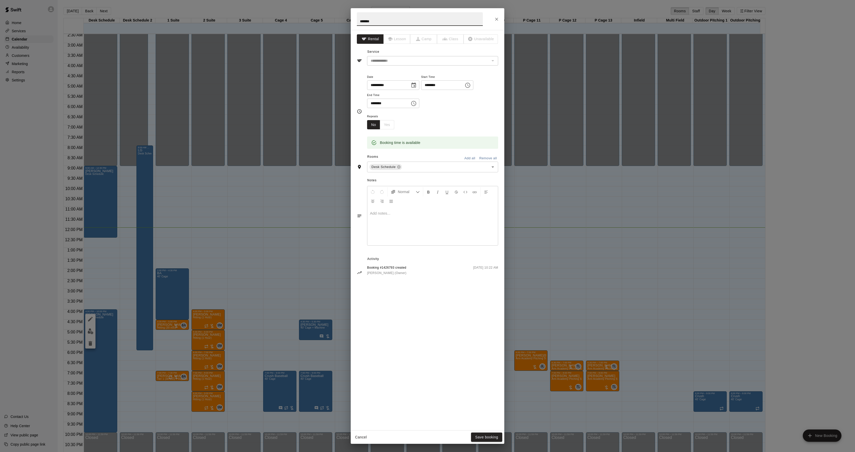
click at [438, 239] on div at bounding box center [432, 226] width 131 height 38
click at [484, 438] on button "Save booking" at bounding box center [486, 436] width 31 height 9
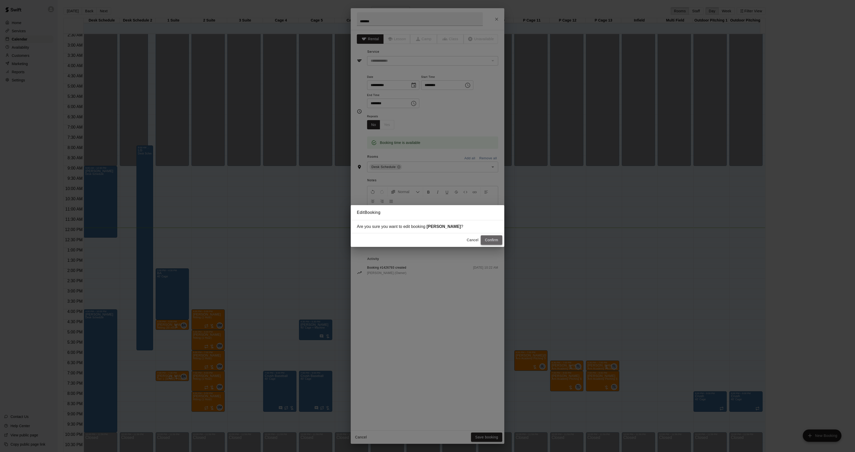
click at [496, 243] on button "Confirm" at bounding box center [492, 239] width 22 height 9
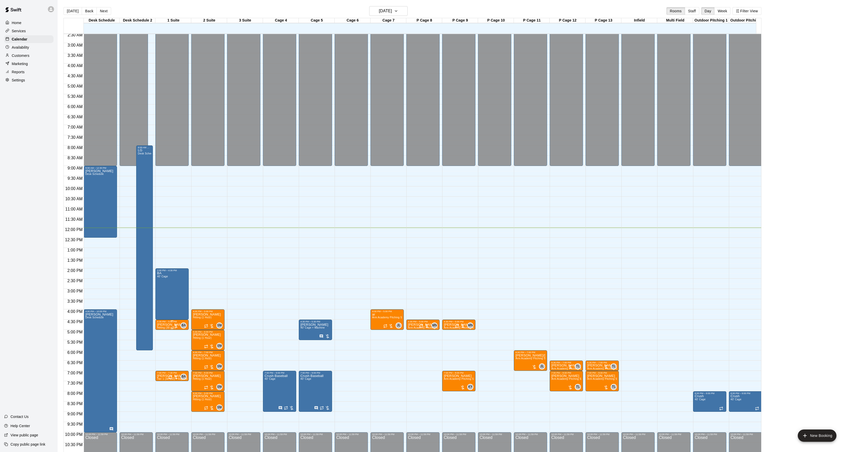
click at [160, 323] on div "4:30 PM – 5:00 PM" at bounding box center [172, 321] width 30 height 3
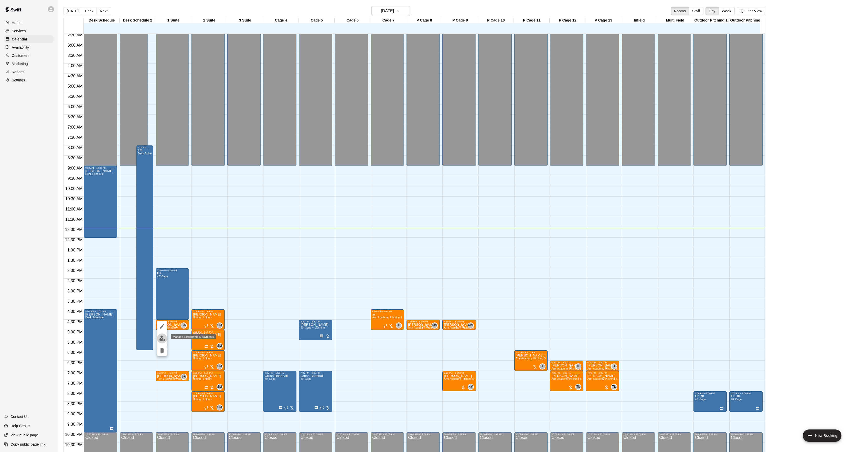
click at [163, 340] on img "edit" at bounding box center [162, 338] width 6 height 6
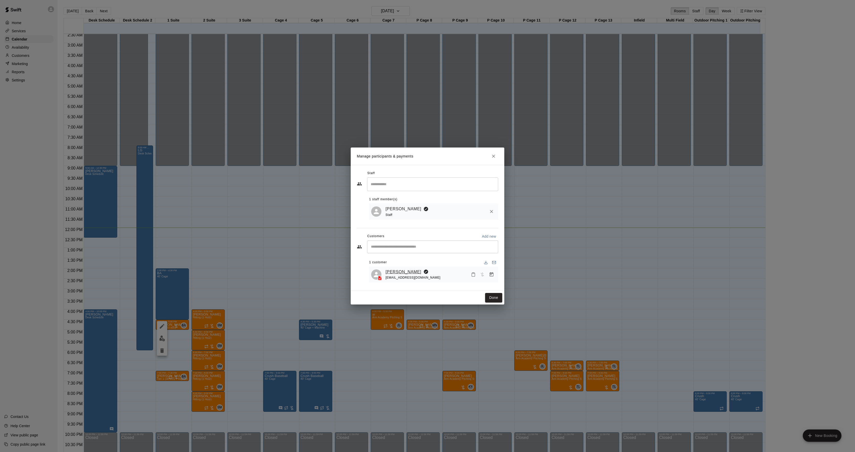
click at [403, 274] on link "[PERSON_NAME]" at bounding box center [403, 272] width 36 height 7
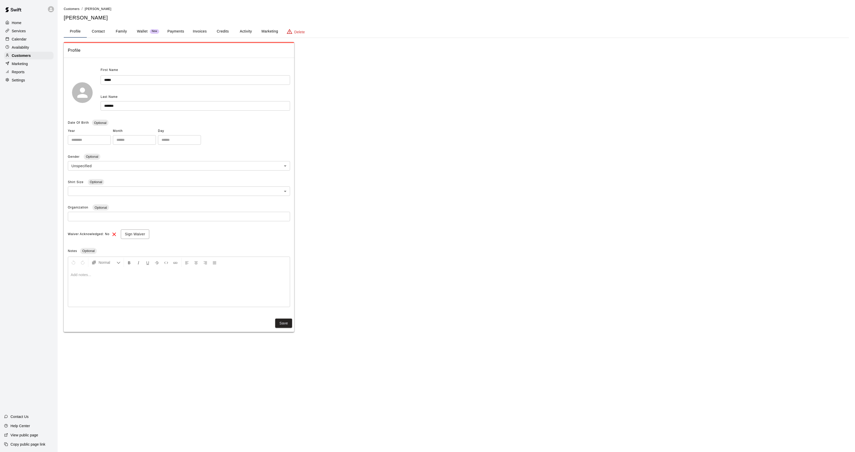
click at [243, 29] on button "Activity" at bounding box center [245, 31] width 23 height 12
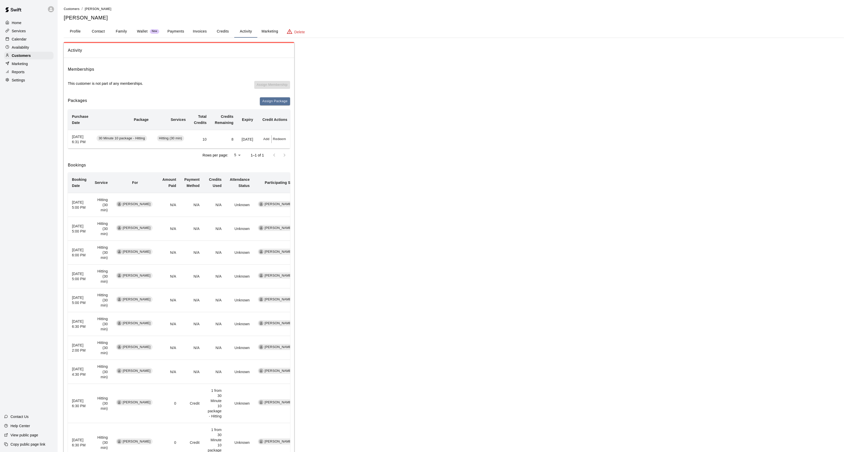
click at [9, 41] on div at bounding box center [8, 39] width 6 height 5
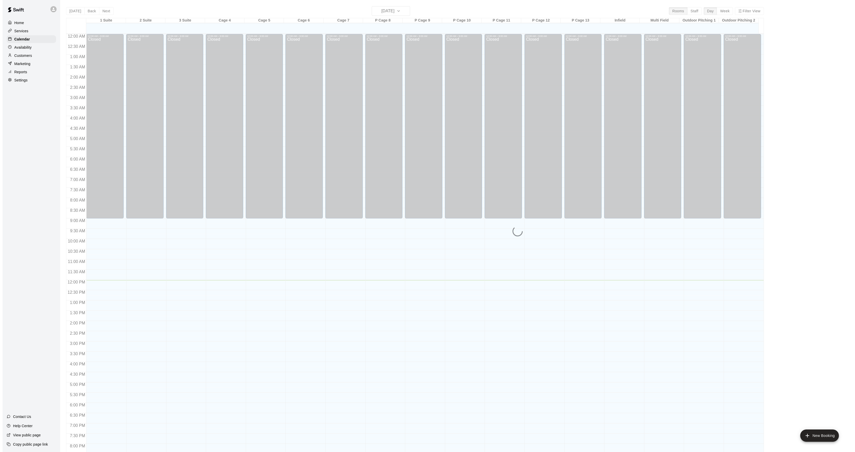
scroll to position [52, 0]
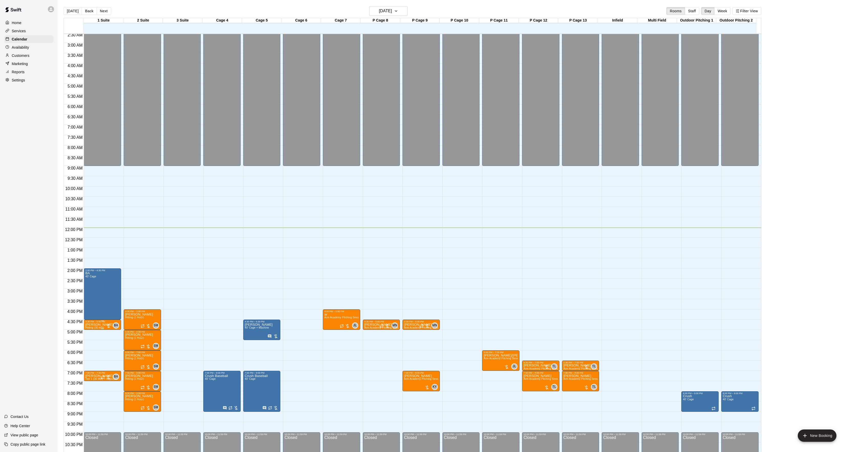
click at [102, 325] on p "[PERSON_NAME]" at bounding box center [99, 325] width 28 height 0
click at [92, 341] on img "edit" at bounding box center [91, 343] width 6 height 6
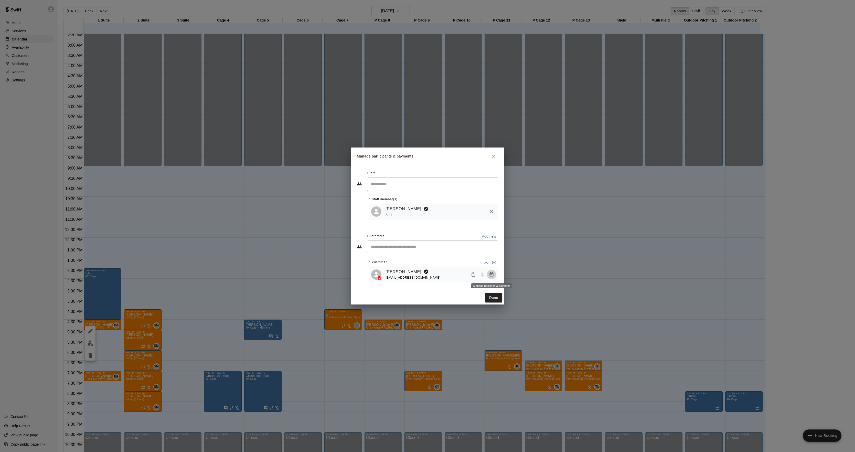
click at [492, 273] on icon "Manage bookings & payment" at bounding box center [491, 274] width 5 height 5
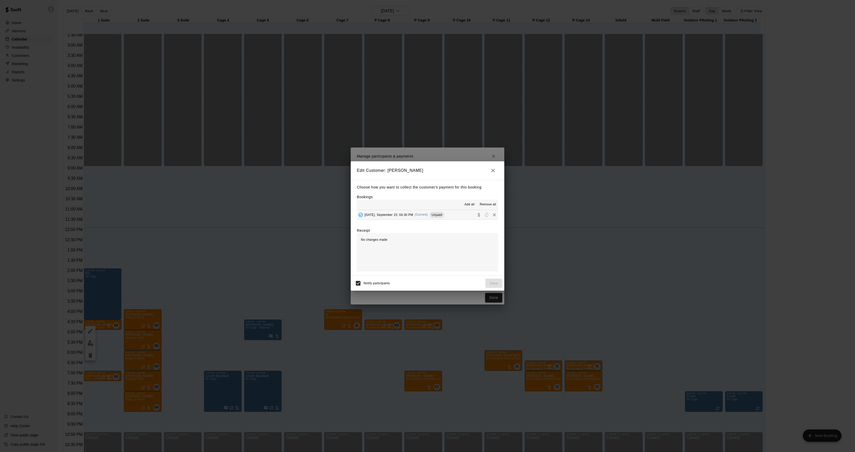
click at [419, 213] on span "(Current)" at bounding box center [421, 215] width 13 height 4
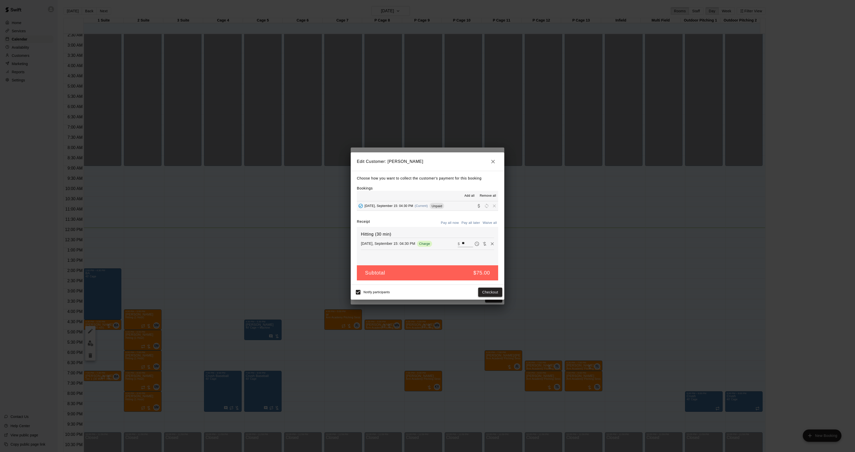
click at [490, 290] on button "Checkout" at bounding box center [490, 291] width 24 height 9
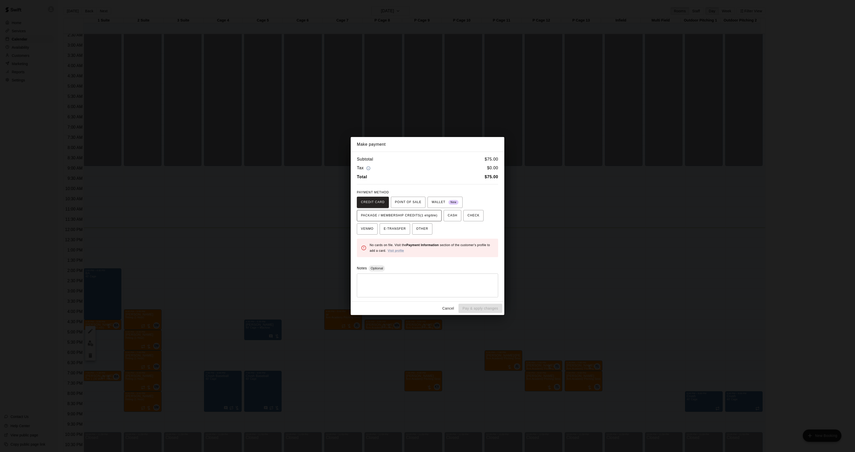
click at [415, 214] on span "PACKAGE / MEMBERSHIP CREDITS (1 eligible)" at bounding box center [399, 215] width 77 height 8
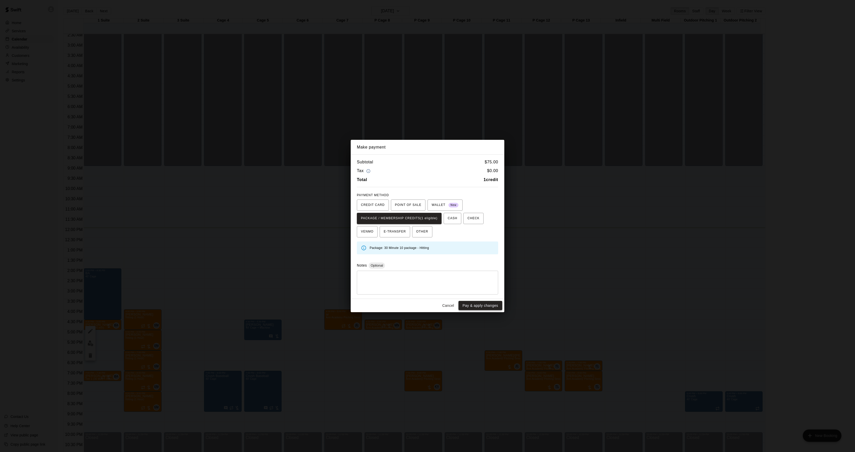
click at [464, 305] on button "Pay & apply changes" at bounding box center [480, 305] width 44 height 9
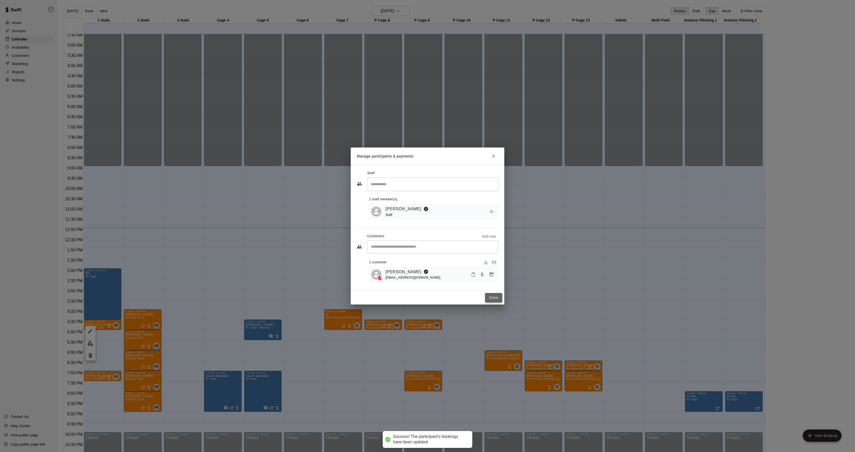
click at [490, 298] on button "Done" at bounding box center [493, 297] width 17 height 9
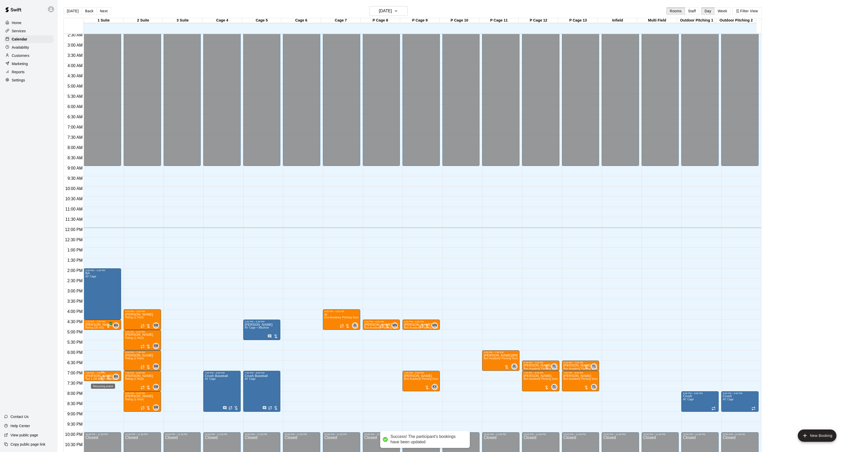
click at [101, 379] on icon "Recurring event" at bounding box center [103, 377] width 4 height 4
click at [105, 391] on img "edit" at bounding box center [106, 393] width 6 height 6
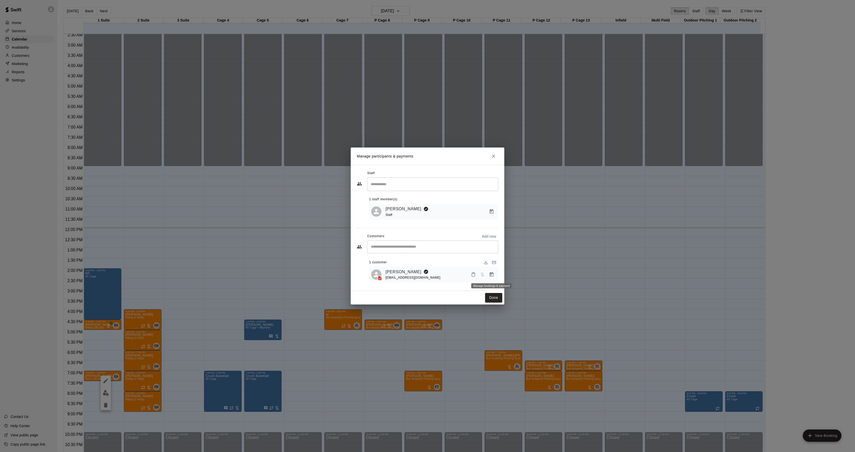
click at [490, 273] on icon "Manage bookings & payment" at bounding box center [491, 274] width 5 height 5
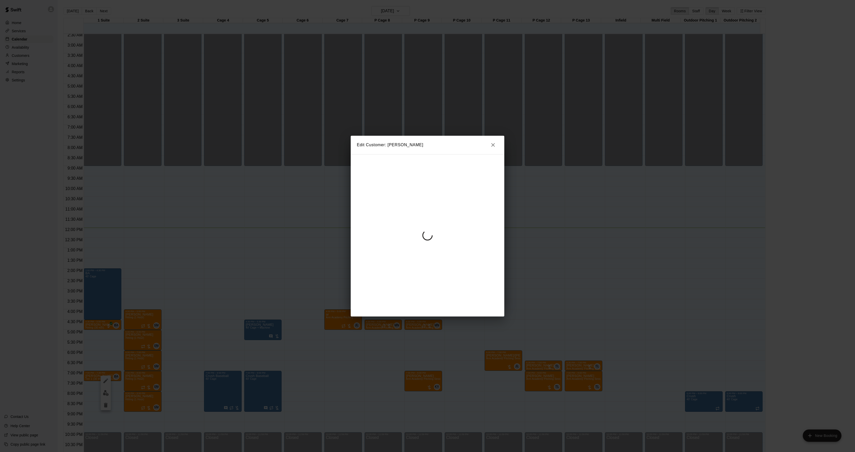
click at [434, 215] on div at bounding box center [428, 235] width 154 height 162
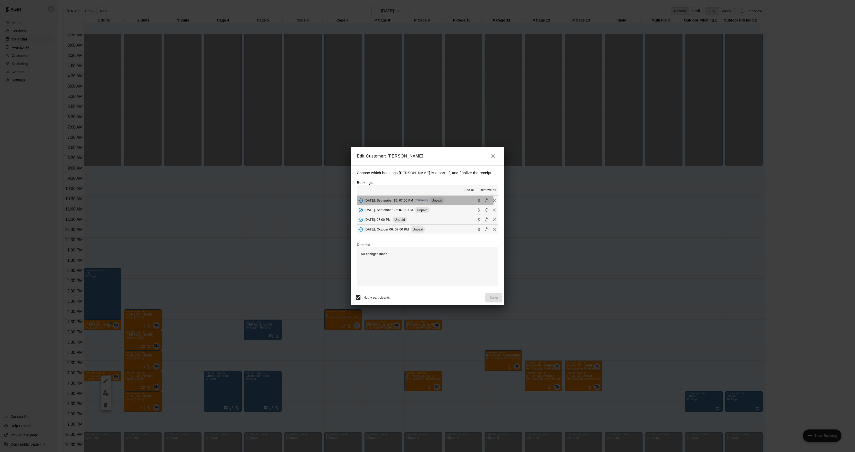
click at [414, 202] on div "[DATE], September 15: 07:00 PM (Current) Unpaid" at bounding box center [400, 201] width 87 height 8
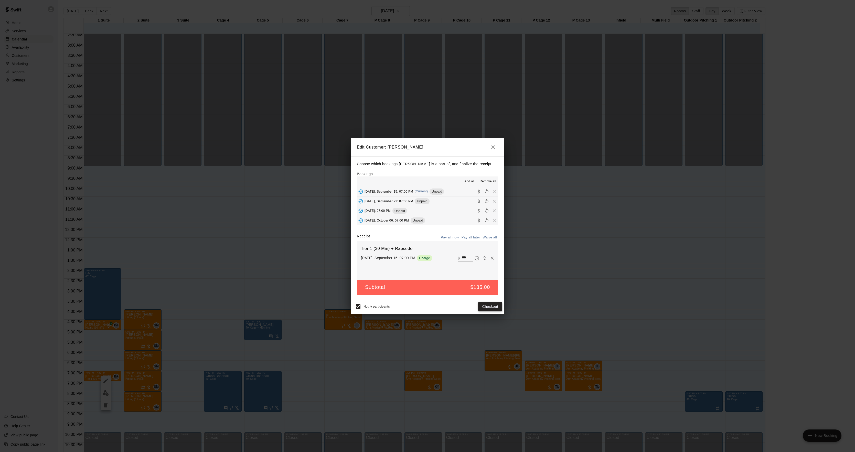
click at [481, 307] on button "Checkout" at bounding box center [490, 306] width 24 height 9
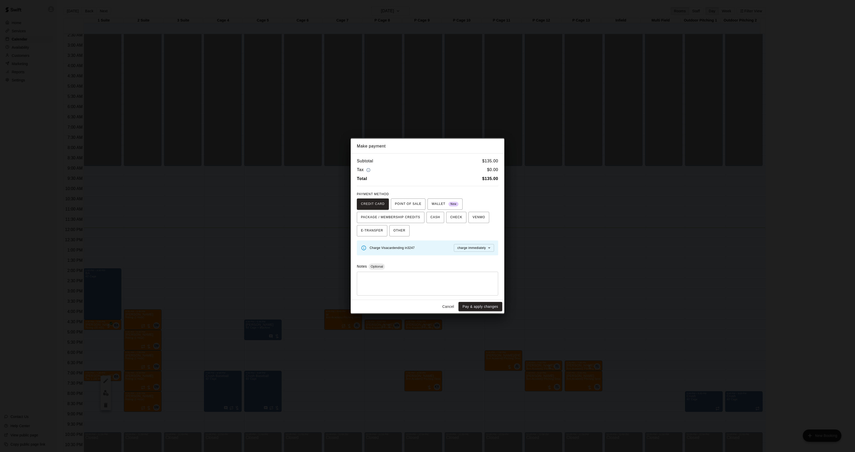
click at [571, 228] on div "Make payment Subtotal $ 135.00 Tax $ 0.00 Total $ 135.00 PAYMENT METHOD CREDIT …" at bounding box center [427, 226] width 855 height 452
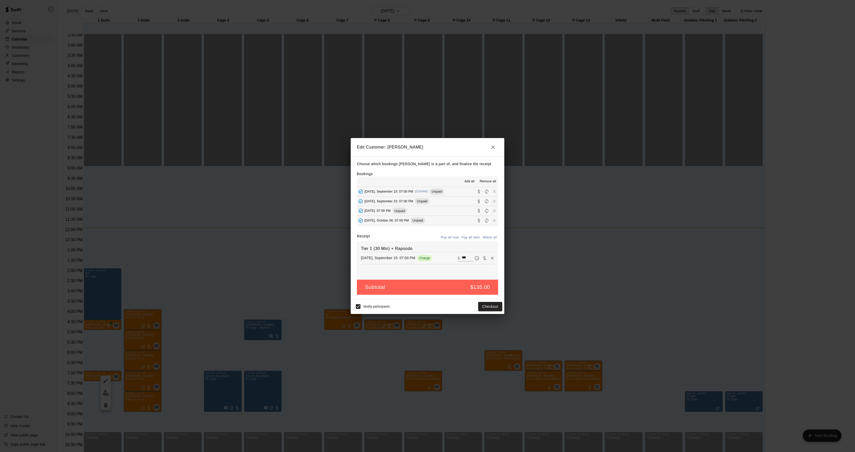
click at [635, 285] on div "Edit Customer: [PERSON_NAME] Choose which bookings [PERSON_NAME] is a part of, …" at bounding box center [427, 226] width 855 height 452
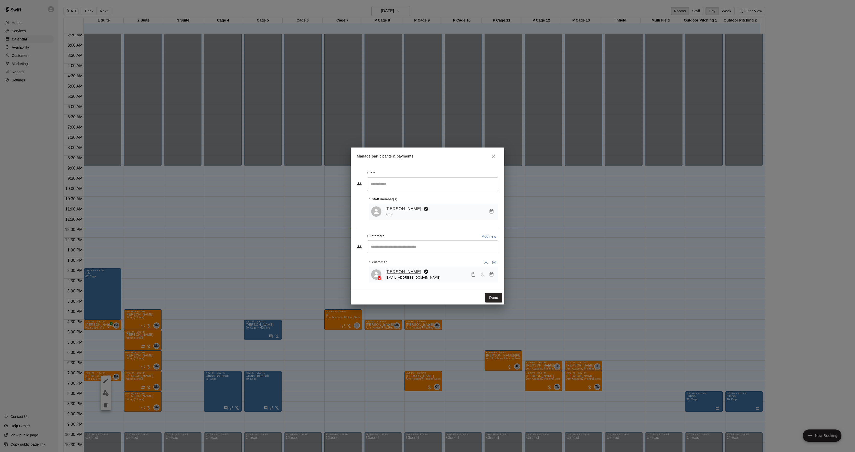
click at [392, 273] on link "[PERSON_NAME]" at bounding box center [403, 272] width 36 height 7
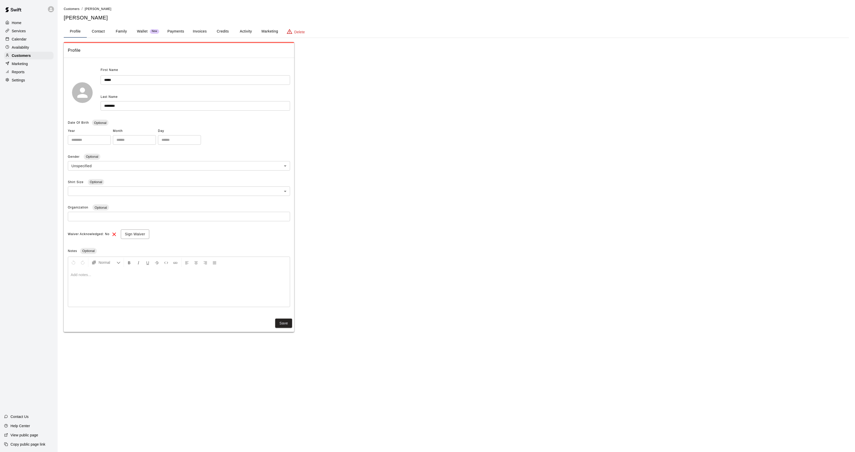
click at [247, 28] on button "Activity" at bounding box center [245, 31] width 23 height 12
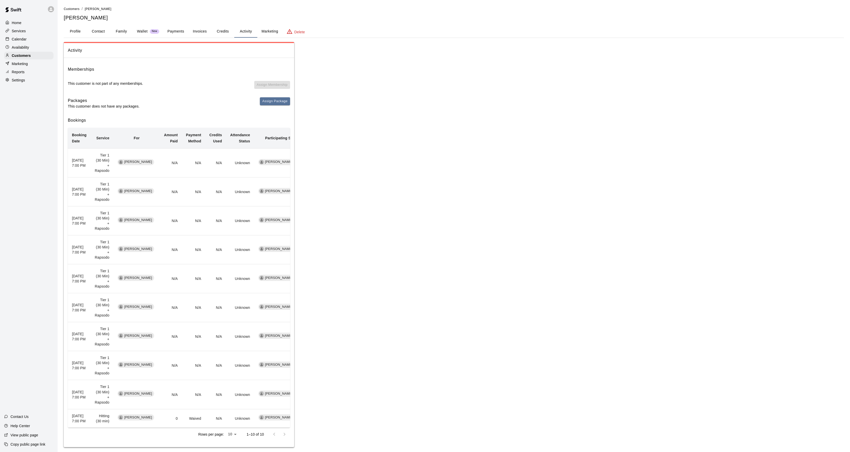
click at [175, 36] on button "Payments" at bounding box center [175, 31] width 25 height 12
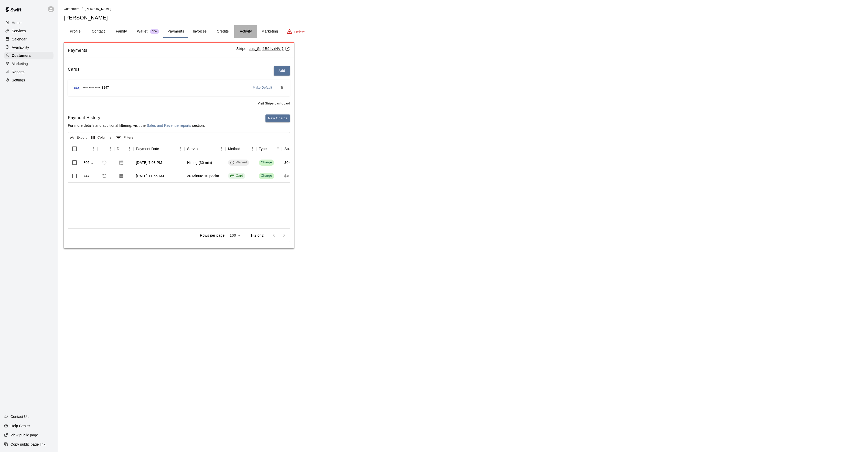
click at [238, 35] on button "Activity" at bounding box center [245, 31] width 23 height 12
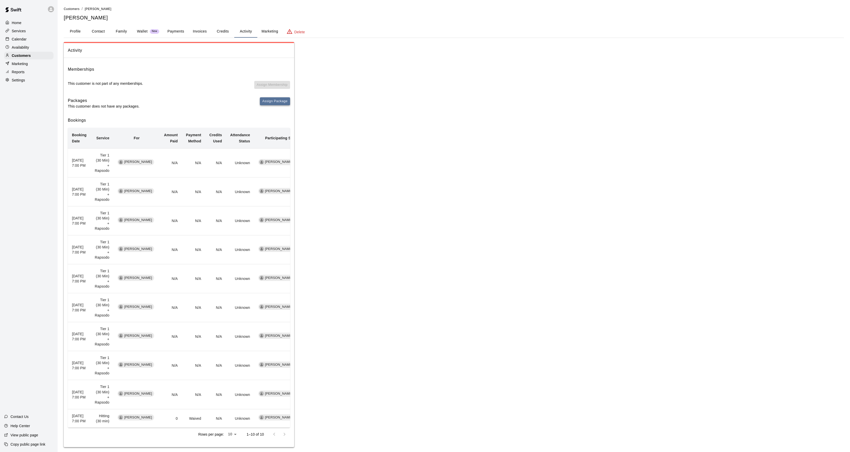
click at [281, 102] on button "Assign Package" at bounding box center [275, 101] width 30 height 8
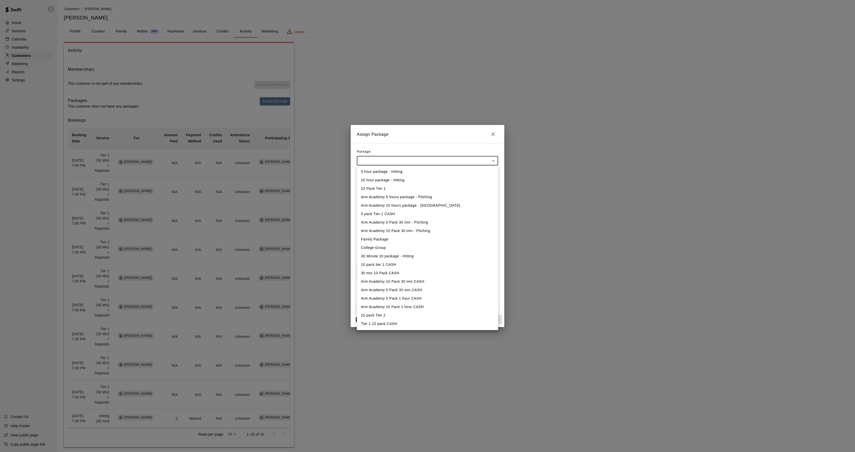
click at [391, 162] on body "Home Services Calendar Availability Customers Marketing Reports Settings Contac…" at bounding box center [427, 228] width 855 height 457
click at [377, 258] on li "30 Minute 10 package - Hitting" at bounding box center [427, 256] width 141 height 8
type input "**********"
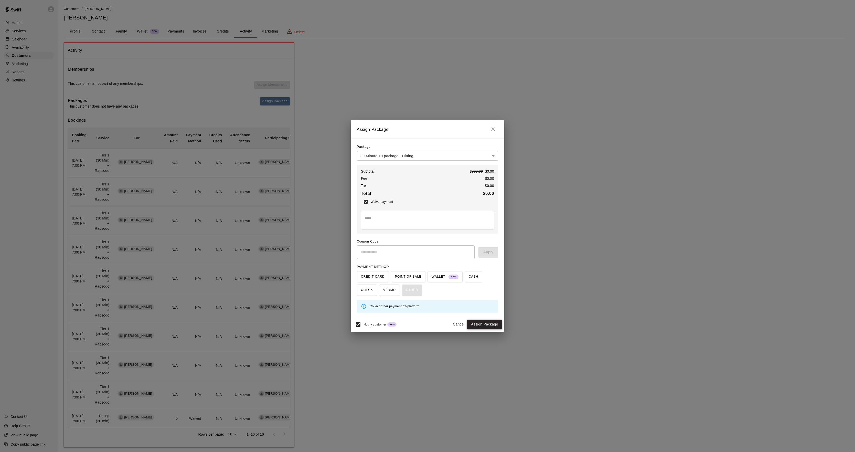
click at [489, 326] on button "Assign Package" at bounding box center [484, 323] width 35 height 9
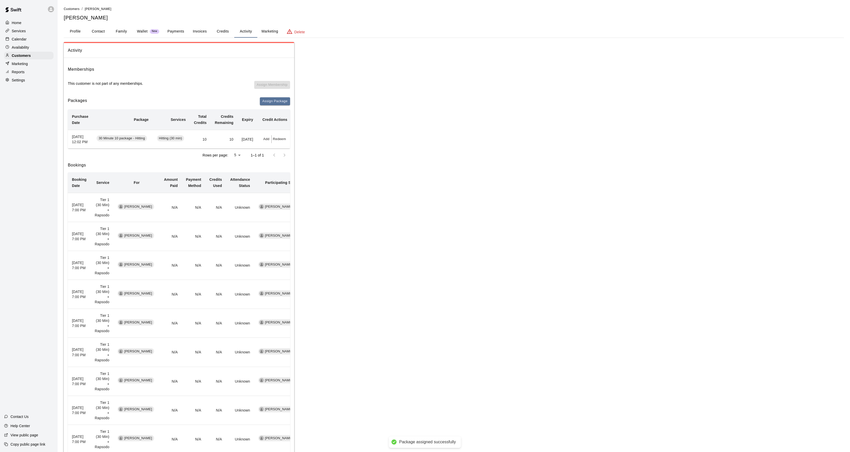
click at [75, 31] on button "Profile" at bounding box center [75, 31] width 23 height 12
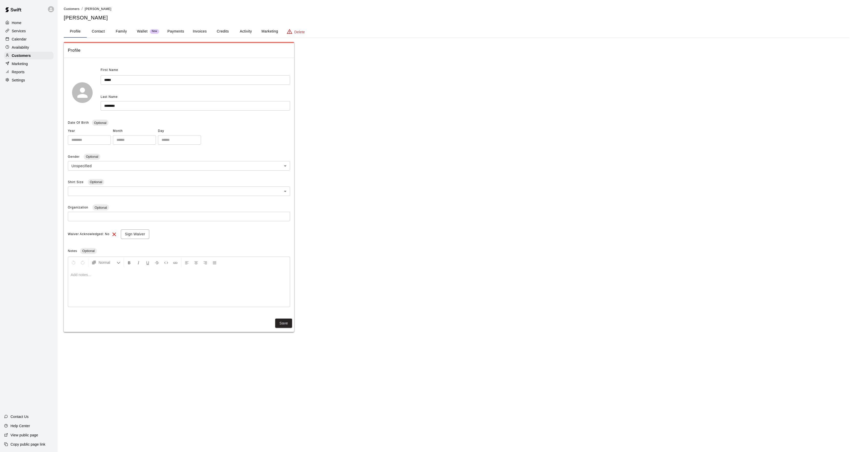
drag, startPoint x: 254, startPoint y: 27, endPoint x: 249, endPoint y: 29, distance: 5.3
click at [250, 29] on button "Activity" at bounding box center [245, 31] width 23 height 12
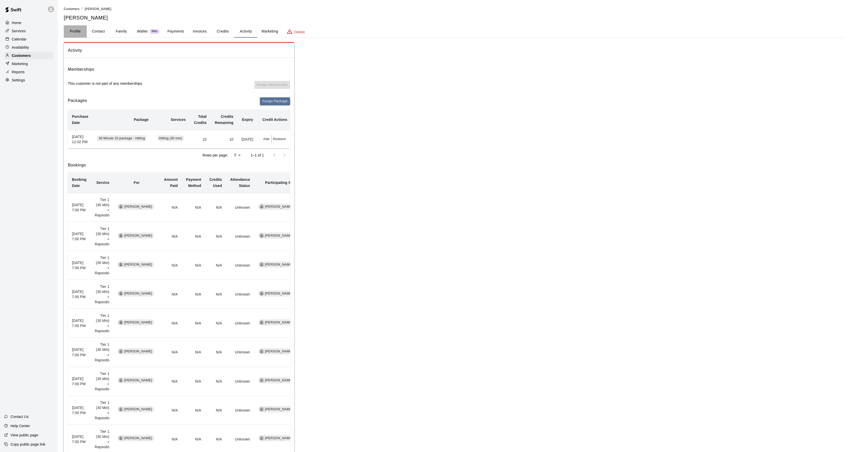
click at [70, 28] on button "Profile" at bounding box center [75, 31] width 23 height 12
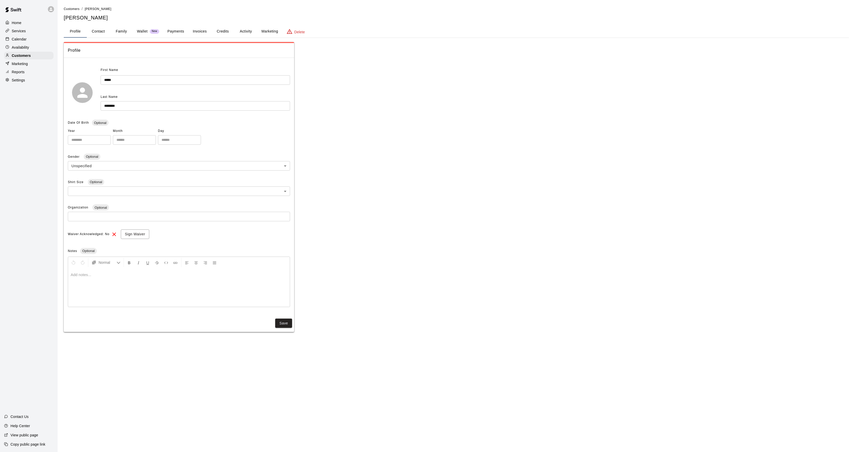
click at [84, 275] on p at bounding box center [179, 274] width 217 height 5
click at [284, 332] on div "Save You have unsaved changes. Press "Save" to save your settings" at bounding box center [179, 324] width 230 height 16
click at [280, 325] on button "Save" at bounding box center [283, 324] width 17 height 9
click at [12, 42] on div at bounding box center [8, 39] width 6 height 5
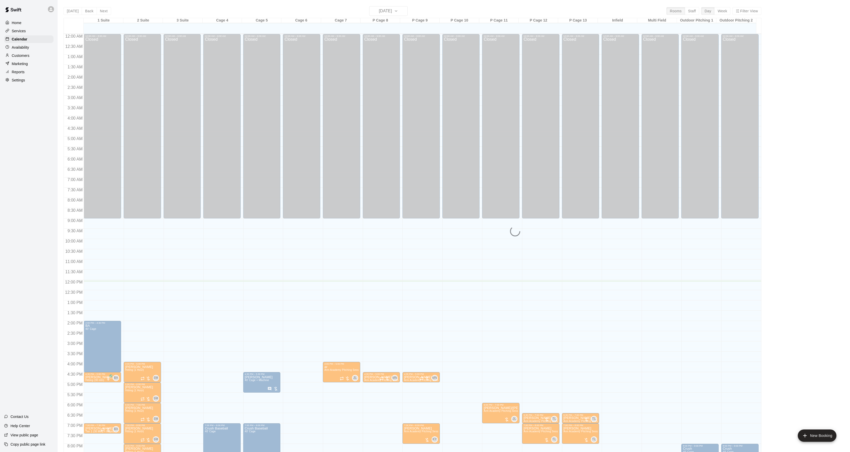
scroll to position [52, 0]
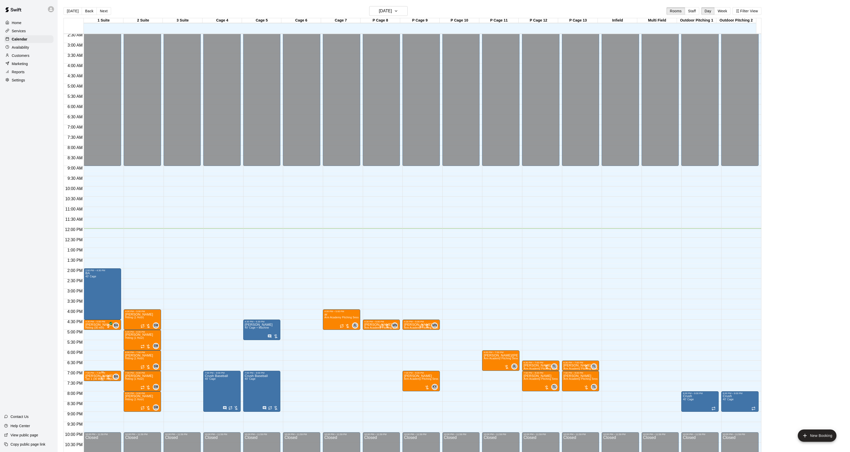
click at [88, 376] on p "[PERSON_NAME]" at bounding box center [101, 376] width 32 height 0
click at [88, 392] on img "edit" at bounding box center [91, 394] width 6 height 6
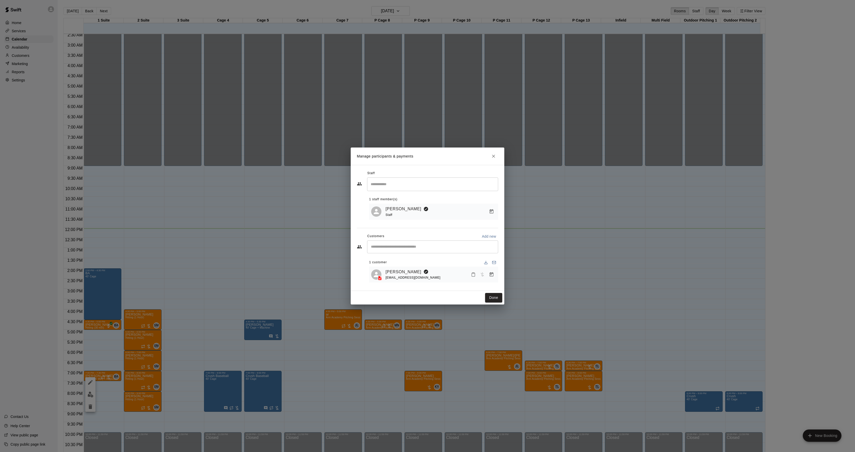
click at [494, 273] on button "Manage bookings & payment" at bounding box center [491, 274] width 9 height 9
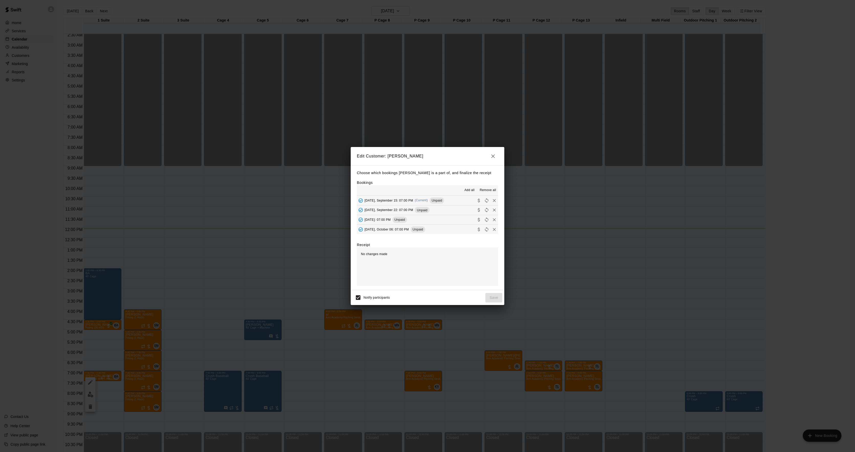
drag, startPoint x: 421, startPoint y: 203, endPoint x: 421, endPoint y: 210, distance: 7.7
click at [420, 203] on div "[DATE], September 15: 07:00 PM (Current) Unpaid" at bounding box center [400, 201] width 87 height 8
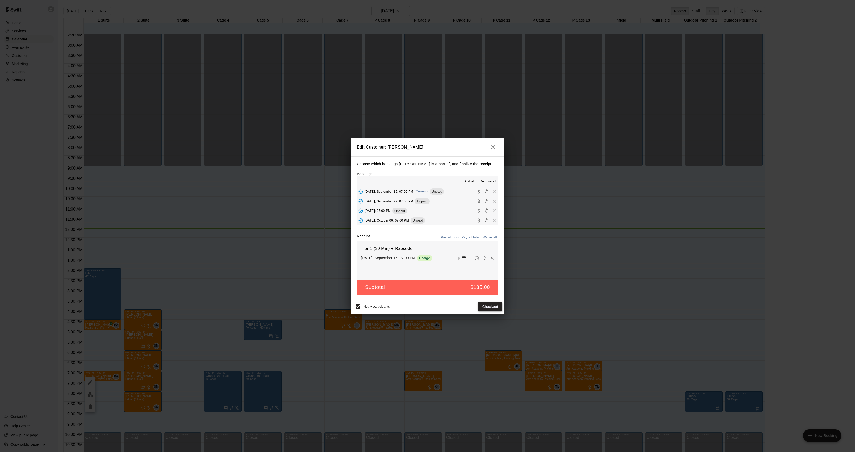
click at [492, 306] on button "Checkout" at bounding box center [490, 306] width 24 height 9
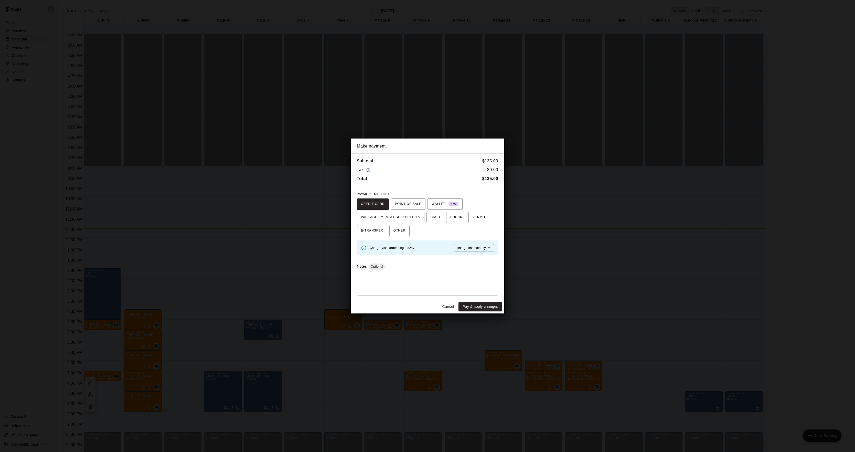
click at [577, 242] on div "Make payment Subtotal $ 135.00 Tax $ 0.00 Total $ 135.00 PAYMENT METHOD CREDIT …" at bounding box center [427, 226] width 855 height 452
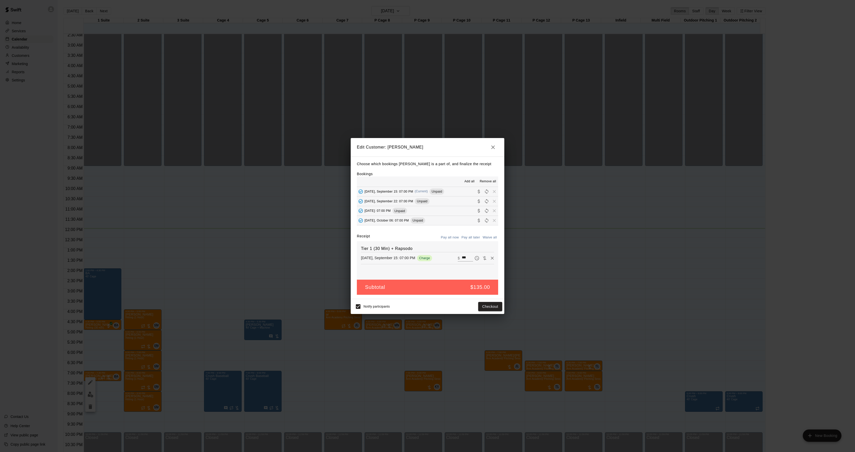
click at [627, 249] on div "Edit Customer: [PERSON_NAME] Choose which bookings [PERSON_NAME] is a part of, …" at bounding box center [427, 226] width 855 height 452
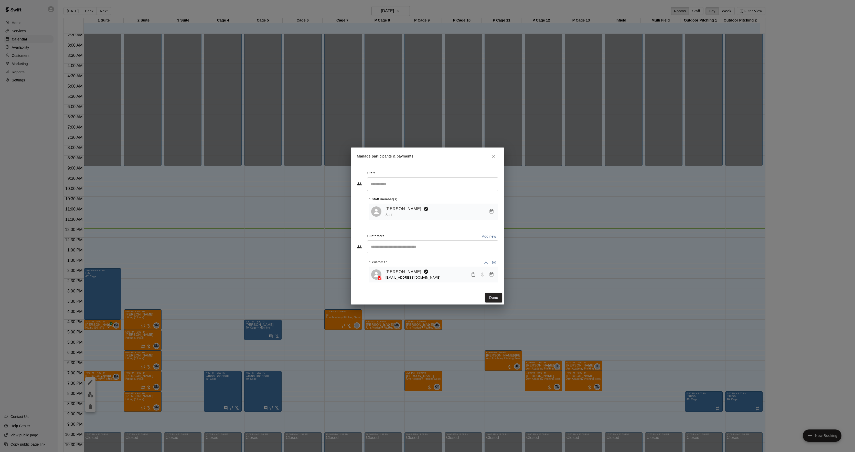
click at [583, 282] on div "Manage participants & payments Staff ​ 1 staff member(s) [PERSON_NAME] Staff Cu…" at bounding box center [427, 226] width 855 height 452
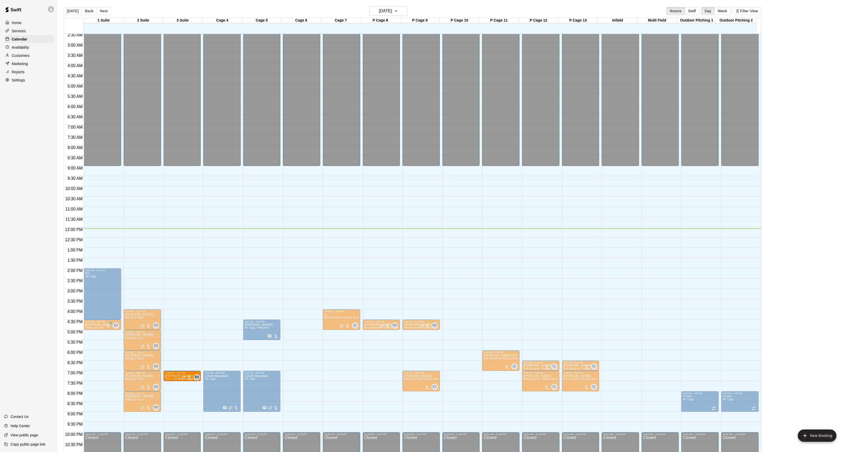
drag, startPoint x: 97, startPoint y: 377, endPoint x: 164, endPoint y: 377, distance: 67.3
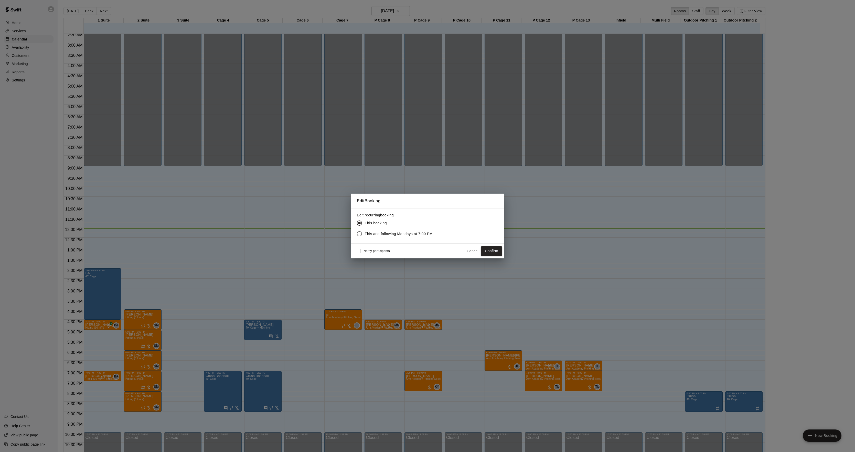
click at [499, 247] on button "Confirm" at bounding box center [492, 250] width 22 height 9
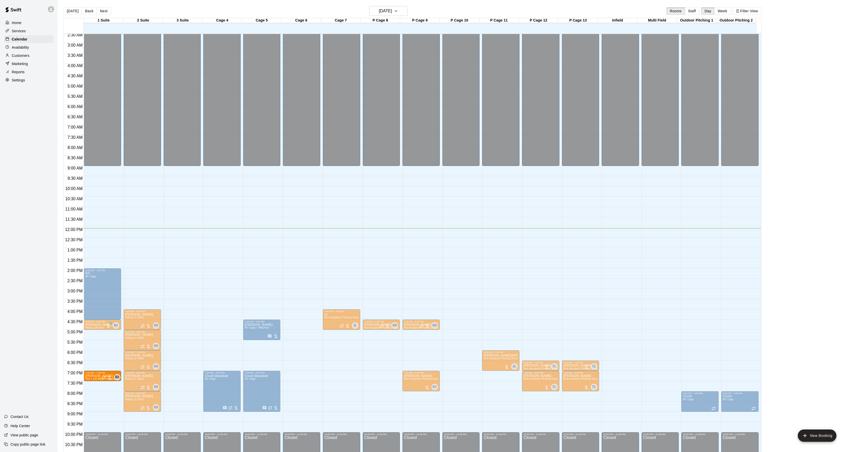
drag, startPoint x: 173, startPoint y: 375, endPoint x: 106, endPoint y: 376, distance: 67.1
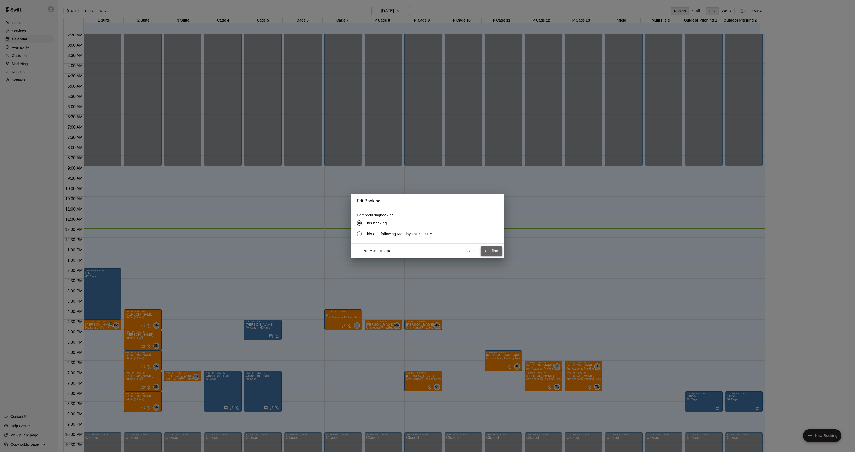
click at [495, 250] on button "Confirm" at bounding box center [492, 250] width 22 height 9
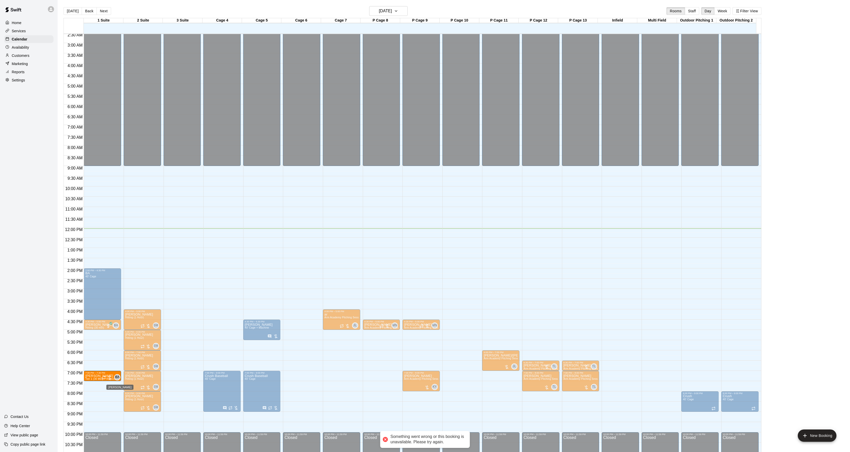
drag, startPoint x: 183, startPoint y: 376, endPoint x: 107, endPoint y: 376, distance: 75.5
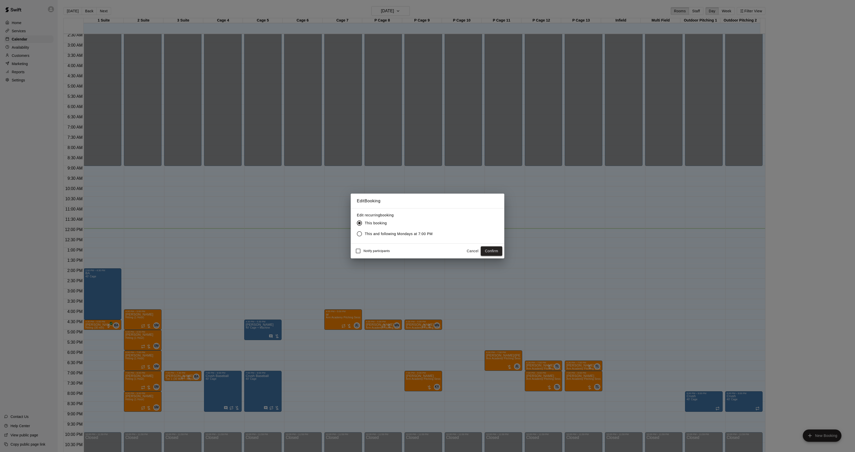
click at [485, 251] on button "Confirm" at bounding box center [492, 250] width 22 height 9
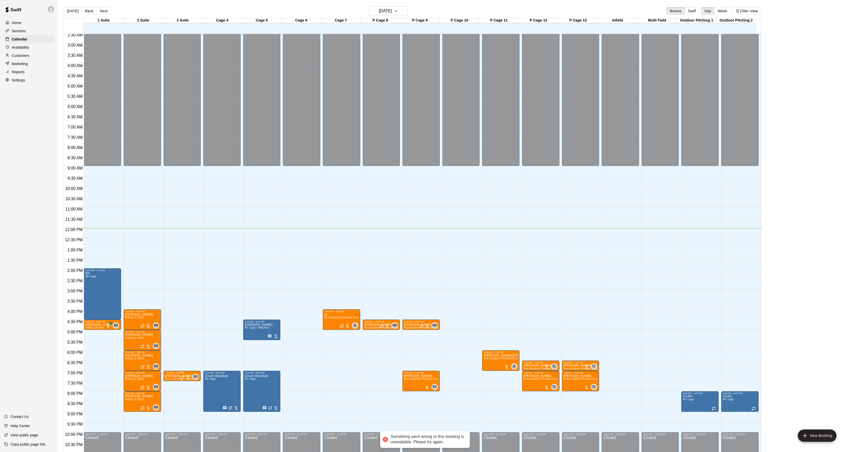
click at [177, 376] on p "[PERSON_NAME]" at bounding box center [181, 376] width 32 height 0
click at [167, 380] on icon "edit" at bounding box center [170, 382] width 6 height 6
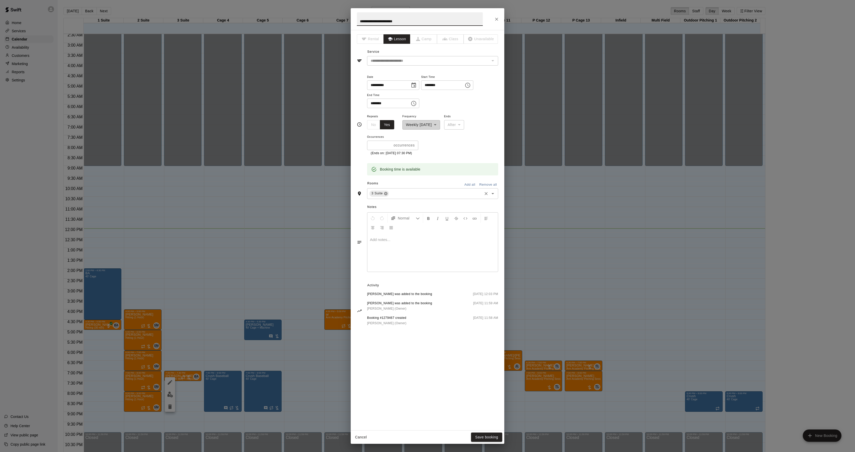
click at [384, 195] on icon at bounding box center [385, 193] width 3 height 3
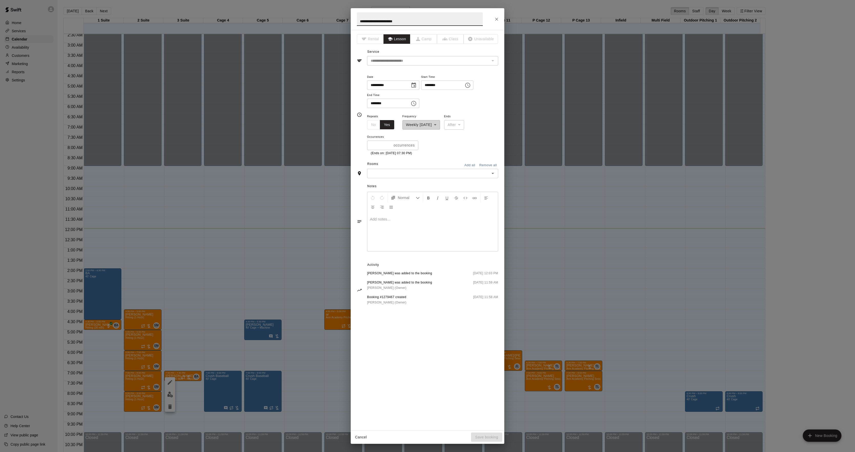
click at [381, 177] on div "​" at bounding box center [432, 173] width 131 height 9
click at [383, 187] on li "1 Suite" at bounding box center [432, 184] width 131 height 8
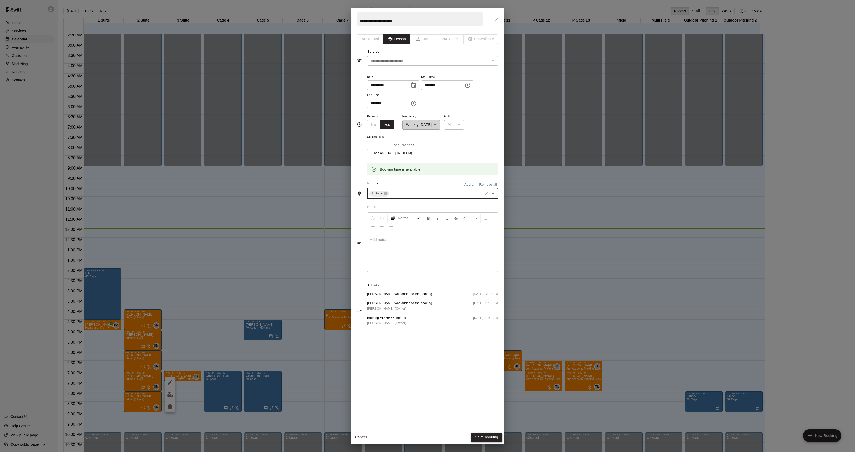
click at [487, 438] on button "Save booking" at bounding box center [486, 436] width 31 height 9
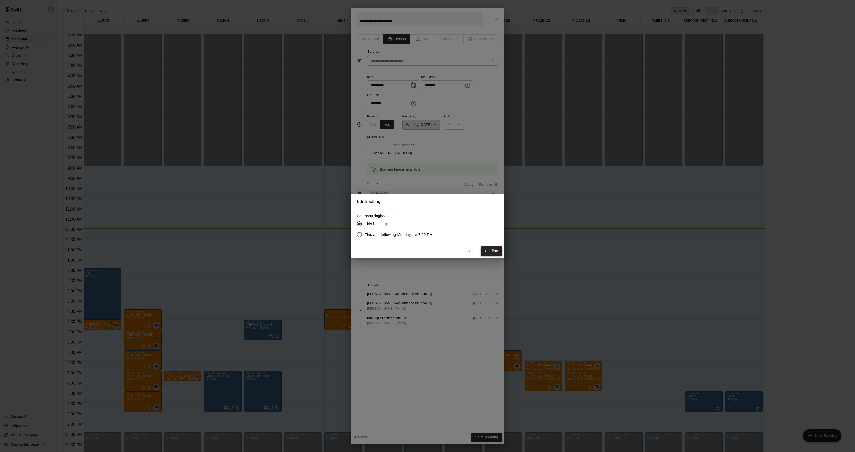
click at [488, 249] on button "Confirm" at bounding box center [492, 250] width 22 height 9
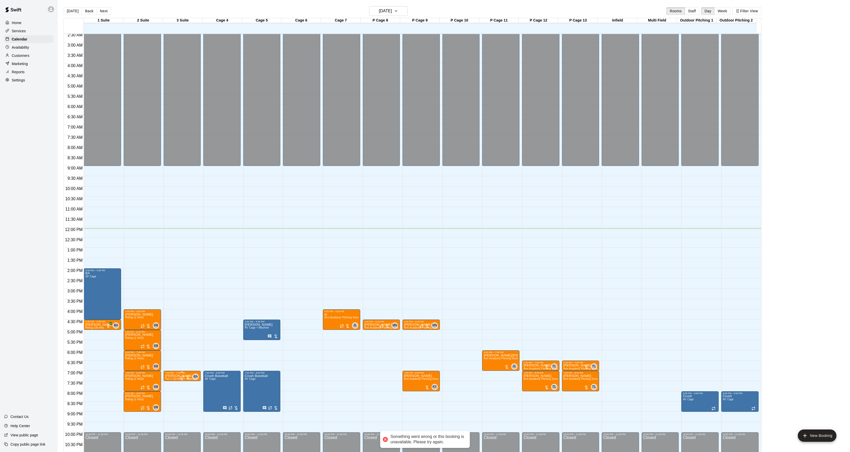
click at [174, 376] on p "[PERSON_NAME]" at bounding box center [181, 376] width 32 height 0
click at [163, 376] on div at bounding box center [427, 226] width 855 height 452
click at [172, 386] on div at bounding box center [170, 392] width 10 height 35
click at [170, 380] on icon "edit" at bounding box center [170, 380] width 5 height 5
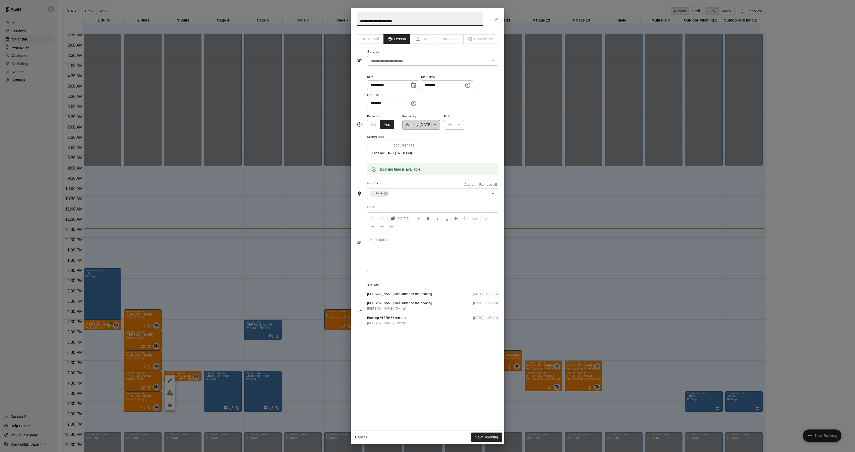
drag, startPoint x: 408, startPoint y: 253, endPoint x: 423, endPoint y: 250, distance: 15.9
click at [408, 253] on div at bounding box center [432, 252] width 131 height 38
click at [481, 435] on button "Save booking" at bounding box center [486, 436] width 31 height 9
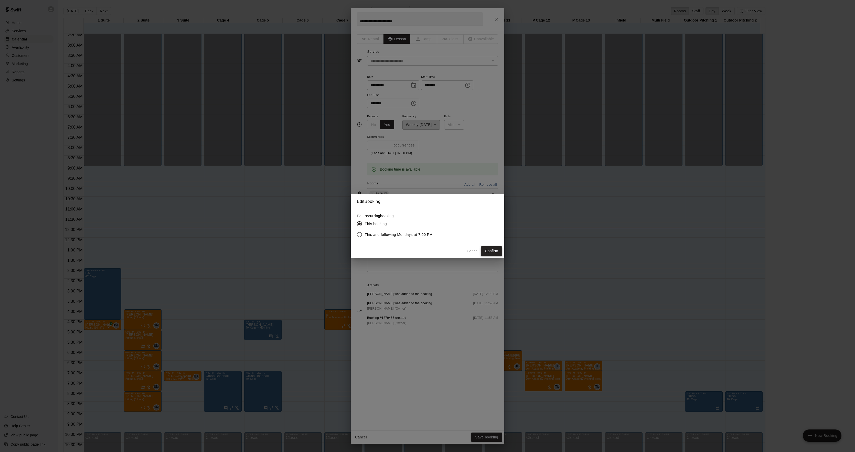
click at [486, 251] on button "Confirm" at bounding box center [492, 250] width 22 height 9
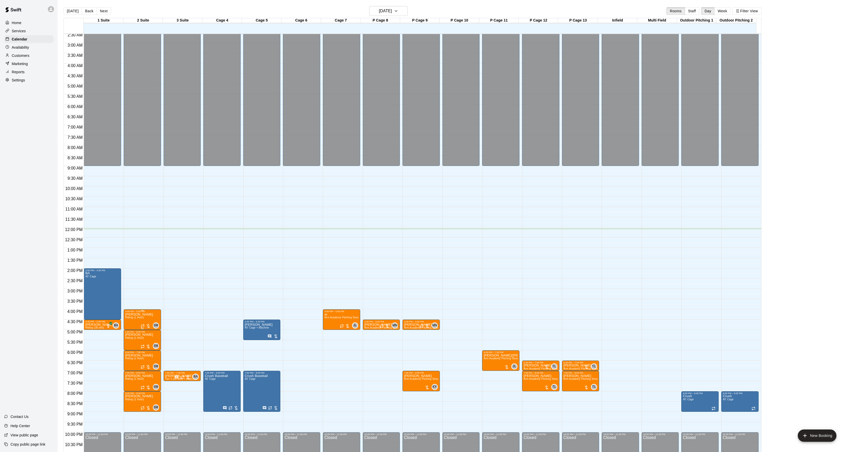
click at [124, 320] on div "4:00 PM – 5:00 PM [PERSON_NAME] Hitting (1 Hour) SM 0" at bounding box center [142, 319] width 37 height 20
click at [131, 328] on img "edit" at bounding box center [129, 327] width 6 height 6
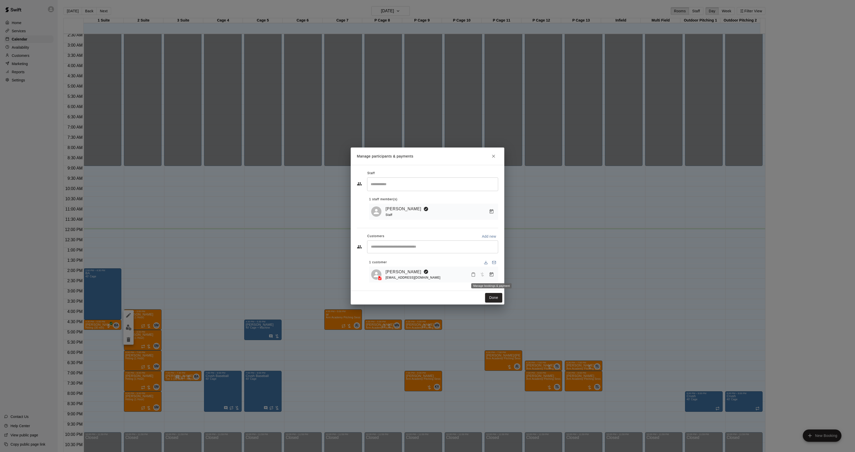
click at [490, 272] on button "Manage bookings & payment" at bounding box center [491, 274] width 9 height 9
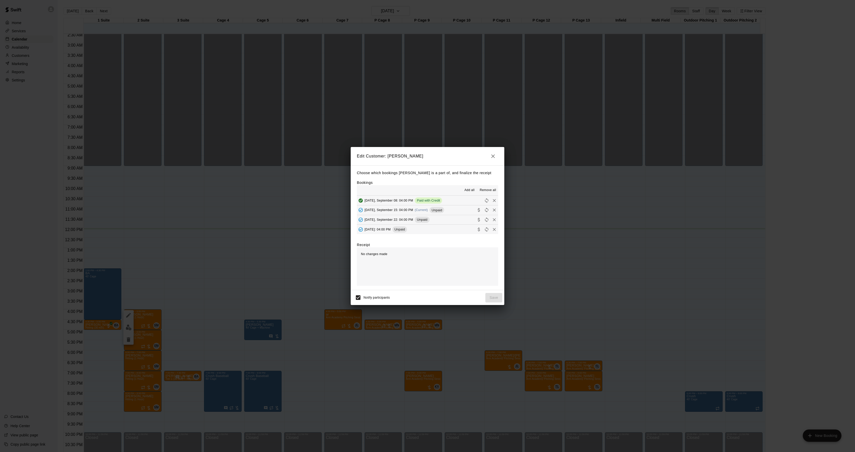
click at [418, 211] on span "(Current)" at bounding box center [421, 210] width 13 height 4
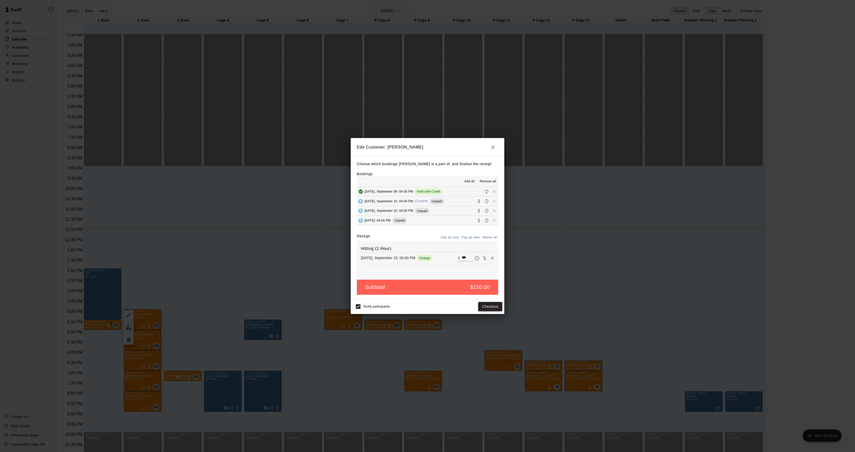
click at [484, 306] on button "Checkout" at bounding box center [490, 306] width 24 height 9
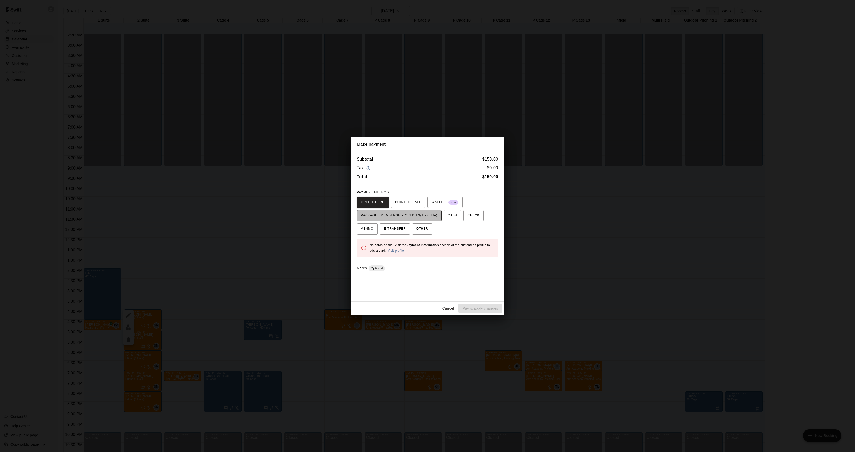
click at [422, 212] on span "PACKAGE / MEMBERSHIP CREDITS (1 eligible)" at bounding box center [399, 215] width 77 height 8
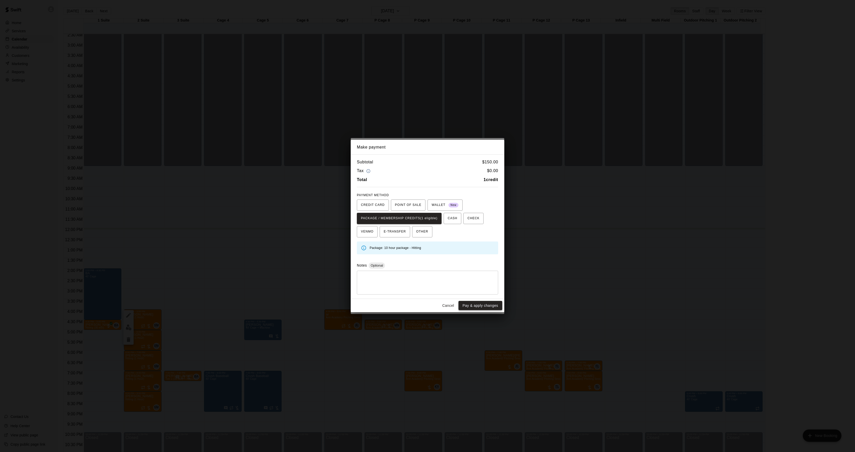
click at [468, 307] on button "Pay & apply changes" at bounding box center [480, 305] width 44 height 9
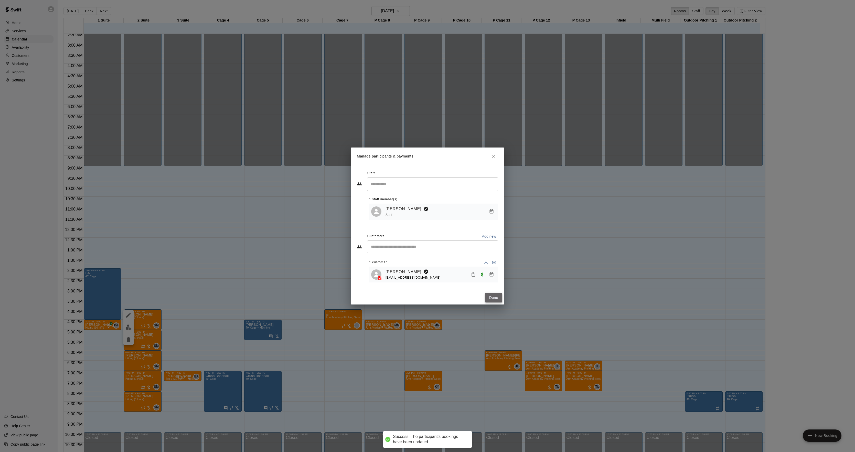
click at [494, 299] on button "Done" at bounding box center [493, 297] width 17 height 9
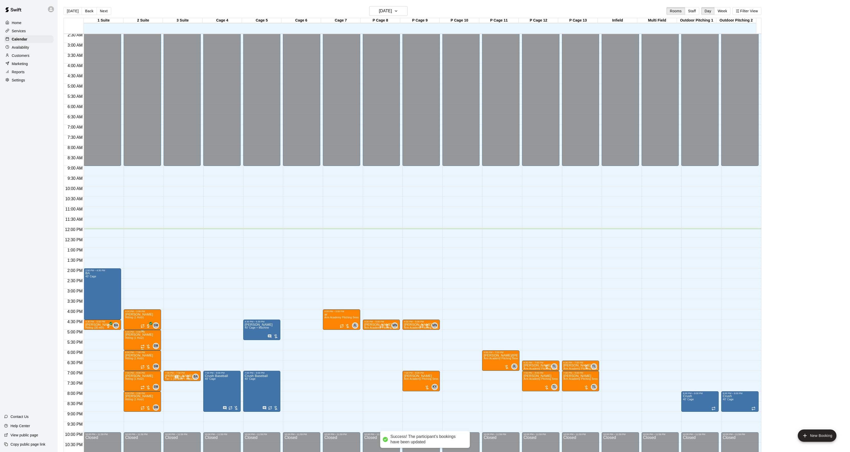
click at [128, 352] on img "edit" at bounding box center [130, 352] width 6 height 6
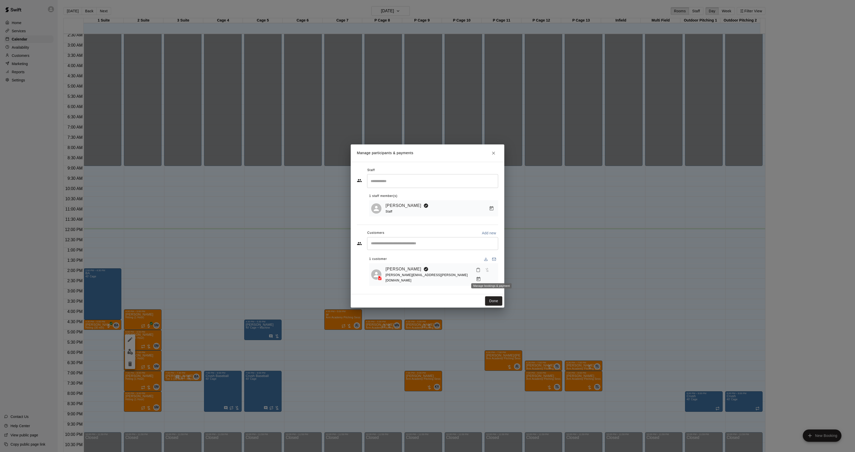
click at [480, 277] on icon "Manage bookings & payment" at bounding box center [479, 279] width 4 height 4
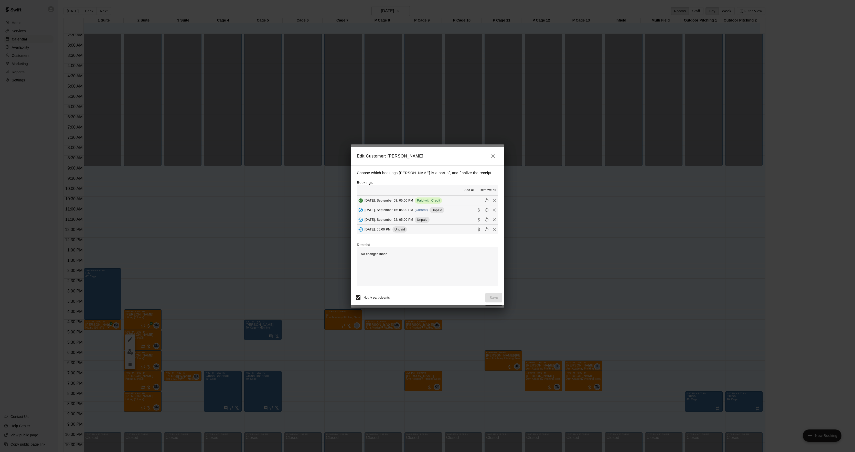
drag, startPoint x: 416, startPoint y: 204, endPoint x: 415, endPoint y: 208, distance: 3.9
click at [416, 205] on button "[DATE], September 08: 05:00 PM Paid with Credit" at bounding box center [427, 200] width 141 height 9
click at [415, 211] on span "(Current)" at bounding box center [421, 210] width 13 height 4
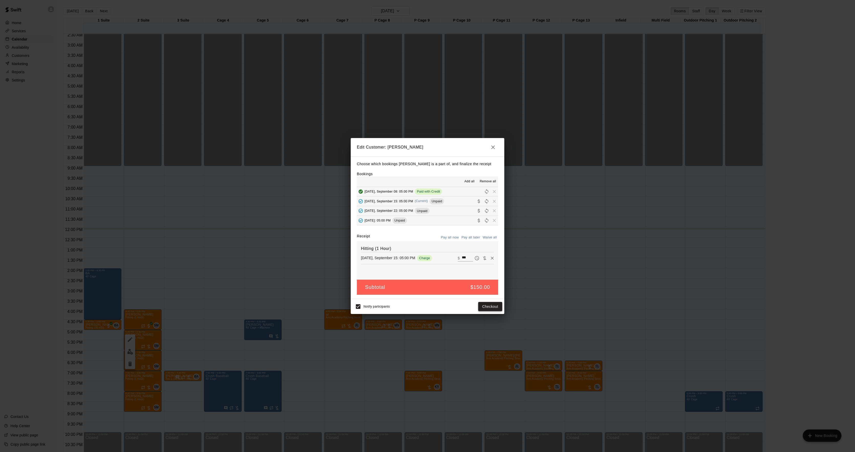
click at [484, 307] on button "Checkout" at bounding box center [490, 306] width 24 height 9
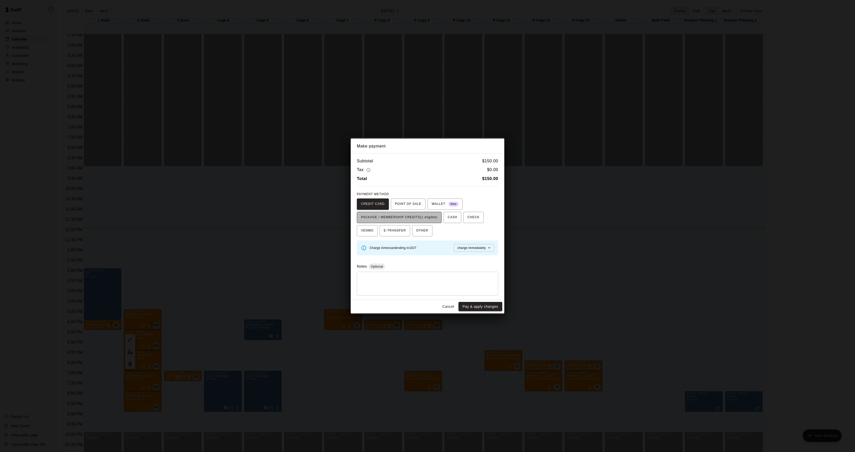
click at [406, 214] on span "PACKAGE / MEMBERSHIP CREDITS (1 eligible)" at bounding box center [399, 217] width 77 height 8
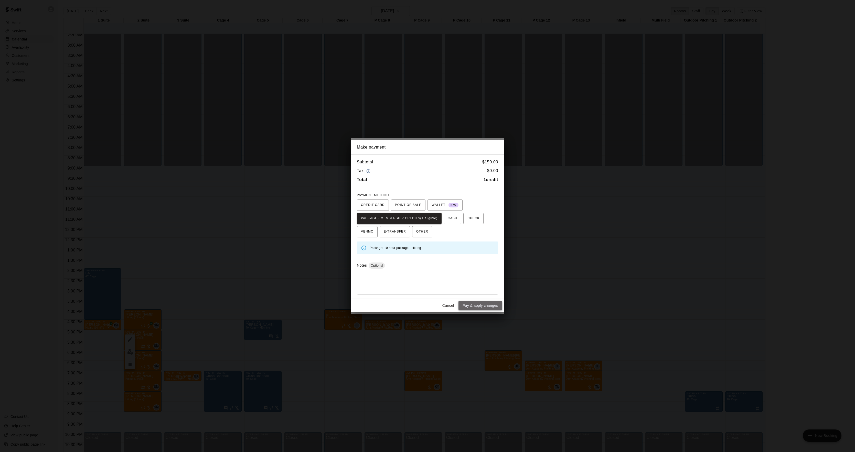
click at [473, 303] on button "Pay & apply changes" at bounding box center [480, 305] width 44 height 9
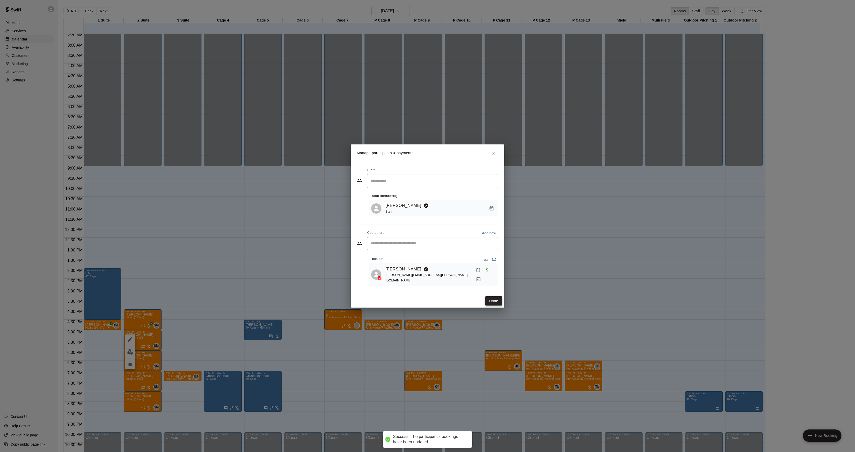
click at [487, 299] on button "Done" at bounding box center [493, 300] width 17 height 9
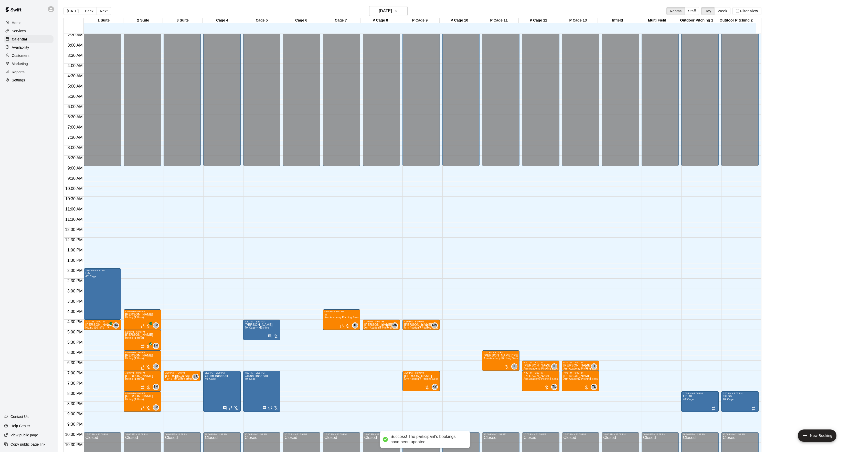
click at [127, 374] on img "edit" at bounding box center [130, 372] width 6 height 6
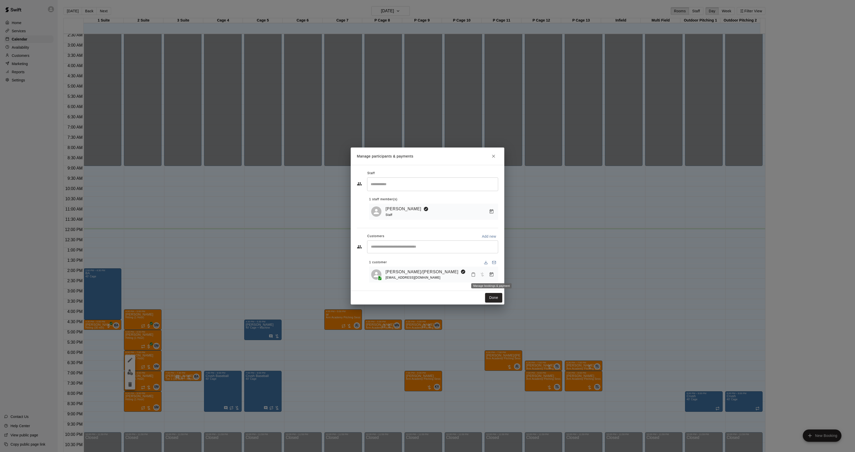
click at [488, 276] on button "Manage bookings & payment" at bounding box center [491, 274] width 9 height 9
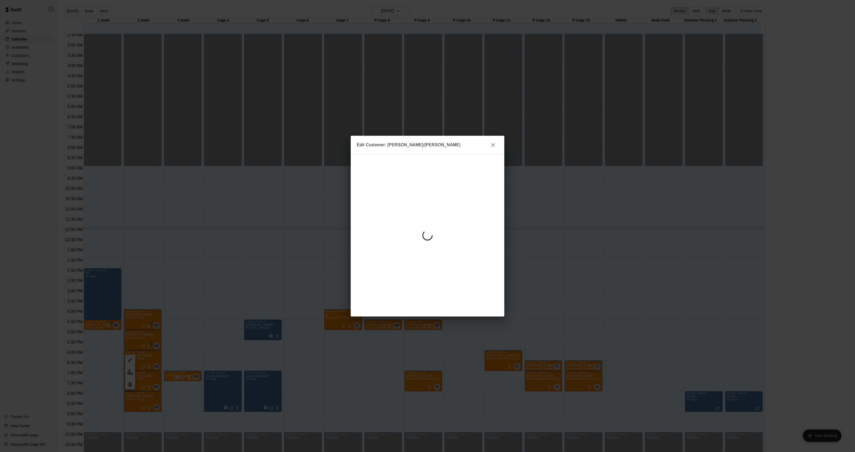
click at [406, 215] on div at bounding box center [428, 235] width 154 height 162
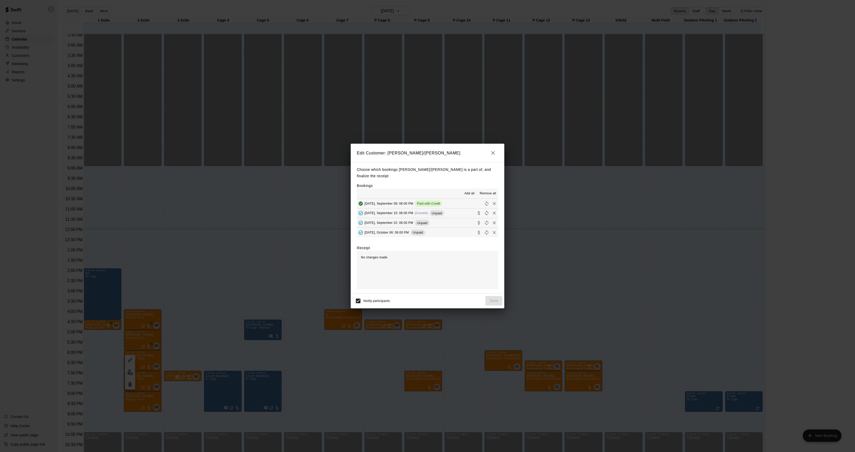
click at [406, 213] on div "[DATE], September 15: 06:00 PM (Current) Unpaid" at bounding box center [400, 213] width 87 height 8
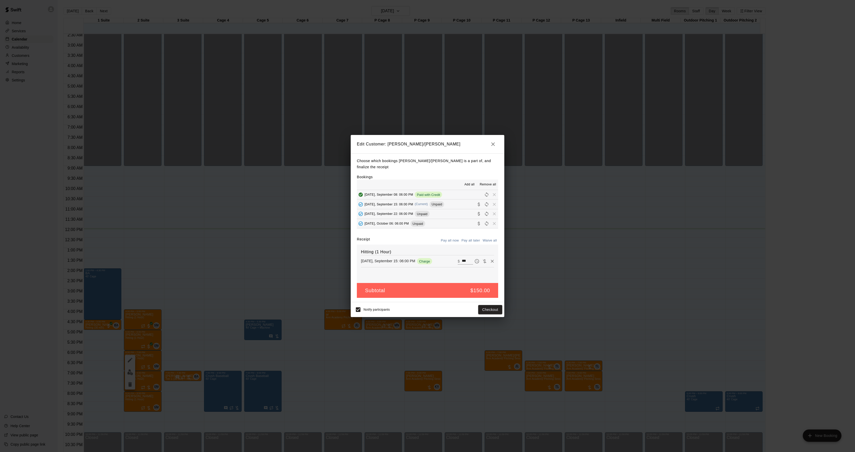
click at [487, 302] on div "Notify participants Checkout" at bounding box center [428, 309] width 154 height 15
click at [485, 305] on button "Checkout" at bounding box center [490, 309] width 24 height 9
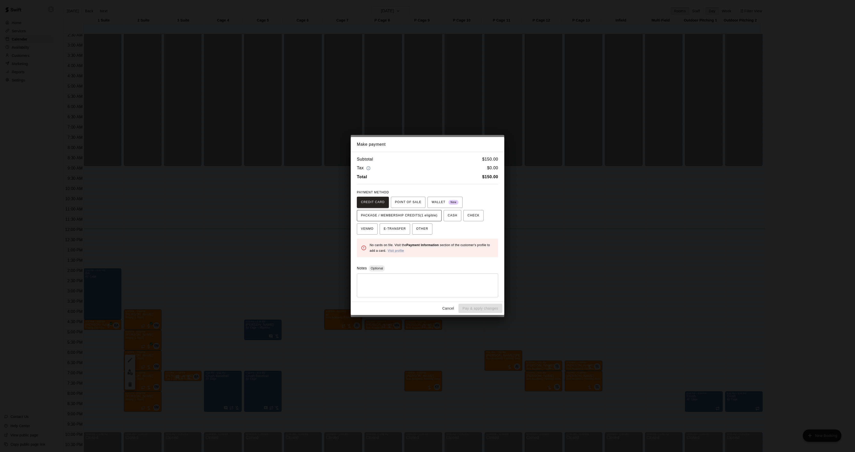
click at [382, 212] on span "PACKAGE / MEMBERSHIP CREDITS (1 eligible)" at bounding box center [399, 215] width 77 height 8
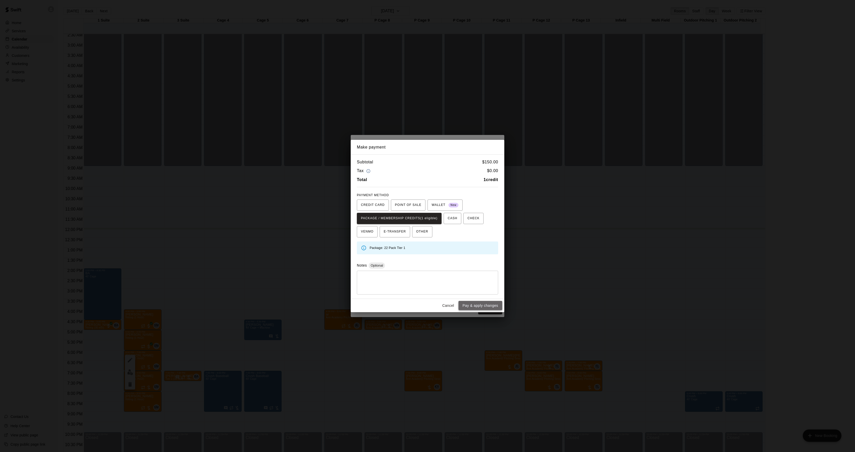
click at [484, 306] on button "Pay & apply changes" at bounding box center [480, 305] width 44 height 9
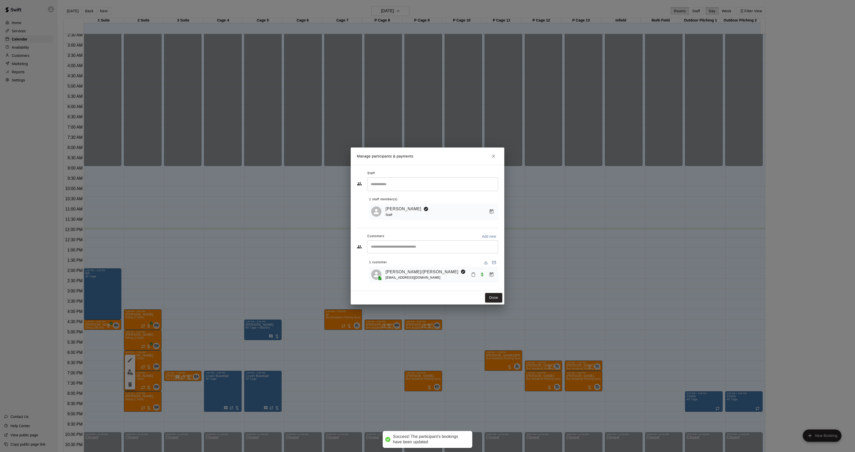
drag, startPoint x: 490, startPoint y: 300, endPoint x: 448, endPoint y: 304, distance: 42.2
click at [490, 300] on button "Done" at bounding box center [493, 297] width 17 height 9
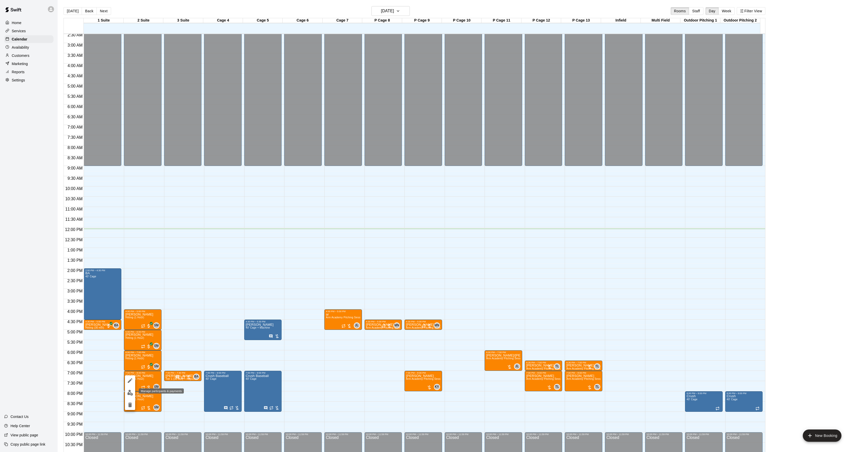
click at [134, 391] on button "edit" at bounding box center [130, 393] width 10 height 10
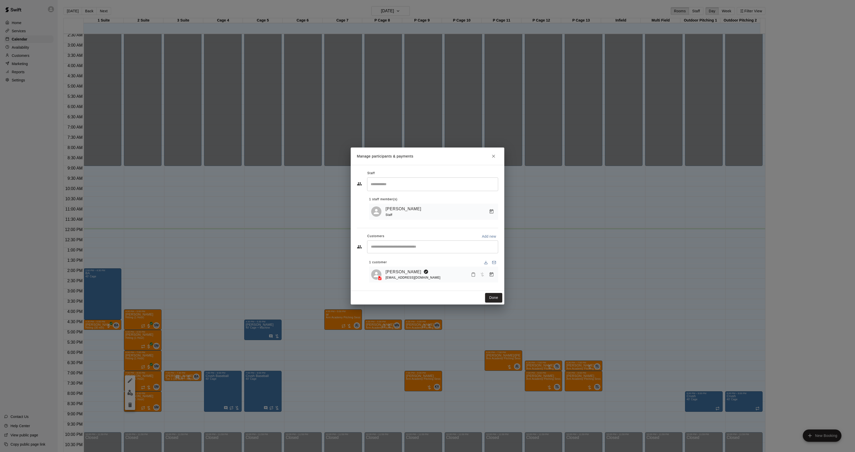
click at [491, 272] on icon "Manage bookings & payment" at bounding box center [491, 274] width 5 height 5
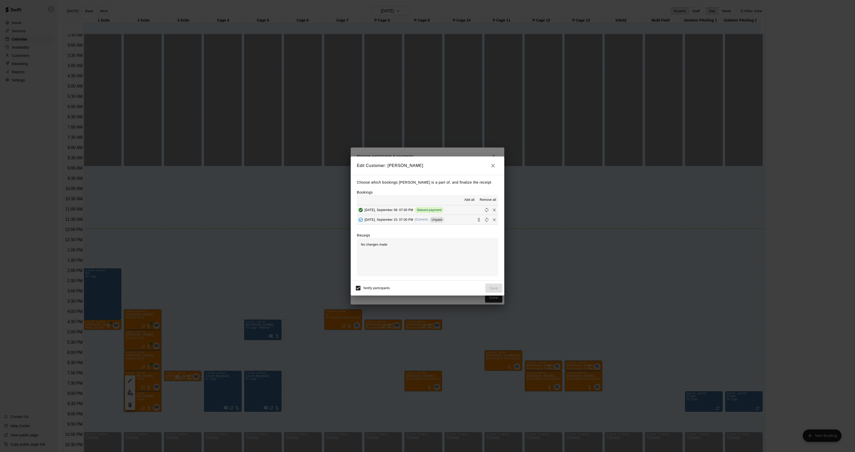
click at [430, 216] on div "[DATE], September 15: 07:00 PM (Current) Unpaid" at bounding box center [400, 220] width 87 height 8
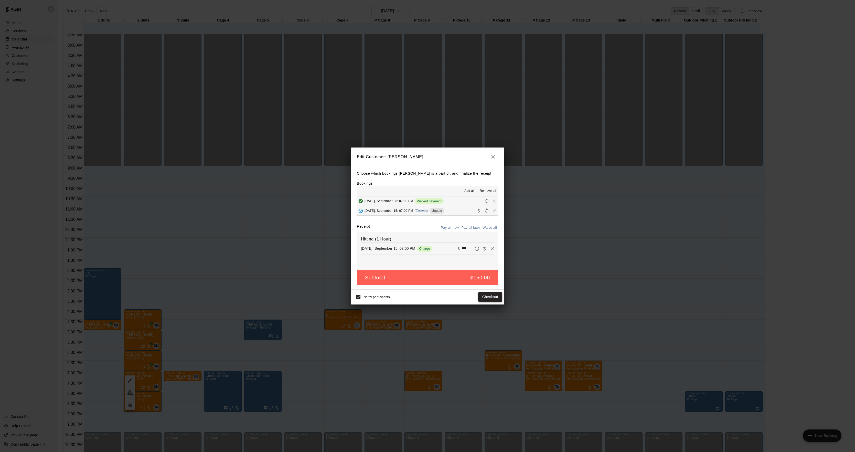
click at [483, 296] on button "Checkout" at bounding box center [490, 296] width 24 height 9
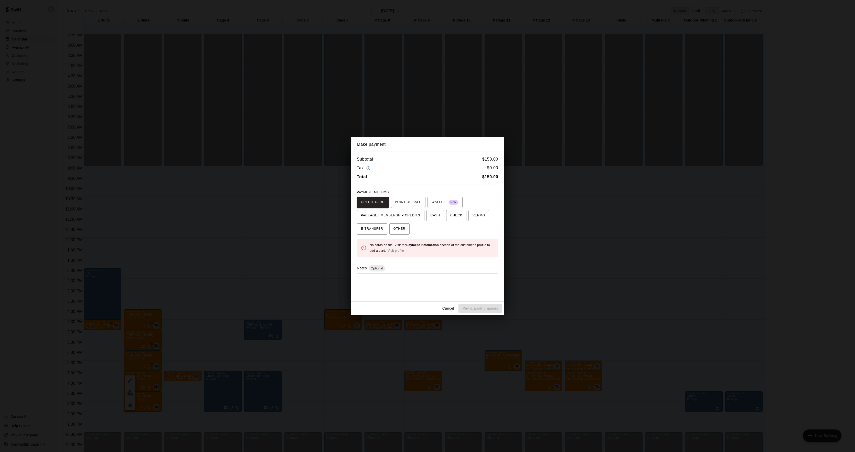
click at [648, 265] on div "Make payment Subtotal $ 150.00 Tax $ 0.00 Total $ 150.00 PAYMENT METHOD CREDIT …" at bounding box center [427, 226] width 855 height 452
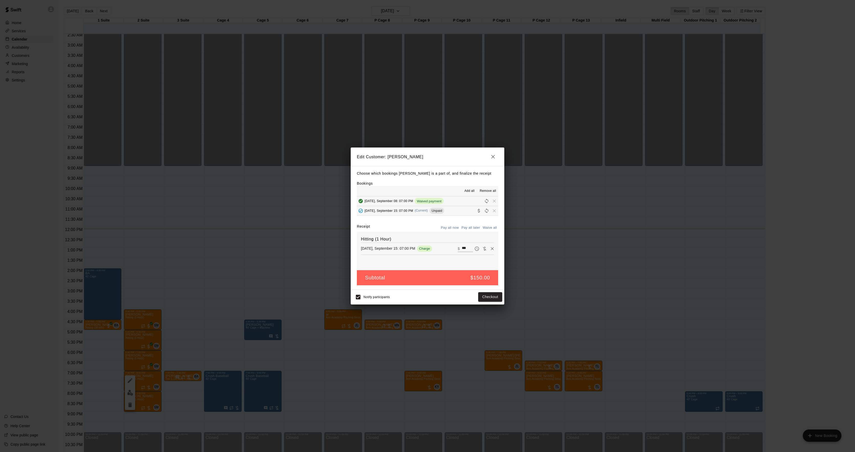
click at [643, 267] on div "Edit Customer: [PERSON_NAME] which bookings [PERSON_NAME] is a part of, and fin…" at bounding box center [427, 226] width 855 height 452
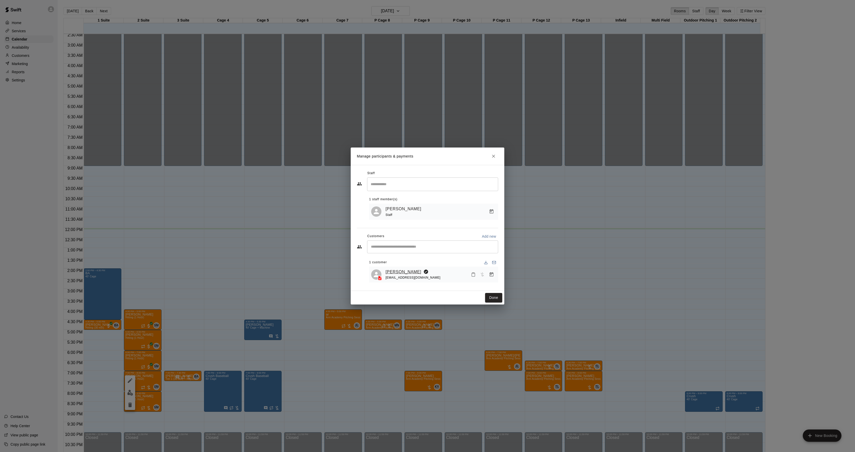
click at [415, 270] on link "[PERSON_NAME]" at bounding box center [403, 272] width 36 height 7
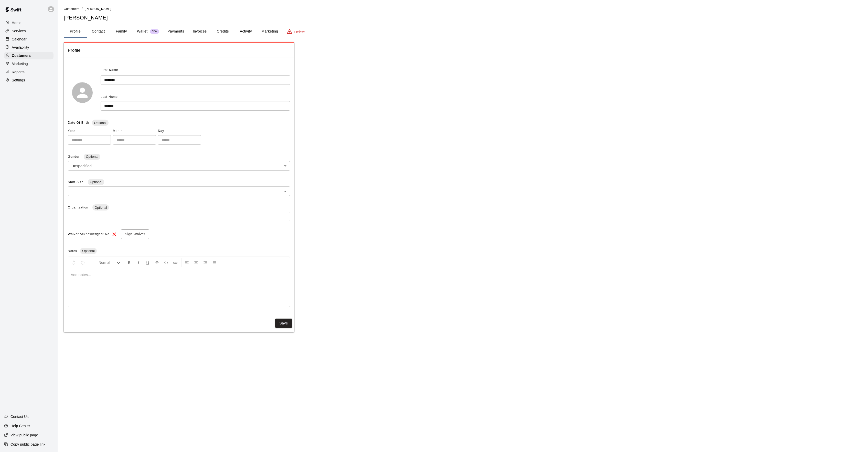
click at [239, 36] on button "Activity" at bounding box center [245, 31] width 23 height 12
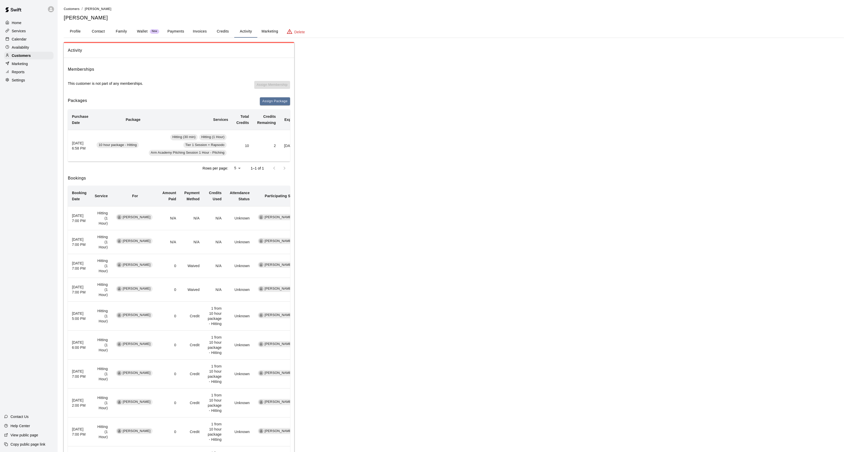
scroll to position [0, 40]
click at [277, 145] on button "Redeem" at bounding box center [282, 146] width 16 height 8
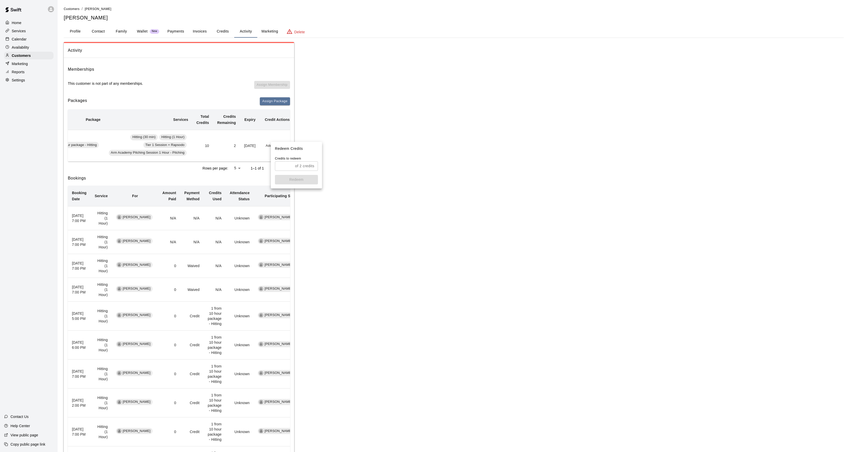
click at [294, 169] on div "of 2 credits ​" at bounding box center [296, 165] width 43 height 9
type input "*"
click at [307, 180] on button "Redeem" at bounding box center [296, 179] width 43 height 9
click at [34, 41] on div "Calendar" at bounding box center [28, 39] width 49 height 8
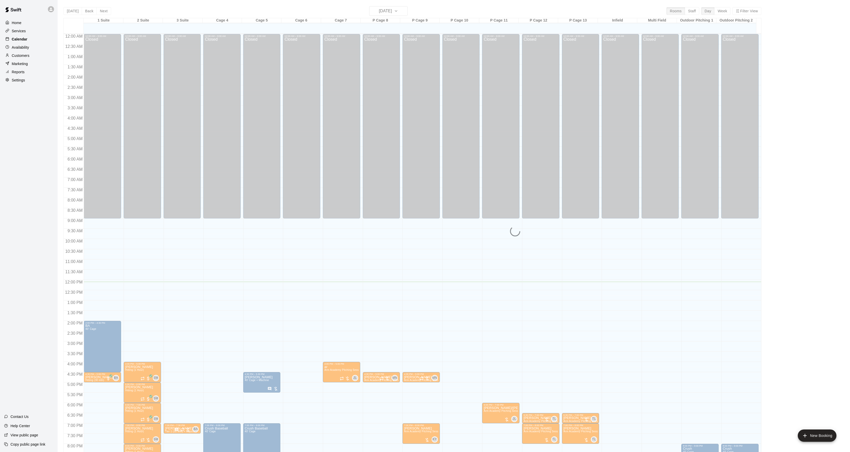
scroll to position [52, 0]
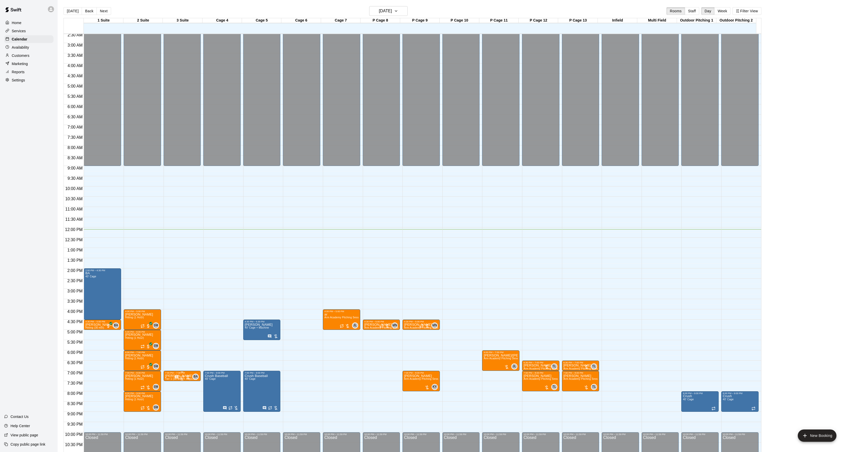
click at [170, 379] on span "Tier 1 (30 Min) + Rapsodo" at bounding box center [181, 378] width 32 height 3
click at [153, 369] on div at bounding box center [427, 226] width 855 height 452
click at [174, 376] on p "[PERSON_NAME]" at bounding box center [181, 376] width 32 height 0
click at [136, 384] on div at bounding box center [427, 226] width 855 height 452
click at [122, 382] on div at bounding box center [104, 383] width 40 height 5
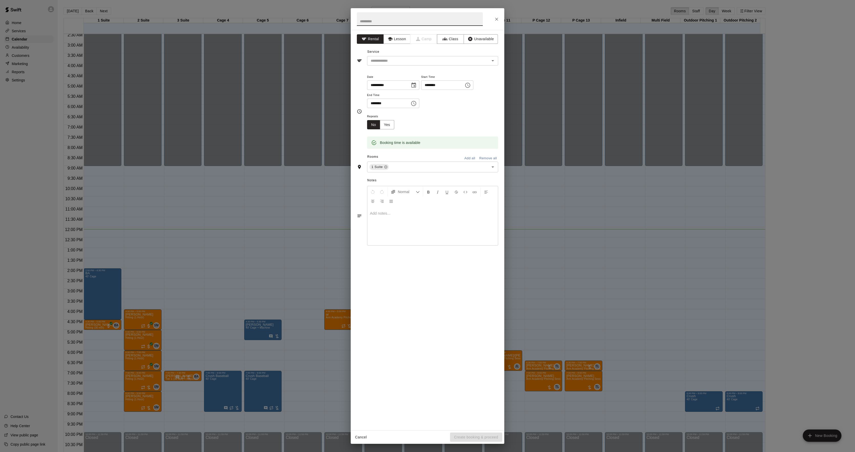
click at [140, 383] on div "**********" at bounding box center [427, 226] width 855 height 452
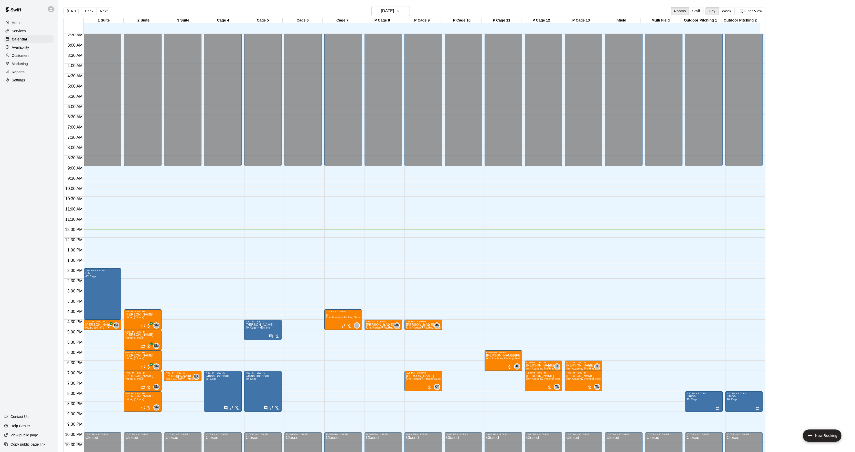
click at [137, 380] on span "Hitting (1 Hour)" at bounding box center [134, 378] width 19 height 3
click at [188, 388] on div at bounding box center [427, 226] width 855 height 452
click at [134, 380] on span "Hitting (1 Hour)" at bounding box center [134, 378] width 19 height 3
click at [129, 392] on button "edit" at bounding box center [130, 396] width 10 height 10
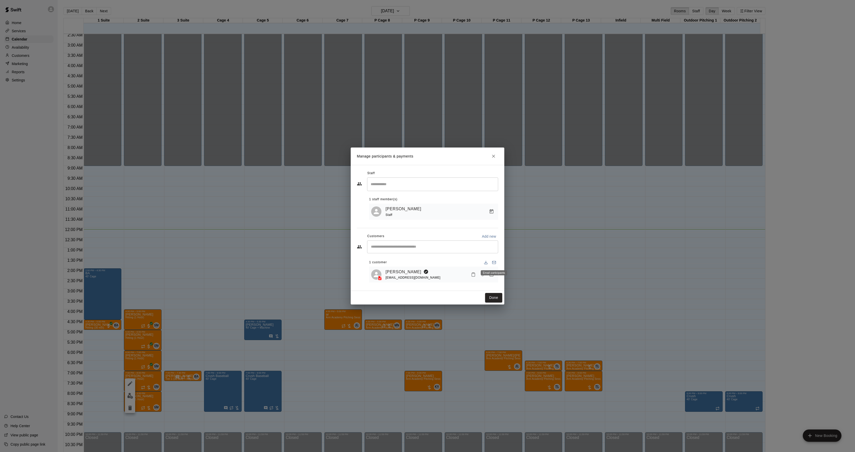
drag, startPoint x: 494, startPoint y: 266, endPoint x: 490, endPoint y: 273, distance: 8.3
click at [490, 273] on div "Email participants" at bounding box center [494, 272] width 26 height 5
click at [493, 270] on div "[PERSON_NAME] [EMAIL_ADDRESS][DOMAIN_NAME]" at bounding box center [440, 275] width 111 height 12
click at [491, 274] on icon "Manage bookings & payment" at bounding box center [492, 274] width 4 height 4
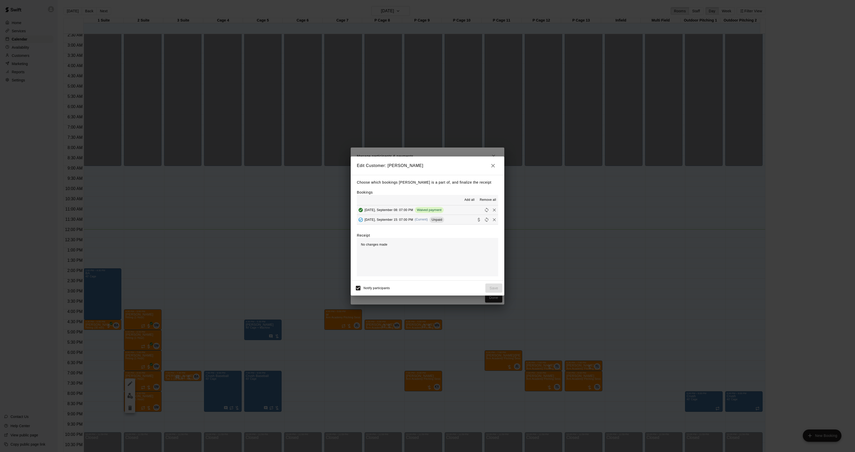
click at [429, 227] on div "Choose which bookings [PERSON_NAME] is a part of, and finalize the receipt Book…" at bounding box center [428, 228] width 154 height 106
click at [428, 223] on div "[DATE], September 15: 07:00 PM (Current) Unpaid" at bounding box center [400, 220] width 87 height 8
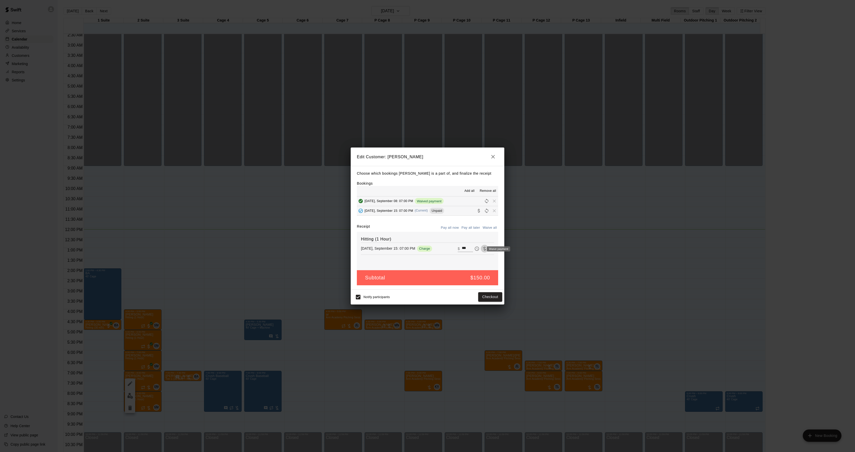
click at [482, 250] on icon "Waive payment" at bounding box center [484, 248] width 5 height 5
type input "*"
click at [492, 294] on button "Save" at bounding box center [493, 296] width 17 height 9
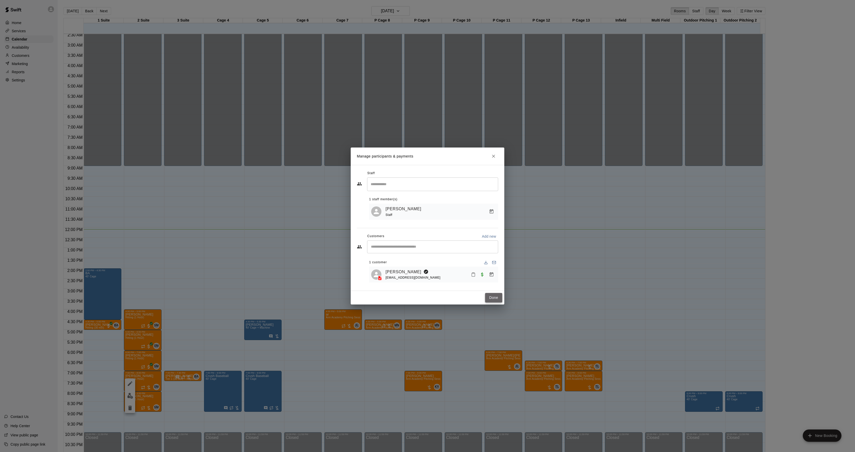
click at [490, 296] on button "Done" at bounding box center [493, 297] width 17 height 9
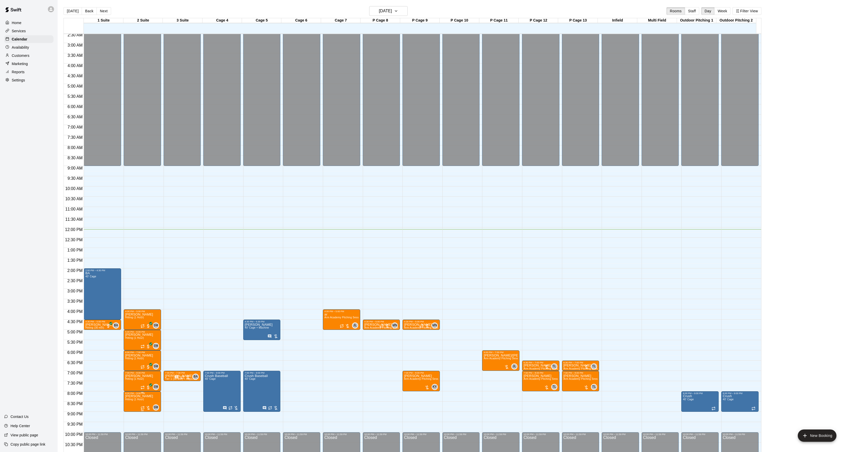
click at [129, 414] on img "edit" at bounding box center [130, 413] width 6 height 6
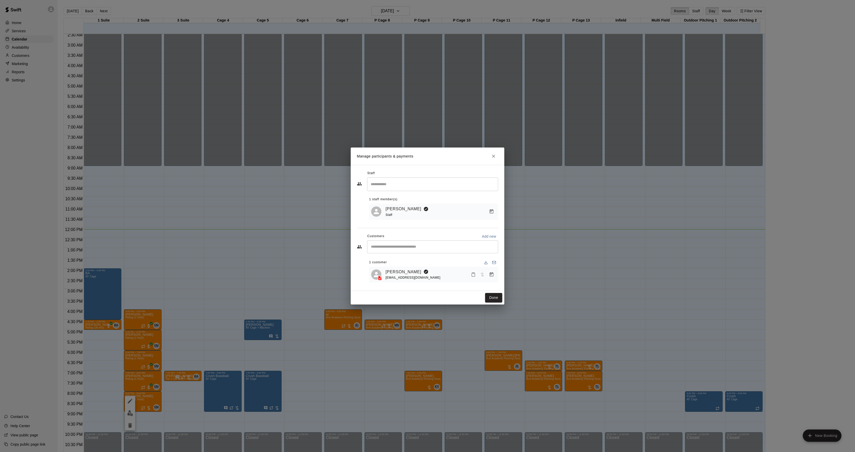
click at [495, 274] on button "Manage bookings & payment" at bounding box center [491, 274] width 9 height 9
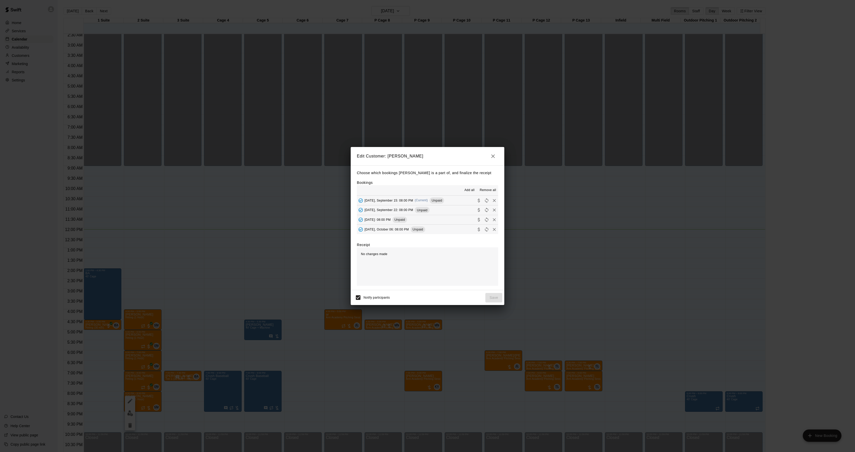
click at [418, 205] on button "[DATE], September 15: 08:00 PM (Current) Unpaid" at bounding box center [427, 200] width 141 height 9
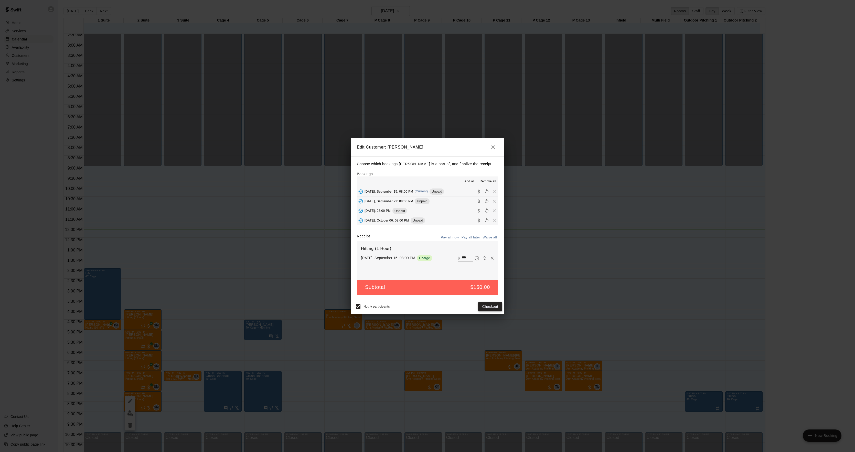
click at [494, 306] on button "Checkout" at bounding box center [490, 306] width 24 height 9
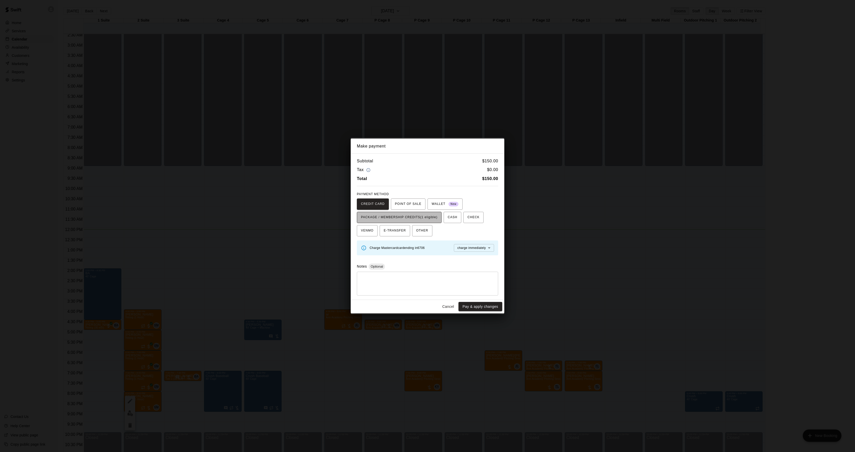
click at [422, 219] on span "PACKAGE / MEMBERSHIP CREDITS (1 eligible)" at bounding box center [399, 217] width 77 height 8
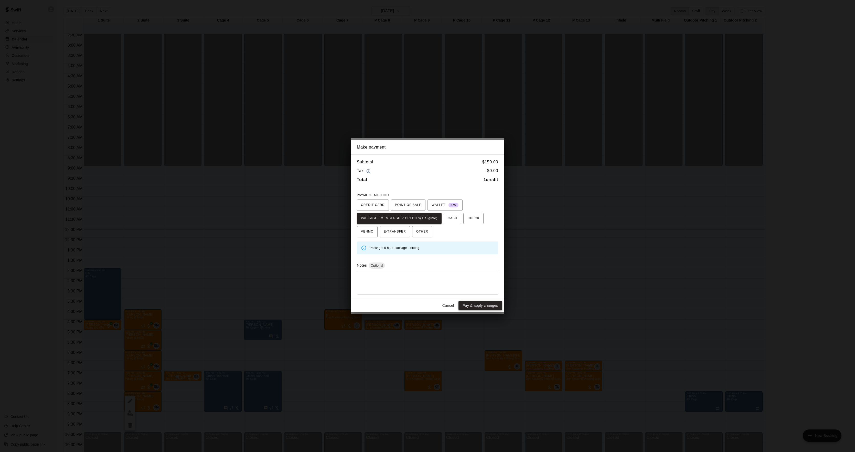
click at [486, 305] on button "Pay & apply changes" at bounding box center [480, 305] width 44 height 9
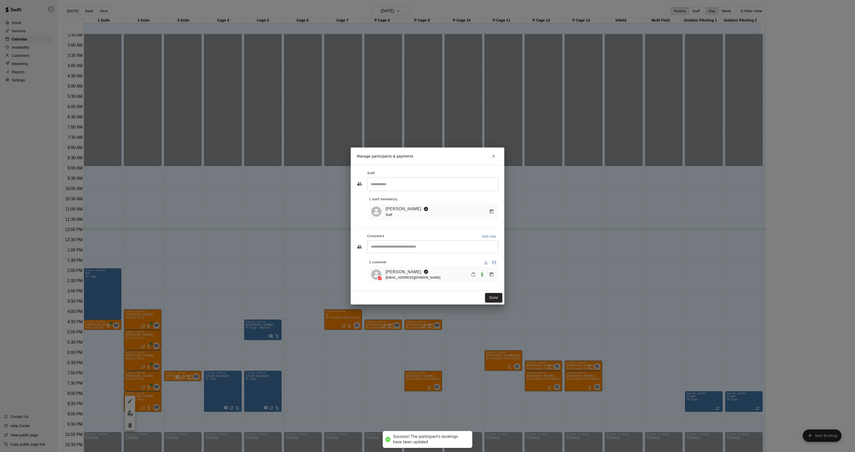
click at [500, 300] on button "Done" at bounding box center [493, 297] width 17 height 9
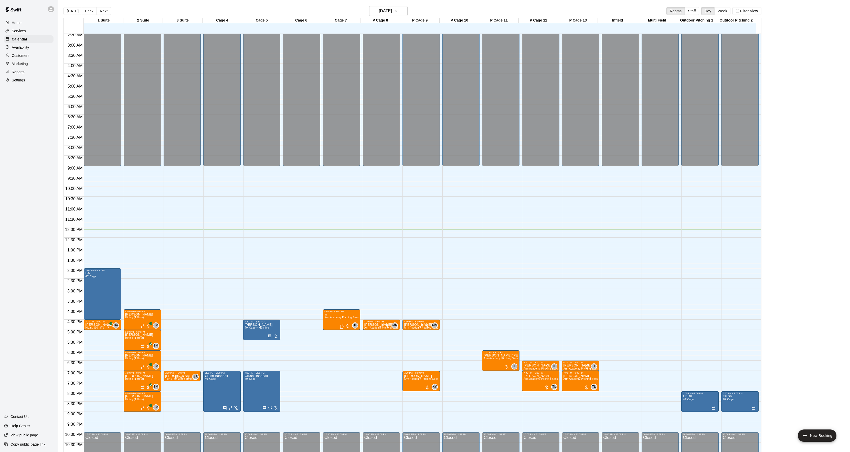
click at [327, 333] on img "edit" at bounding box center [329, 331] width 6 height 6
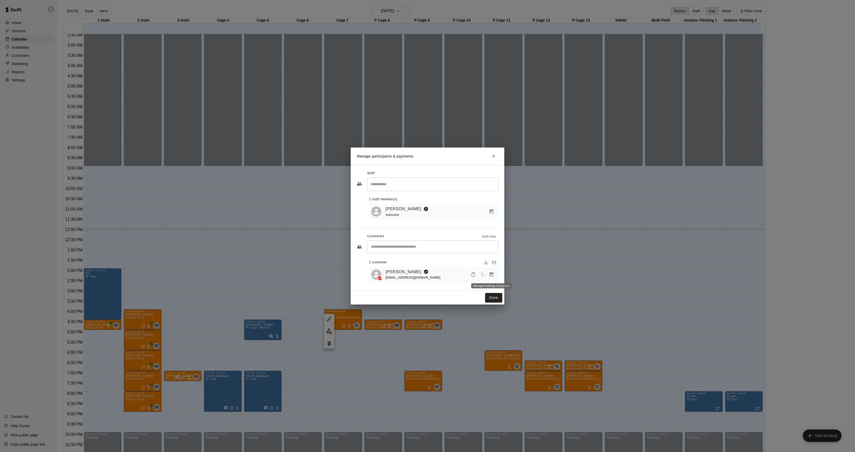
click at [491, 272] on icon "Manage bookings & payment" at bounding box center [491, 274] width 5 height 5
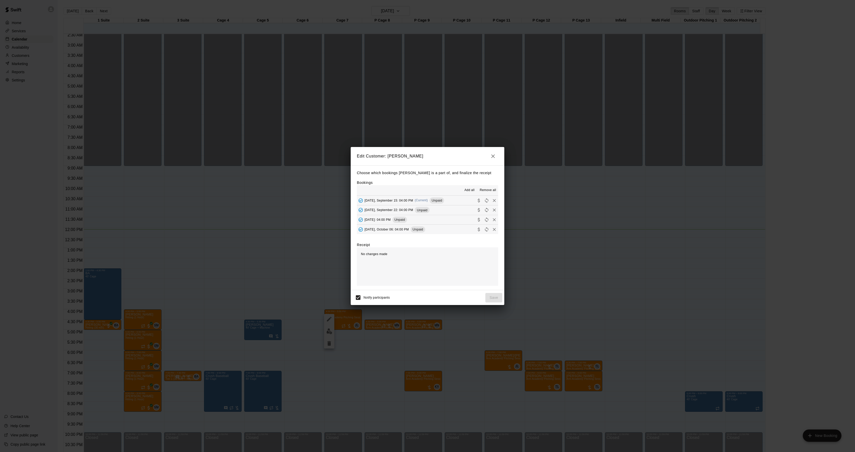
click at [431, 201] on span "Unpaid" at bounding box center [437, 200] width 15 height 4
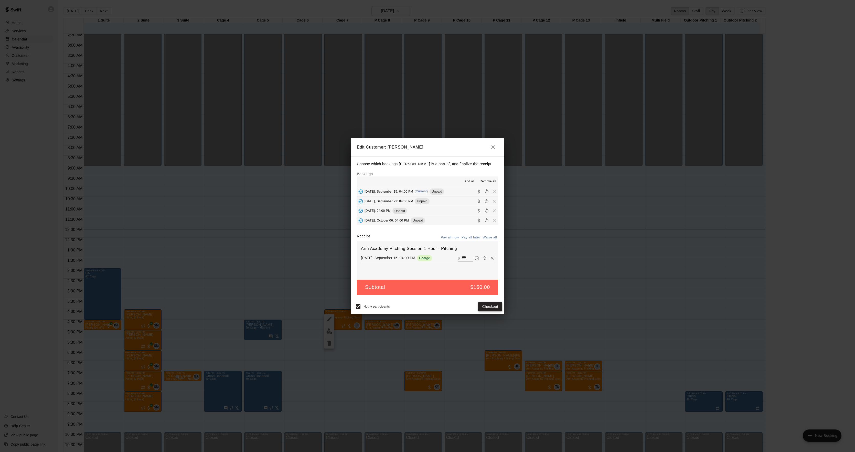
click at [486, 305] on button "Checkout" at bounding box center [490, 306] width 24 height 9
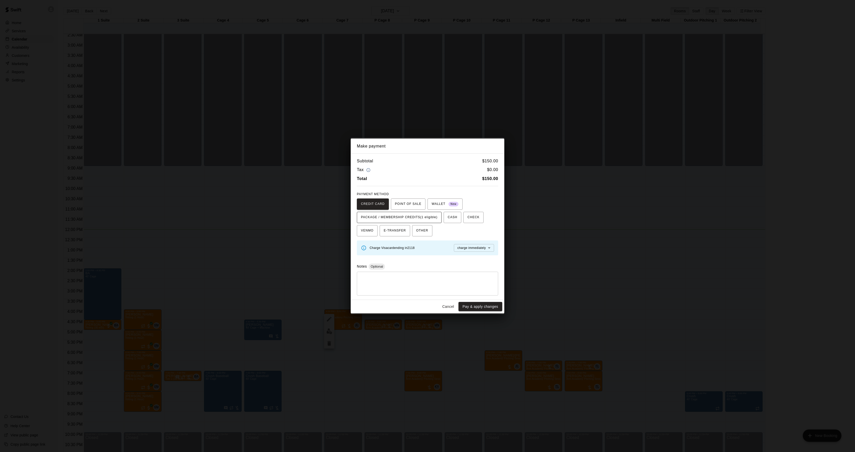
click at [413, 220] on span "PACKAGE / MEMBERSHIP CREDITS (1 eligible)" at bounding box center [399, 217] width 77 height 8
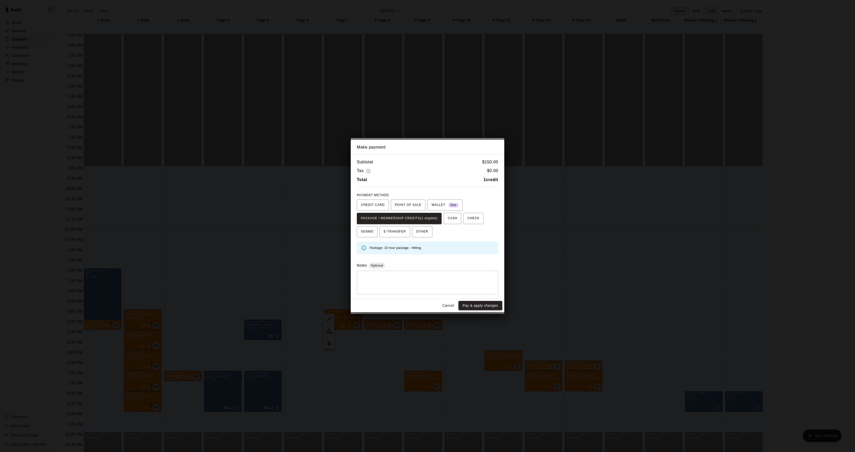
click at [486, 301] on button "Pay & apply changes" at bounding box center [480, 305] width 44 height 9
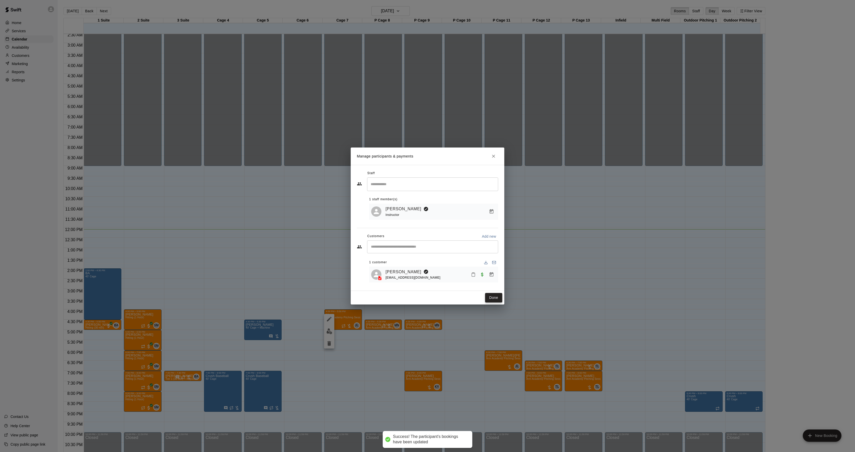
click at [494, 299] on button "Done" at bounding box center [493, 297] width 17 height 9
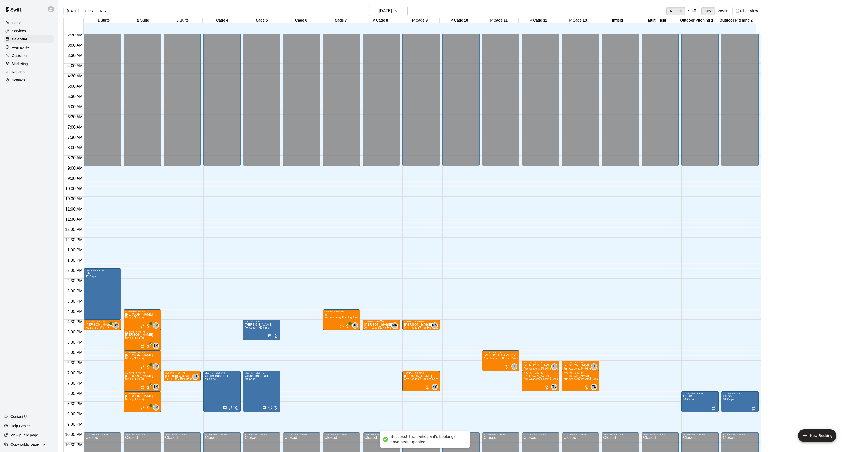
click at [375, 327] on span "Arm Academy Pitching Session 30 min - Pitching" at bounding box center [393, 327] width 59 height 3
click at [415, 334] on div at bounding box center [427, 226] width 855 height 452
click at [406, 395] on img "edit" at bounding box center [409, 393] width 6 height 6
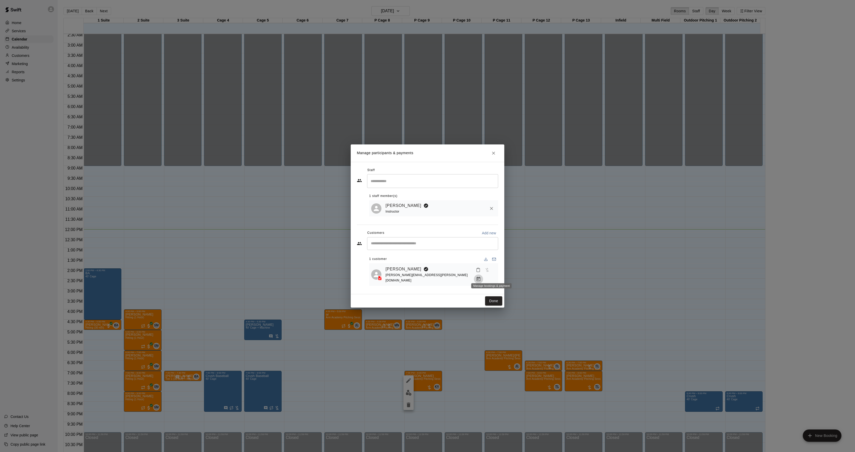
click at [483, 278] on button "Manage bookings & payment" at bounding box center [478, 278] width 9 height 9
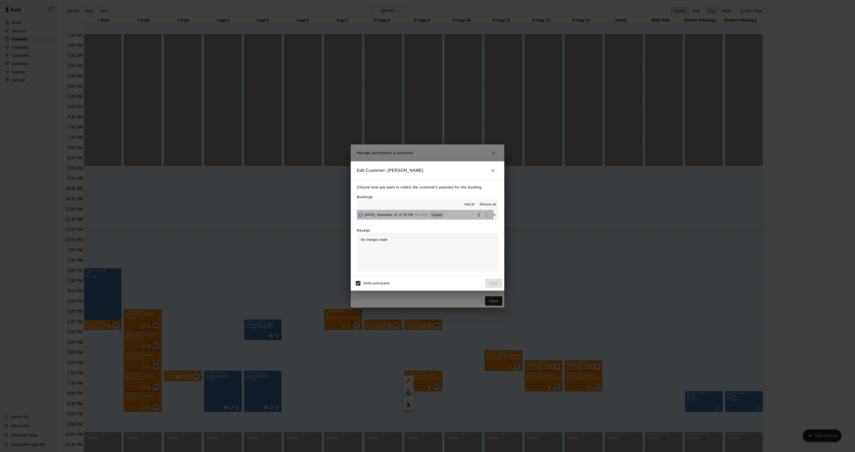
click at [418, 214] on span "(Current)" at bounding box center [421, 215] width 13 height 4
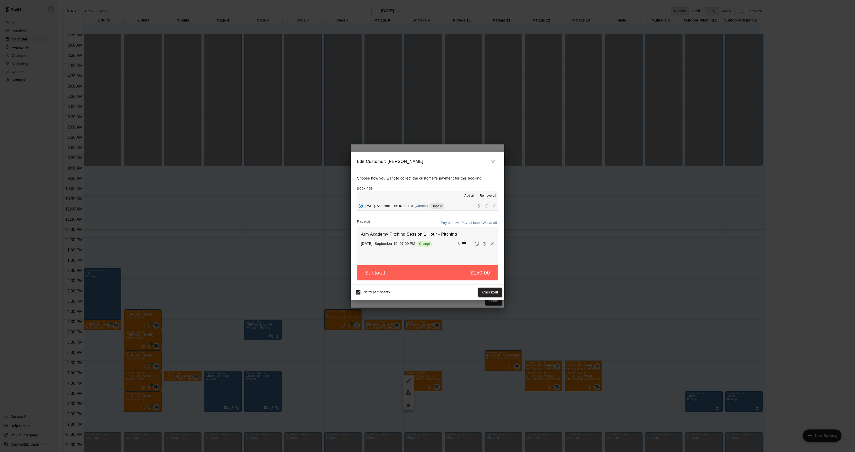
click at [488, 296] on button "Checkout" at bounding box center [490, 291] width 24 height 9
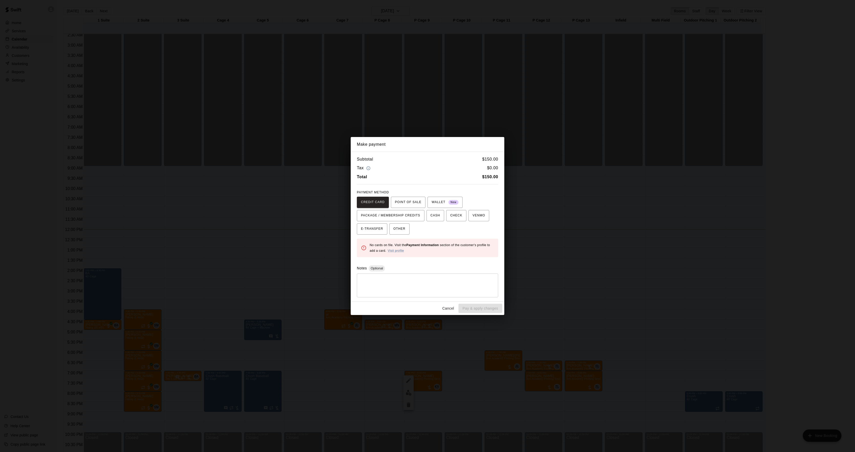
click at [631, 261] on div "Make payment Subtotal $ 150.00 Tax $ 0.00 Total $ 150.00 PAYMENT METHOD CREDIT …" at bounding box center [427, 226] width 855 height 452
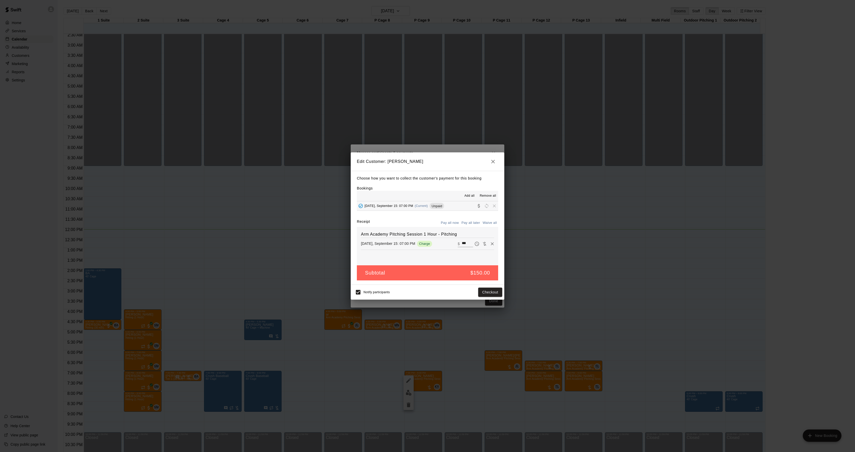
click at [631, 261] on div "Make payment Subtotal $ 150.00 Tax $ 0.00 Total $ 150.00 PAYMENT METHOD CREDIT …" at bounding box center [427, 226] width 855 height 452
click at [631, 261] on div "Edit Customer: [PERSON_NAME] Choose how you want to collect the customer's paym…" at bounding box center [427, 226] width 855 height 452
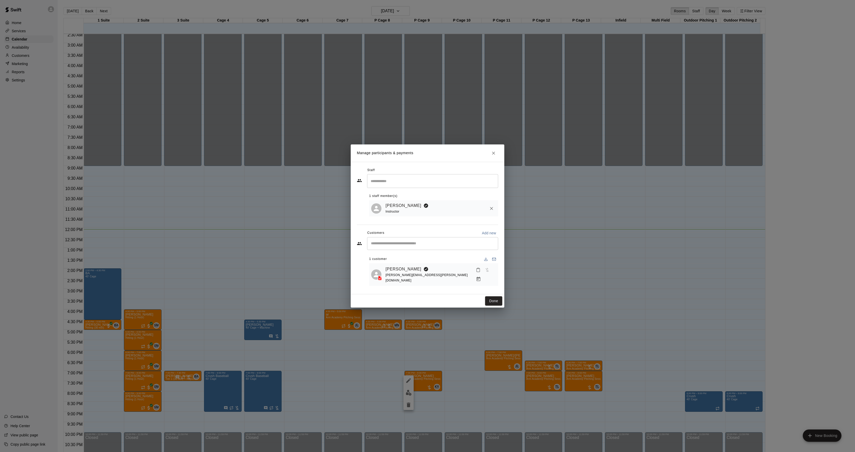
click at [394, 255] on div "1 customer [PERSON_NAME] [PERSON_NAME][EMAIL_ADDRESS][PERSON_NAME][DOMAIN_NAME]" at bounding box center [433, 268] width 129 height 35
click at [409, 280] on span "[PERSON_NAME][EMAIL_ADDRESS][PERSON_NAME][DOMAIN_NAME]" at bounding box center [426, 277] width 82 height 9
click at [406, 271] on link "[PERSON_NAME]" at bounding box center [403, 269] width 36 height 7
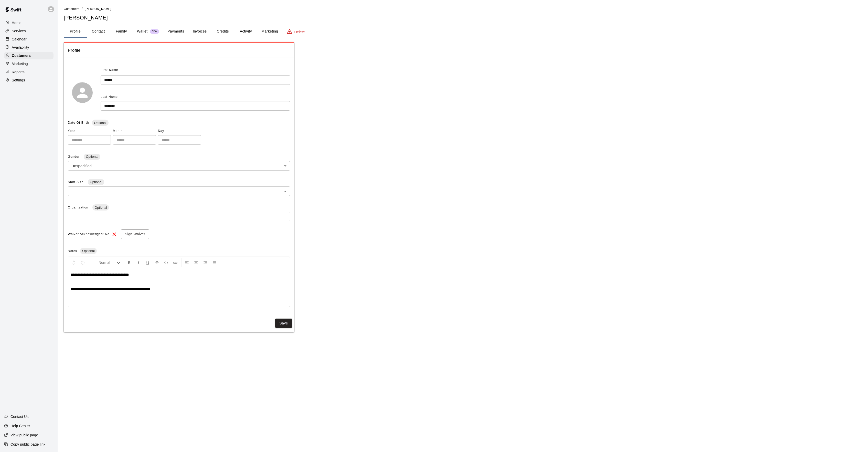
click at [239, 31] on button "Activity" at bounding box center [245, 31] width 23 height 12
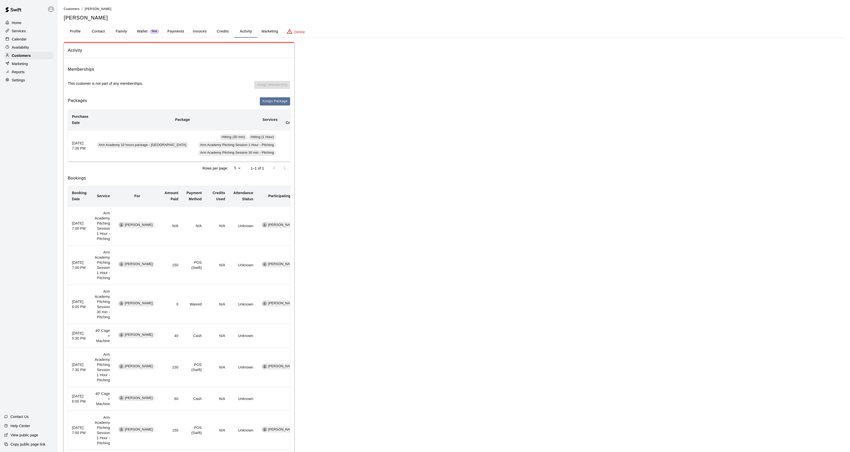
click at [178, 37] on button "Payments" at bounding box center [175, 31] width 25 height 12
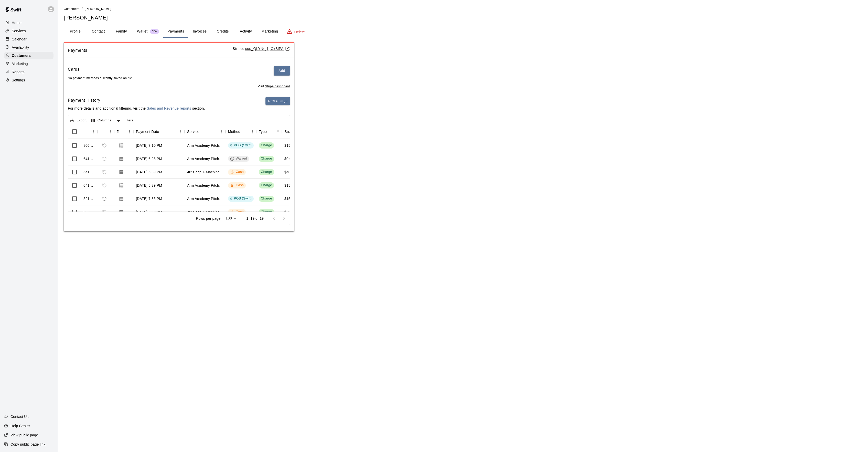
drag, startPoint x: 243, startPoint y: 28, endPoint x: 245, endPoint y: 32, distance: 4.5
click at [243, 29] on button "Activity" at bounding box center [245, 31] width 23 height 12
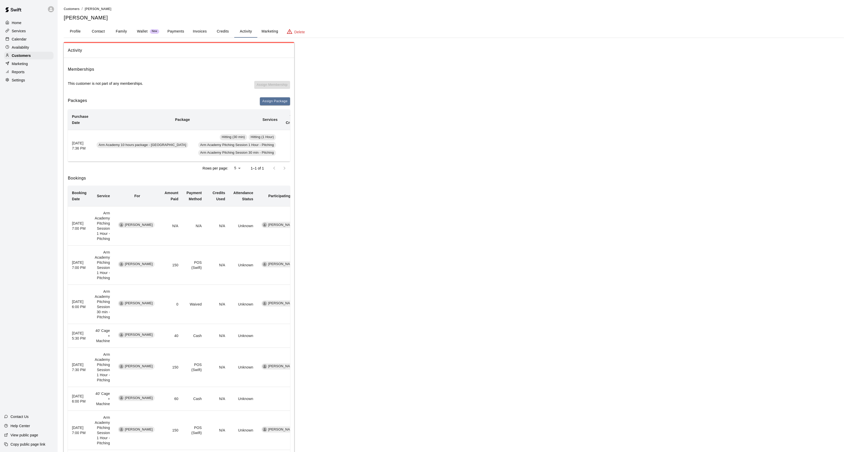
scroll to position [0, 70]
click at [293, 144] on button "Redeem" at bounding box center [301, 146] width 16 height 8
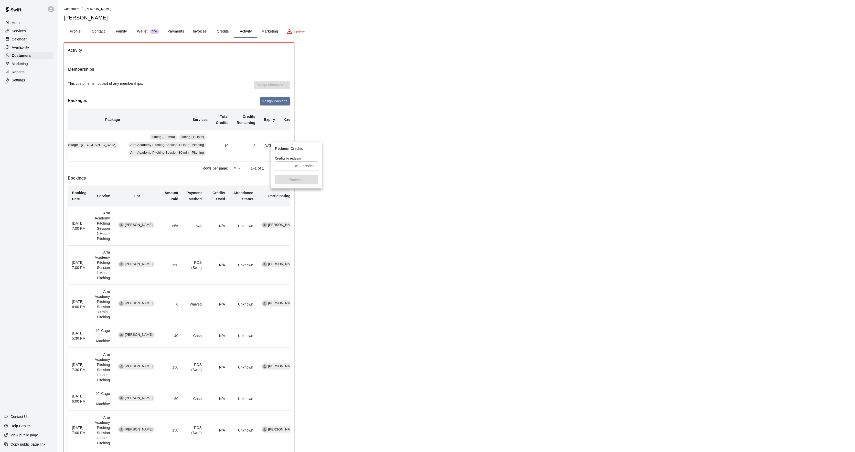
click at [280, 163] on input "text" at bounding box center [284, 165] width 18 height 9
type input "*"
click at [295, 179] on button "Redeem" at bounding box center [296, 179] width 43 height 9
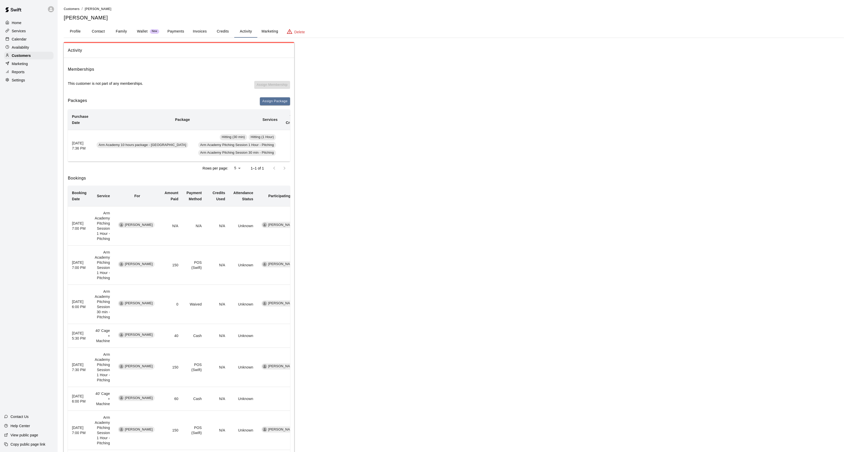
click at [13, 35] on div "Services" at bounding box center [28, 31] width 49 height 8
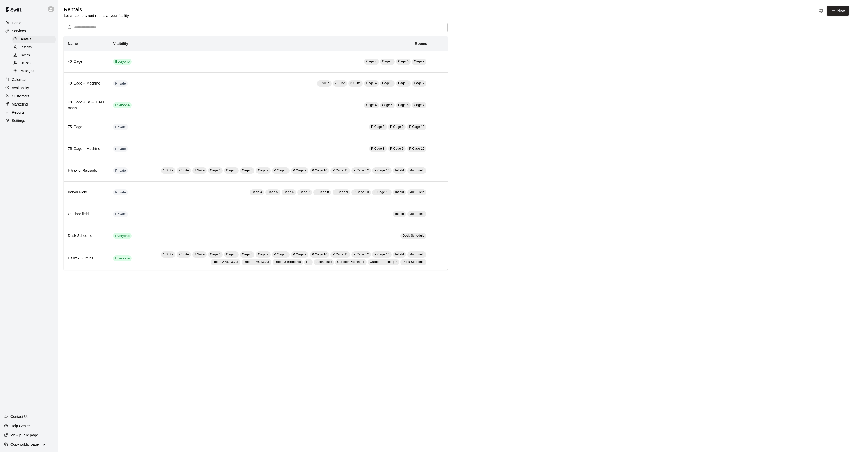
click at [23, 82] on p "Calendar" at bounding box center [19, 79] width 15 height 5
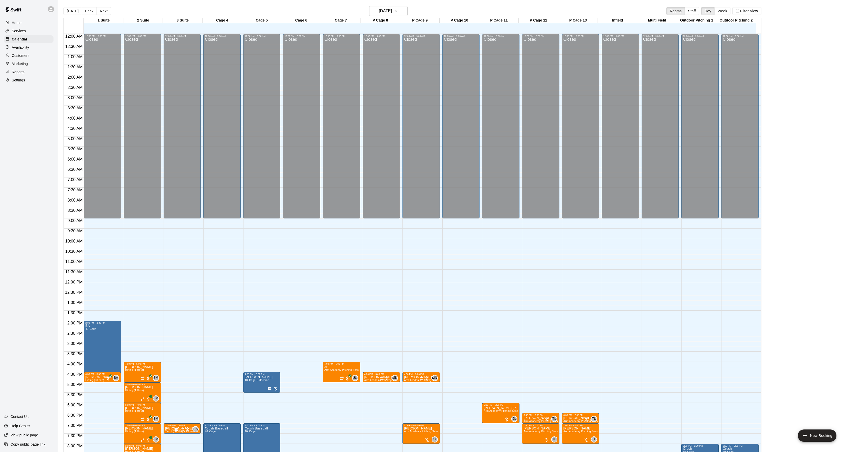
scroll to position [52, 0]
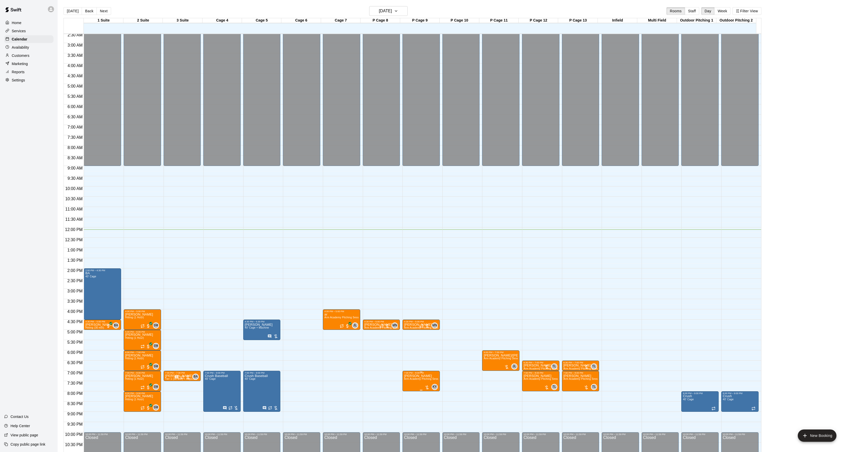
click at [409, 381] on icon "edit" at bounding box center [408, 380] width 6 height 6
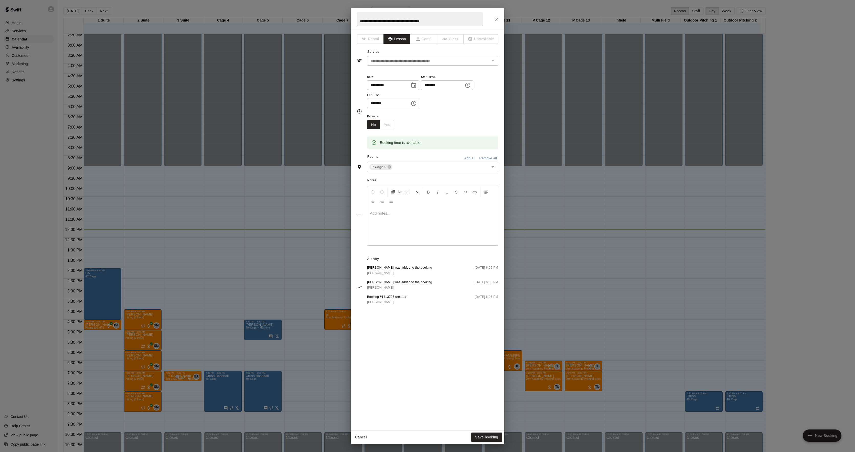
click at [406, 218] on div at bounding box center [432, 226] width 131 height 38
click at [485, 436] on button "Save booking" at bounding box center [486, 436] width 31 height 9
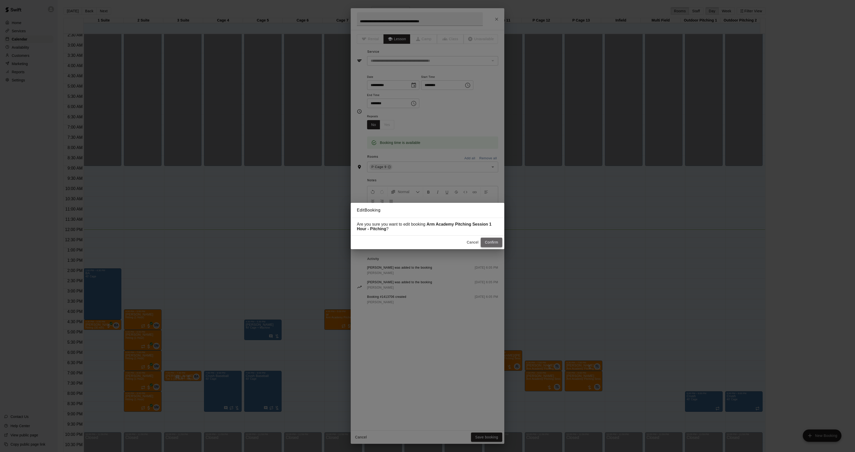
click at [499, 246] on button "Confirm" at bounding box center [492, 242] width 22 height 9
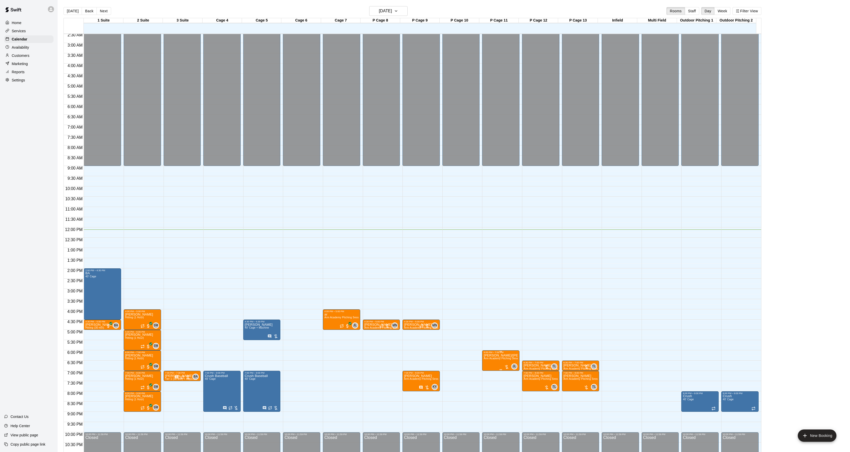
click at [497, 360] on span "Arm Academy Pitching Session 1 Hour - Pitching" at bounding box center [513, 358] width 59 height 3
click at [488, 375] on img "edit" at bounding box center [488, 375] width 6 height 6
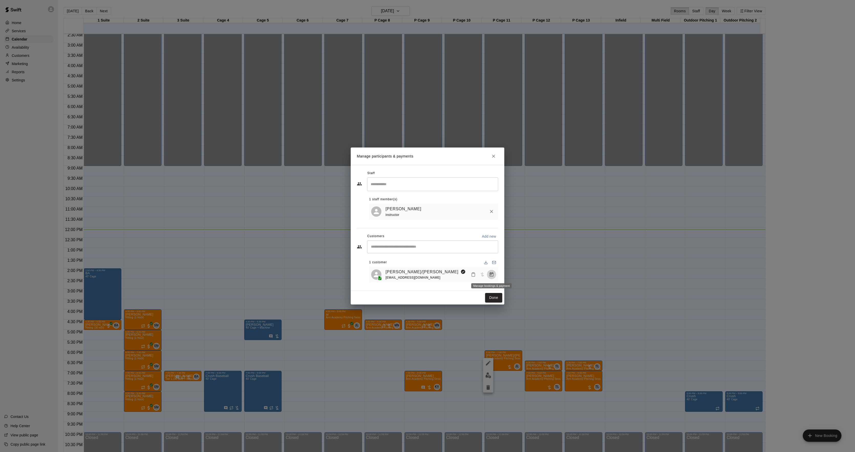
click at [495, 273] on button "Manage bookings & payment" at bounding box center [491, 274] width 9 height 9
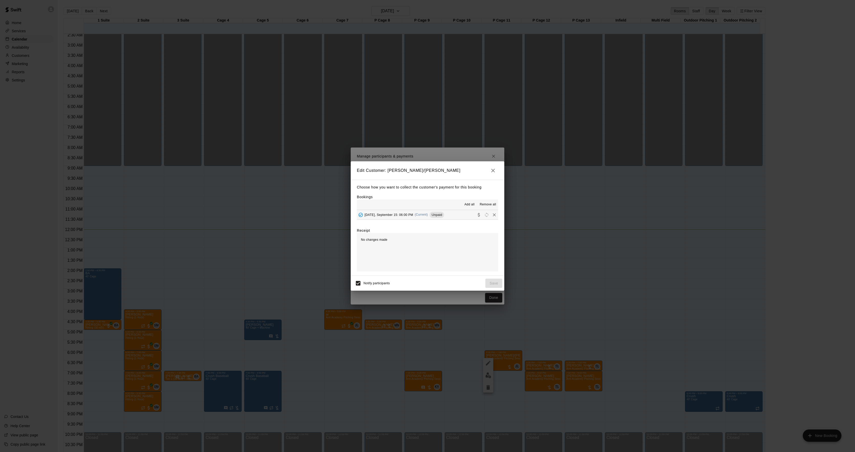
click at [424, 217] on div "[DATE], September 15: 06:00 PM (Current) Unpaid" at bounding box center [400, 215] width 87 height 8
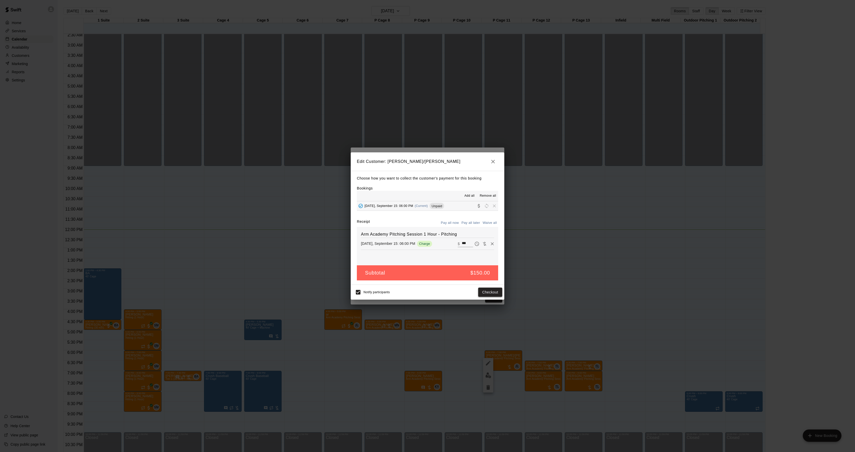
click at [497, 290] on button "Checkout" at bounding box center [490, 291] width 24 height 9
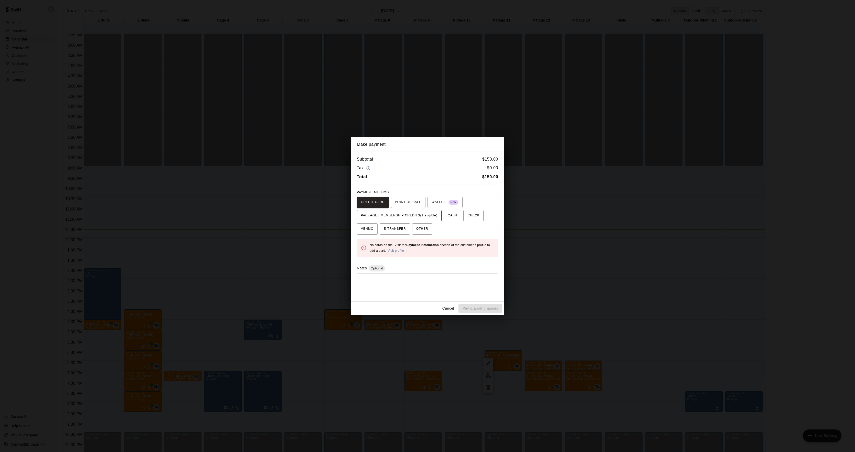
click at [416, 213] on span "PACKAGE / MEMBERSHIP CREDITS (1 eligible)" at bounding box center [399, 215] width 77 height 8
click at [492, 307] on button "Pay & apply changes" at bounding box center [480, 308] width 44 height 9
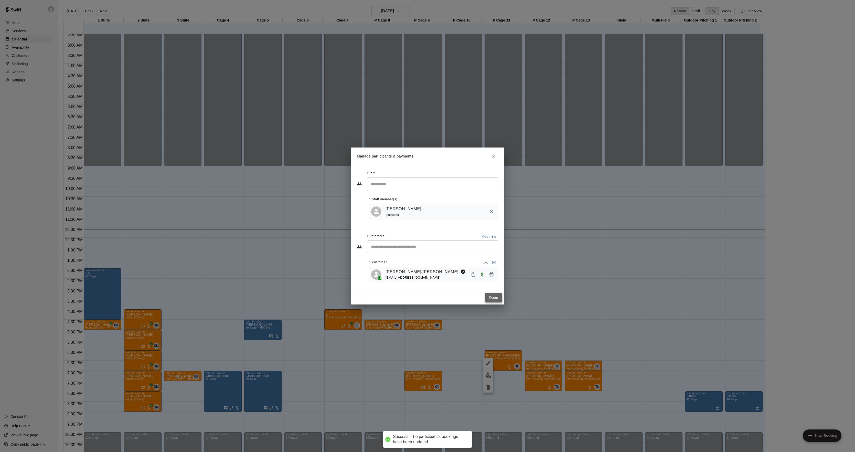
click at [489, 298] on button "Done" at bounding box center [493, 297] width 17 height 9
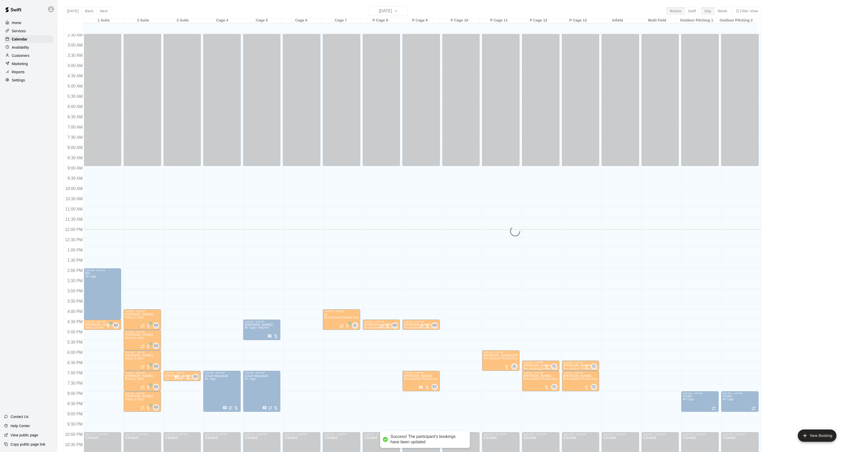
click at [534, 365] on p "[PERSON_NAME]" at bounding box center [540, 365] width 34 height 0
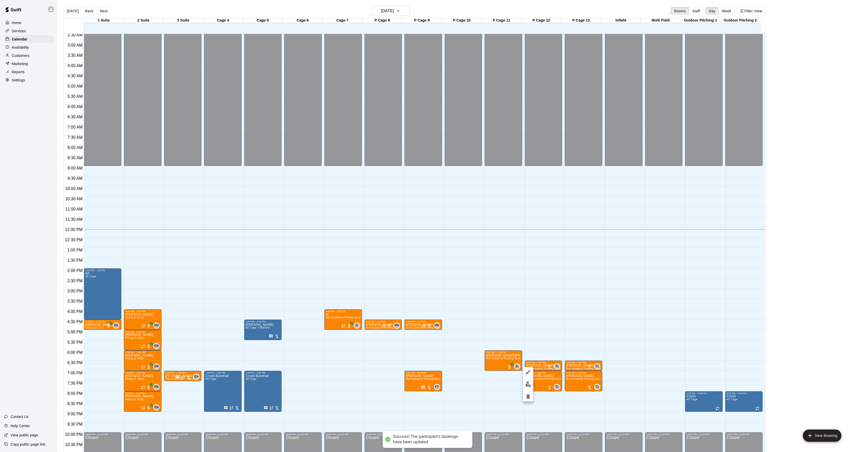
click at [527, 372] on icon "edit" at bounding box center [528, 372] width 6 height 6
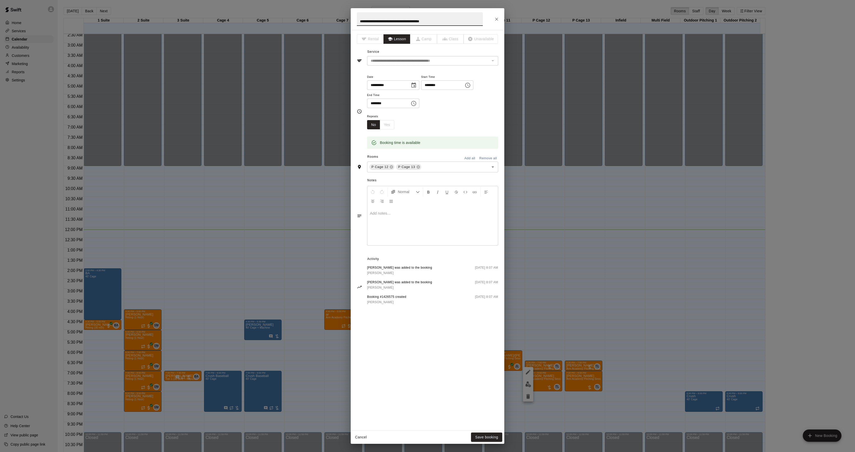
click at [396, 227] on div at bounding box center [432, 226] width 131 height 38
click at [476, 434] on button "Save booking" at bounding box center [486, 436] width 31 height 9
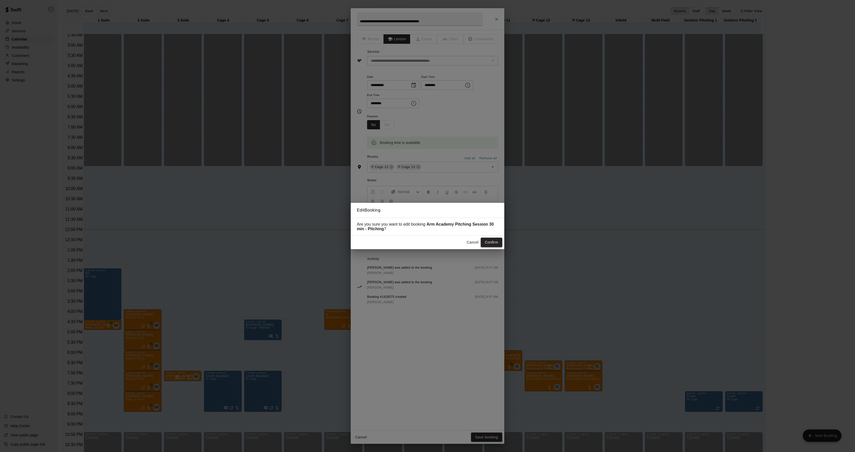
click at [489, 245] on button "Confirm" at bounding box center [492, 242] width 22 height 9
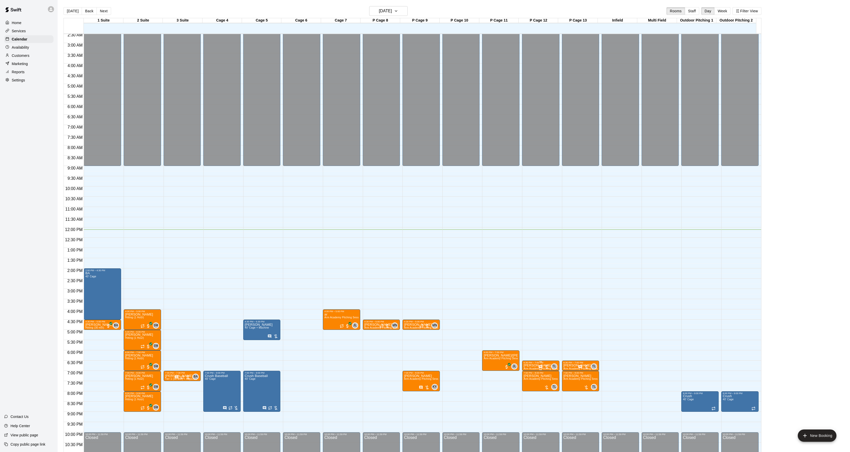
click at [527, 365] on p "[PERSON_NAME]" at bounding box center [540, 365] width 34 height 0
click at [529, 381] on img "edit" at bounding box center [528, 384] width 6 height 6
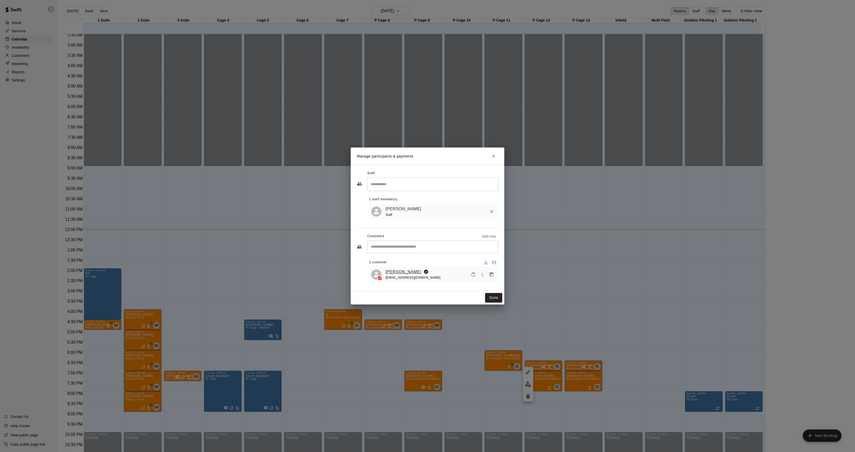
click at [401, 272] on link "[PERSON_NAME]" at bounding box center [403, 272] width 36 height 7
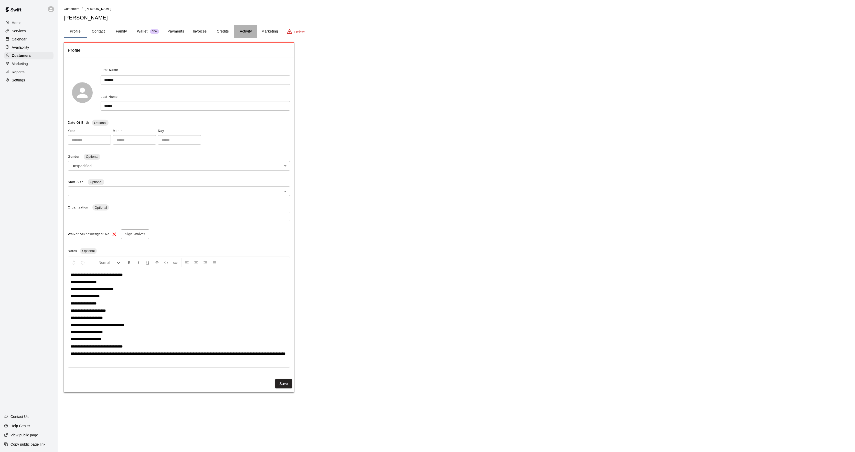
click at [255, 36] on button "Activity" at bounding box center [245, 31] width 23 height 12
click at [254, 29] on button "Activity" at bounding box center [245, 31] width 23 height 12
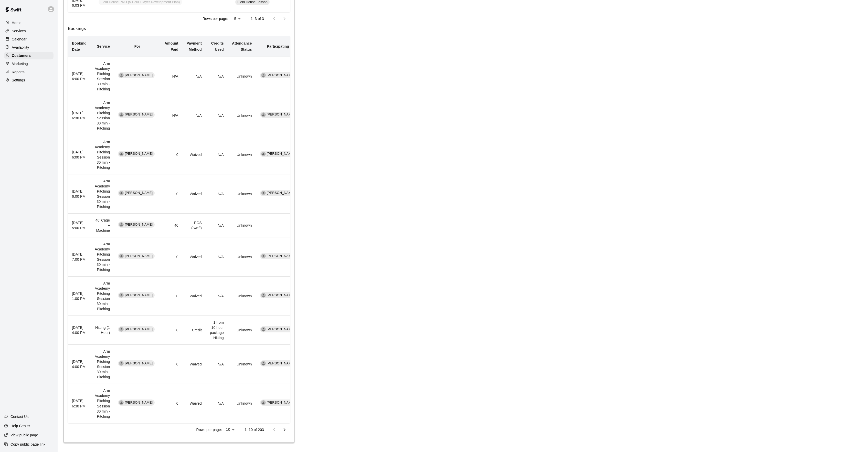
scroll to position [209, 0]
click at [285, 427] on icon "Go to next page" at bounding box center [284, 429] width 6 height 6
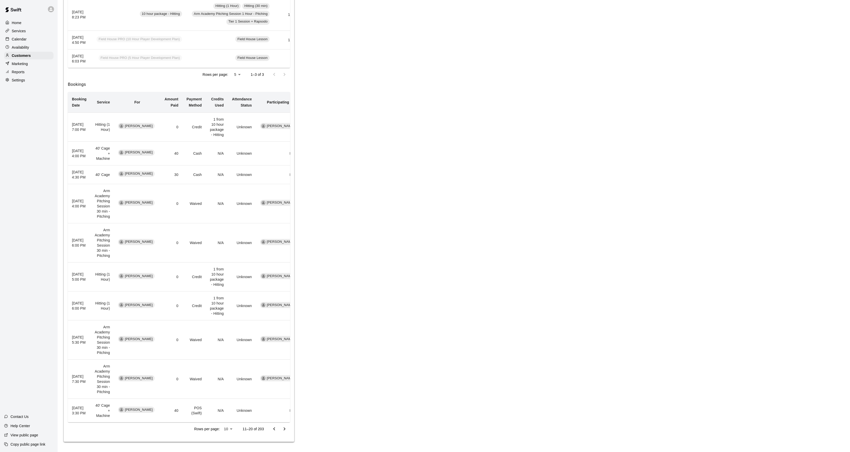
scroll to position [163, 0]
click at [270, 429] on button "Go to previous page" at bounding box center [274, 429] width 10 height 10
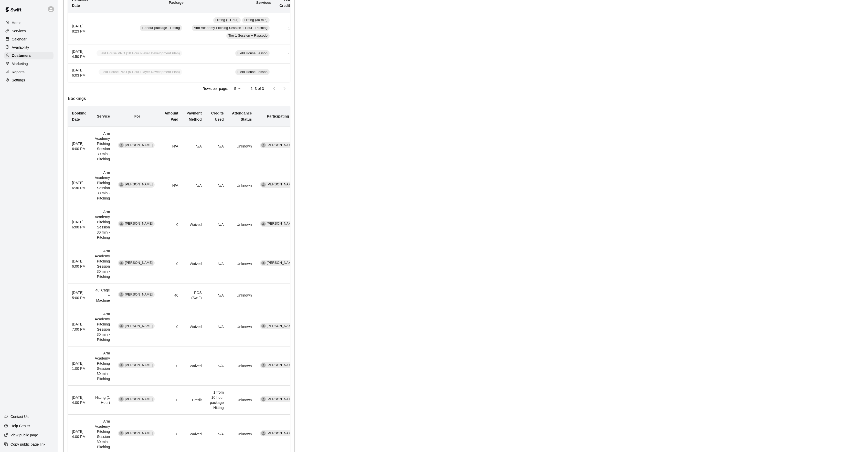
scroll to position [106, 0]
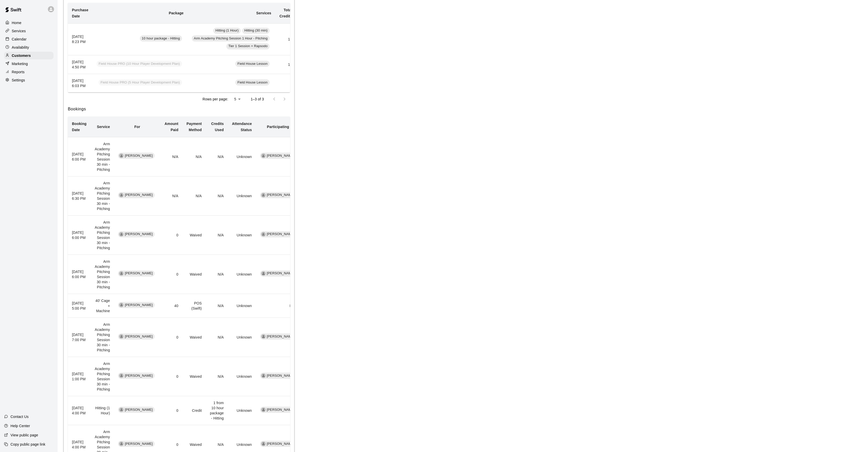
click at [36, 40] on div "Calendar" at bounding box center [28, 39] width 49 height 8
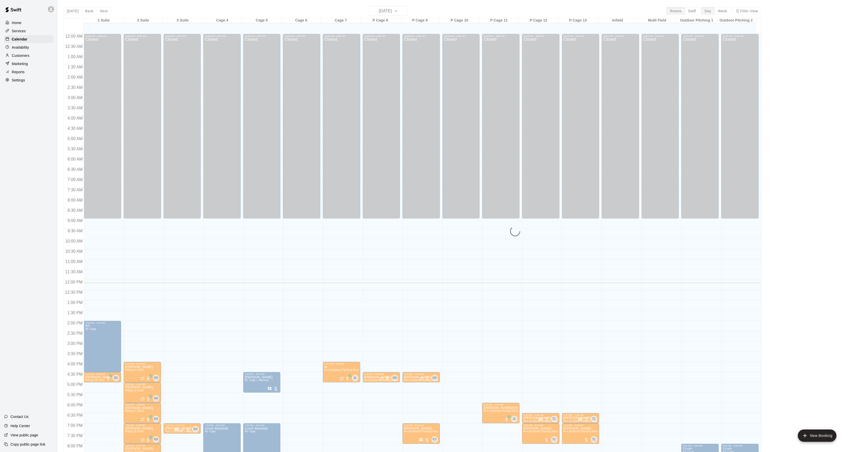
scroll to position [52, 0]
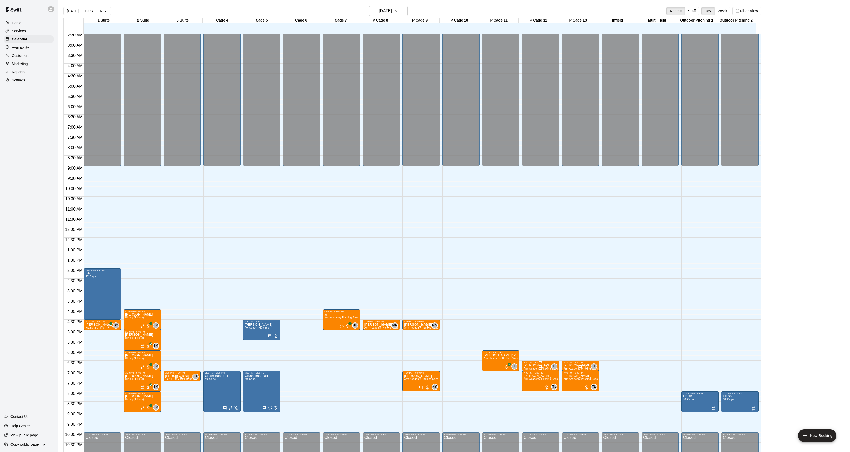
click at [531, 364] on div "6:30 PM – 7:00 PM" at bounding box center [540, 362] width 34 height 3
click at [529, 368] on icon "edit" at bounding box center [528, 367] width 6 height 6
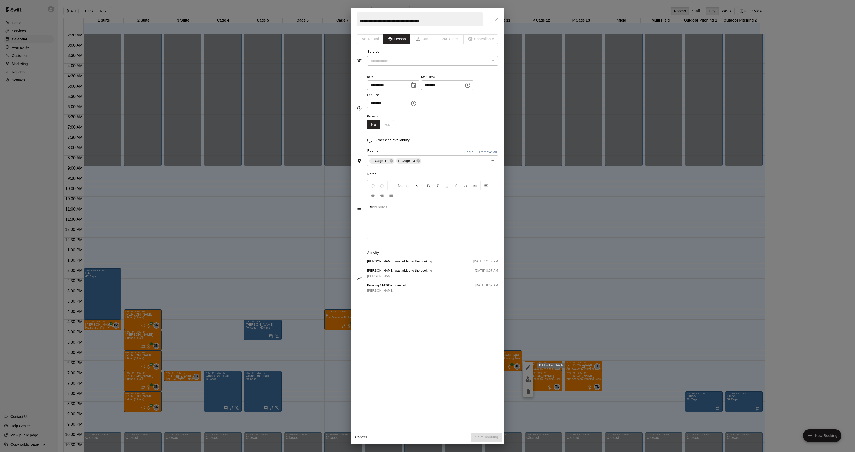
type input "**********"
drag, startPoint x: 353, startPoint y: 215, endPoint x: 305, endPoint y: 210, distance: 47.5
click at [318, 215] on div "**********" at bounding box center [427, 226] width 855 height 452
click at [480, 437] on button "Save booking" at bounding box center [486, 436] width 31 height 9
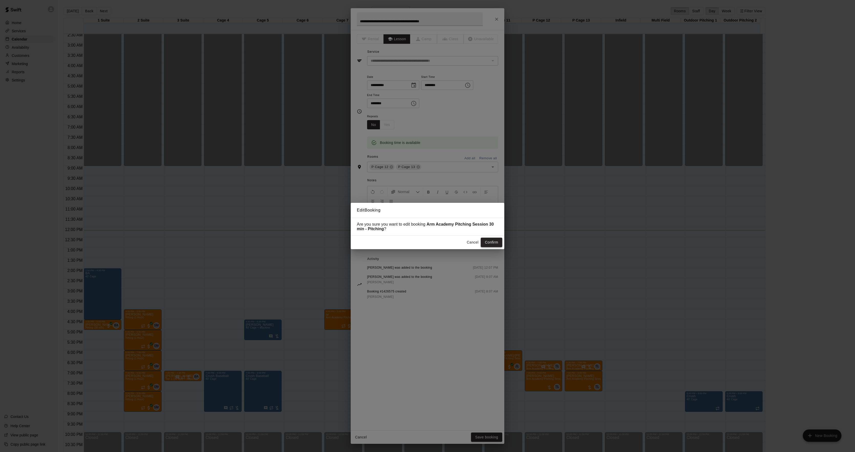
click at [490, 239] on button "Confirm" at bounding box center [492, 242] width 22 height 9
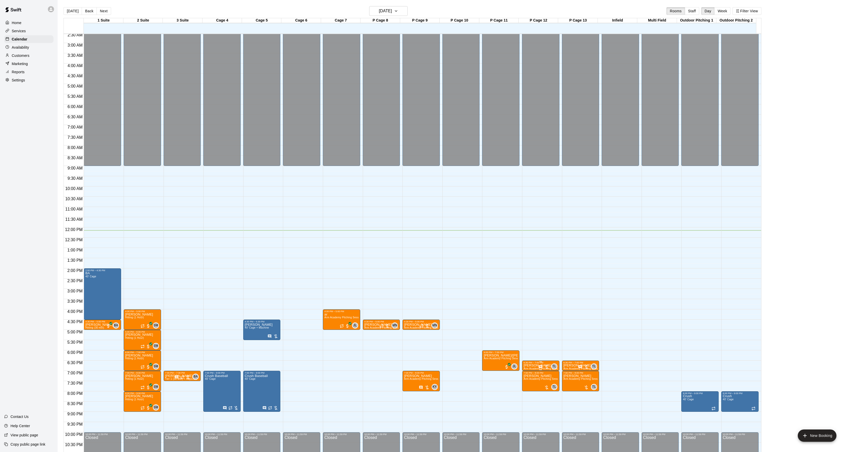
click at [528, 365] on p "[PERSON_NAME]" at bounding box center [540, 365] width 34 height 0
click at [527, 386] on img "edit" at bounding box center [528, 384] width 6 height 6
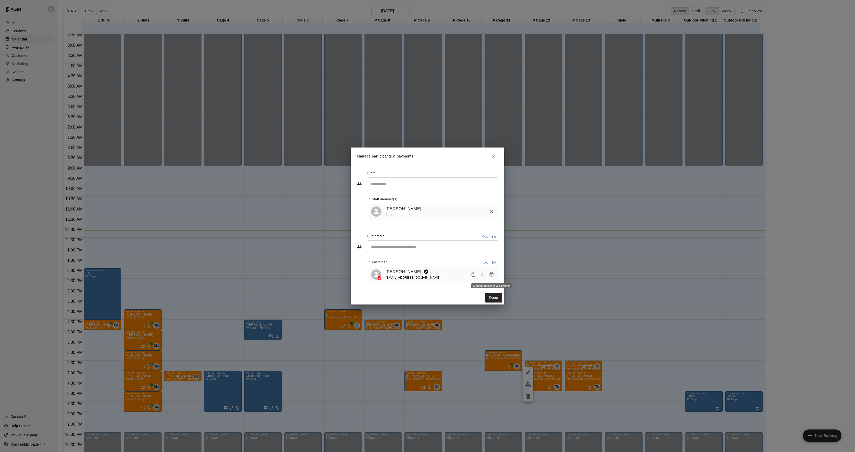
click at [493, 272] on icon "Manage bookings & payment" at bounding box center [491, 274] width 5 height 5
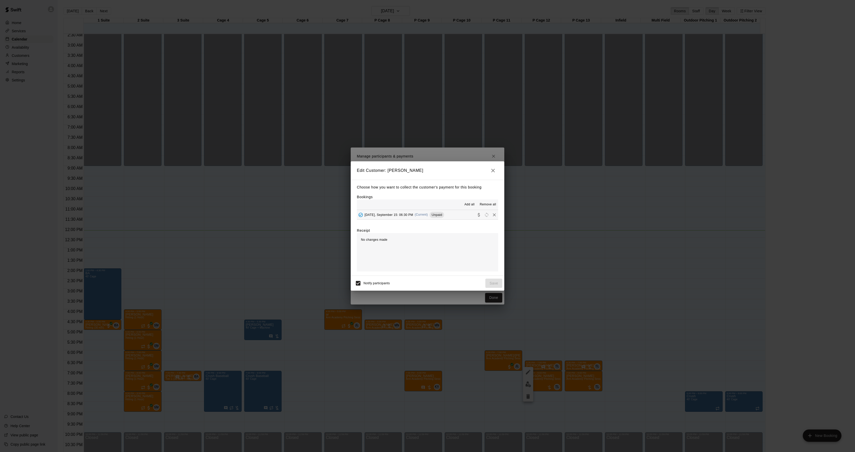
click at [413, 224] on div "Choose how you want to collect the customer's payment for this booking Bookings…" at bounding box center [428, 228] width 154 height 96
click at [414, 216] on div "[DATE], September 15: 06:30 PM (Current) Unpaid" at bounding box center [400, 215] width 87 height 8
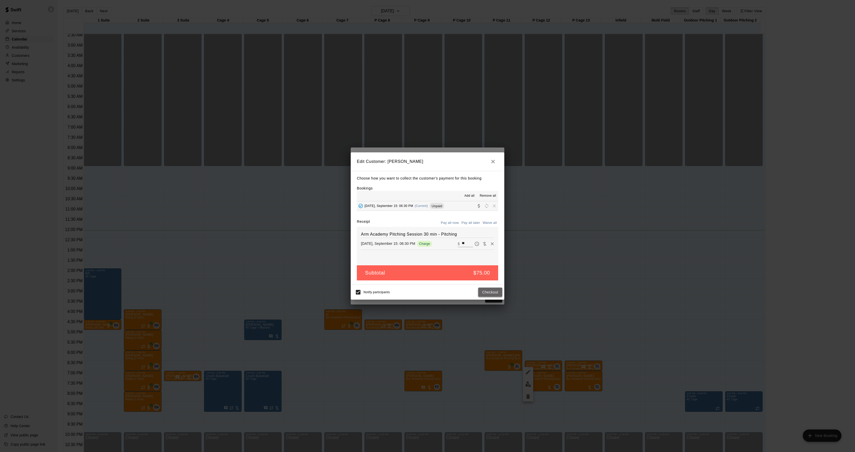
click at [494, 291] on button "Checkout" at bounding box center [490, 291] width 24 height 9
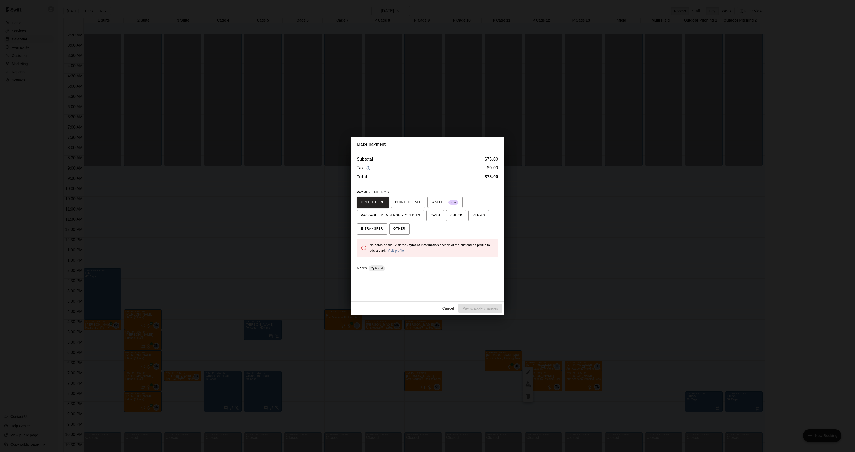
click at [570, 237] on div "Make payment Subtotal $ 75.00 Tax $ 0.00 Total $ 75.00 PAYMENT METHOD CREDIT CA…" at bounding box center [427, 226] width 855 height 452
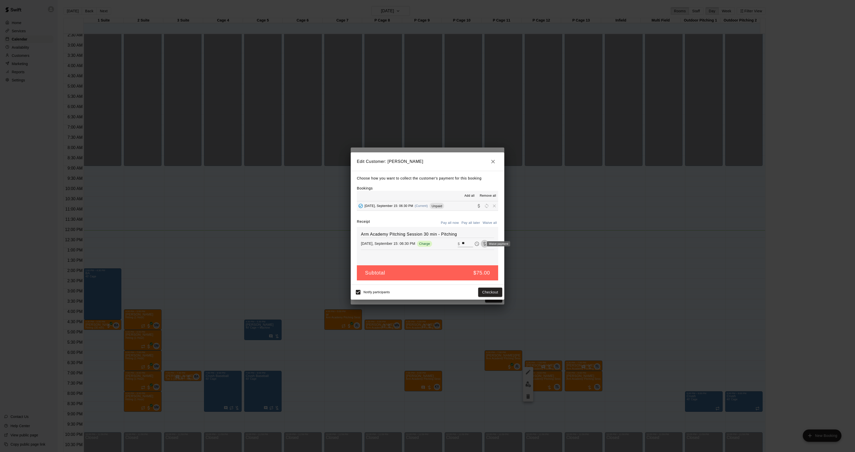
click at [482, 245] on icon "Waive payment" at bounding box center [484, 243] width 5 height 5
type input "*"
click at [491, 293] on button "Save" at bounding box center [493, 291] width 17 height 9
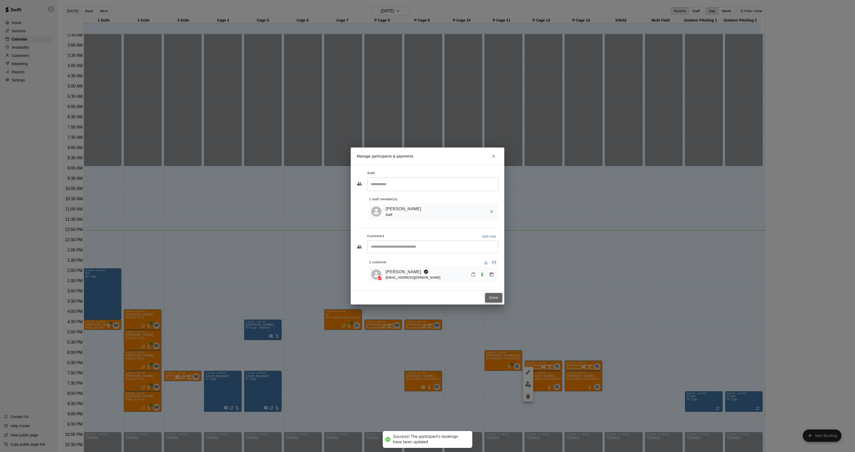
click at [489, 301] on button "Done" at bounding box center [493, 297] width 17 height 9
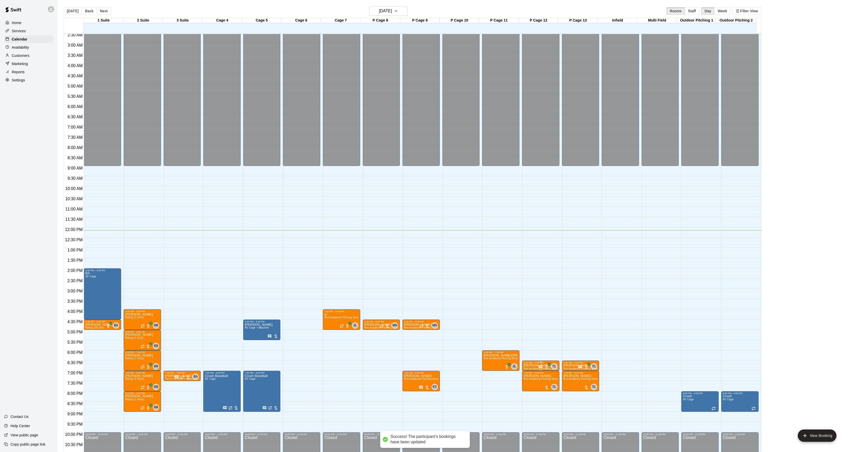
click at [527, 368] on span "Arm Academy Pitching Session 30 min - Pitching" at bounding box center [552, 368] width 59 height 3
click at [525, 369] on button "edit" at bounding box center [528, 373] width 10 height 10
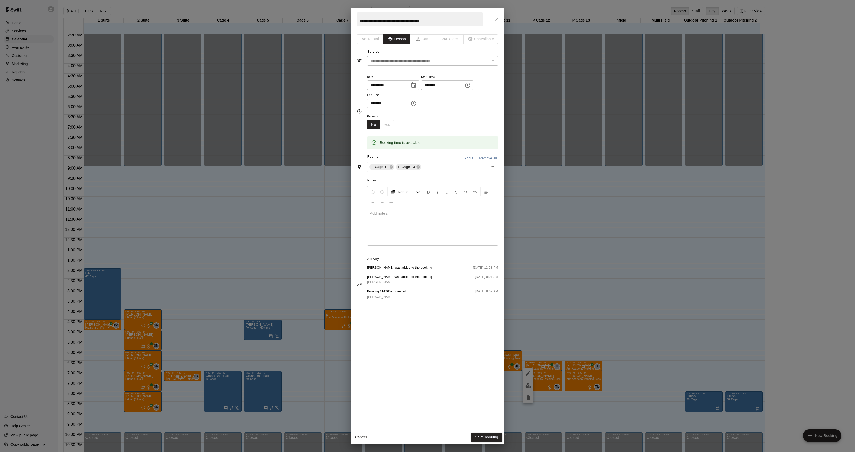
click at [623, 227] on div "**********" at bounding box center [427, 226] width 855 height 452
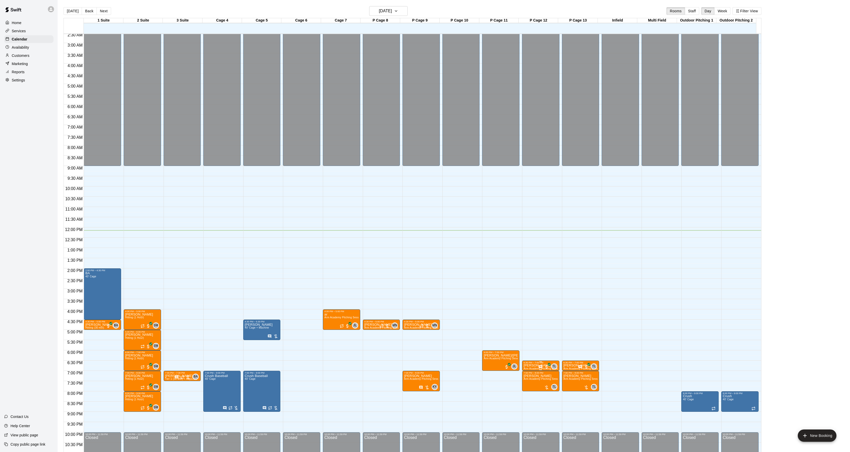
click at [528, 364] on div "6:30 PM – 7:00 PM" at bounding box center [540, 362] width 34 height 3
click at [528, 382] on button "edit" at bounding box center [528, 379] width 10 height 10
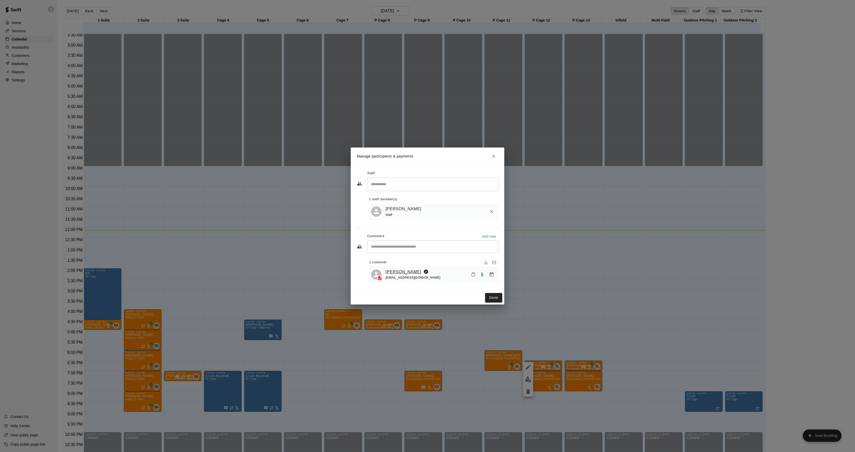
click at [401, 273] on link "[PERSON_NAME]" at bounding box center [403, 272] width 36 height 7
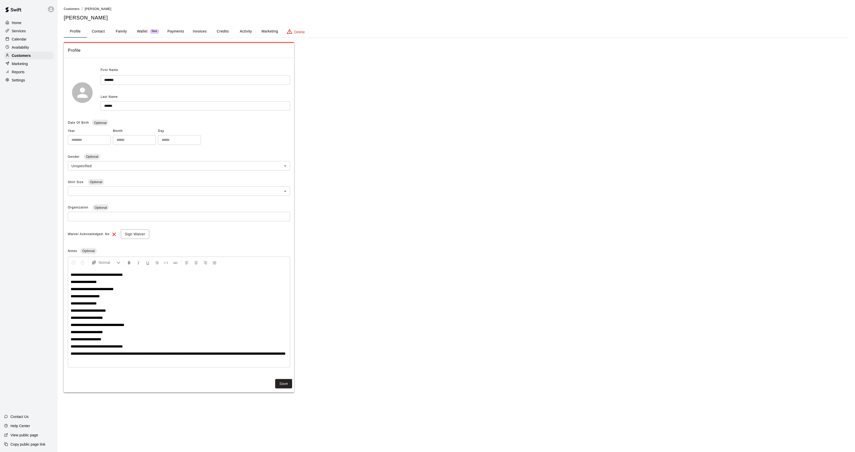
click at [253, 33] on button "Activity" at bounding box center [245, 31] width 23 height 12
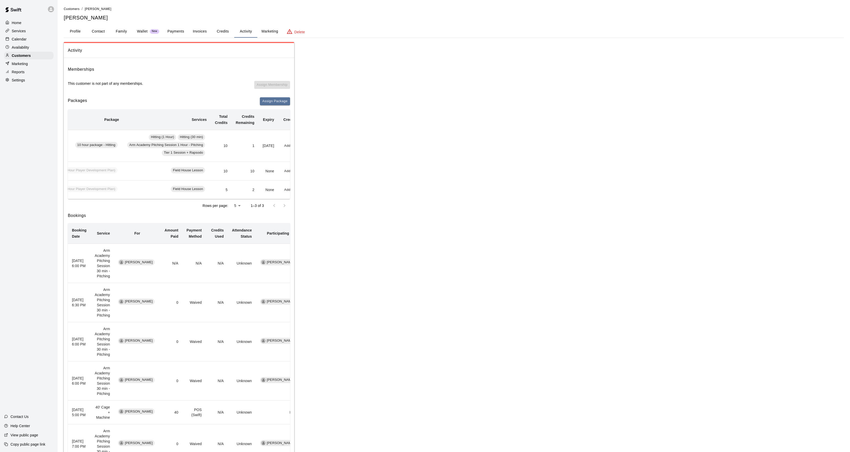
scroll to position [0, 86]
click at [277, 147] on button "Redeem" at bounding box center [279, 146] width 16 height 8
click at [280, 163] on input "text" at bounding box center [284, 165] width 18 height 9
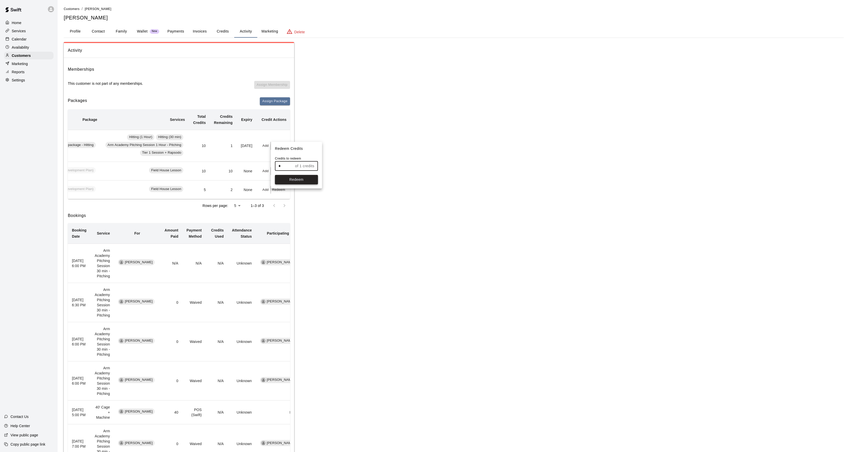
type input "*"
click at [288, 183] on button "Redeem" at bounding box center [296, 179] width 43 height 9
click at [13, 42] on p "Calendar" at bounding box center [19, 39] width 15 height 5
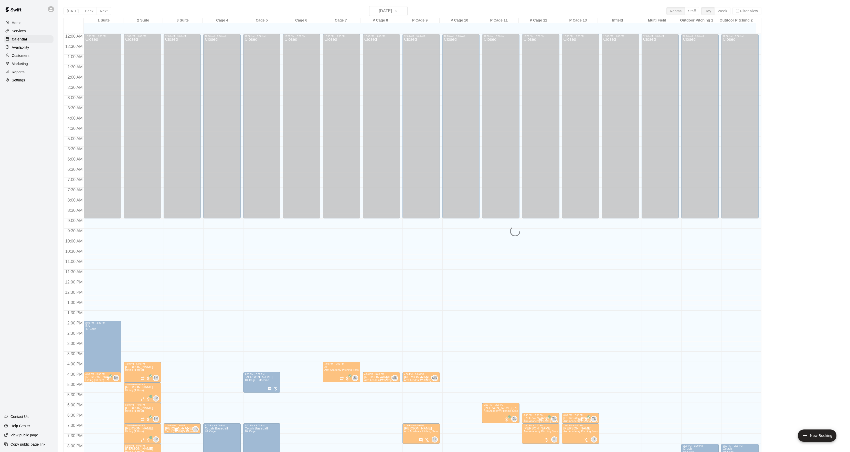
scroll to position [52, 0]
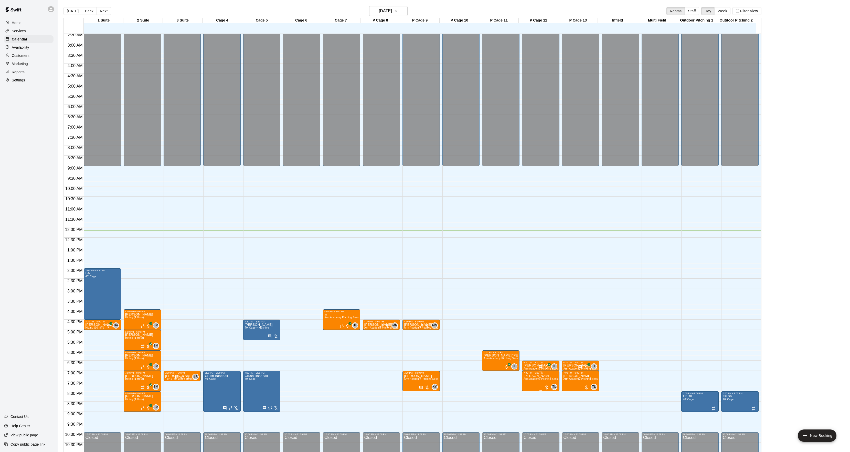
click at [527, 398] on div at bounding box center [528, 392] width 10 height 35
click at [527, 396] on button "edit" at bounding box center [528, 393] width 10 height 10
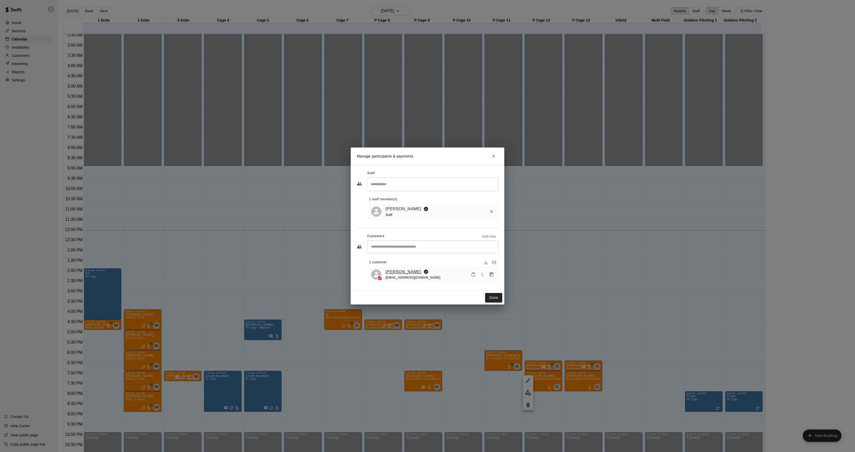
click at [406, 271] on link "[PERSON_NAME]" at bounding box center [403, 272] width 36 height 7
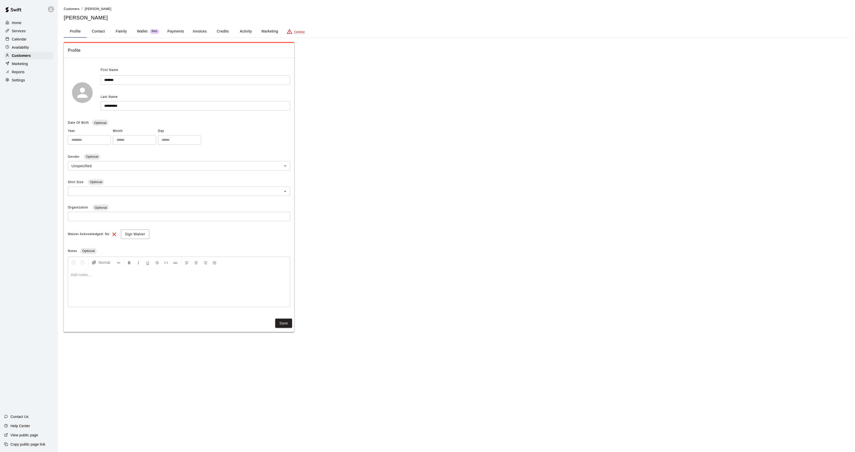
click at [244, 32] on button "Activity" at bounding box center [245, 31] width 23 height 12
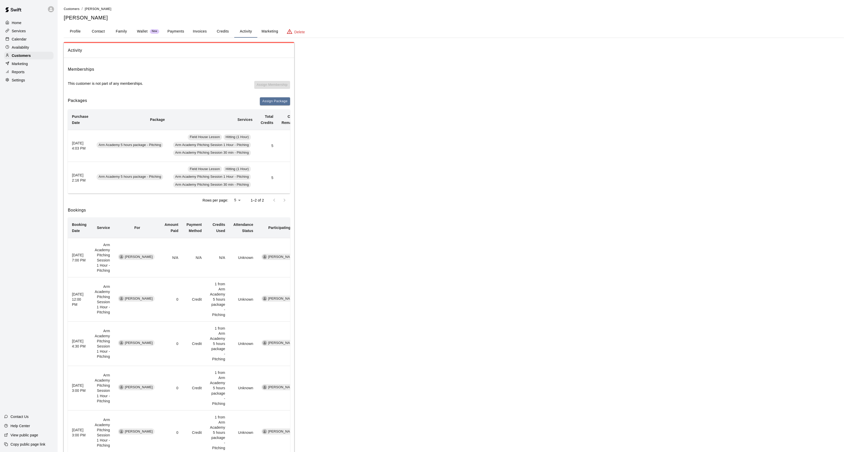
click at [23, 39] on p "Calendar" at bounding box center [19, 39] width 15 height 5
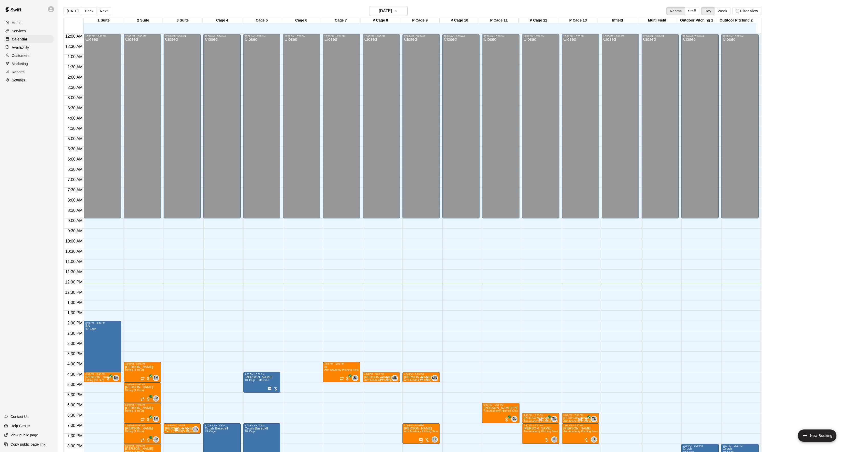
scroll to position [52, 0]
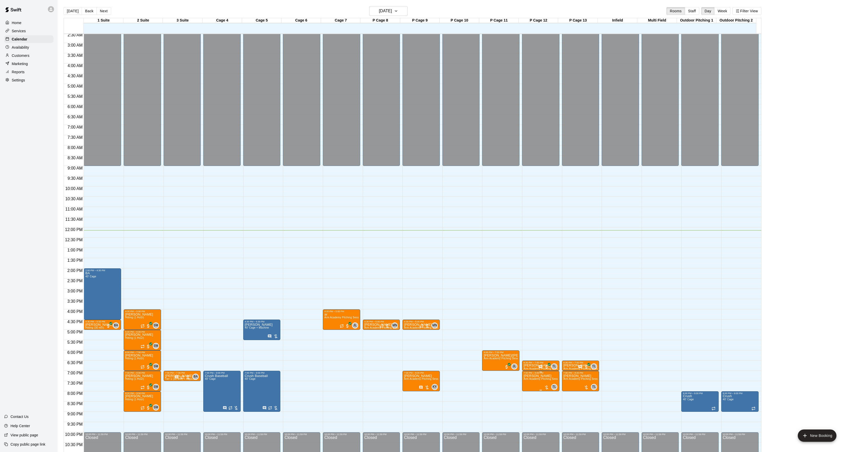
click at [531, 392] on button "edit" at bounding box center [528, 393] width 10 height 10
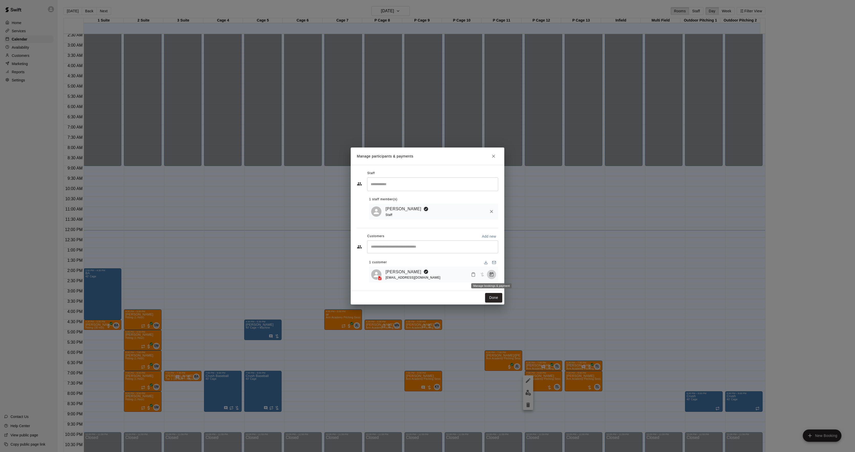
click at [490, 276] on icon "Manage bookings & payment" at bounding box center [492, 274] width 4 height 4
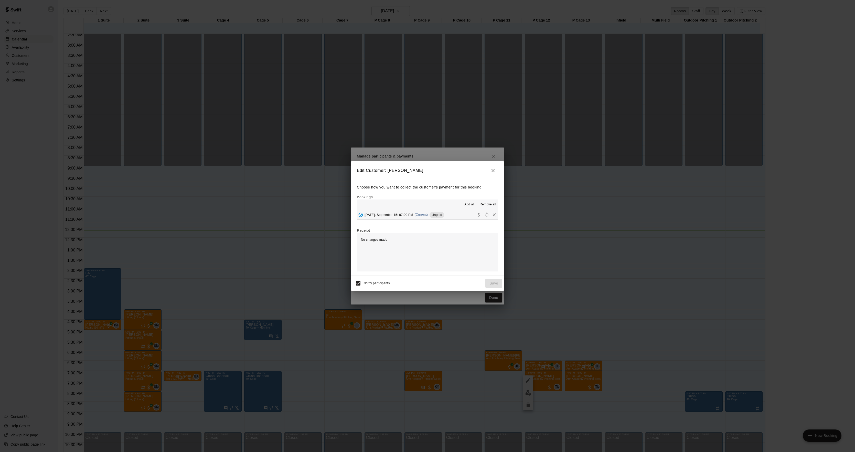
click at [426, 221] on div "Choose how you want to collect the customer's payment for this booking Bookings…" at bounding box center [428, 228] width 154 height 96
click at [428, 214] on div "[DATE], September 15: 07:00 PM (Current) Unpaid" at bounding box center [400, 215] width 87 height 8
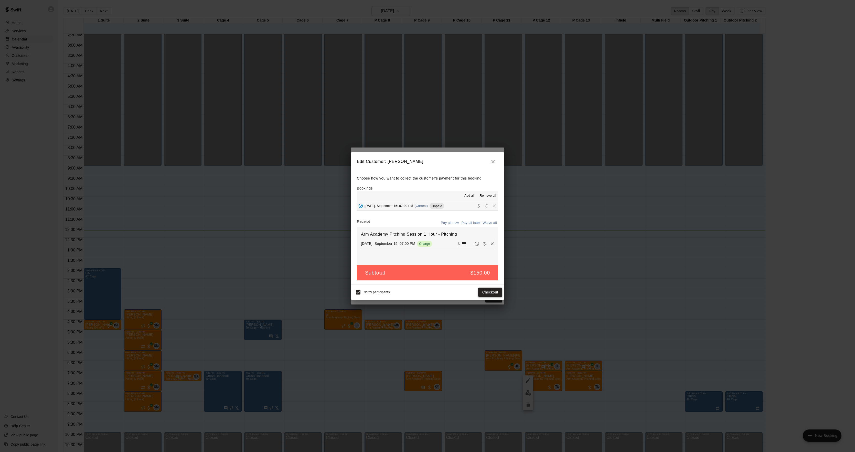
click at [486, 291] on button "Checkout" at bounding box center [490, 291] width 24 height 9
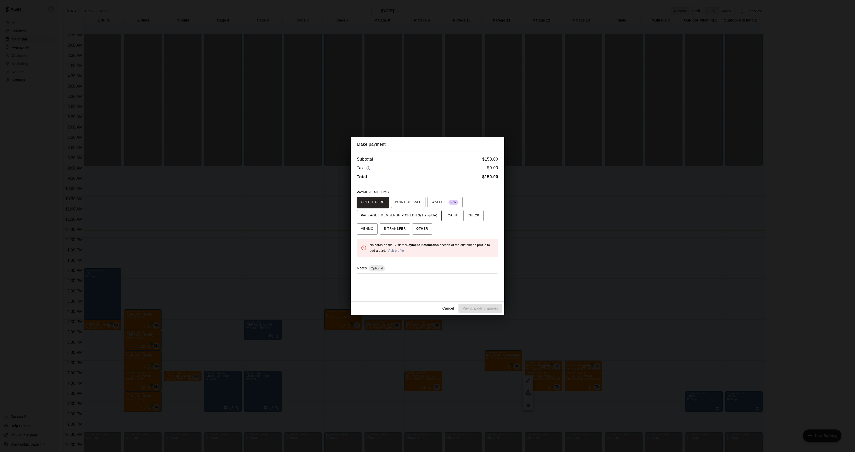
click at [412, 215] on span "PACKAGE / MEMBERSHIP CREDITS (1 eligible)" at bounding box center [399, 215] width 77 height 8
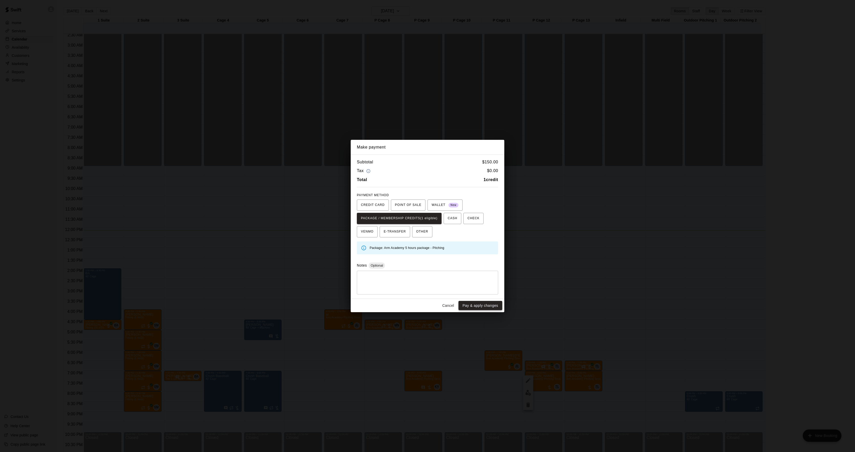
click at [486, 304] on button "Pay & apply changes" at bounding box center [480, 305] width 44 height 9
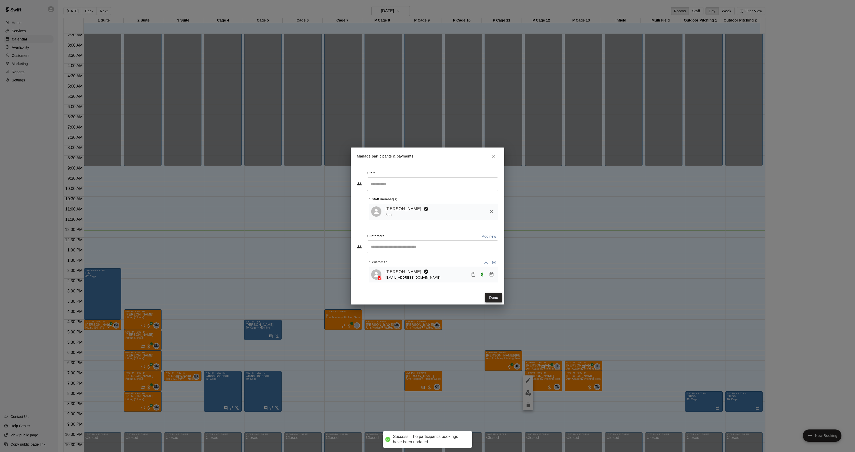
click at [497, 298] on button "Done" at bounding box center [493, 297] width 17 height 9
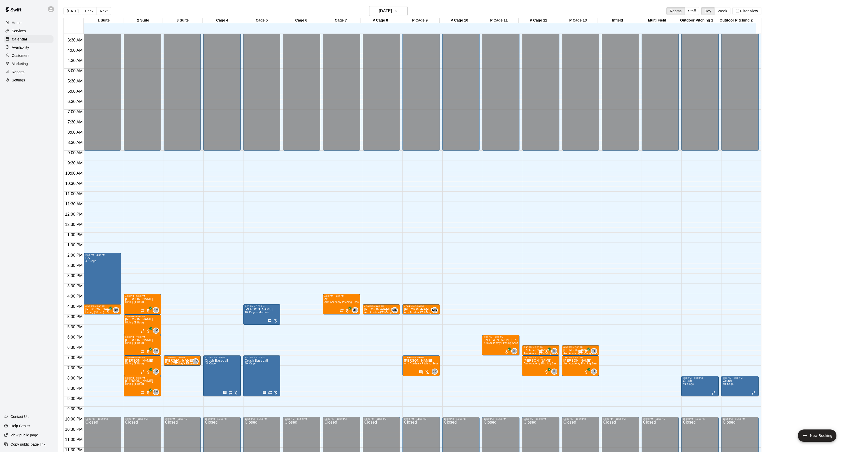
scroll to position [8, 0]
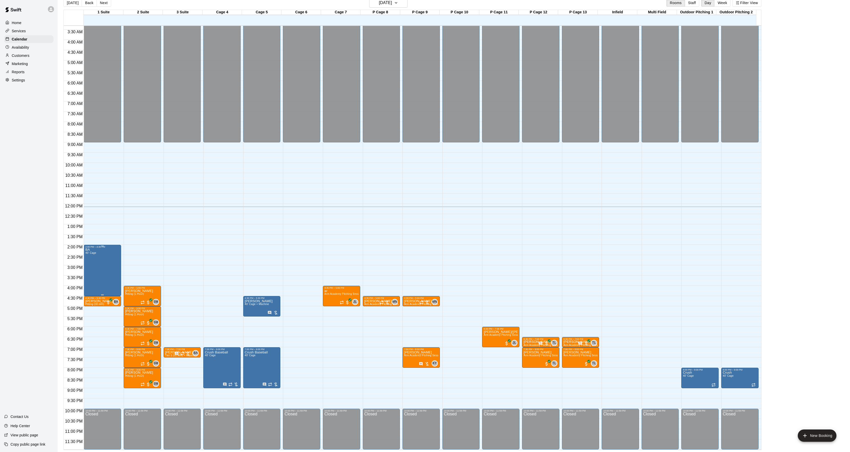
click at [89, 275] on icon "delete" at bounding box center [90, 278] width 6 height 6
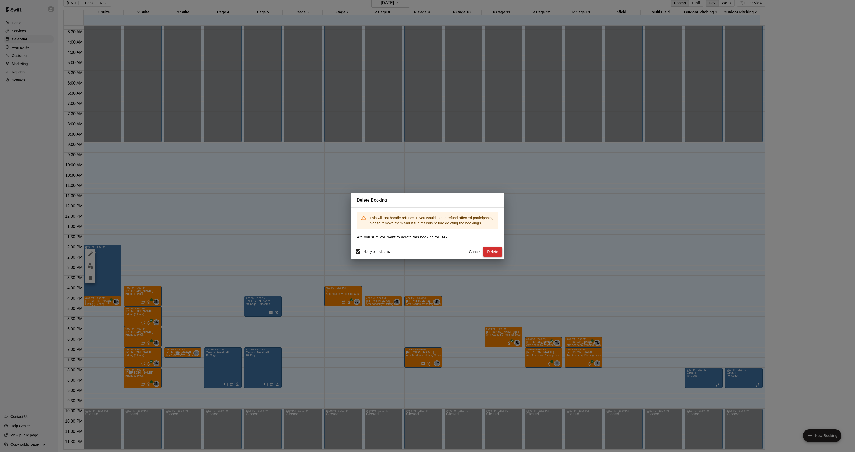
click at [494, 255] on button "Delete" at bounding box center [492, 251] width 19 height 9
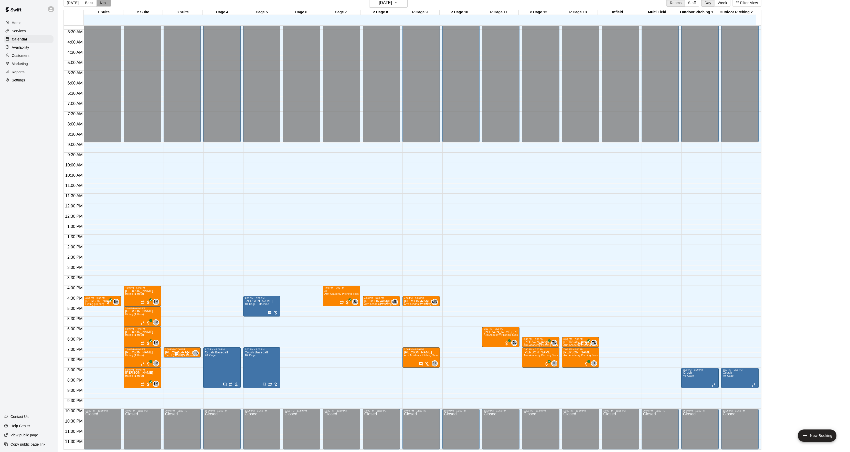
click at [100, 5] on button "Next" at bounding box center [104, 3] width 14 height 8
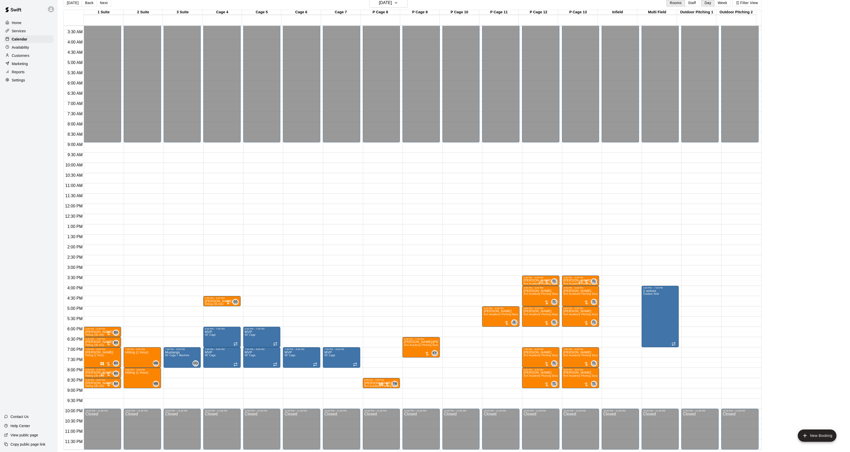
click at [109, 4] on button "Next" at bounding box center [104, 3] width 14 height 8
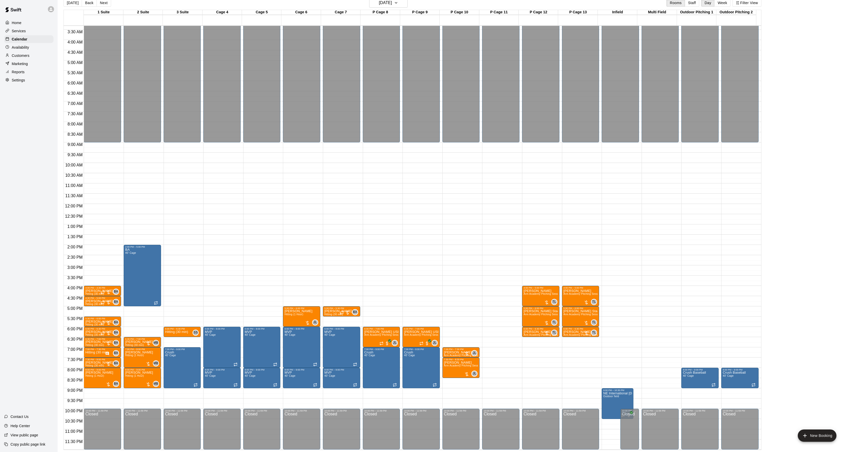
click at [100, 4] on button "Next" at bounding box center [104, 3] width 14 height 8
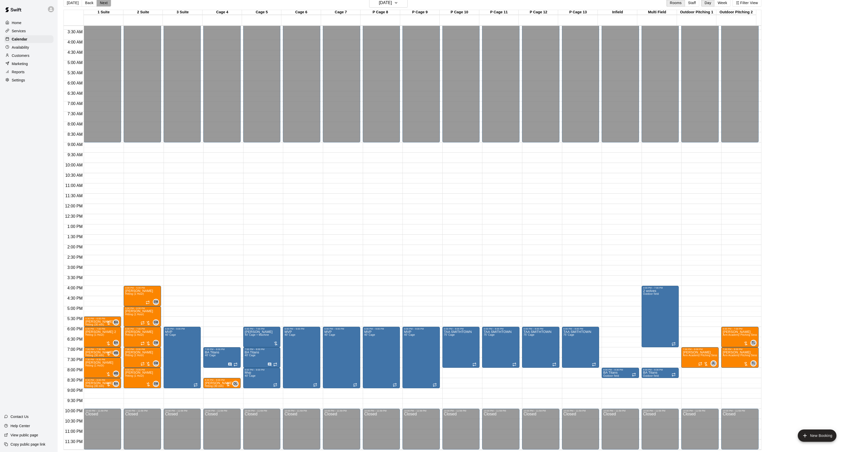
click at [104, 2] on button "Next" at bounding box center [104, 3] width 14 height 8
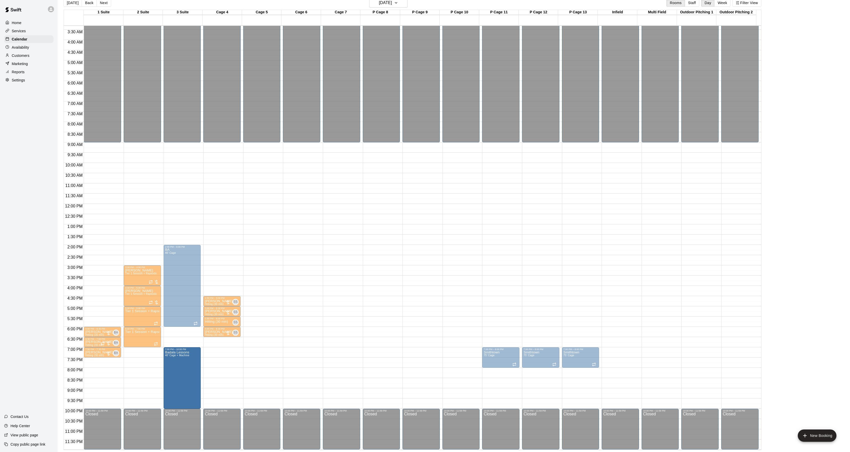
drag, startPoint x: 135, startPoint y: 385, endPoint x: 165, endPoint y: 387, distance: 29.5
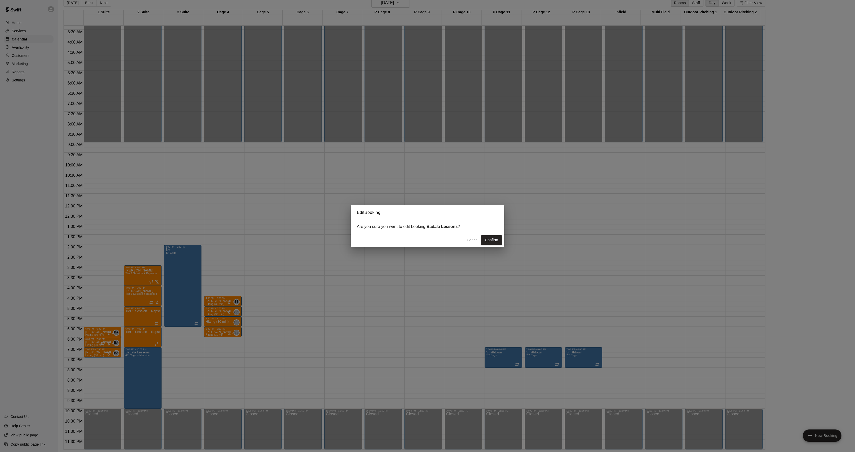
click at [502, 239] on div "Cancel Confirm" at bounding box center [428, 240] width 154 height 14
click at [499, 239] on button "Confirm" at bounding box center [492, 239] width 22 height 9
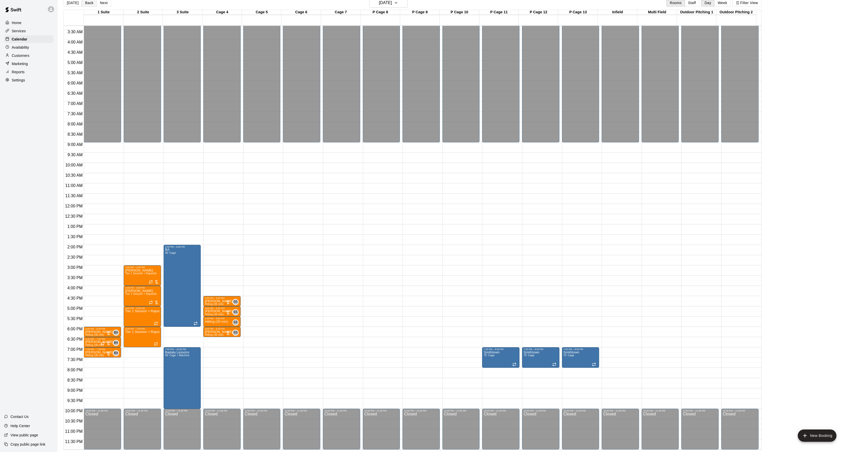
click at [87, 5] on button "Back" at bounding box center [89, 3] width 15 height 8
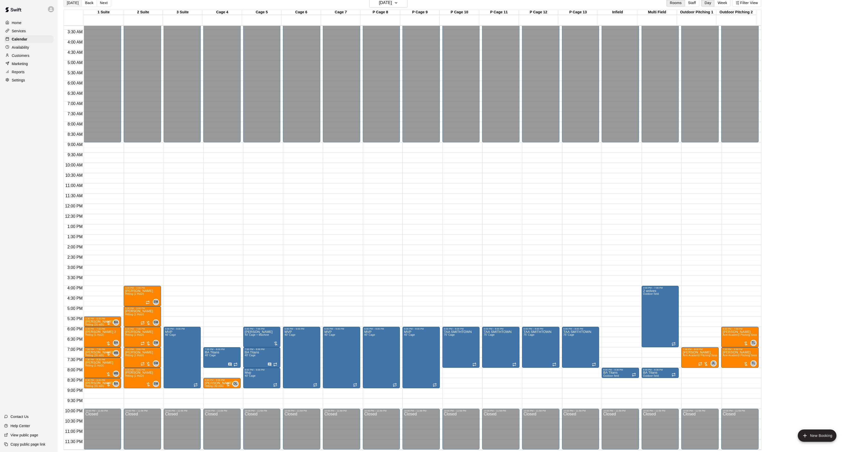
click at [78, 5] on button "[DATE]" at bounding box center [72, 3] width 18 height 8
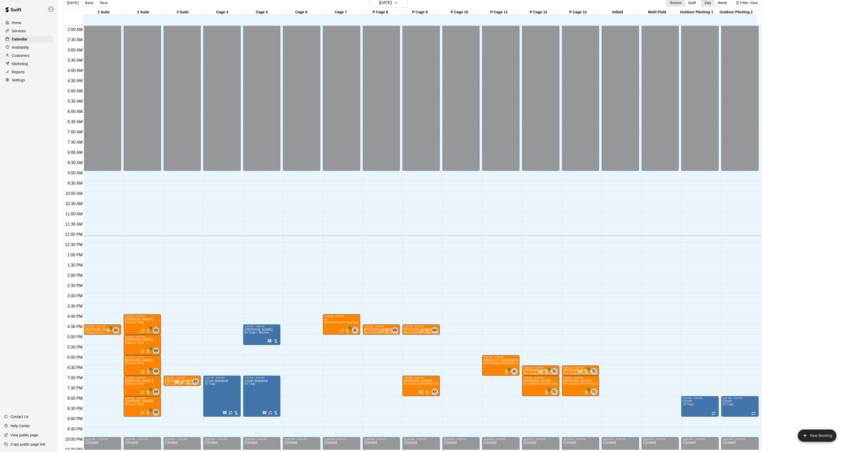
scroll to position [0, 0]
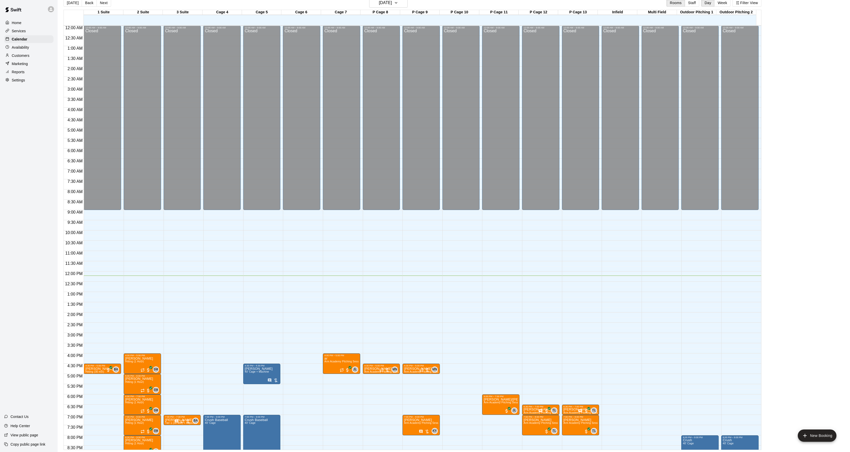
click at [20, 61] on div "Home Services Calendar Availability Customers Marketing Reports Settings" at bounding box center [29, 51] width 58 height 66
click at [21, 58] on p "Customers" at bounding box center [21, 55] width 18 height 5
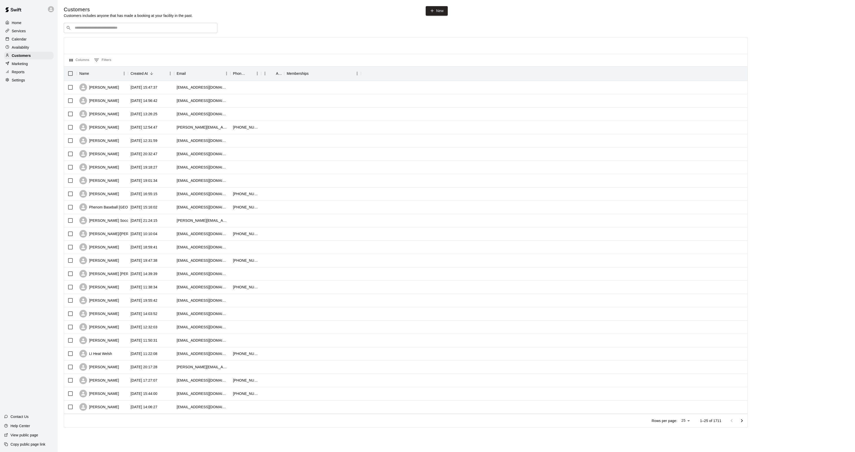
click at [81, 28] on input "Search customers by name or email" at bounding box center [144, 27] width 142 height 5
type input "******"
click at [115, 43] on div "Bombers South [PERSON_NAME] Mcguire [EMAIL_ADDRESS][DOMAIN_NAME]" at bounding box center [113, 42] width 70 height 11
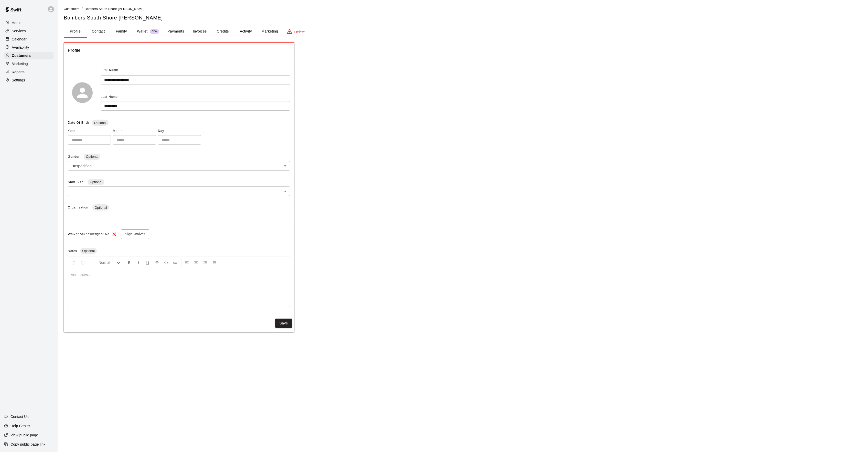
click at [169, 32] on button "Payments" at bounding box center [175, 31] width 25 height 12
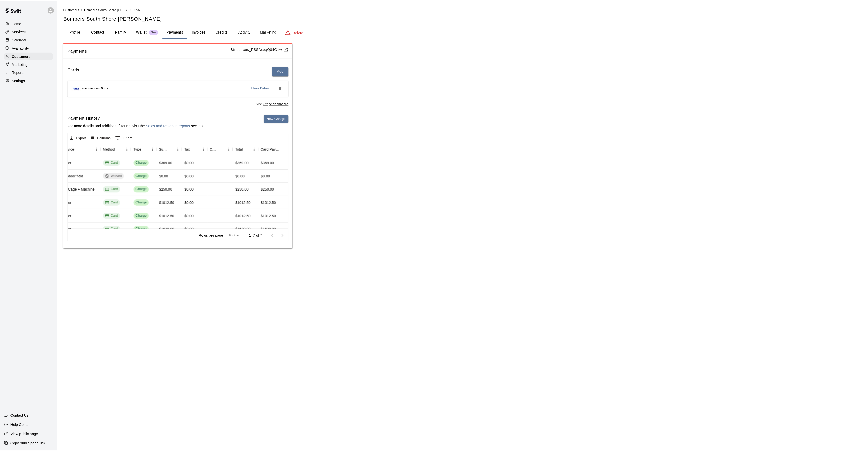
scroll to position [0, 147]
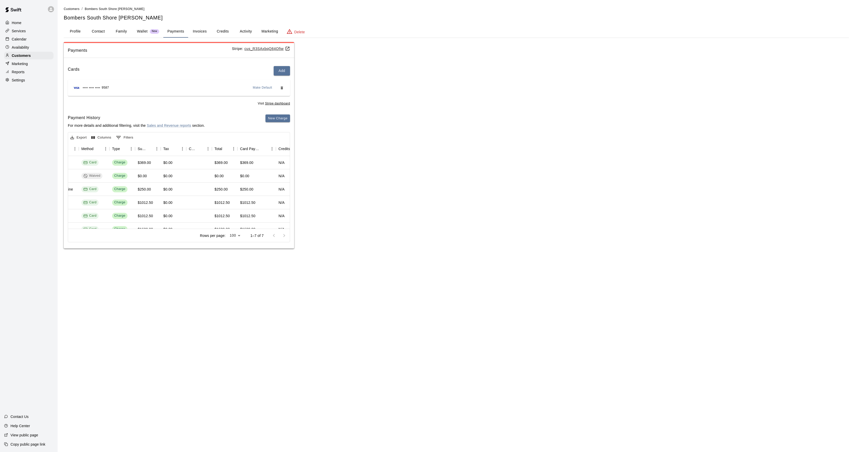
click at [20, 43] on div "Calendar" at bounding box center [28, 39] width 49 height 8
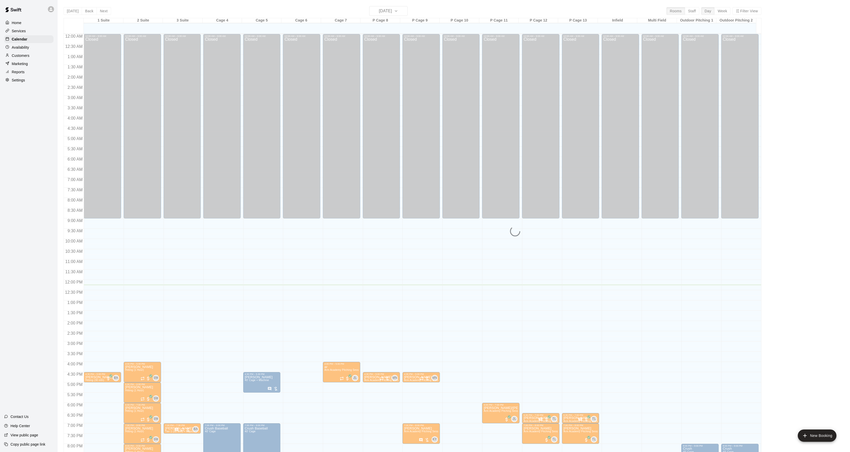
scroll to position [52, 0]
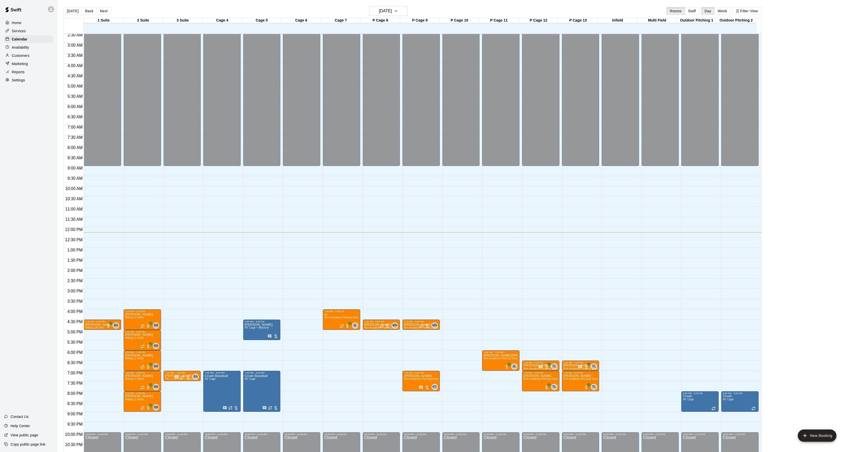
click at [396, 18] on div "[DATE] Back [DATE][DATE] Rooms Staff Day Week Filter View" at bounding box center [412, 12] width 698 height 12
click at [396, 17] on div "[DATE] Back [DATE][DATE] Rooms Staff Day Week Filter View" at bounding box center [412, 12] width 698 height 12
click at [396, 7] on button "[DATE]" at bounding box center [388, 11] width 38 height 10
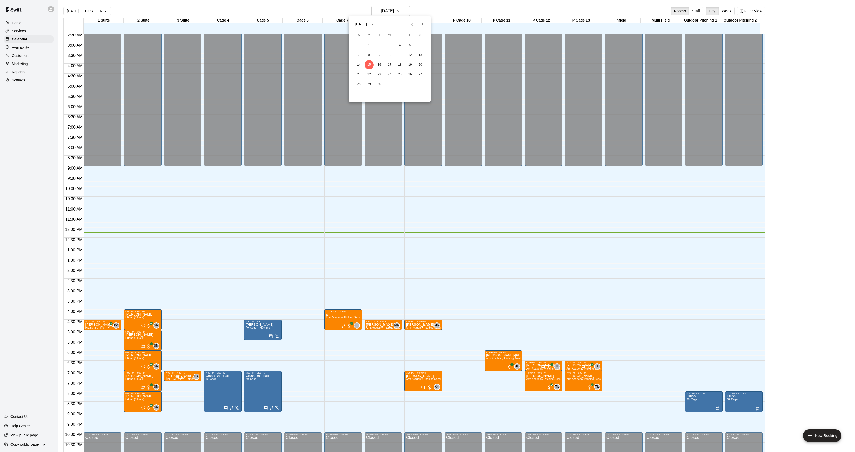
click at [418, 25] on button "Next month" at bounding box center [422, 24] width 10 height 10
click at [408, 27] on div at bounding box center [417, 24] width 20 height 10
click at [408, 26] on button "Previous month" at bounding box center [412, 24] width 10 height 10
click at [409, 327] on div at bounding box center [427, 226] width 855 height 452
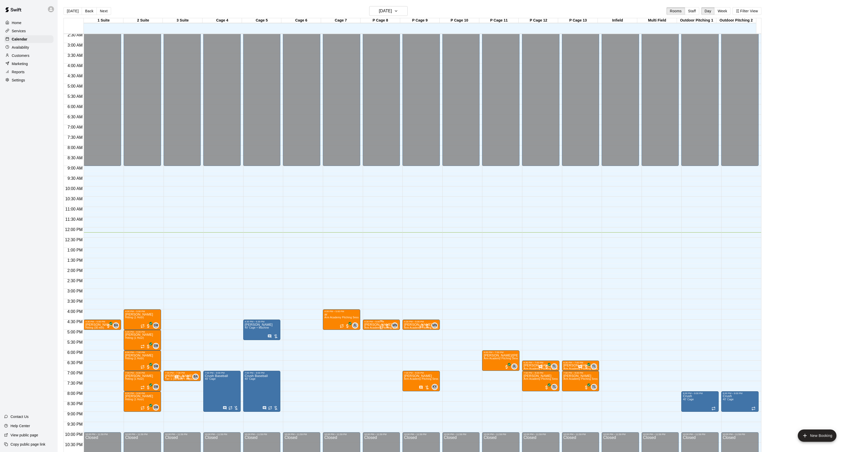
click at [370, 323] on div "4:30 PM – 5:00 PM" at bounding box center [381, 321] width 34 height 3
click at [370, 328] on icon "edit" at bounding box center [369, 326] width 6 height 6
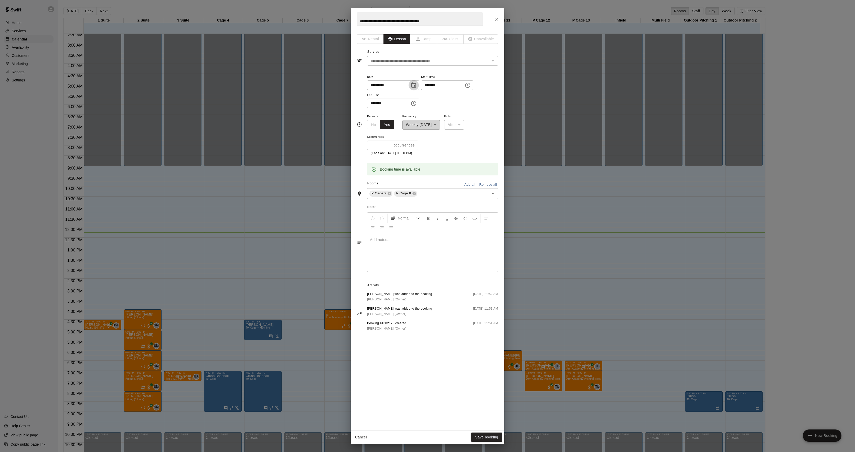
click at [417, 84] on icon "Choose date, selected date is Sep 15, 2025" at bounding box center [414, 85] width 6 height 6
click at [388, 148] on button "22" at bounding box center [387, 148] width 9 height 9
type input "**********"
click at [493, 436] on button "Save booking" at bounding box center [486, 436] width 31 height 9
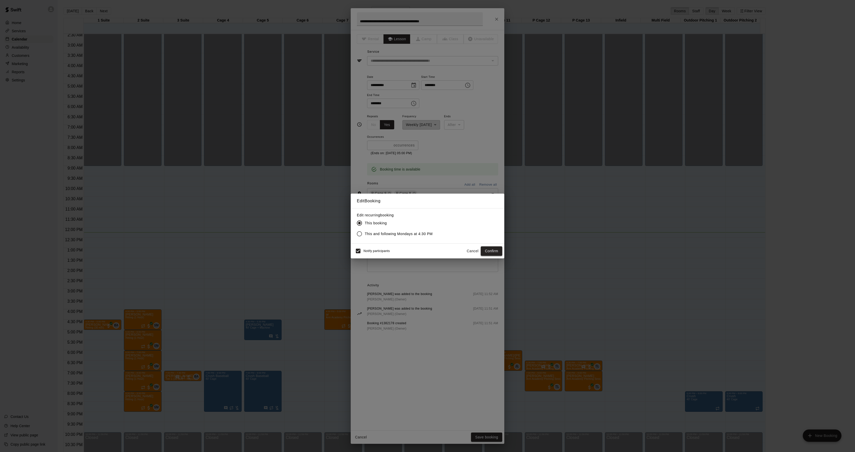
click at [488, 249] on button "Confirm" at bounding box center [492, 250] width 22 height 9
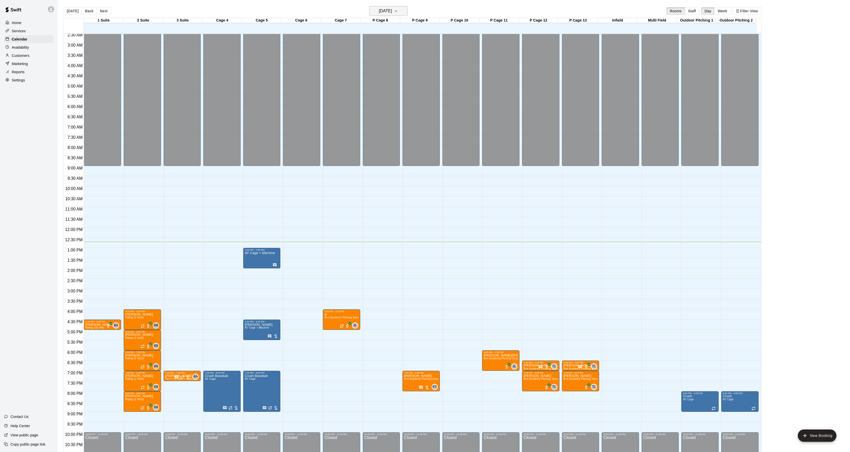
click at [392, 10] on h6 "[DATE]" at bounding box center [385, 10] width 13 height 7
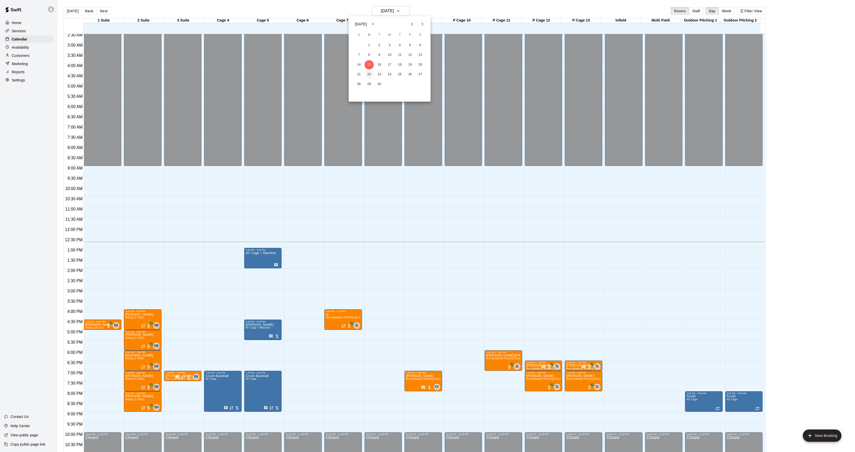
click at [369, 77] on button "22" at bounding box center [369, 74] width 9 height 9
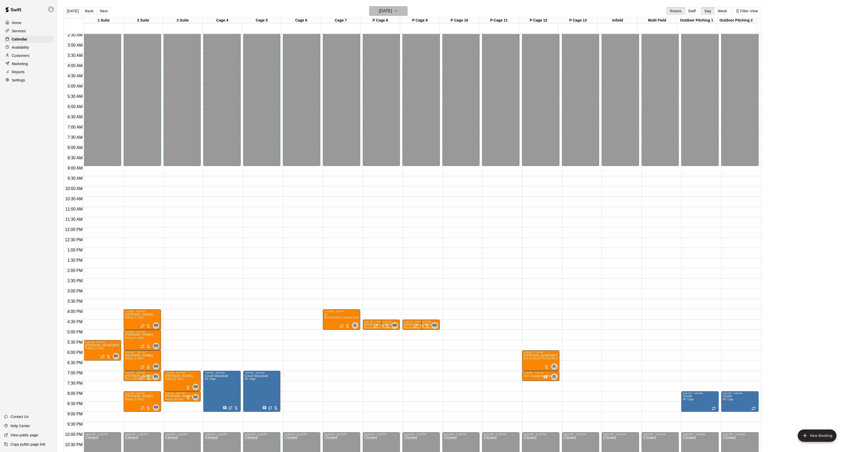
click at [401, 12] on button "[DATE]" at bounding box center [388, 11] width 38 height 10
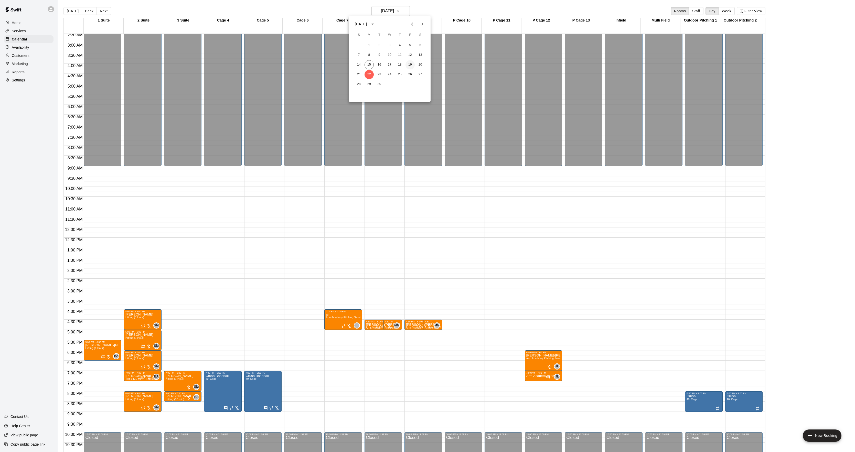
click at [407, 67] on button "19" at bounding box center [409, 64] width 9 height 9
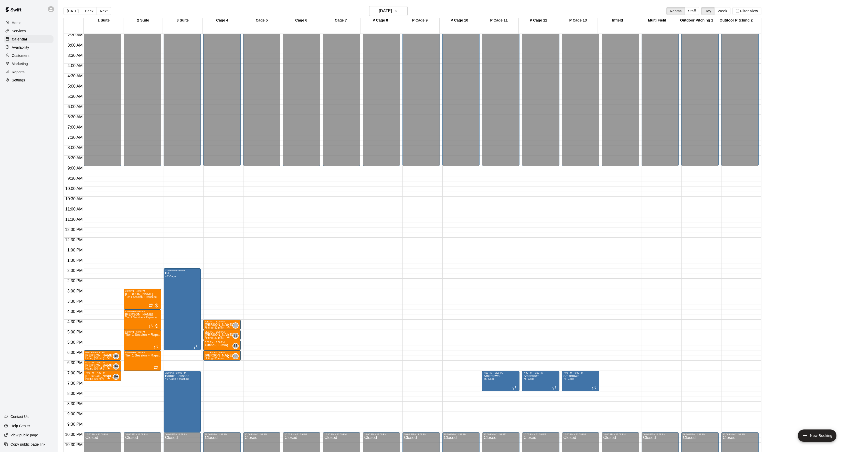
drag, startPoint x: 69, startPoint y: 11, endPoint x: 104, endPoint y: 18, distance: 35.7
click at [69, 11] on button "[DATE]" at bounding box center [72, 11] width 18 height 8
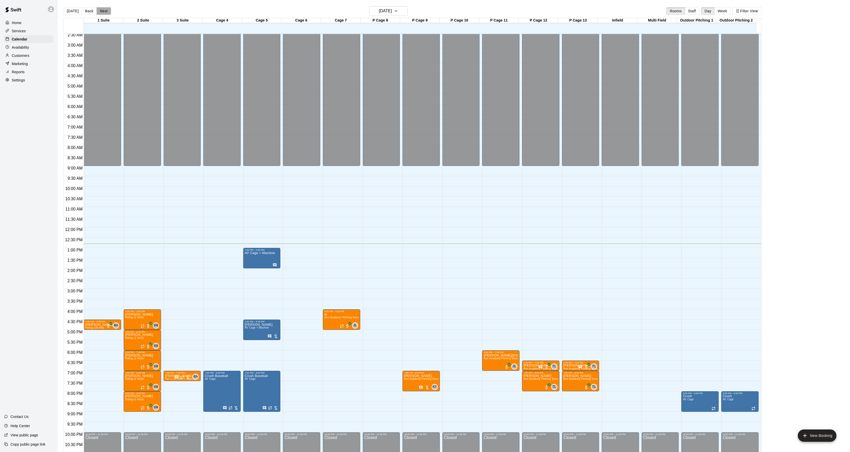
click at [106, 12] on button "Next" at bounding box center [104, 11] width 14 height 8
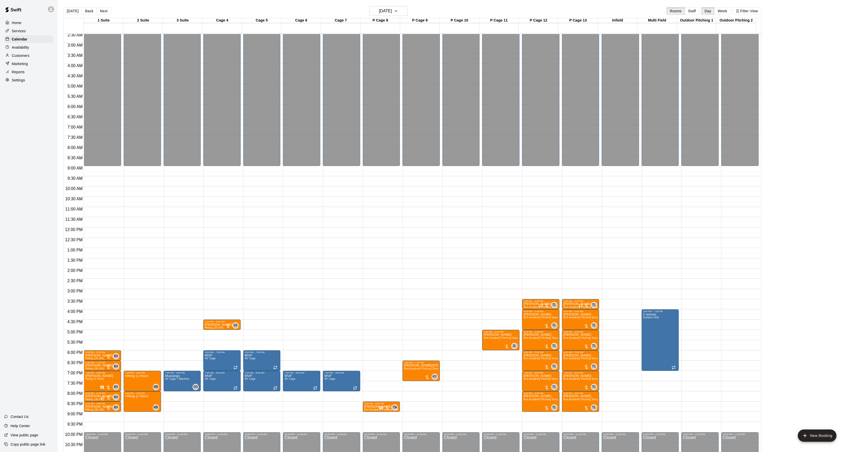
click at [114, 19] on div "1 Suite" at bounding box center [103, 20] width 39 height 5
click at [103, 18] on div "[DATE] Back [DATE][DATE] Rooms Staff Day Week Filter View" at bounding box center [412, 12] width 698 height 12
click at [101, 9] on button "Next" at bounding box center [104, 11] width 14 height 8
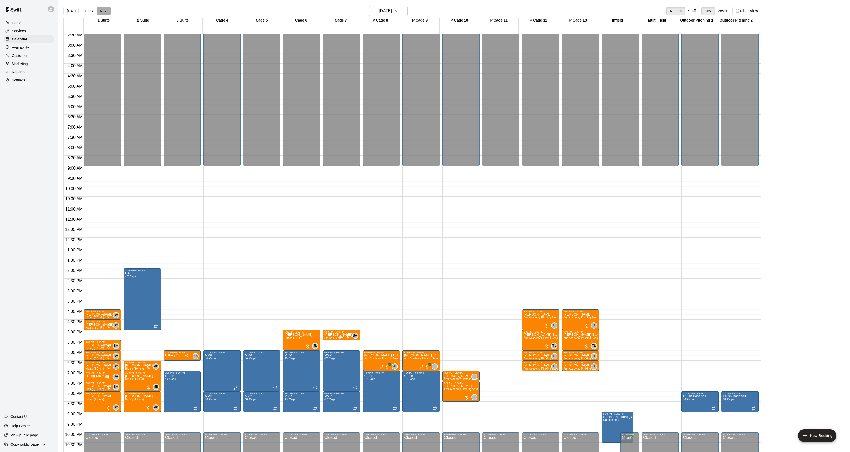
click at [97, 9] on button "Next" at bounding box center [104, 11] width 14 height 8
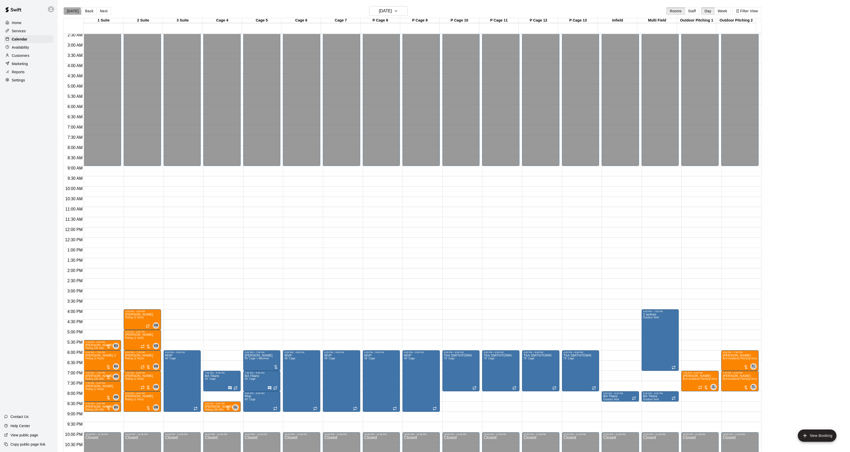
click at [69, 12] on button "[DATE]" at bounding box center [72, 11] width 18 height 8
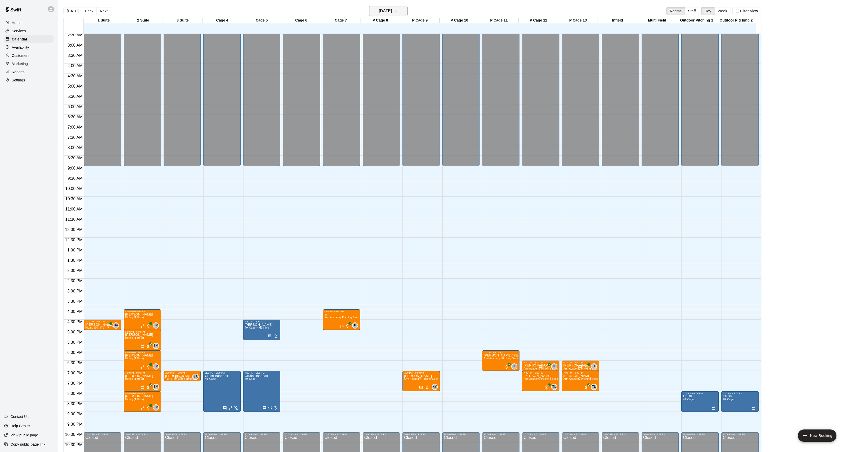
click at [379, 8] on h6 "[DATE]" at bounding box center [385, 10] width 13 height 7
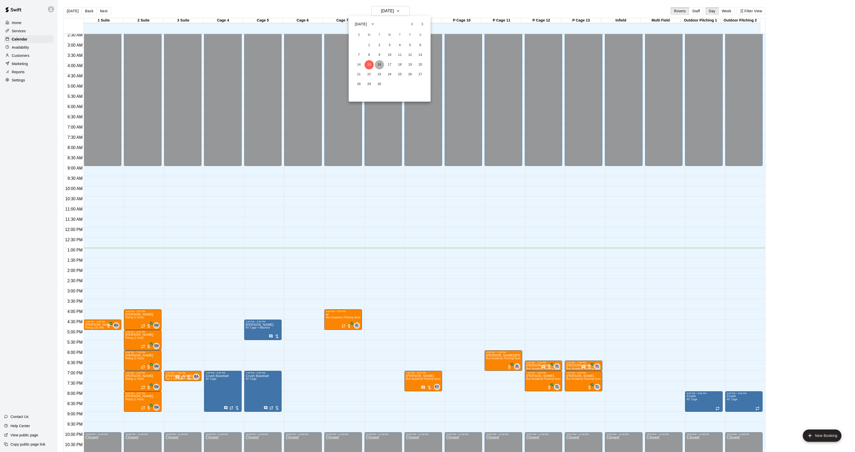
click at [379, 62] on button "16" at bounding box center [379, 64] width 9 height 9
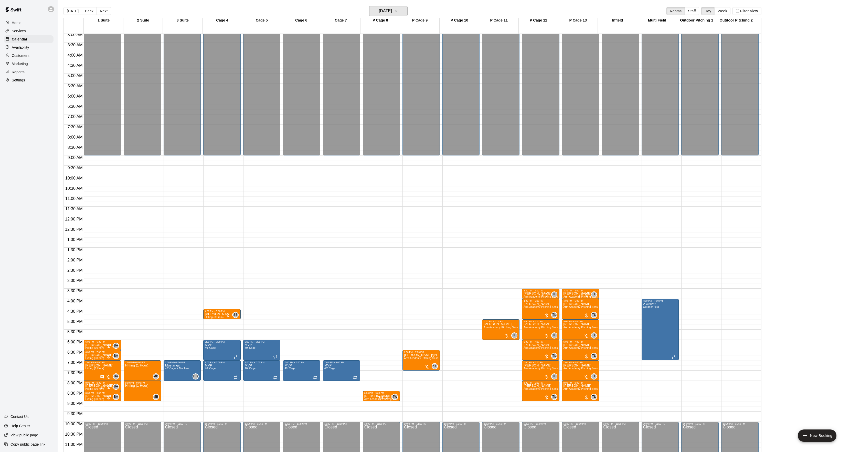
scroll to position [69, 0]
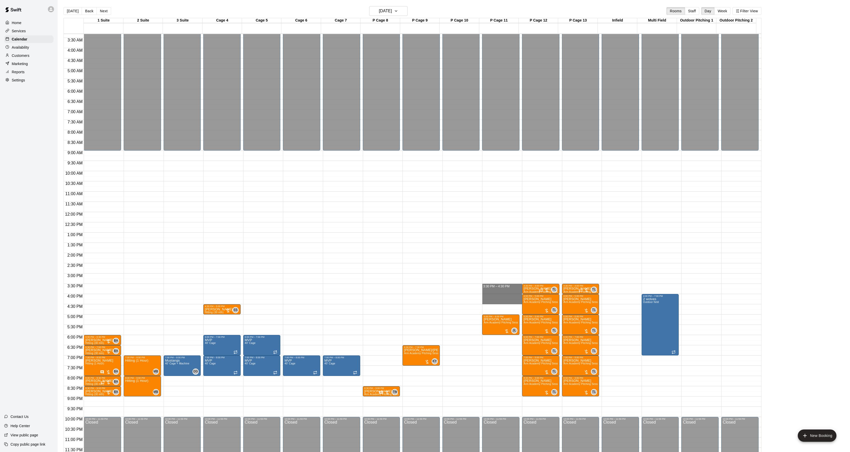
drag, startPoint x: 487, startPoint y: 285, endPoint x: 487, endPoint y: 300, distance: 15.4
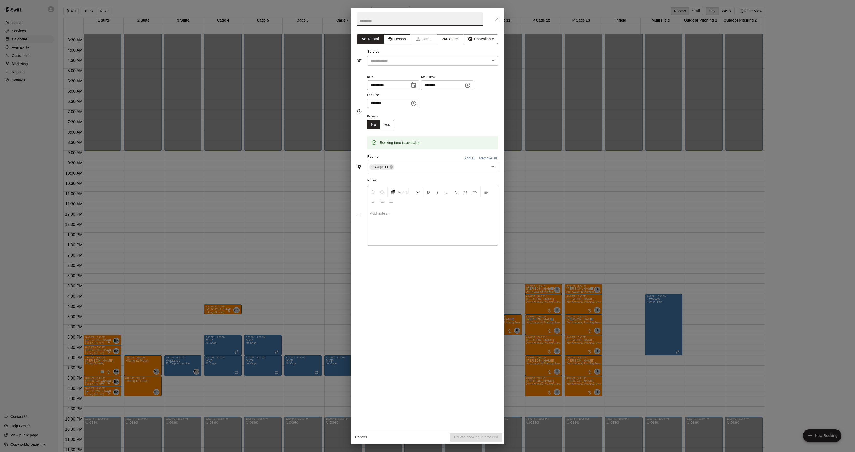
drag, startPoint x: 375, startPoint y: 30, endPoint x: 387, endPoint y: 37, distance: 13.4
click at [375, 30] on div "**********" at bounding box center [428, 230] width 154 height 400
click at [387, 37] on button "Lesson" at bounding box center [396, 38] width 27 height 9
click at [381, 57] on div "​" at bounding box center [432, 60] width 131 height 9
click at [379, 61] on input "text" at bounding box center [425, 61] width 113 height 6
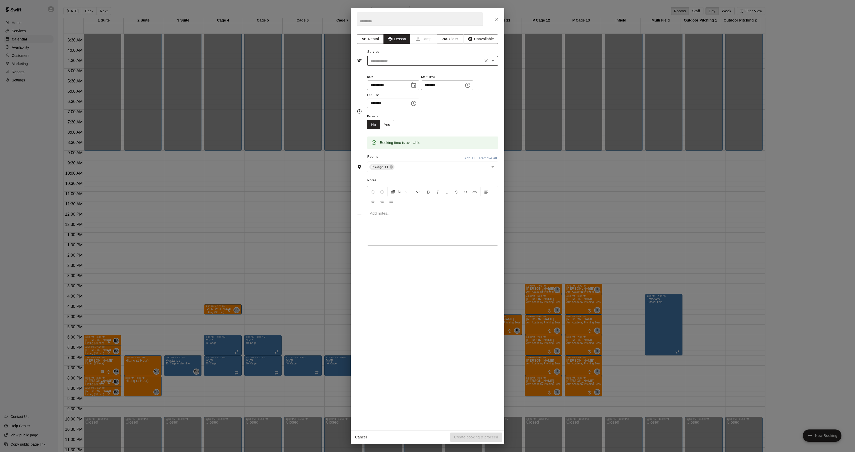
click at [382, 60] on input "text" at bounding box center [425, 61] width 113 height 6
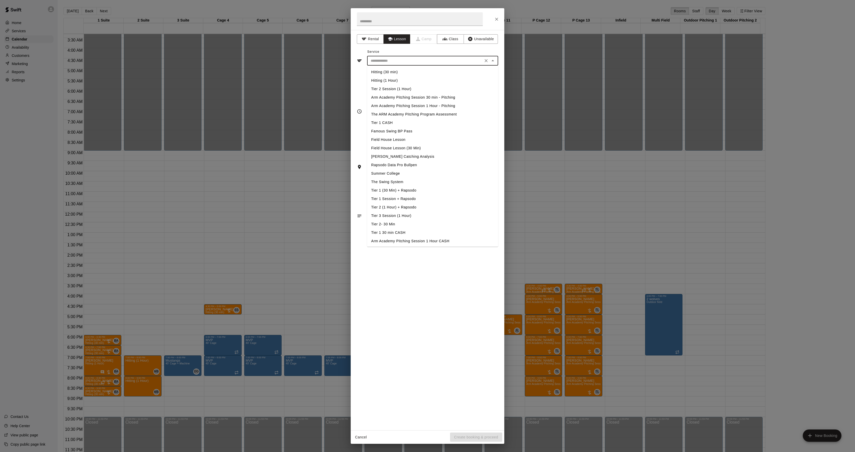
click at [395, 106] on li "Arm Academy Pitching Session 1 Hour - Pitching" at bounding box center [432, 106] width 131 height 8
type input "**********"
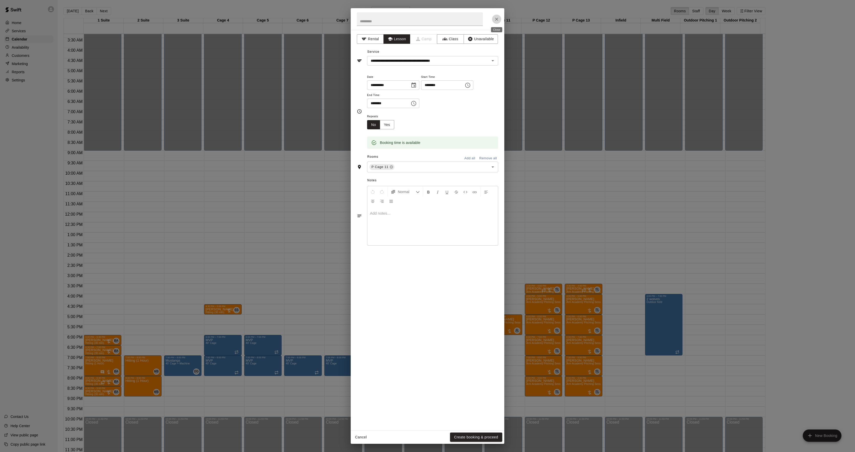
click at [494, 17] on icon "Close" at bounding box center [496, 19] width 5 height 5
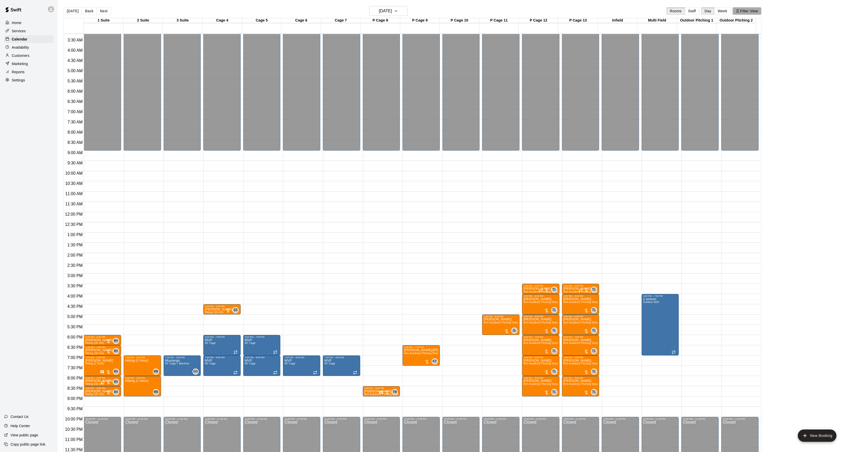
click at [757, 13] on button "Filter View" at bounding box center [746, 11] width 29 height 8
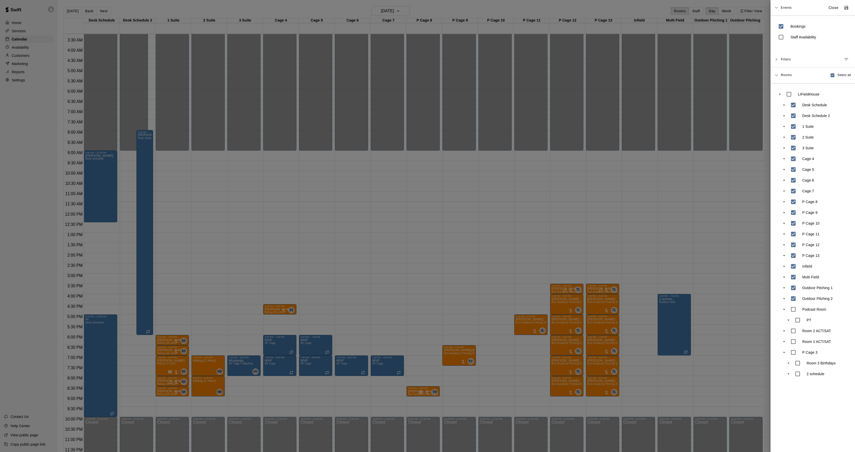
click at [141, 149] on div at bounding box center [427, 226] width 855 height 452
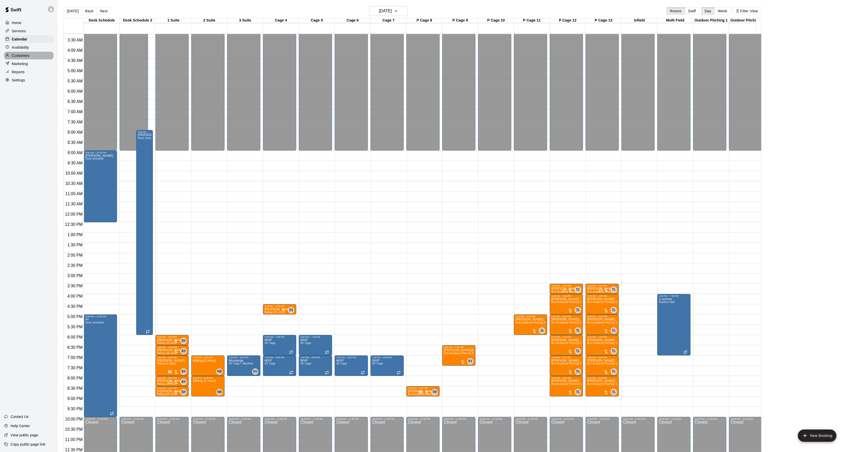
click at [15, 55] on p "Customers" at bounding box center [21, 55] width 18 height 5
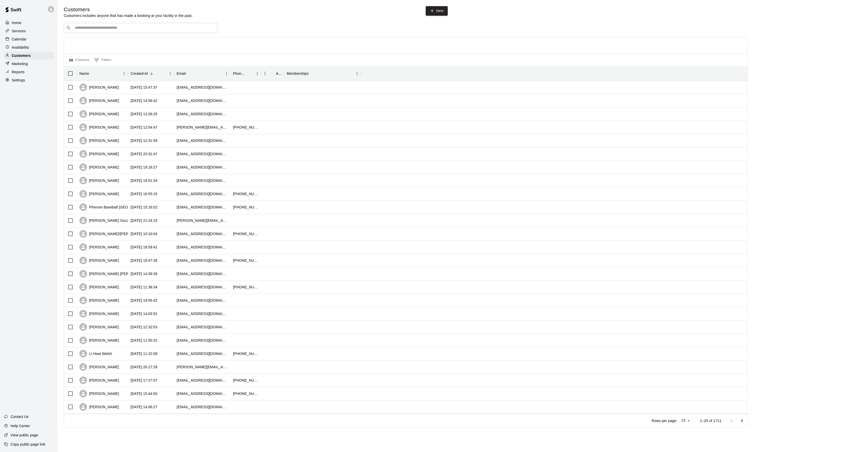
click at [116, 39] on div at bounding box center [405, 45] width 683 height 16
drag, startPoint x: 108, startPoint y: 30, endPoint x: 111, endPoint y: 35, distance: 5.8
click at [108, 32] on div "​ ​" at bounding box center [141, 28] width 154 height 10
drag, startPoint x: 120, startPoint y: 29, endPoint x: 27, endPoint y: 27, distance: 93.4
click at [19, 28] on div "Home Services Calendar Availability Customers Marketing Reports Settings Contac…" at bounding box center [427, 221] width 855 height 442
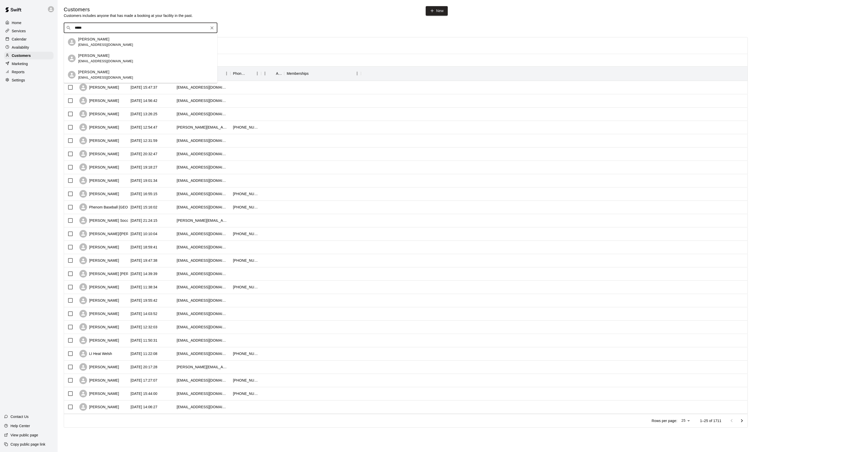
click at [79, 29] on input "*****" at bounding box center [140, 27] width 134 height 5
type input "*"
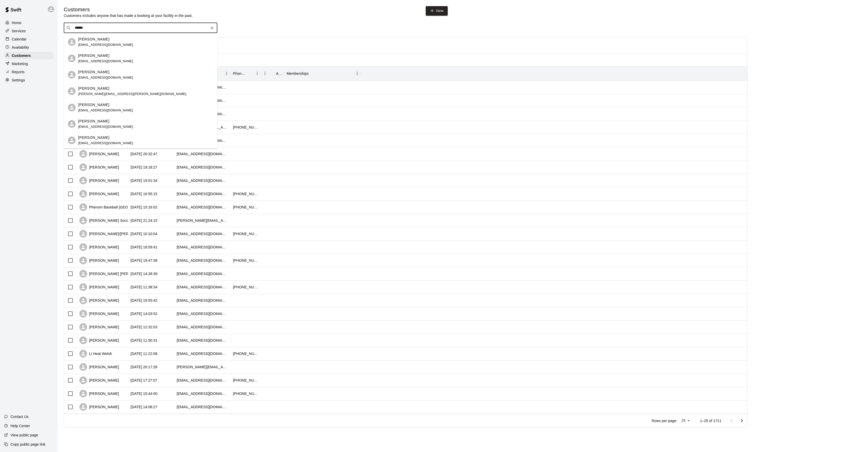
type input "******"
click at [80, 71] on p "[PERSON_NAME]" at bounding box center [93, 71] width 31 height 5
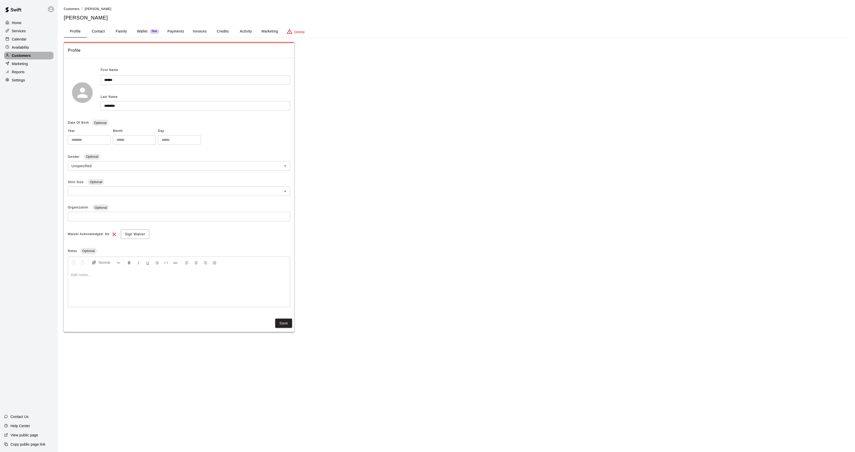
click at [43, 56] on div "Customers" at bounding box center [28, 56] width 49 height 8
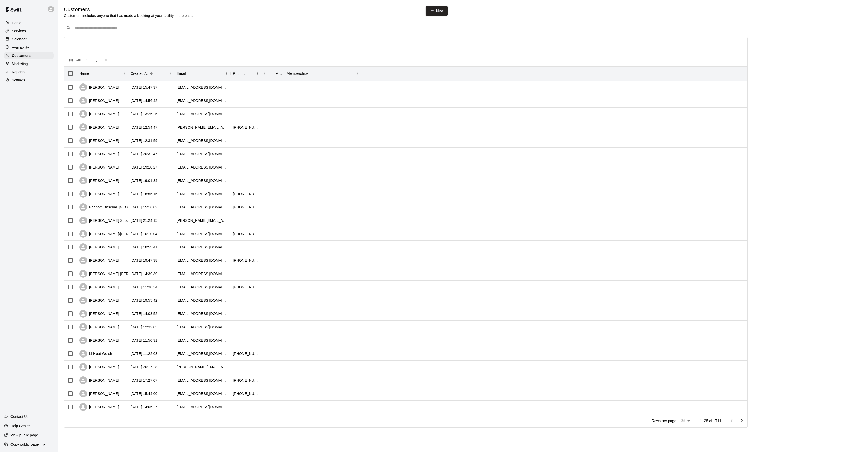
click at [78, 31] on div "​ ​" at bounding box center [141, 28] width 154 height 10
click at [106, 27] on input "**********" at bounding box center [140, 27] width 134 height 5
type input "******"
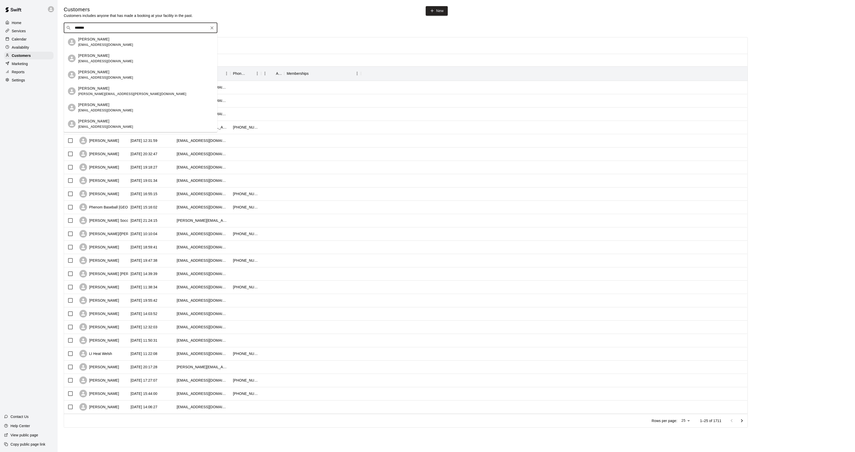
click at [100, 57] on p "[PERSON_NAME]" at bounding box center [93, 55] width 31 height 5
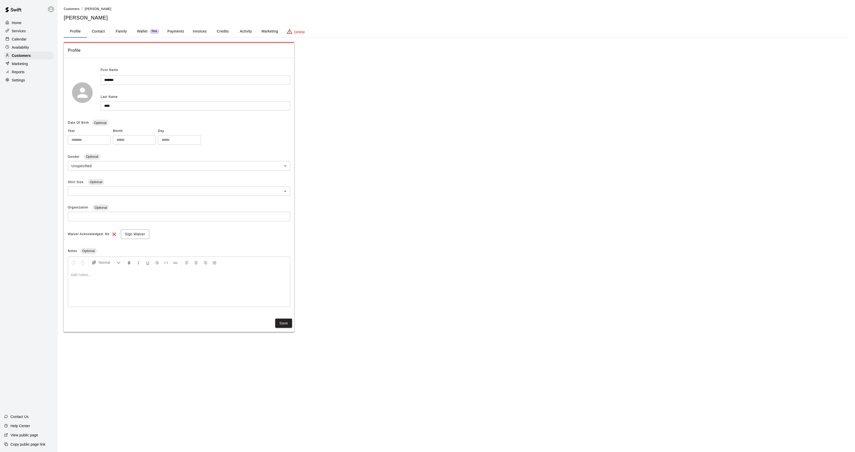
click at [246, 30] on button "Activity" at bounding box center [245, 31] width 23 height 12
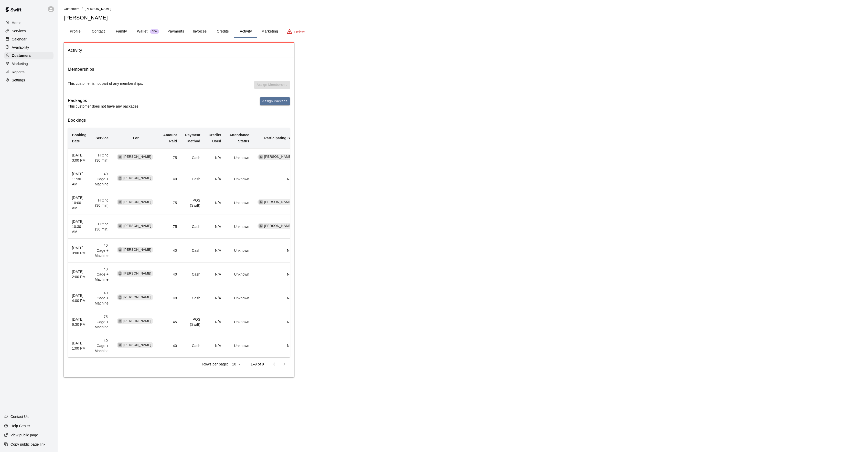
click at [28, 38] on div "Calendar" at bounding box center [28, 39] width 49 height 8
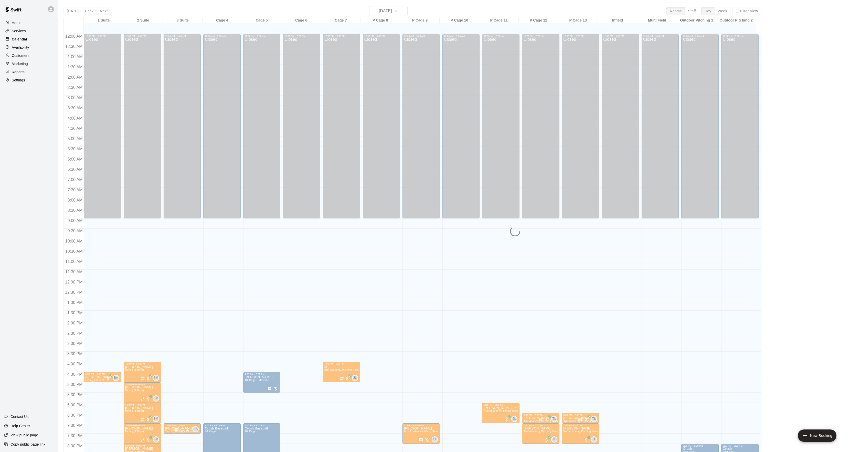
scroll to position [52, 0]
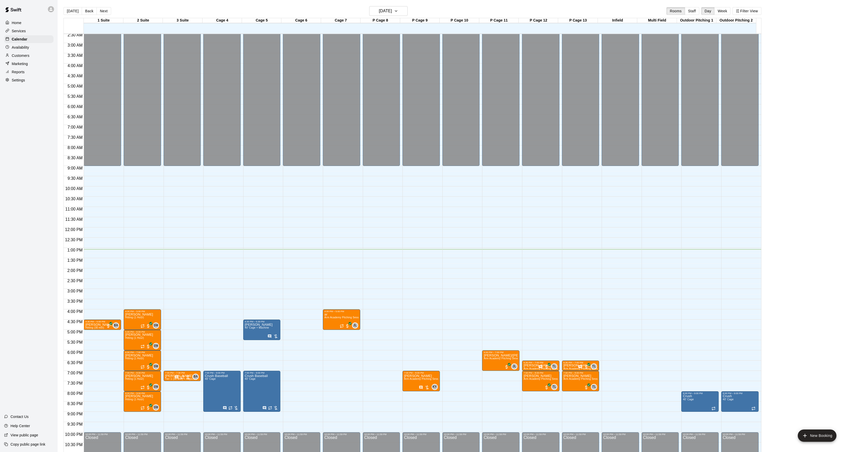
drag, startPoint x: 96, startPoint y: 10, endPoint x: 96, endPoint y: 17, distance: 6.4
click at [97, 15] on button "Next" at bounding box center [104, 11] width 14 height 8
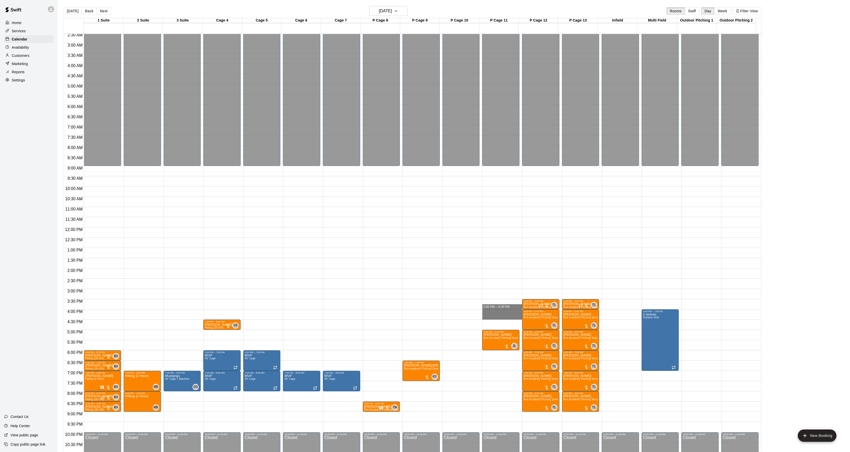
drag, startPoint x: 497, startPoint y: 306, endPoint x: 497, endPoint y: 315, distance: 9.7
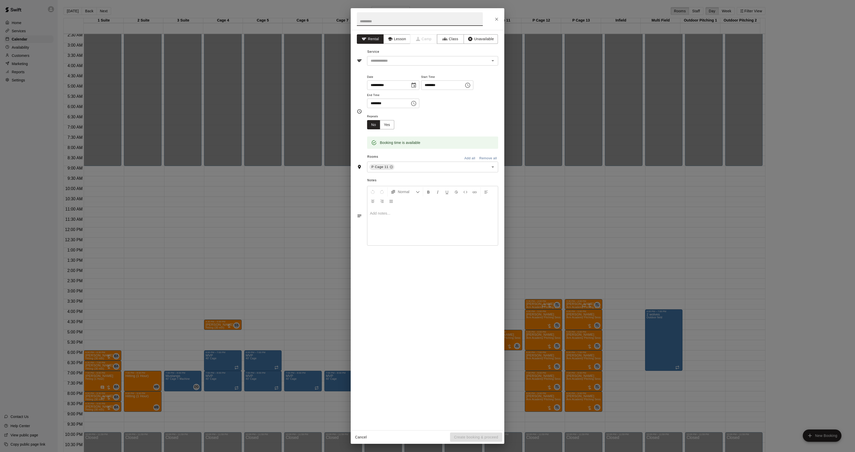
click at [436, 87] on input "********" at bounding box center [440, 84] width 39 height 9
type input "********"
drag, startPoint x: 383, startPoint y: 54, endPoint x: 382, endPoint y: 57, distance: 2.9
click at [383, 55] on div "Service ​" at bounding box center [427, 57] width 141 height 18
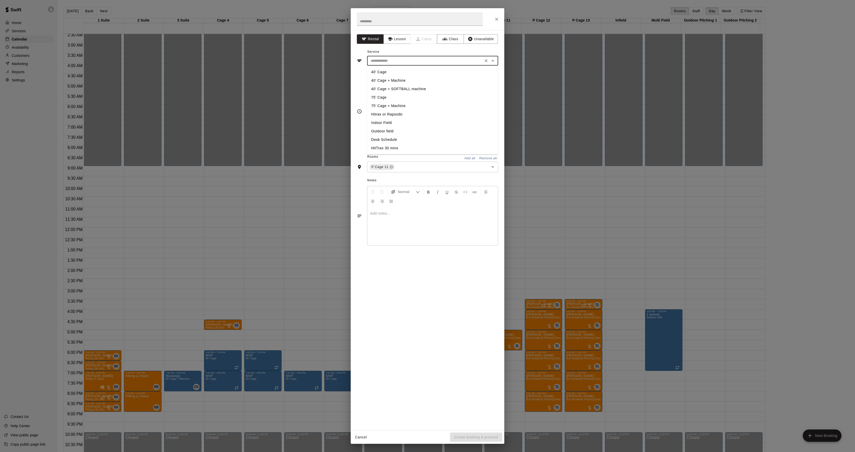
click at [377, 61] on input "text" at bounding box center [425, 61] width 113 height 6
click at [394, 35] on button "Lesson" at bounding box center [396, 38] width 27 height 9
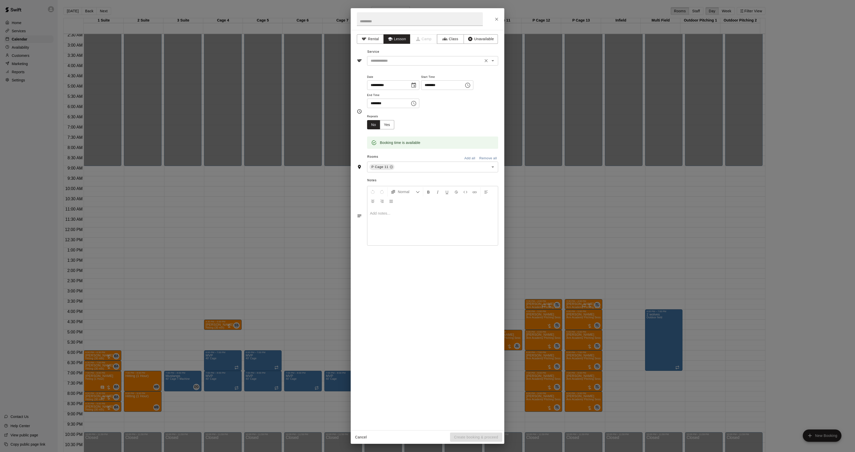
click at [387, 58] on input "text" at bounding box center [425, 61] width 113 height 6
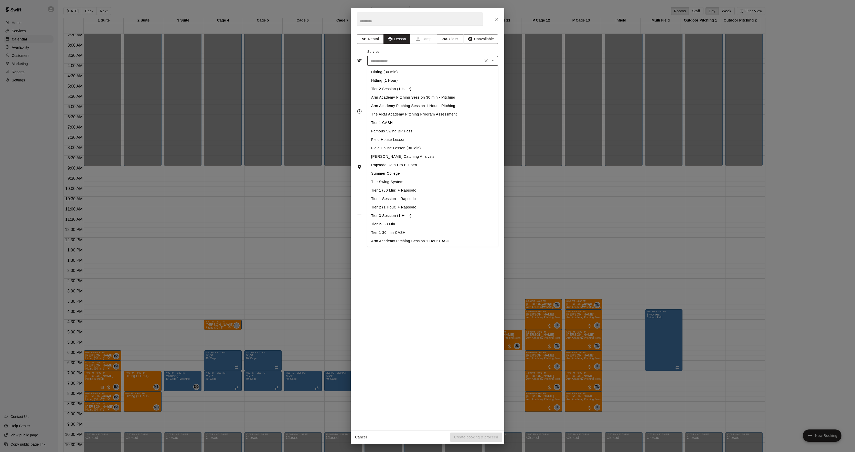
click at [390, 106] on li "Arm Academy Pitching Session 1 Hour - Pitching" at bounding box center [432, 106] width 131 height 8
type input "**********"
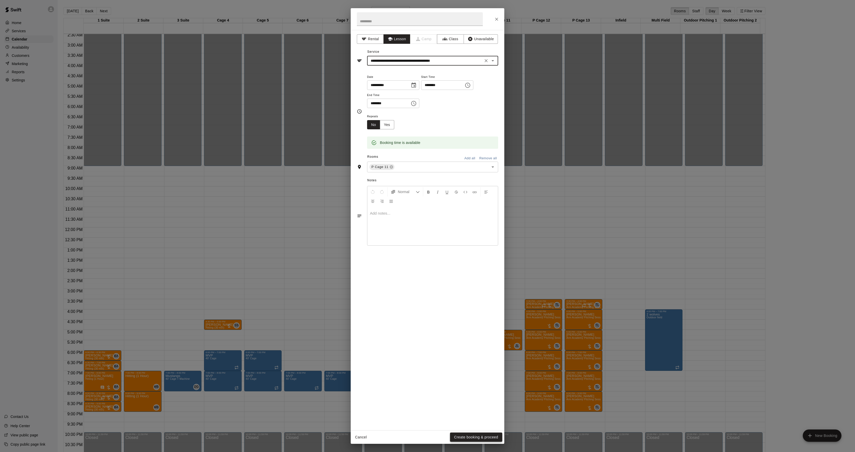
click at [469, 437] on button "Create booking & proceed" at bounding box center [476, 436] width 52 height 9
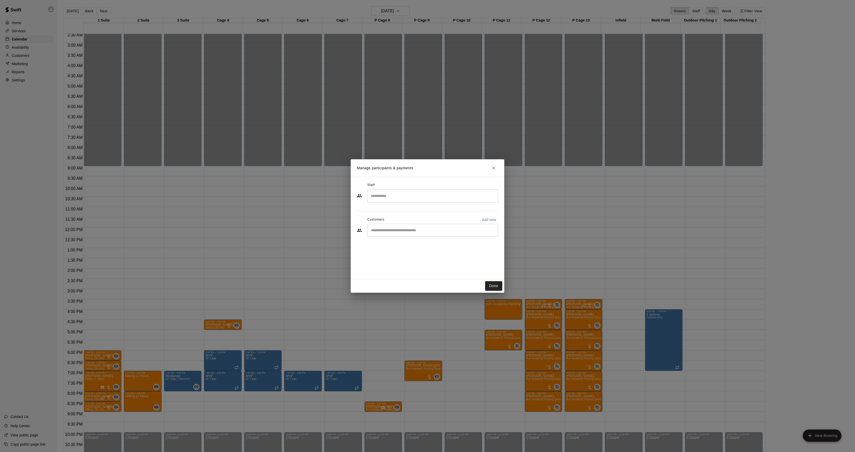
click at [402, 225] on div "​" at bounding box center [432, 230] width 131 height 13
type input "******"
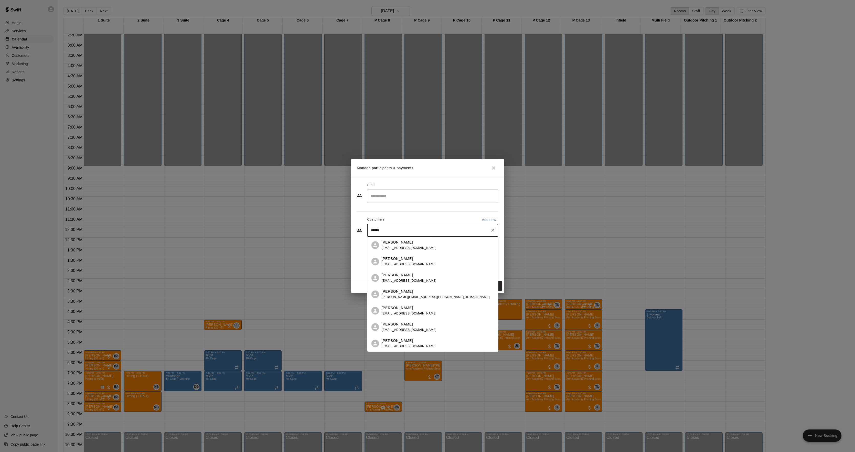
click at [399, 265] on span "[EMAIL_ADDRESS][DOMAIN_NAME]" at bounding box center [409, 264] width 55 height 4
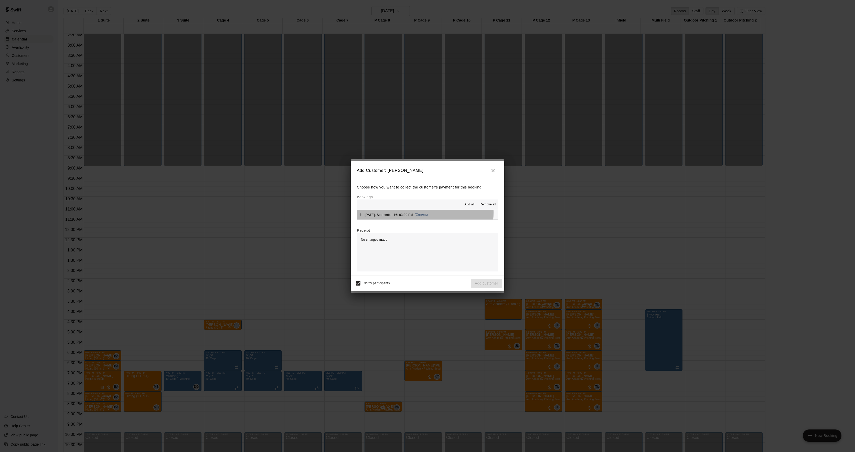
click at [410, 213] on span "[DATE], September 16: 03:30 PM" at bounding box center [389, 215] width 49 height 4
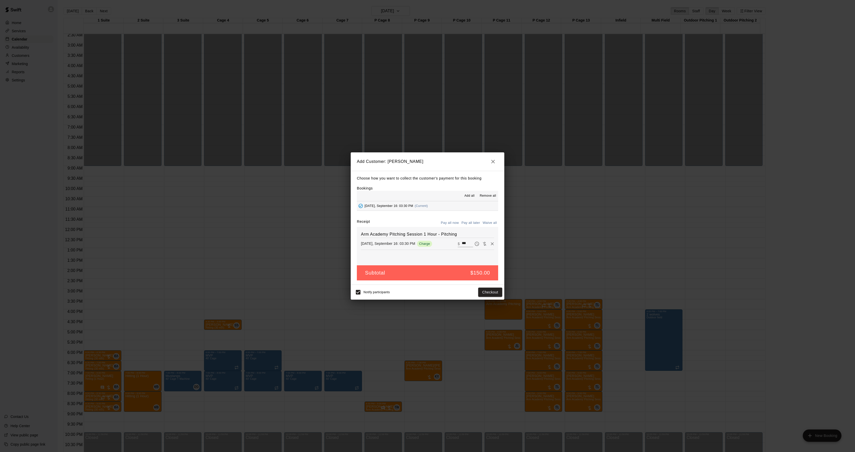
click at [468, 223] on button "Pay all later" at bounding box center [470, 223] width 21 height 8
click at [481, 290] on button "Add customer" at bounding box center [486, 291] width 31 height 9
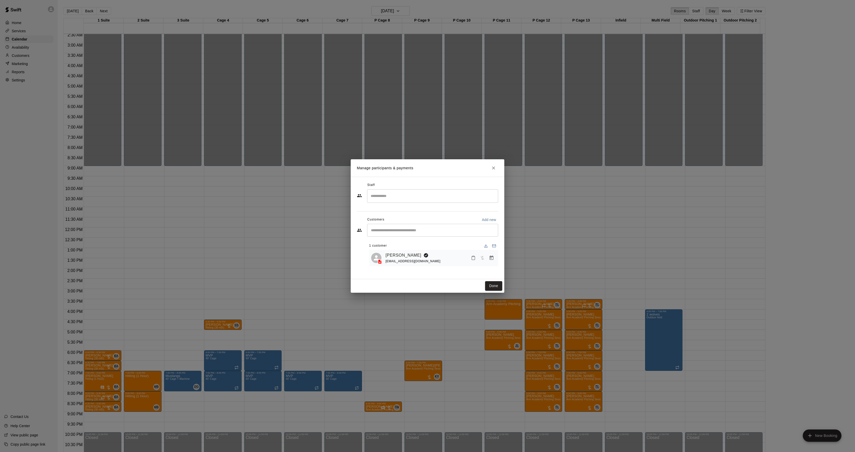
drag, startPoint x: 420, startPoint y: 198, endPoint x: 426, endPoint y: 202, distance: 6.9
click at [420, 199] on input "Search staff" at bounding box center [432, 195] width 126 height 9
click at [418, 211] on div "[PERSON_NAME] Instructor" at bounding box center [437, 213] width 114 height 10
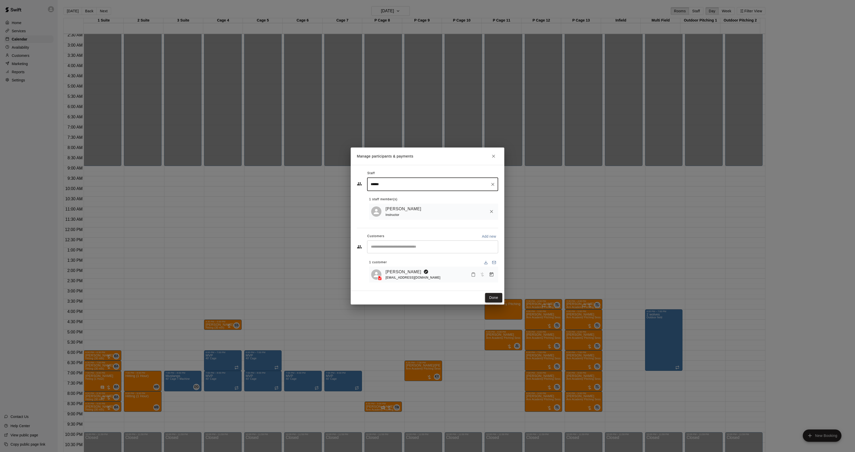
type input "******"
click at [495, 300] on button "Done" at bounding box center [493, 297] width 17 height 9
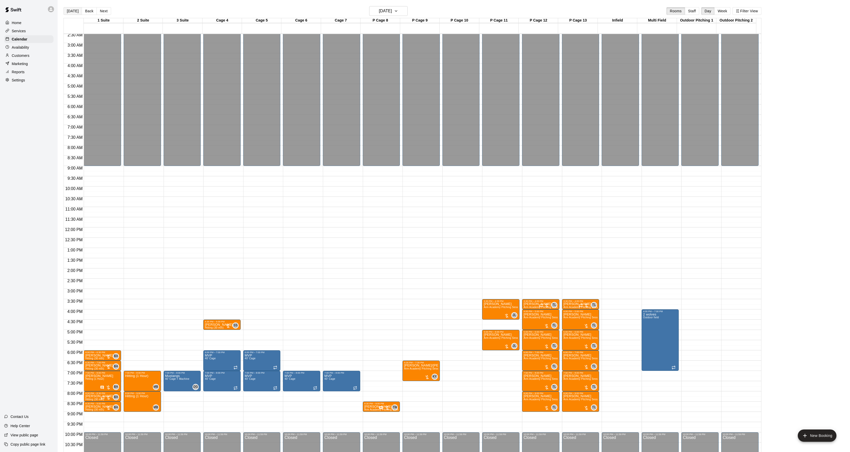
click at [71, 9] on button "[DATE]" at bounding box center [72, 11] width 18 height 8
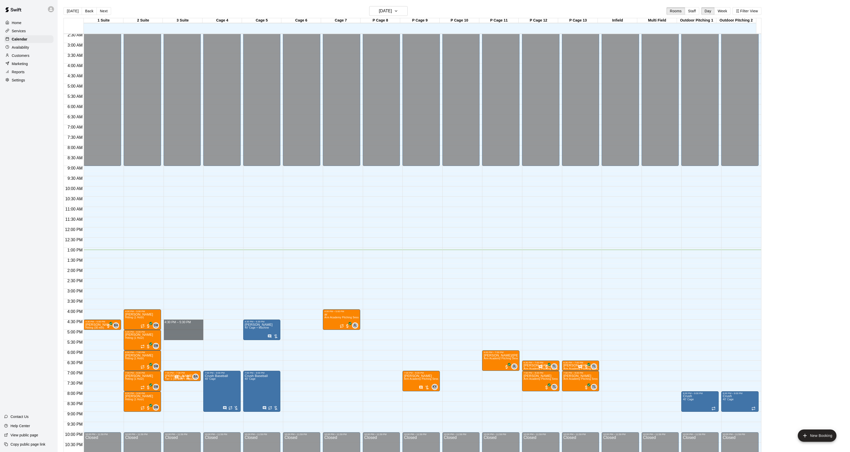
drag, startPoint x: 178, startPoint y: 320, endPoint x: 180, endPoint y: 338, distance: 17.5
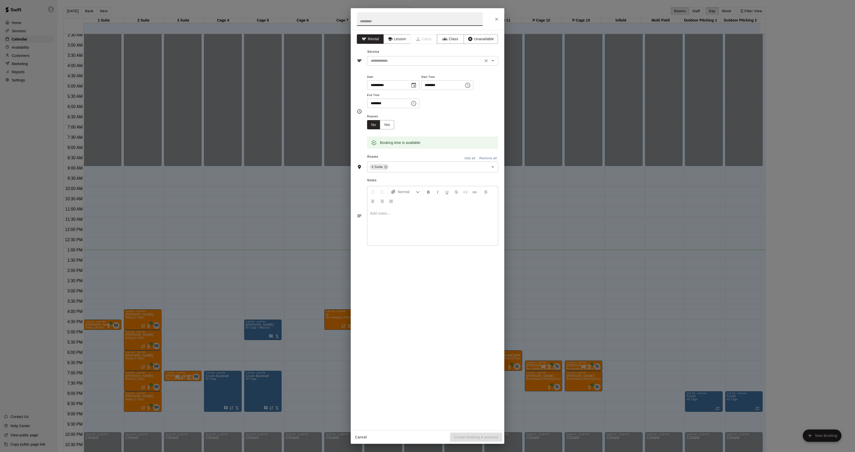
click at [399, 65] on div "​" at bounding box center [432, 60] width 131 height 9
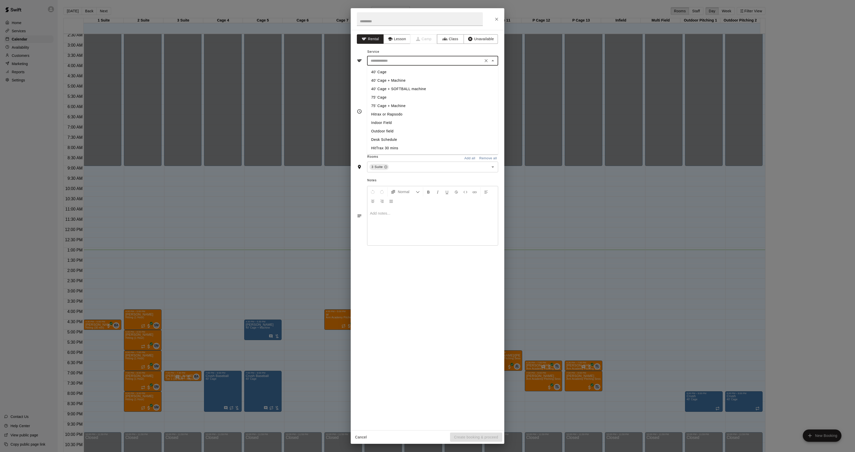
click at [396, 78] on li "40’ Cage + Machine" at bounding box center [432, 80] width 131 height 8
type input "**********"
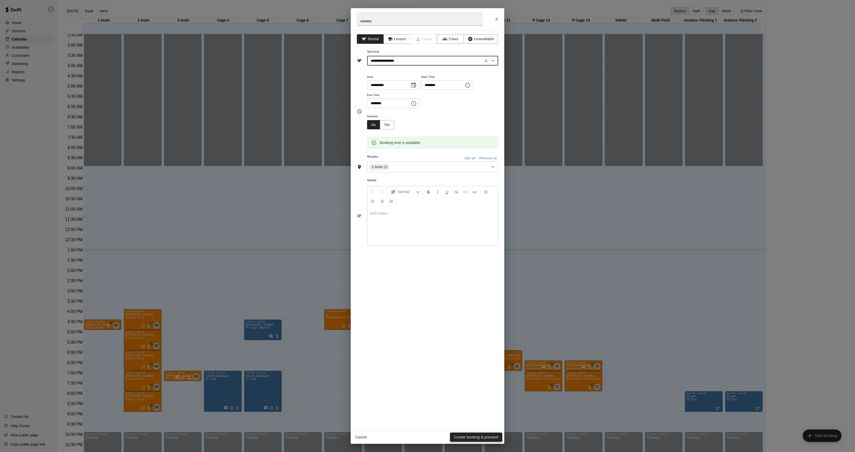
click at [471, 436] on button "Create booking & proceed" at bounding box center [476, 436] width 52 height 9
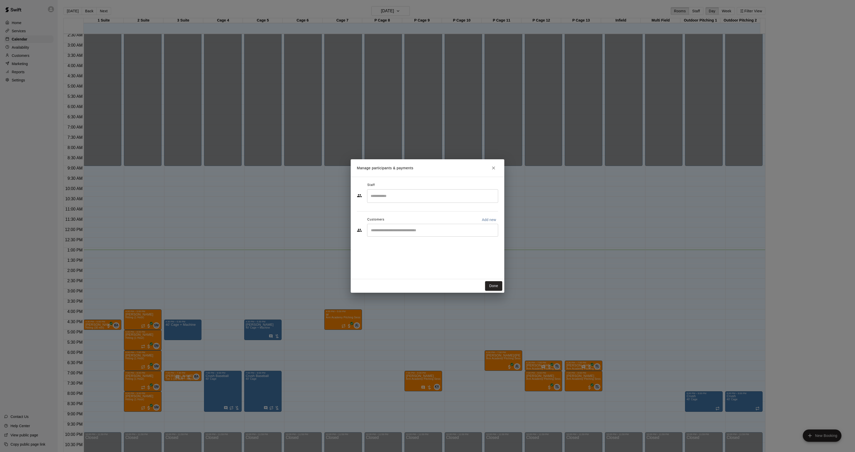
click at [405, 227] on div "​" at bounding box center [432, 230] width 131 height 13
type input "****"
click at [394, 244] on p "[PERSON_NAME]" at bounding box center [397, 242] width 31 height 5
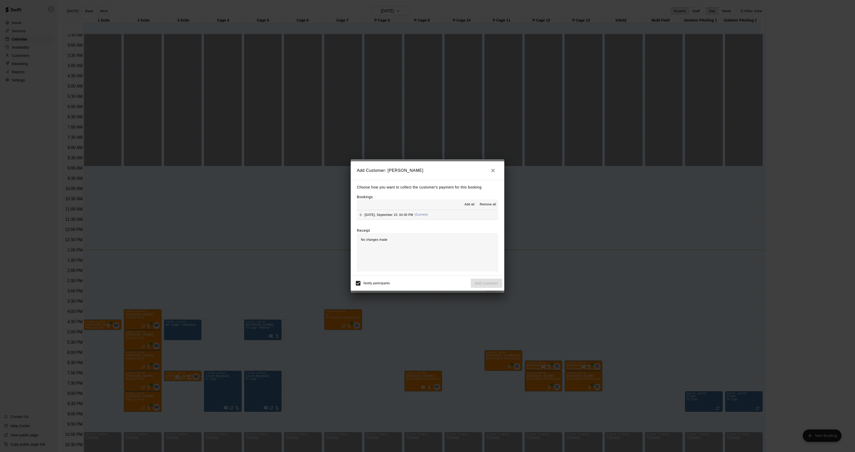
click at [430, 212] on button "[DATE], September 15: 04:30 PM (Current)" at bounding box center [427, 214] width 141 height 9
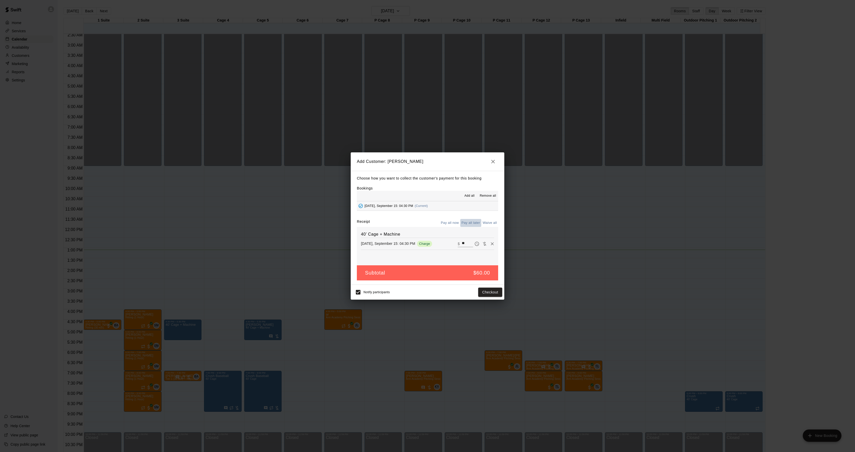
click at [473, 223] on button "Pay all later" at bounding box center [470, 223] width 21 height 8
click at [491, 295] on button "Add customer" at bounding box center [486, 291] width 31 height 9
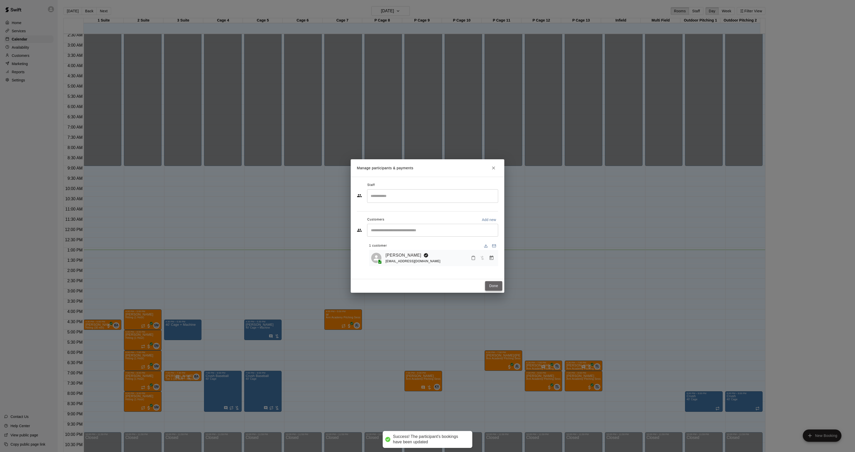
click at [491, 286] on button "Done" at bounding box center [493, 285] width 17 height 9
